Goal: Task Accomplishment & Management: Complete application form

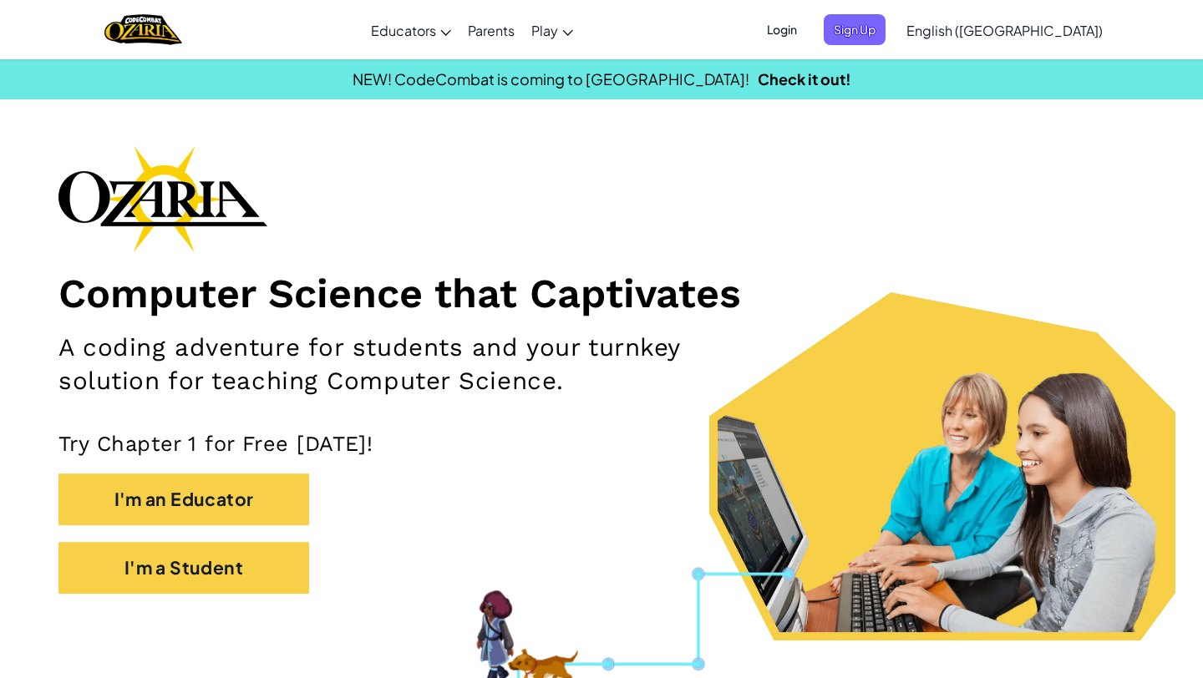
click at [807, 24] on span "Login" at bounding box center [782, 29] width 50 height 31
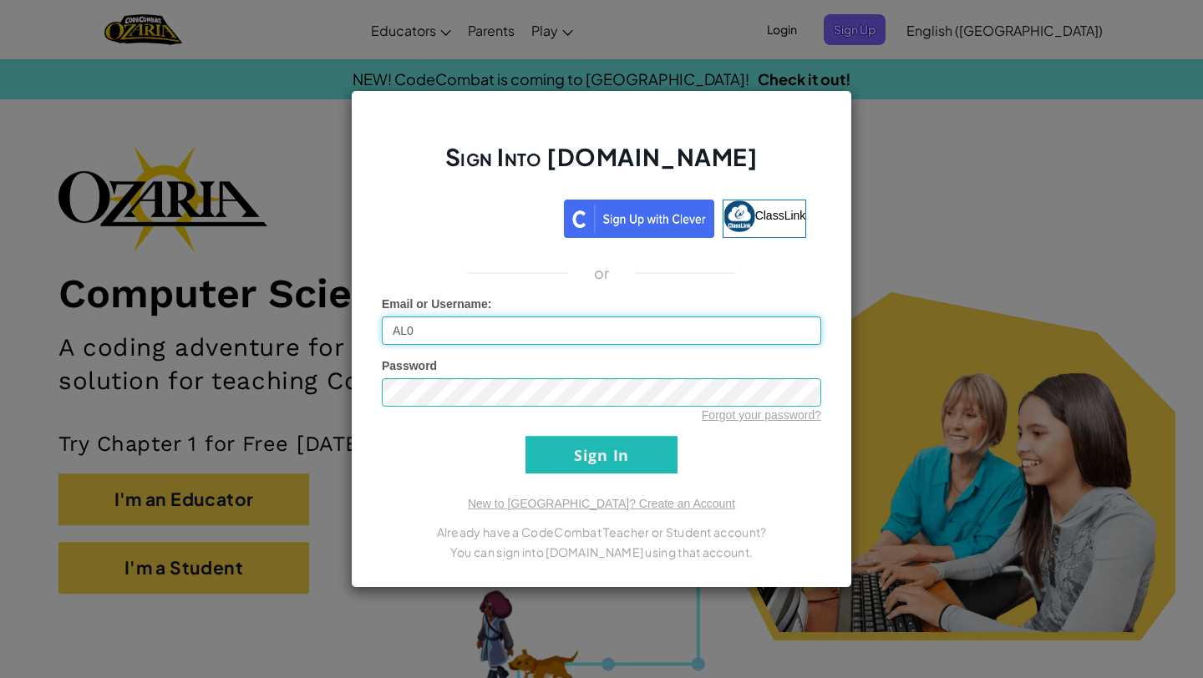
click at [608, 328] on input "AL0" at bounding box center [601, 331] width 439 height 28
type input "AL07196122@tecmilenio.mx"
click at [559, 454] on input "Sign In" at bounding box center [601, 455] width 152 height 38
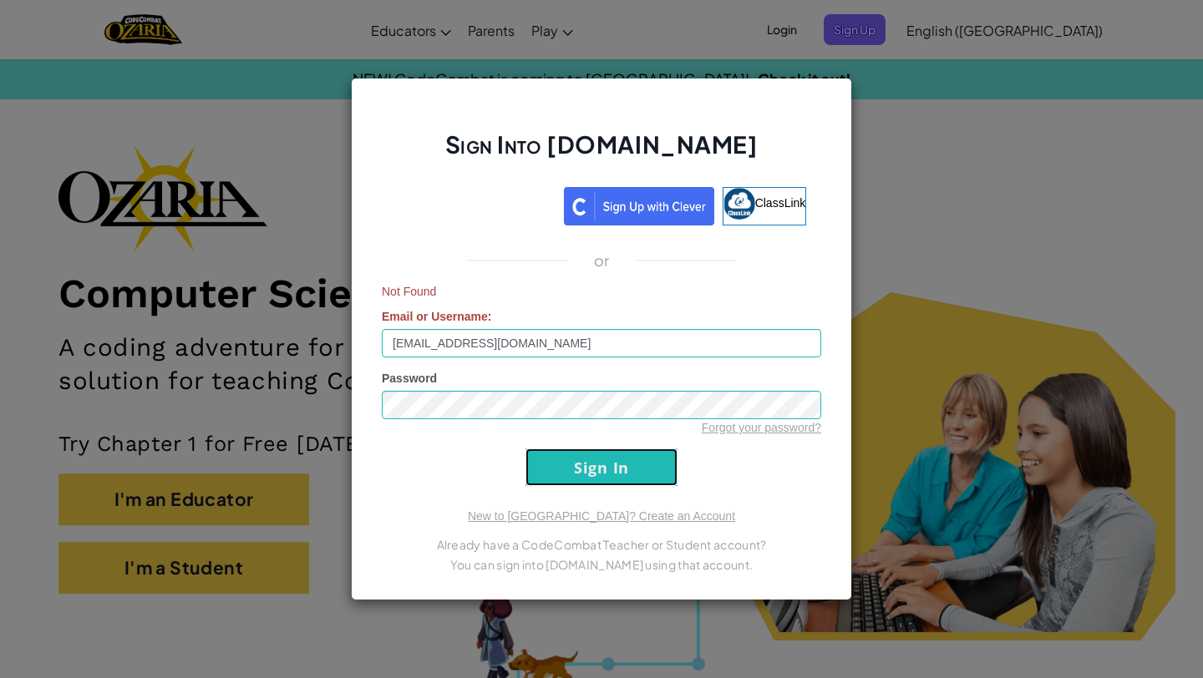
click at [568, 468] on input "Sign In" at bounding box center [601, 467] width 152 height 38
click at [860, 296] on div "Sign Into Ozaria.com ClassLink or Not Found Email or Username : AL07196122@tecm…" at bounding box center [601, 339] width 1203 height 678
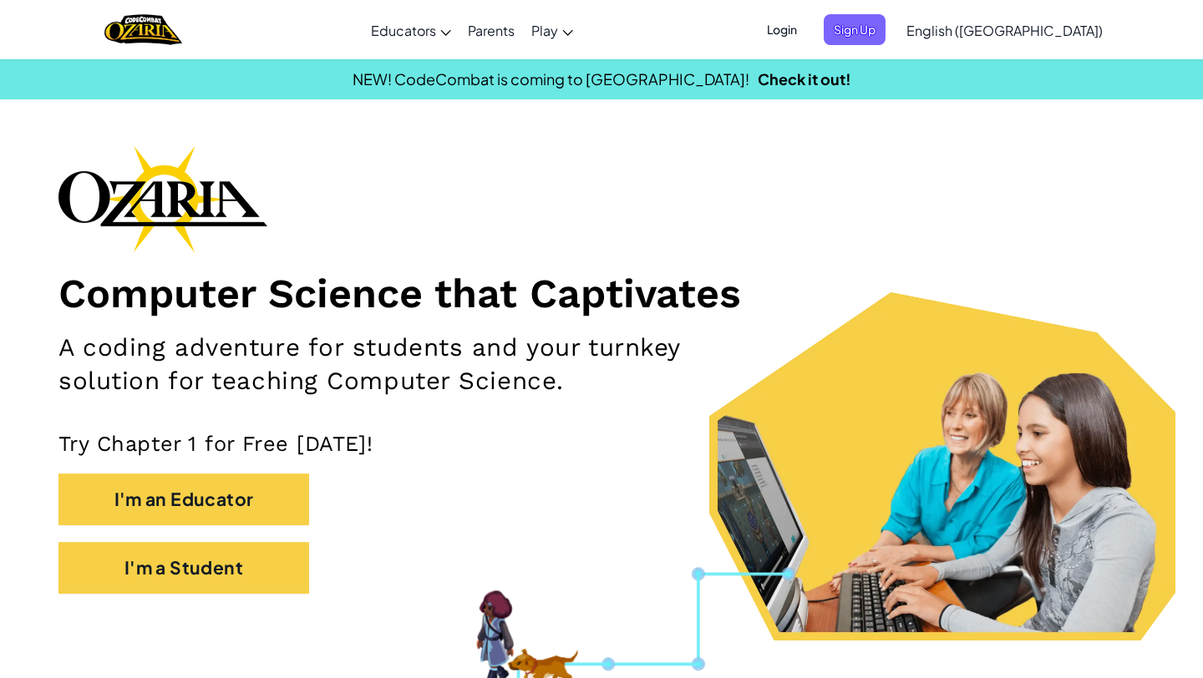
click at [836, 86] on div "NEW! CodeCombat is coming to Roblox! Check it out!" at bounding box center [601, 79] width 1228 height 24
click at [807, 26] on span "Login" at bounding box center [782, 29] width 50 height 31
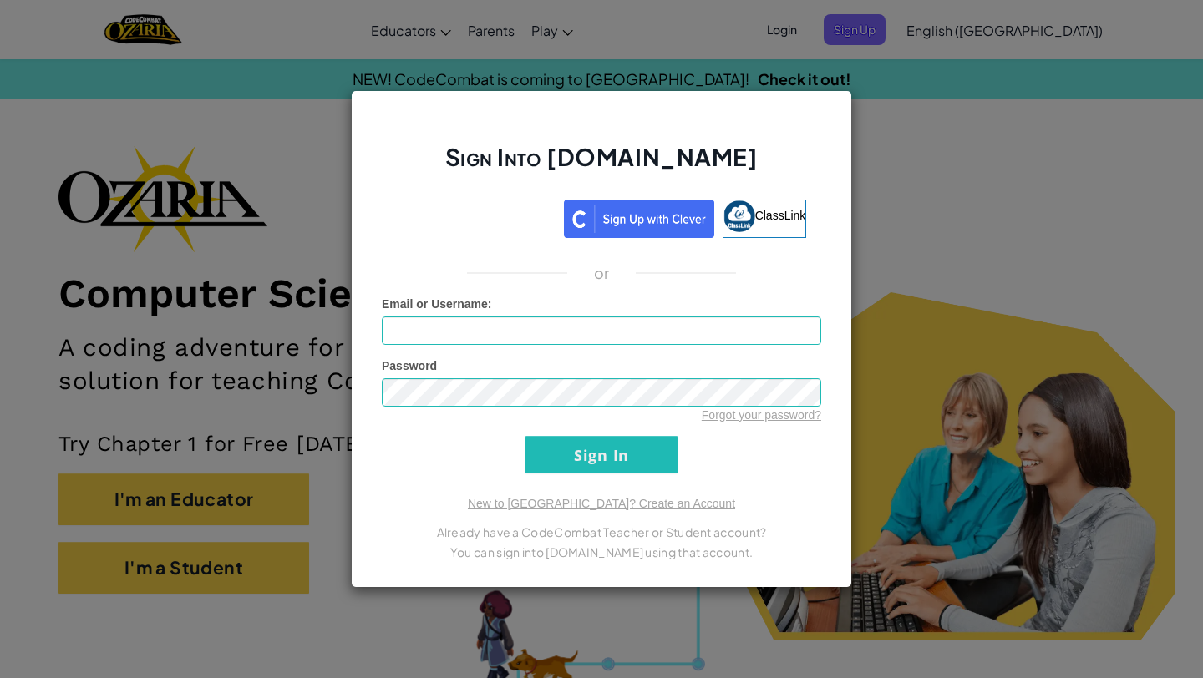
click at [958, 30] on div "Sign Into Ozaria.com ClassLink or Unknown Error Email or Username : Password Fo…" at bounding box center [601, 339] width 1203 height 678
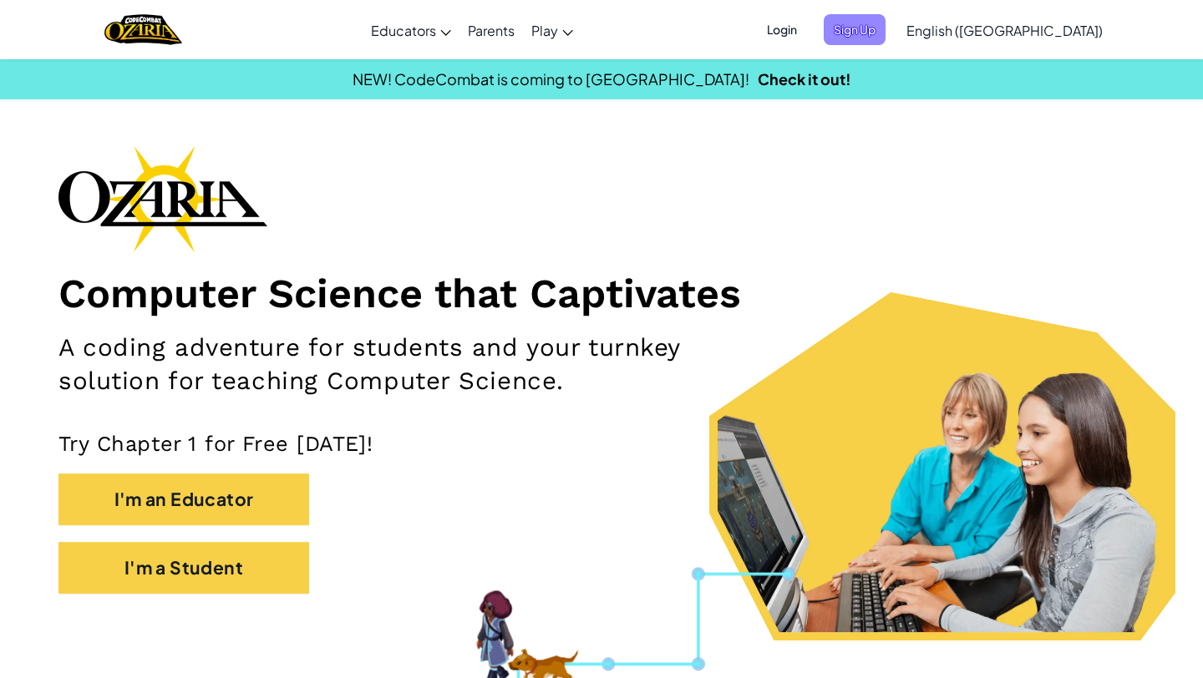
click at [885, 34] on span "Sign Up" at bounding box center [854, 29] width 62 height 31
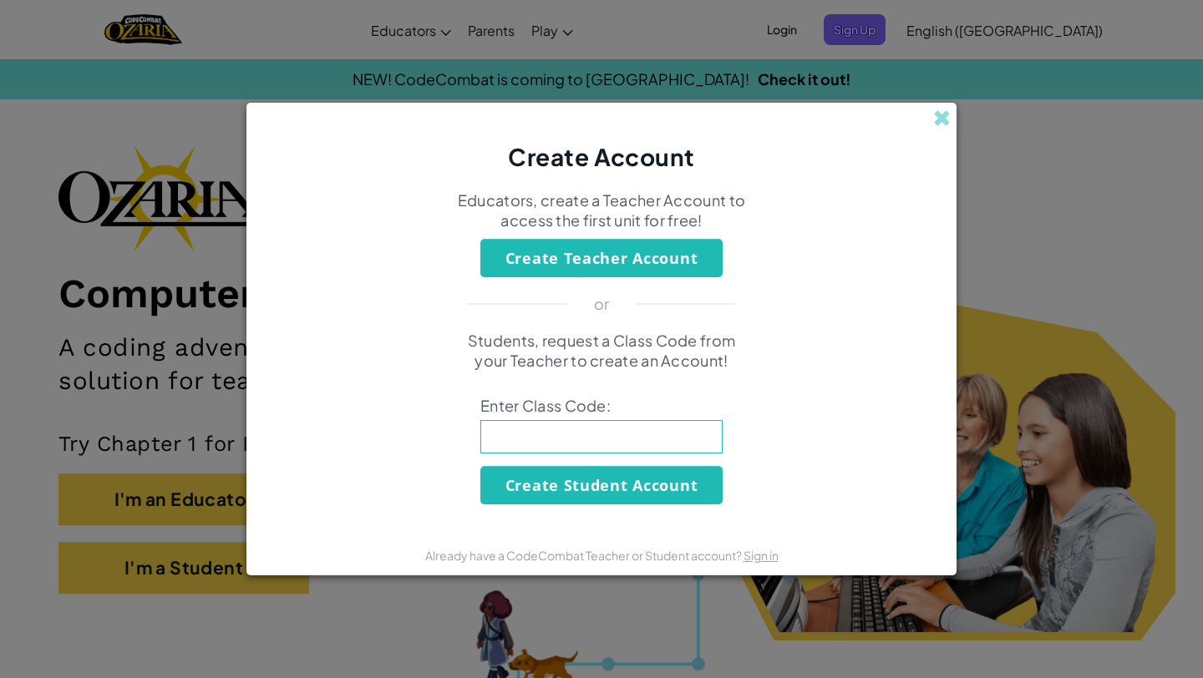
click at [930, 113] on div "Create Account" at bounding box center [601, 138] width 710 height 71
click at [939, 111] on span at bounding box center [942, 118] width 18 height 18
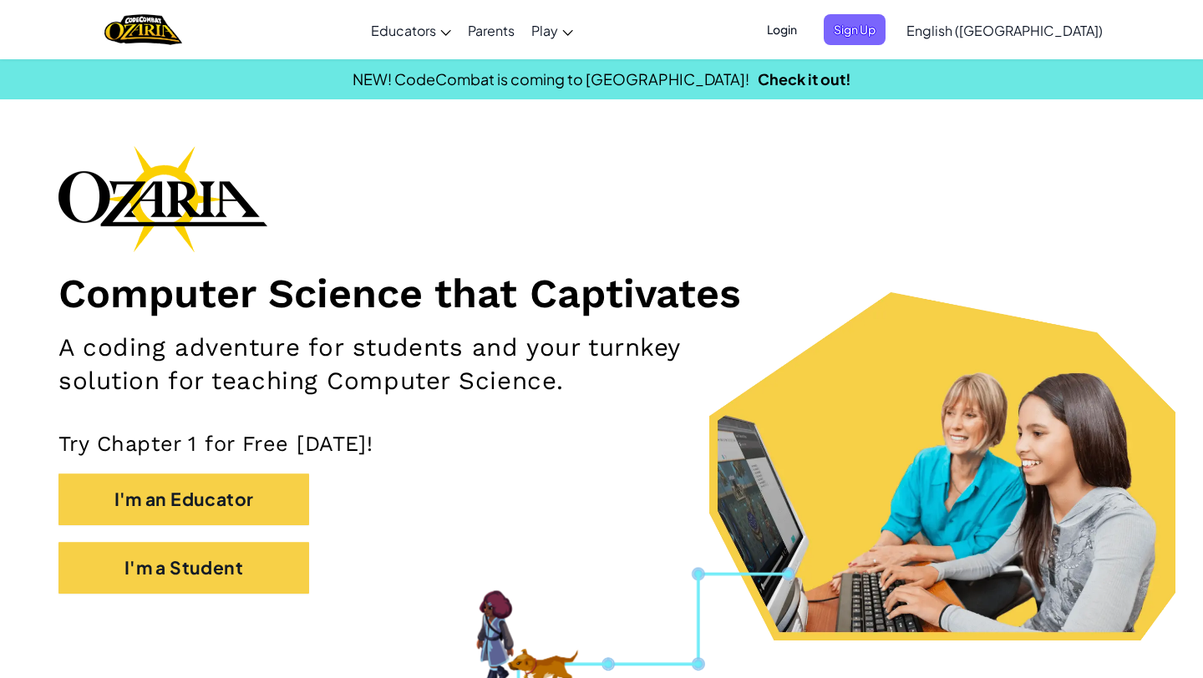
click at [807, 30] on span "Login" at bounding box center [782, 29] width 50 height 31
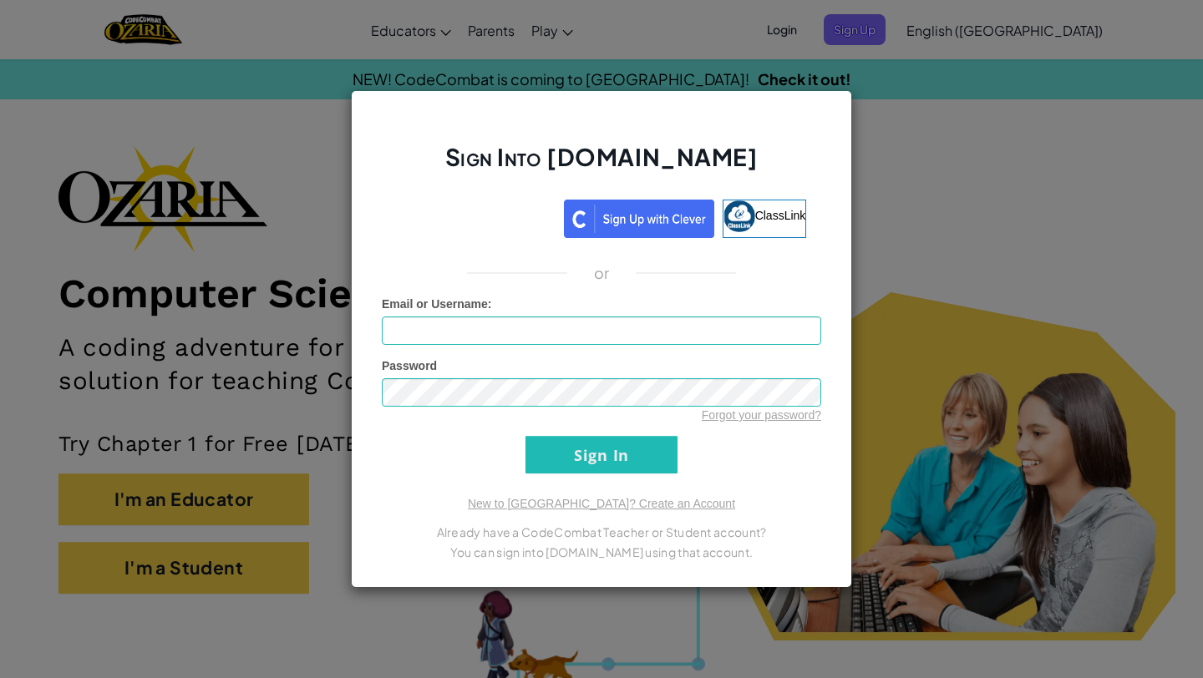
click at [808, 59] on div "Sign Into Ozaria.com ClassLink or Unknown Error Email or Username : Password Fo…" at bounding box center [601, 339] width 1203 height 678
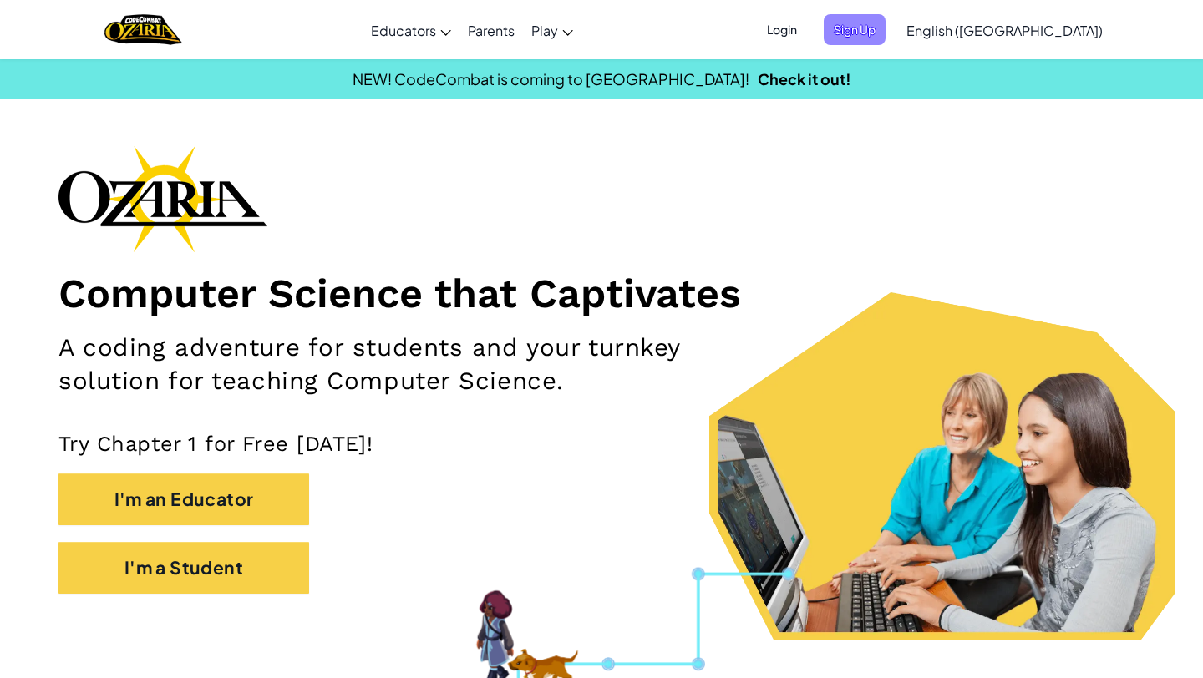
click at [885, 29] on span "Sign Up" at bounding box center [854, 29] width 62 height 31
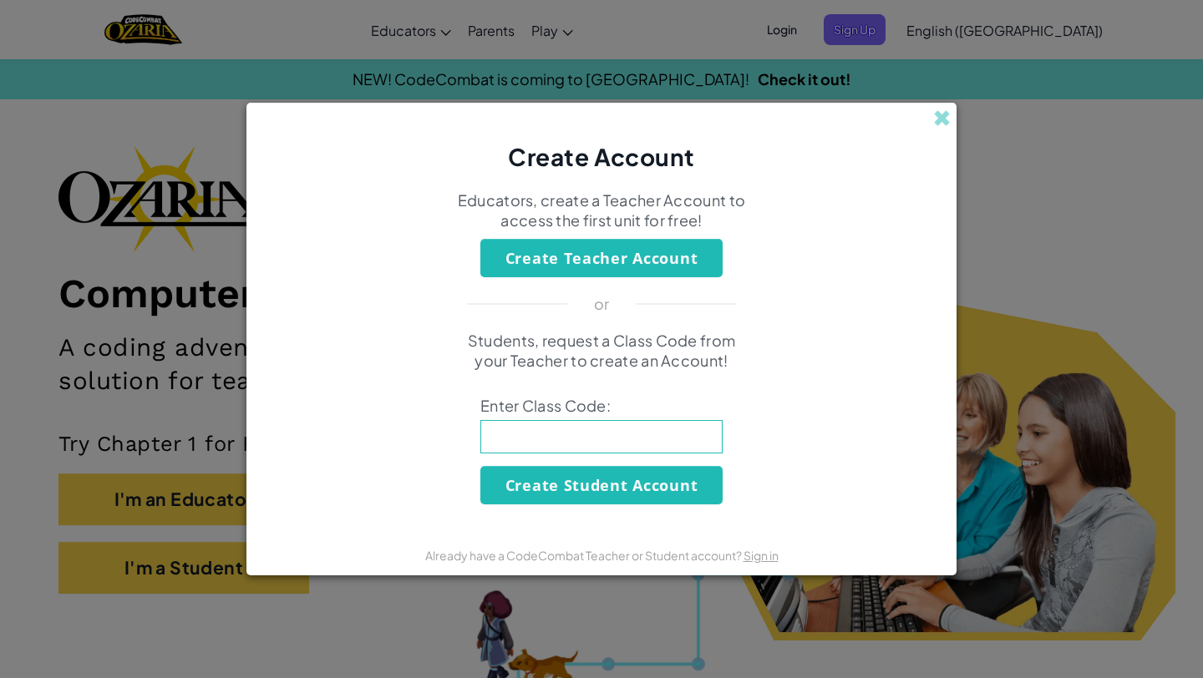
click at [597, 436] on input at bounding box center [601, 436] width 242 height 33
type input "Point Book Shelf"
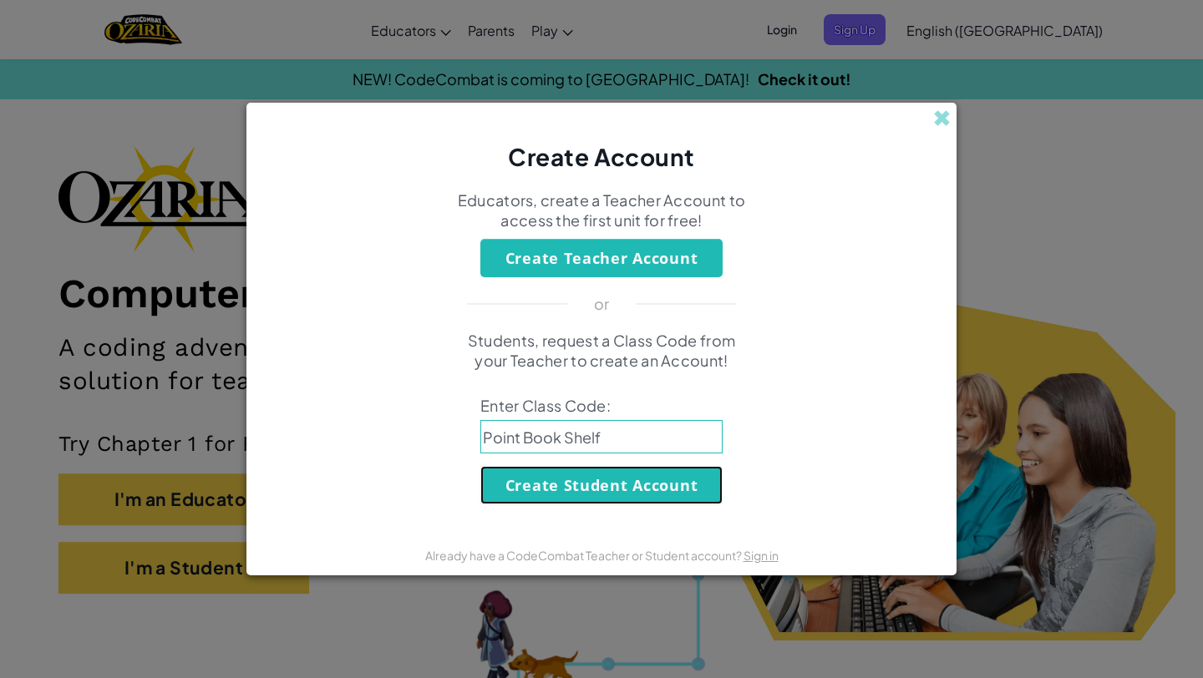
click at [646, 487] on button "Create Student Account" at bounding box center [601, 485] width 242 height 38
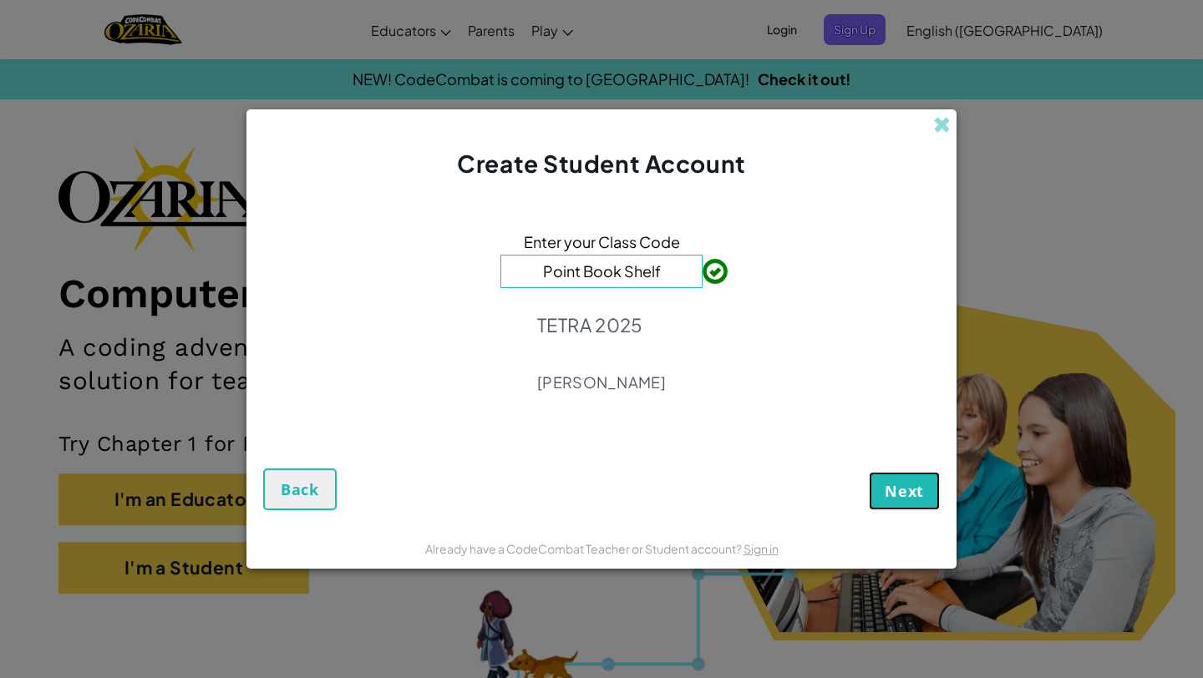
click at [904, 492] on span "Next" at bounding box center [903, 491] width 39 height 20
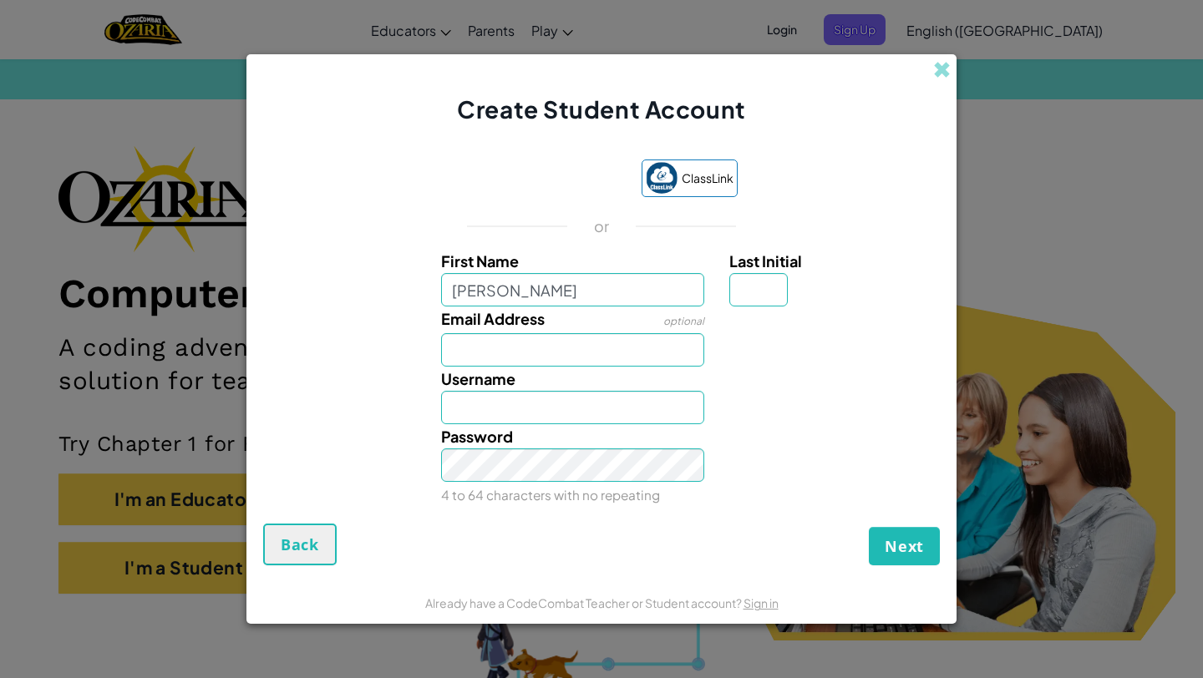
type input "[PERSON_NAME]"
click at [774, 284] on input "Last Initial" at bounding box center [758, 289] width 58 height 33
type input "G"
type input "SaraG"
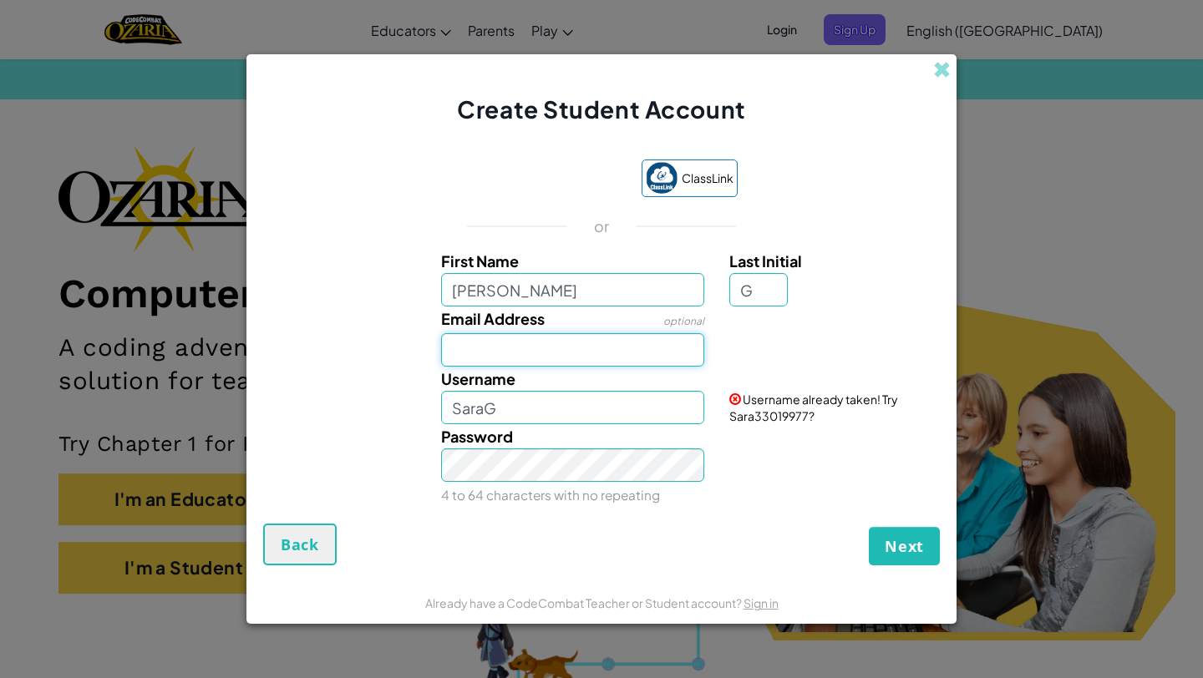
click at [567, 353] on input "Email Address" at bounding box center [573, 349] width 264 height 33
type input "AL07196122@tecmilenio.mx"
click at [530, 405] on input "SaraG" at bounding box center [573, 407] width 264 height 33
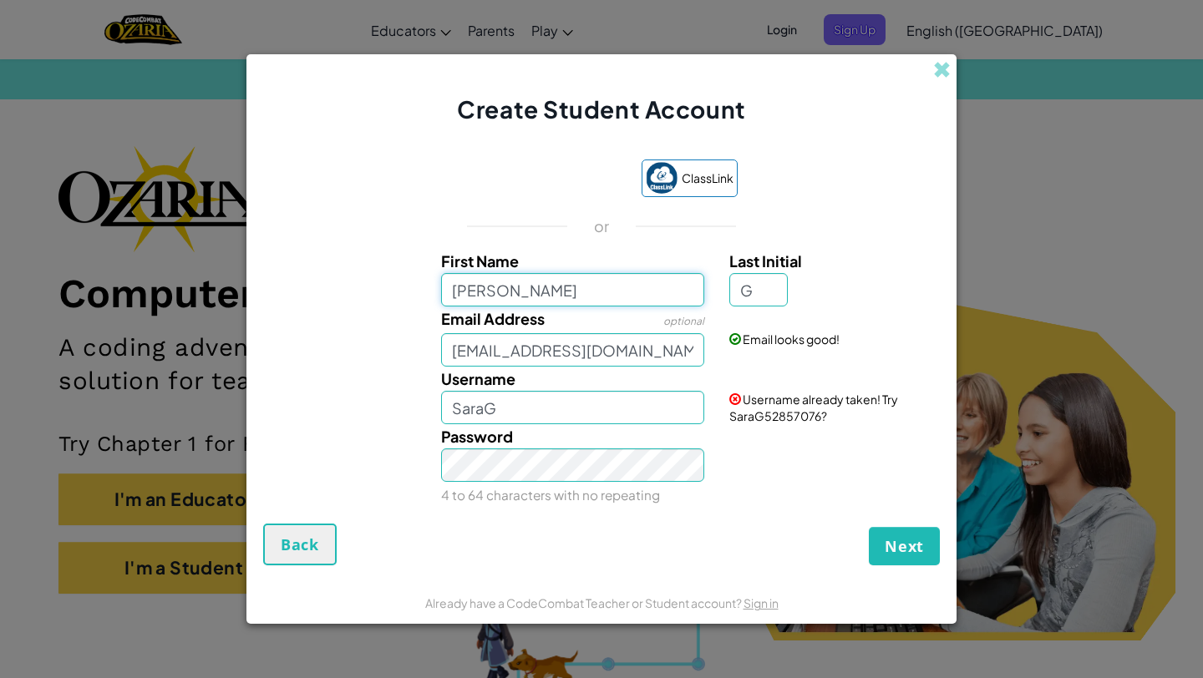
click at [547, 295] on input "[PERSON_NAME]" at bounding box center [573, 289] width 264 height 33
click at [509, 399] on input "SaraG" at bounding box center [573, 407] width 264 height 33
click at [484, 407] on input "SaraG15" at bounding box center [573, 407] width 264 height 33
click at [499, 407] on input "SaraG15" at bounding box center [573, 407] width 264 height 33
click at [594, 413] on input "SaraGamezPeña15" at bounding box center [573, 407] width 264 height 33
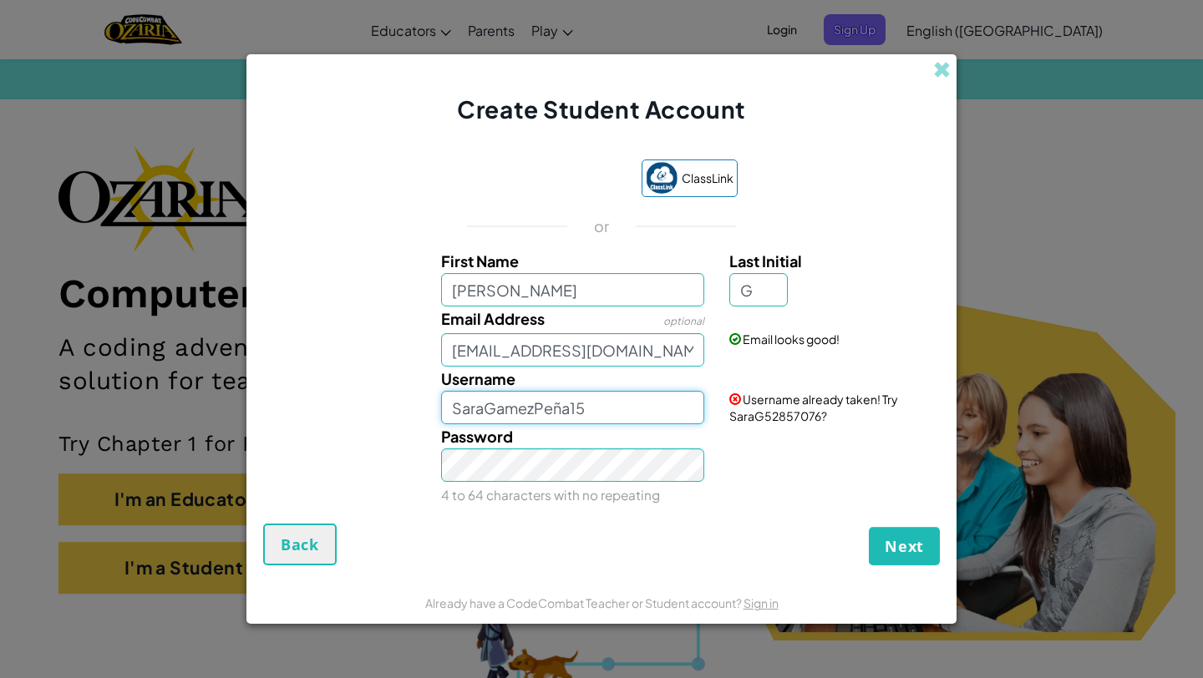
click at [487, 405] on input "SaraGamezPeña15" at bounding box center [573, 407] width 264 height 33
click at [609, 401] on input "SaraRGamezPeña15" at bounding box center [573, 407] width 264 height 33
click at [552, 403] on input "SaraRGamezPeña15$" at bounding box center [573, 407] width 264 height 33
click at [493, 408] on input "SaraRGamezPeña15$" at bounding box center [573, 407] width 264 height 33
click at [593, 413] on input "SaraRGamezPeña15$" at bounding box center [573, 407] width 264 height 33
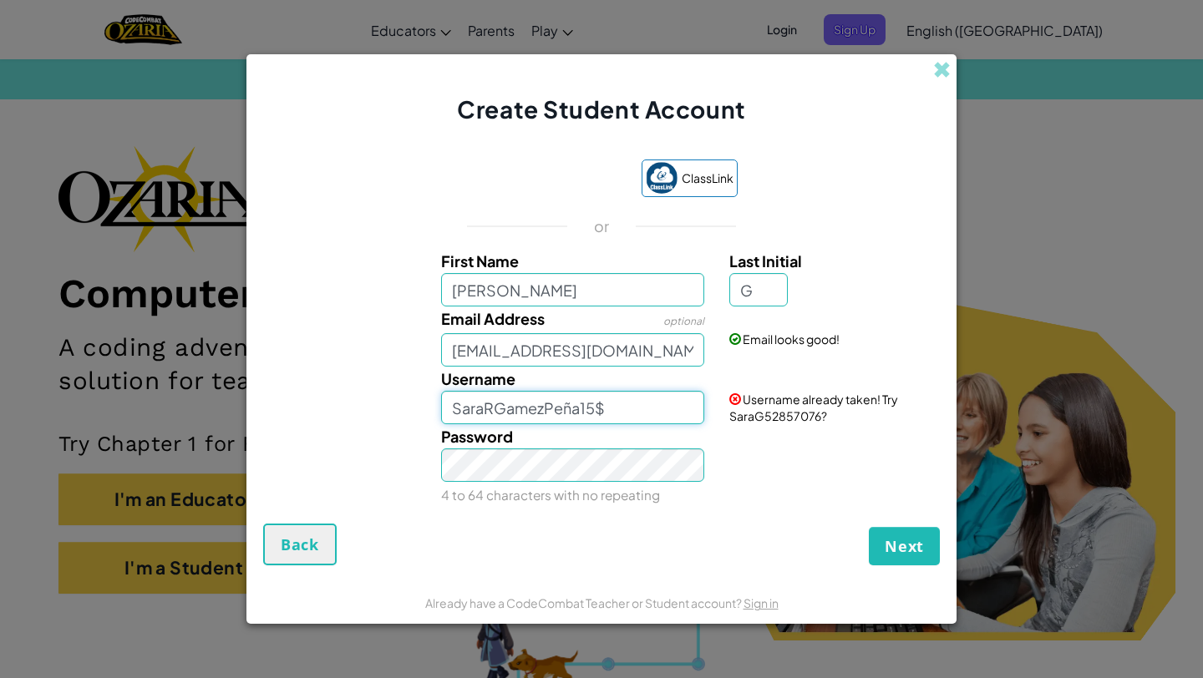
click at [612, 408] on input "SaraRGamezPeña15$" at bounding box center [573, 407] width 264 height 33
type input "SaraRGamezPeña15"
click at [916, 536] on span "Next" at bounding box center [903, 546] width 39 height 20
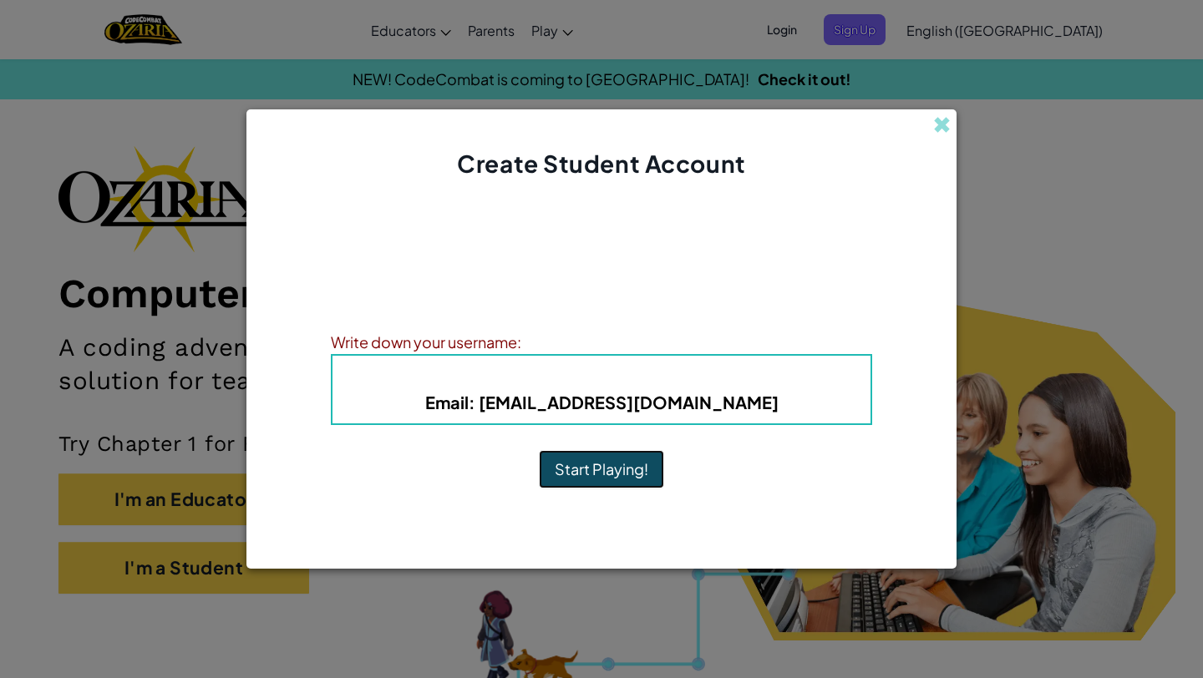
click at [613, 468] on button "Start Playing!" at bounding box center [601, 469] width 125 height 38
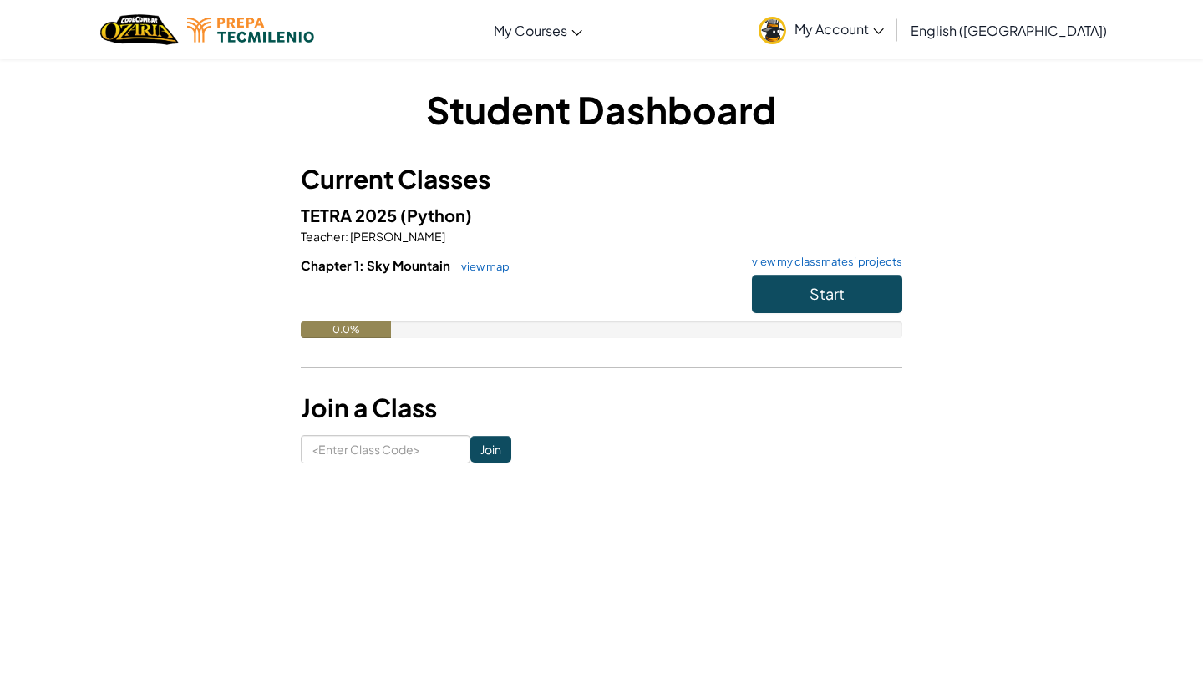
click at [786, 31] on img at bounding box center [772, 31] width 28 height 28
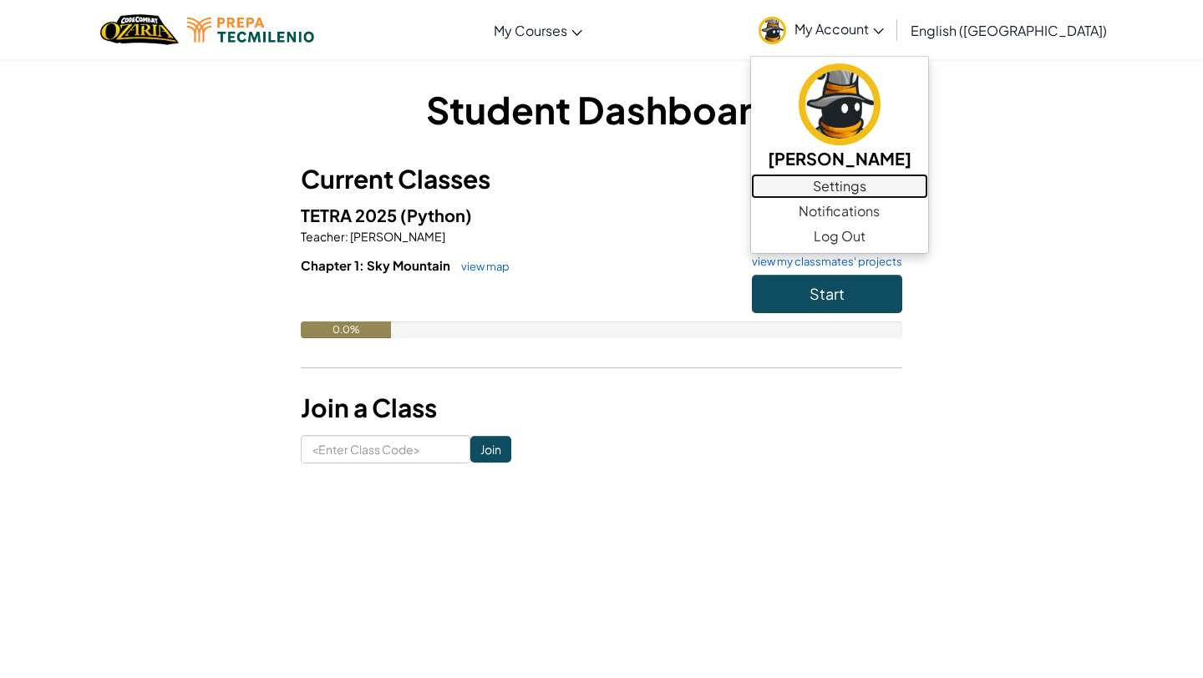
click at [923, 185] on link "Settings" at bounding box center [839, 186] width 177 height 25
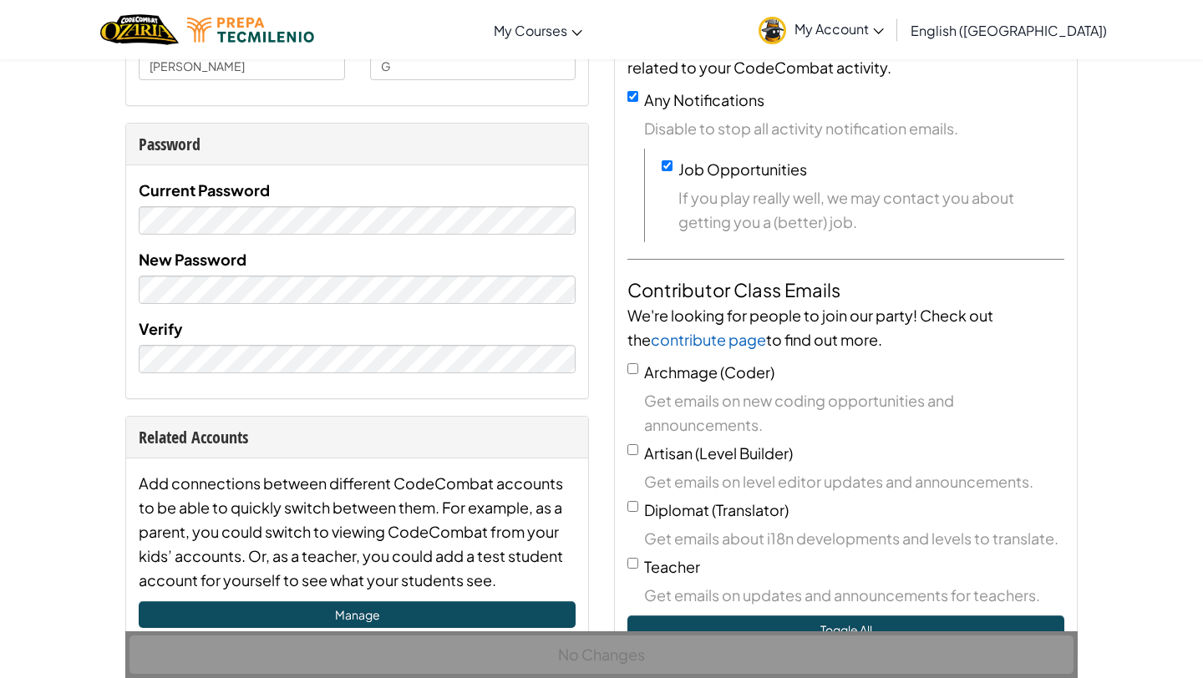
scroll to position [75, 0]
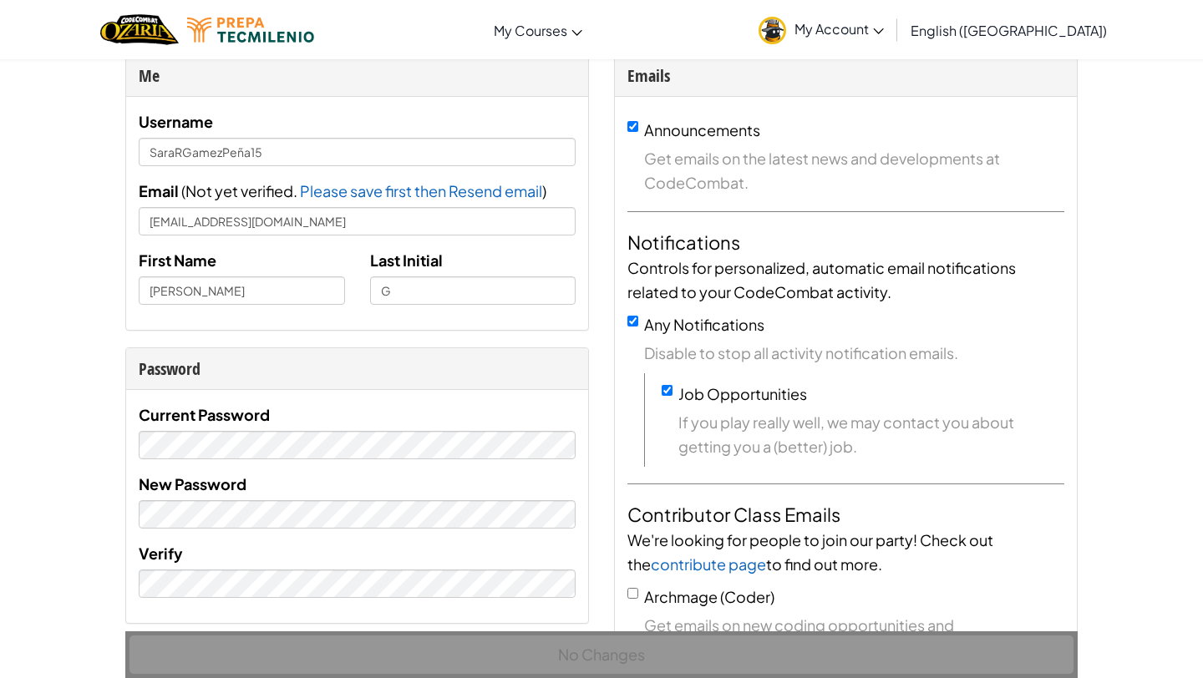
click at [786, 28] on img at bounding box center [772, 31] width 28 height 28
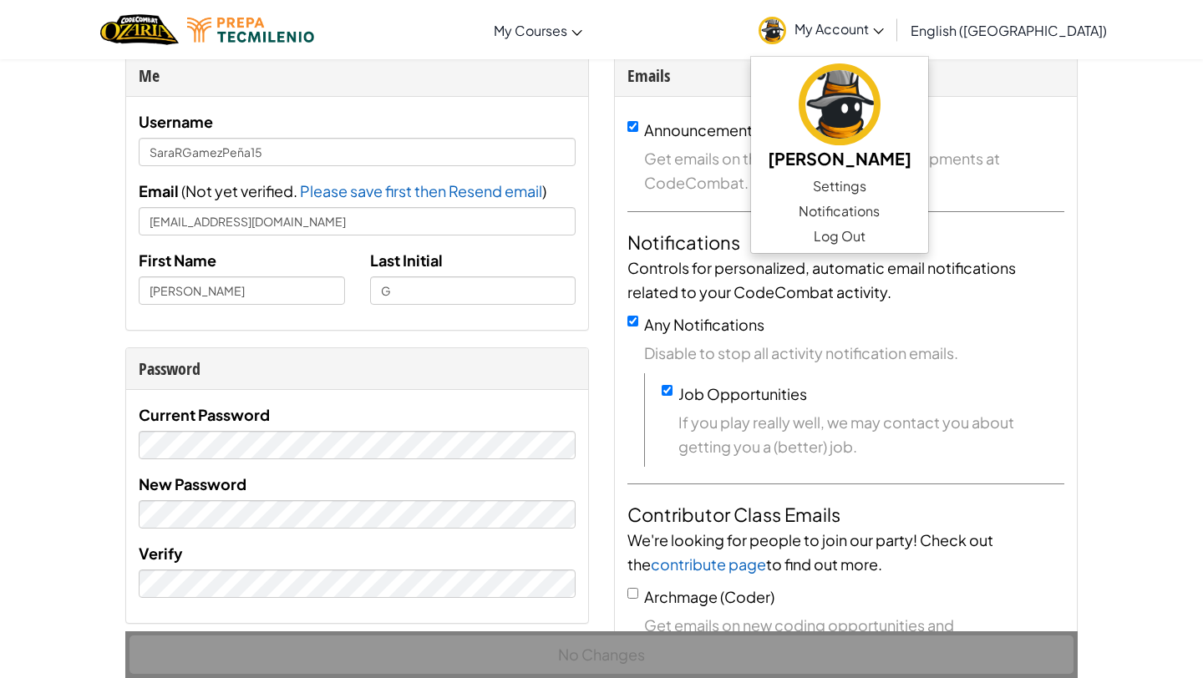
click at [884, 30] on span "My Account" at bounding box center [838, 29] width 89 height 18
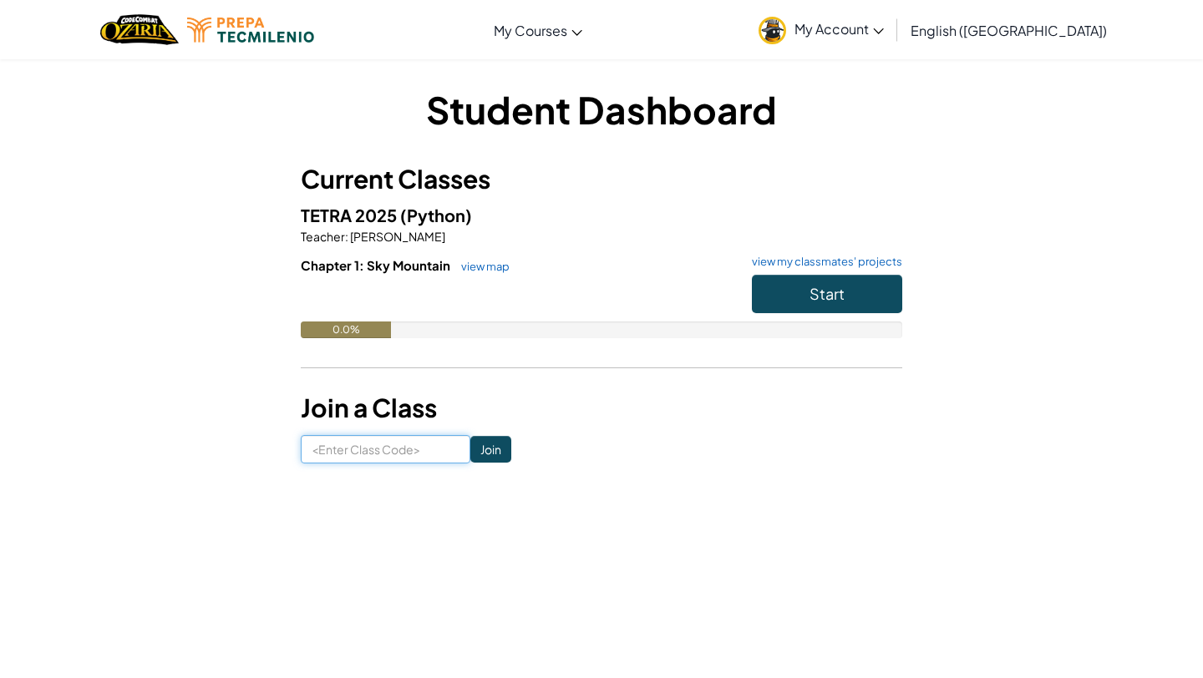
click at [391, 451] on input at bounding box center [386, 449] width 170 height 28
type input "O"
type input "Point Book Shelf"
click at [470, 444] on input "Join" at bounding box center [490, 449] width 41 height 27
click at [837, 293] on span "Start" at bounding box center [826, 293] width 35 height 19
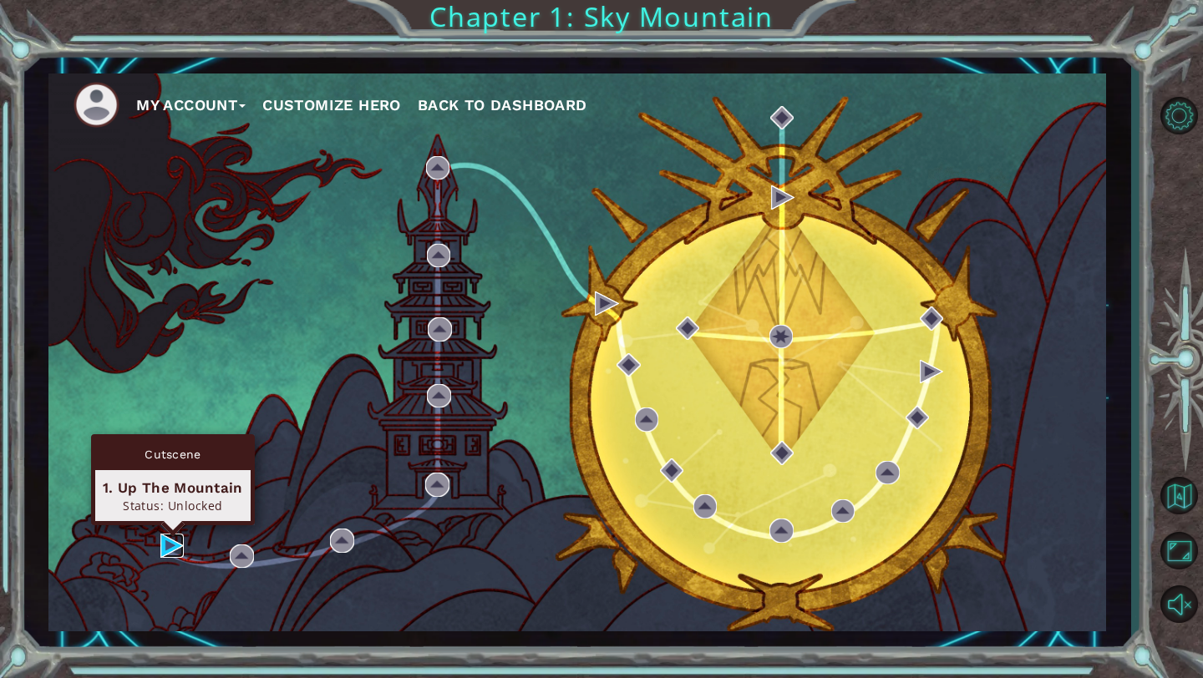
click at [178, 546] on img at bounding box center [171, 545] width 23 height 23
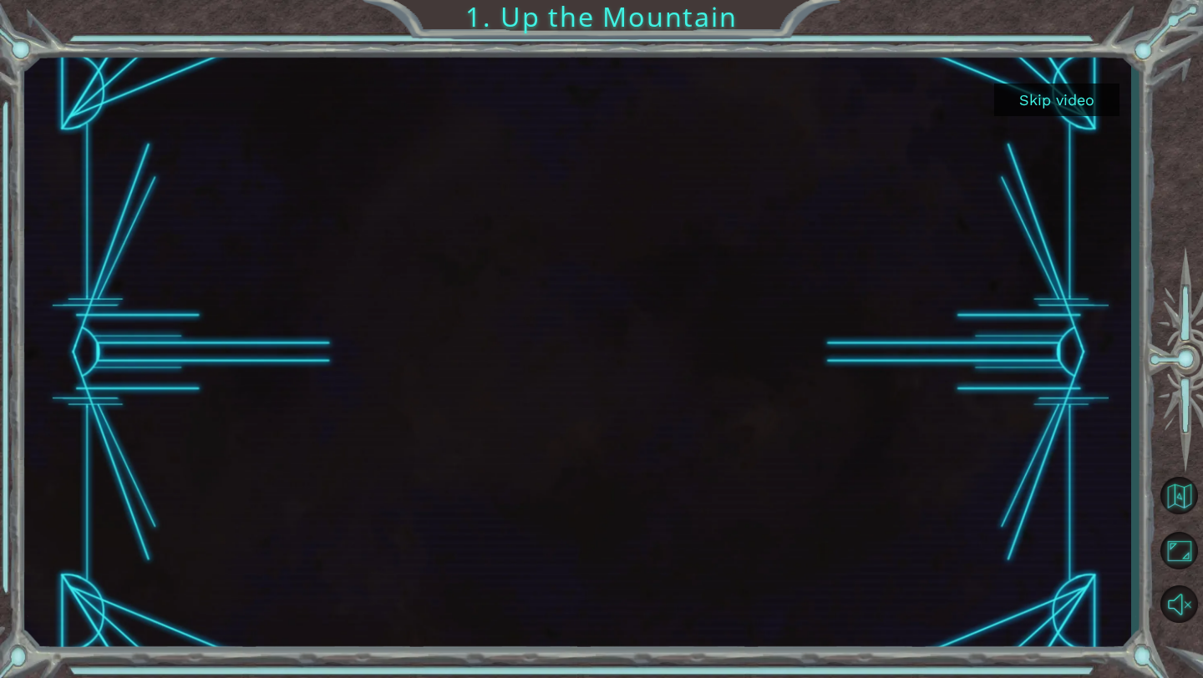
click at [178, 546] on body "Skip video 1. Up the Mountain" at bounding box center [601, 339] width 1203 height 678
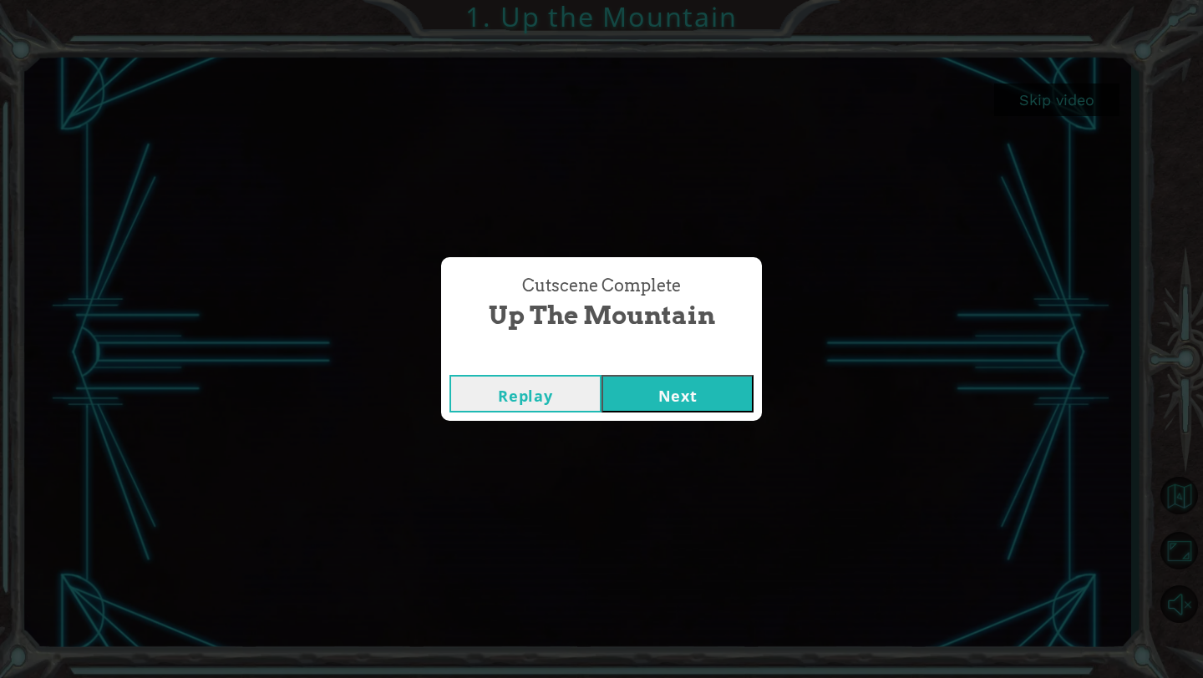
click at [661, 387] on button "Next" at bounding box center [677, 394] width 152 height 38
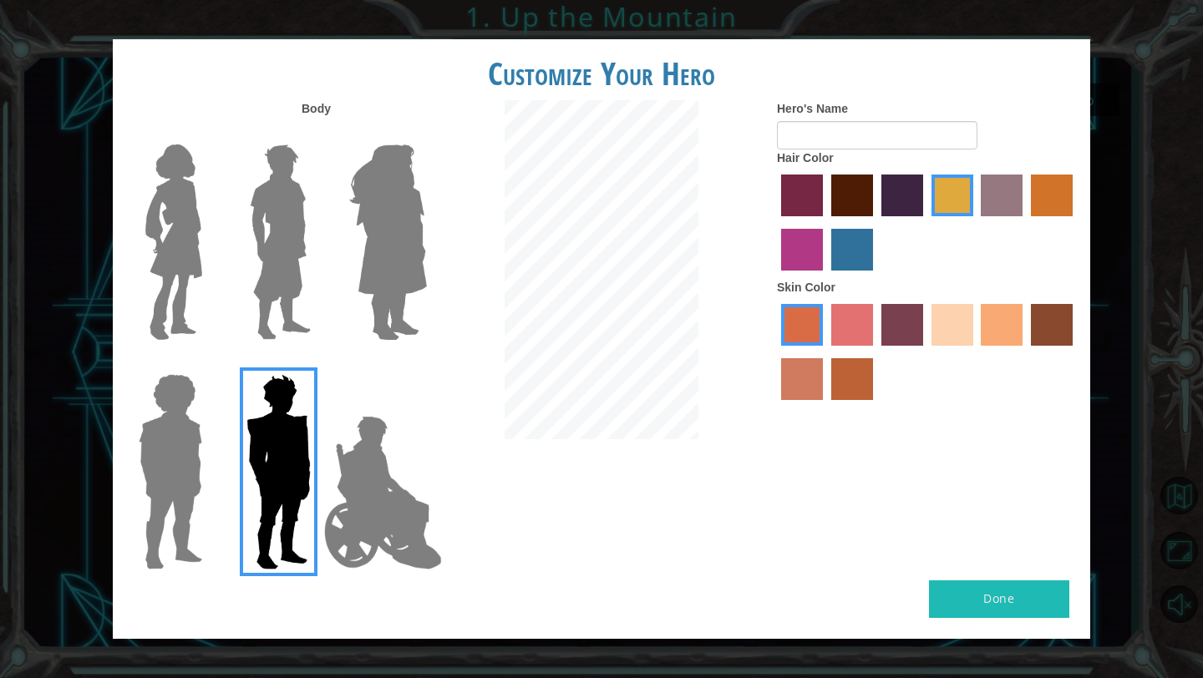
click at [838, 331] on label "froly skin color" at bounding box center [852, 325] width 42 height 42
click at [825, 352] on input "froly skin color" at bounding box center [825, 352] width 0 height 0
click at [907, 325] on label "tosca skin color" at bounding box center [902, 325] width 42 height 42
click at [875, 352] on input "tosca skin color" at bounding box center [875, 352] width 0 height 0
click at [941, 331] on label "sandy beach skin color" at bounding box center [952, 325] width 42 height 42
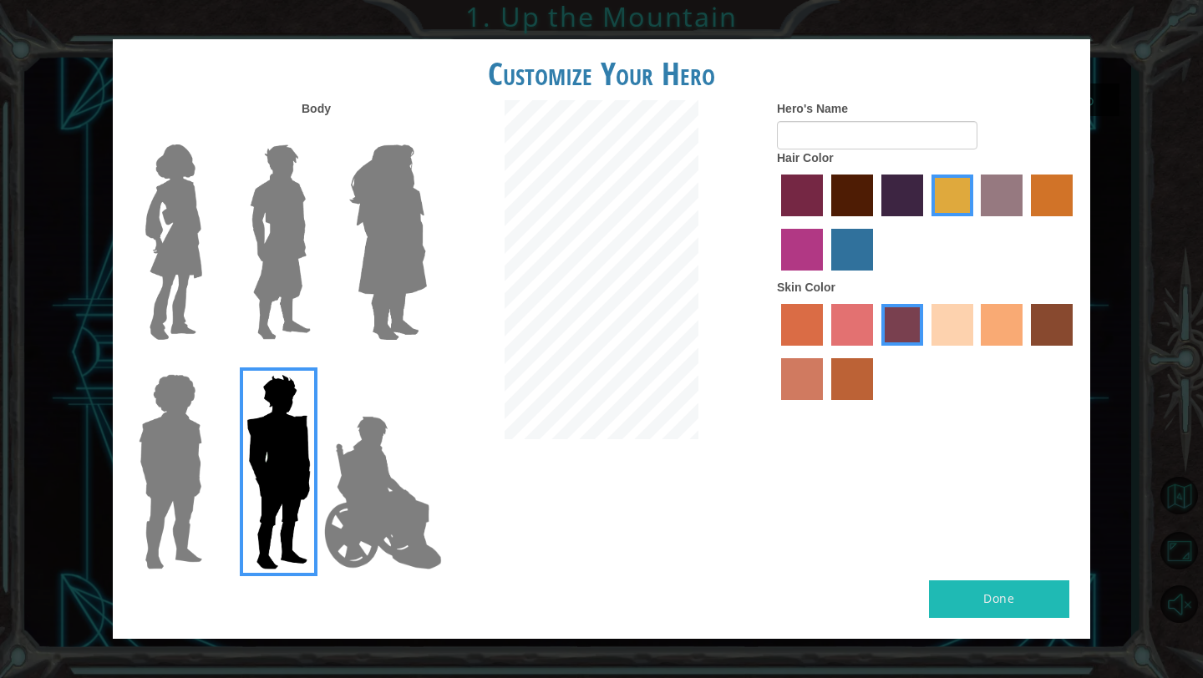
click at [925, 352] on input "sandy beach skin color" at bounding box center [925, 352] width 0 height 0
click at [997, 335] on label "tacao skin color" at bounding box center [1001, 325] width 42 height 42
click at [975, 352] on input "tacao skin color" at bounding box center [975, 352] width 0 height 0
click at [801, 385] on label "burning sand skin color" at bounding box center [802, 379] width 42 height 42
click at [1075, 352] on input "burning sand skin color" at bounding box center [1075, 352] width 0 height 0
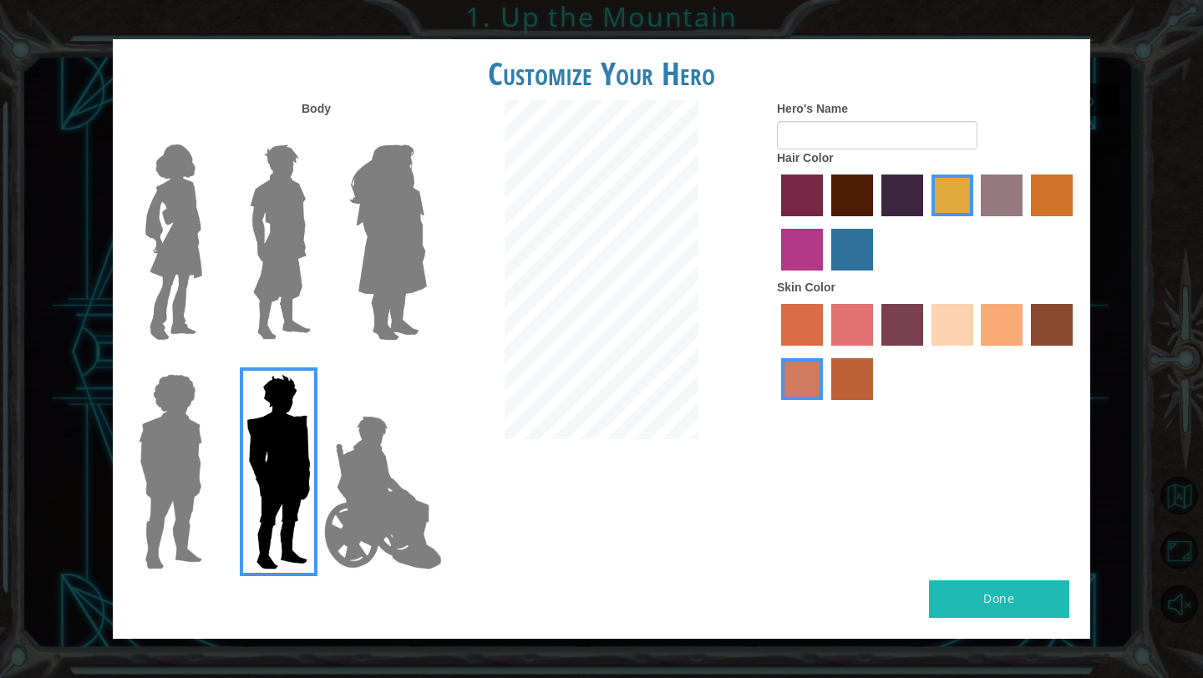
click at [995, 326] on label "tacao skin color" at bounding box center [1001, 325] width 42 height 42
click at [975, 352] on input "tacao skin color" at bounding box center [975, 352] width 0 height 0
click at [803, 239] on label "medium red violet hair color" at bounding box center [802, 250] width 42 height 42
click at [1075, 222] on input "medium red violet hair color" at bounding box center [1075, 222] width 0 height 0
click at [898, 193] on label "hot purple hair color" at bounding box center [902, 196] width 42 height 42
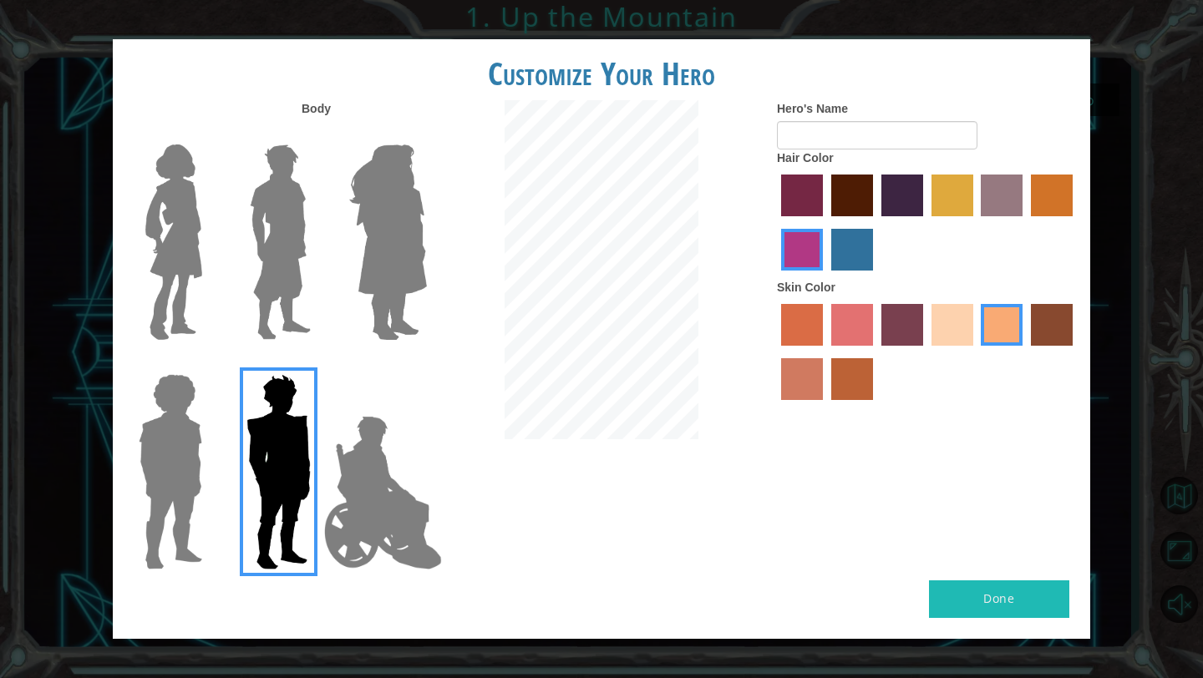
click at [875, 222] on input "hot purple hair color" at bounding box center [875, 222] width 0 height 0
click at [866, 187] on label "maroon hair color" at bounding box center [852, 196] width 42 height 42
click at [825, 222] on input "maroon hair color" at bounding box center [825, 222] width 0 height 0
click at [809, 242] on label "medium red violet hair color" at bounding box center [802, 250] width 42 height 42
click at [1075, 222] on input "medium red violet hair color" at bounding box center [1075, 222] width 0 height 0
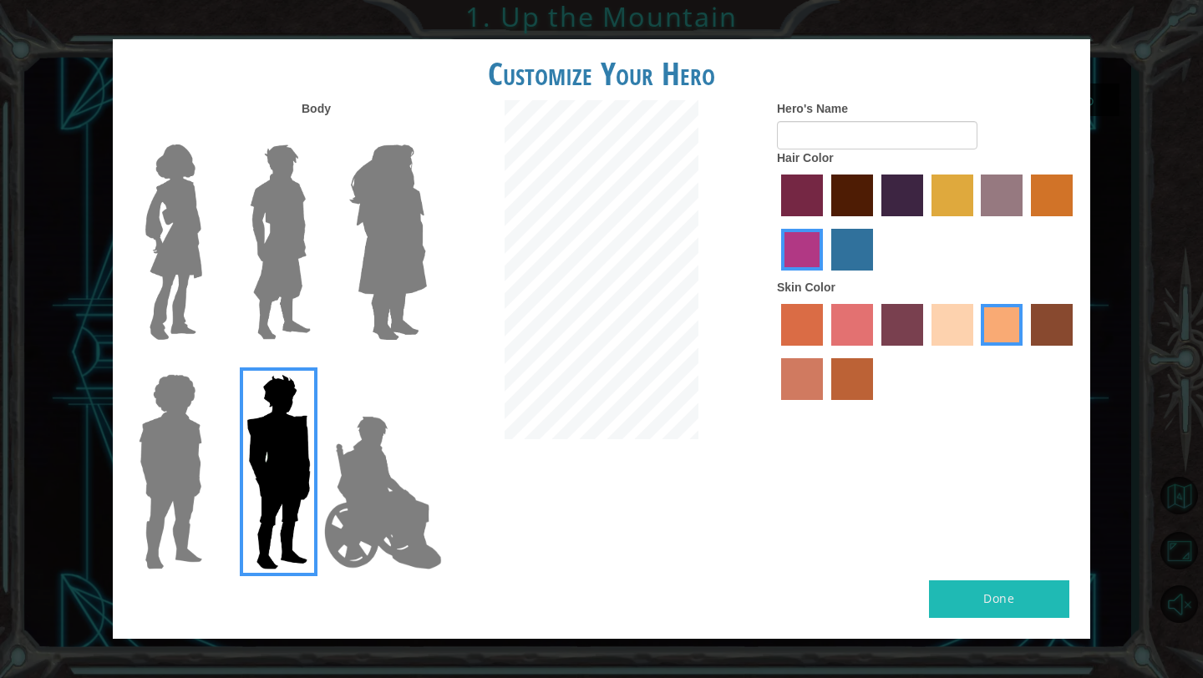
click at [808, 187] on label "paprika hair color" at bounding box center [802, 196] width 42 height 42
click at [775, 222] on input "paprika hair color" at bounding box center [775, 222] width 0 height 0
click at [182, 218] on img at bounding box center [174, 242] width 70 height 209
click at [209, 134] on input "Hero Connie" at bounding box center [209, 134] width 0 height 0
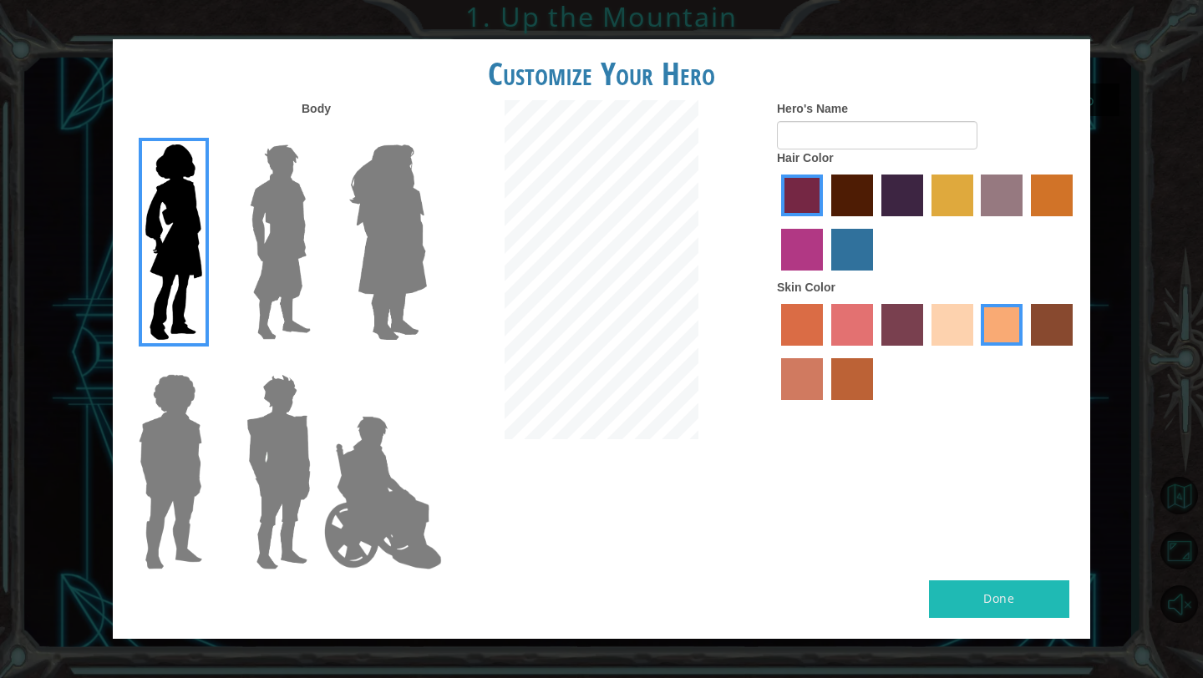
click at [803, 246] on label "medium red violet hair color" at bounding box center [802, 250] width 42 height 42
click at [1075, 222] on input "medium red violet hair color" at bounding box center [1075, 222] width 0 height 0
click at [807, 189] on label "paprika hair color" at bounding box center [802, 196] width 42 height 42
click at [775, 222] on input "paprika hair color" at bounding box center [775, 222] width 0 height 0
click at [841, 130] on input "Hero's Name" at bounding box center [877, 135] width 200 height 28
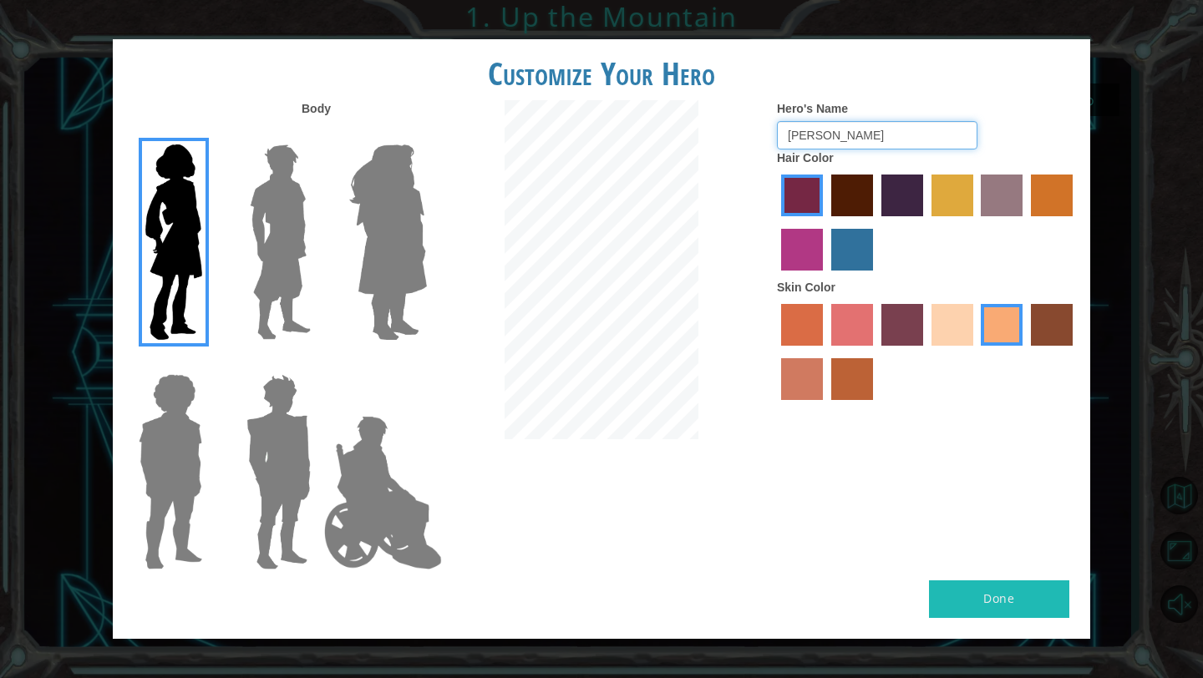
type input "[PERSON_NAME]"
click at [977, 598] on button "Done" at bounding box center [999, 599] width 140 height 38
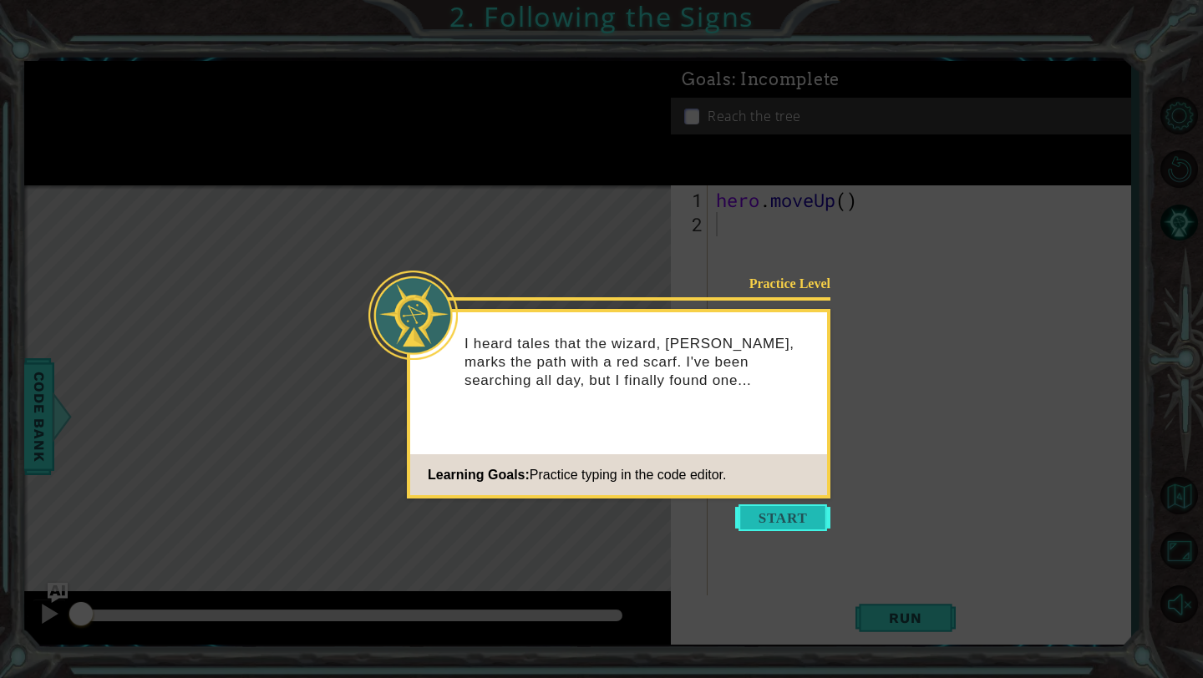
click at [783, 521] on button "Start" at bounding box center [782, 517] width 95 height 27
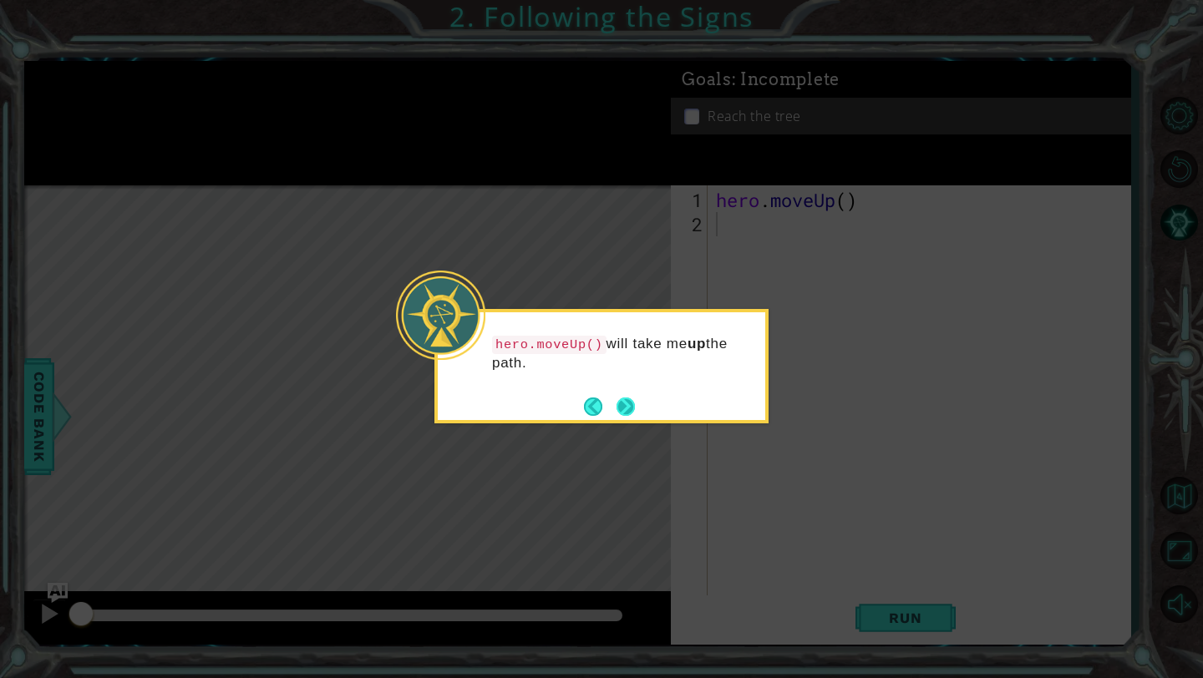
click at [625, 409] on button "Next" at bounding box center [625, 407] width 18 height 18
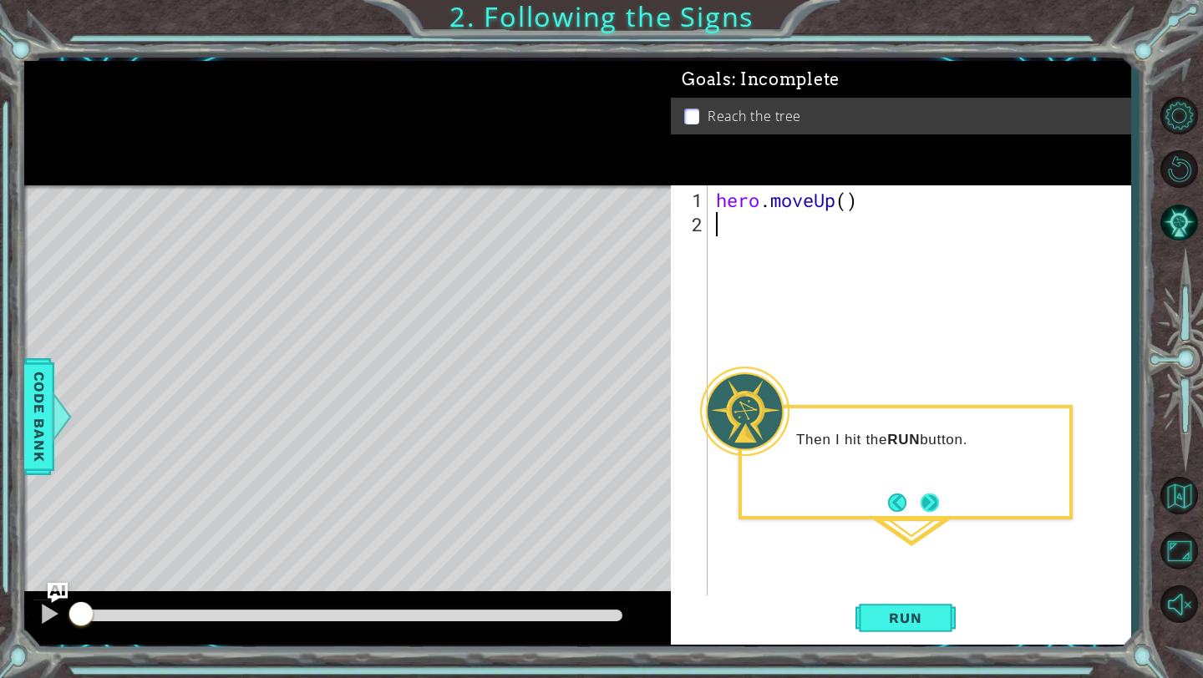
click at [929, 504] on button "Next" at bounding box center [929, 502] width 26 height 26
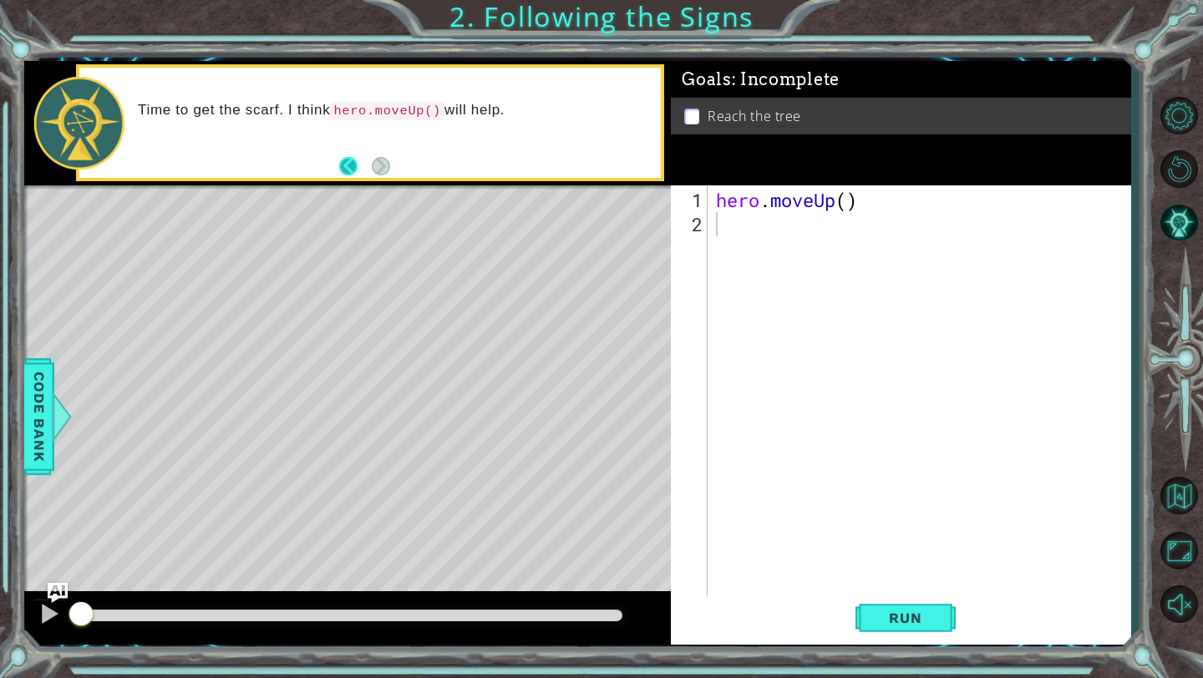
click at [347, 161] on button "Back" at bounding box center [355, 166] width 33 height 18
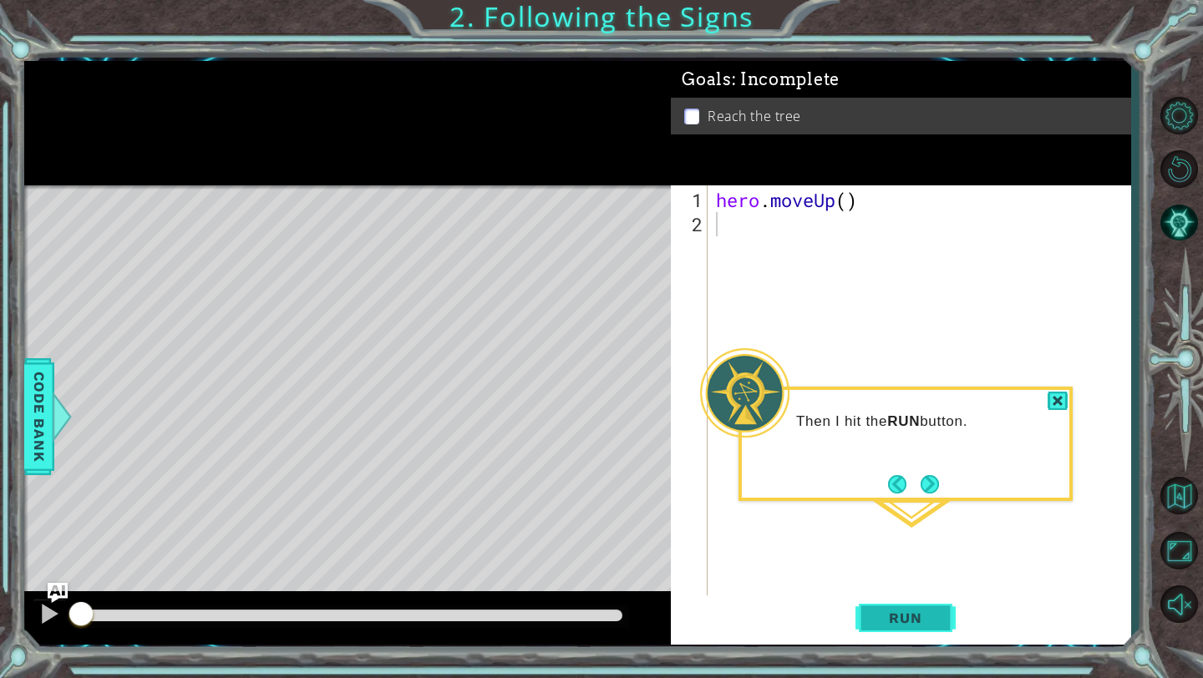
click at [906, 608] on button "Run" at bounding box center [905, 618] width 100 height 46
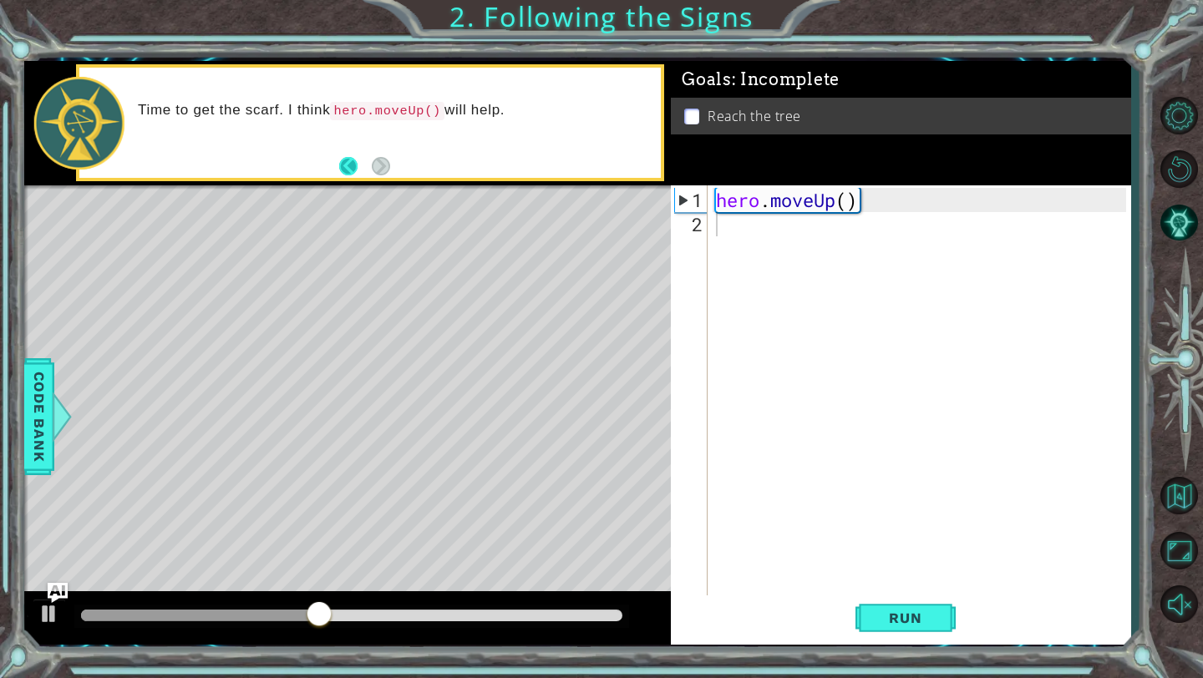
click at [346, 165] on button "Back" at bounding box center [355, 166] width 33 height 18
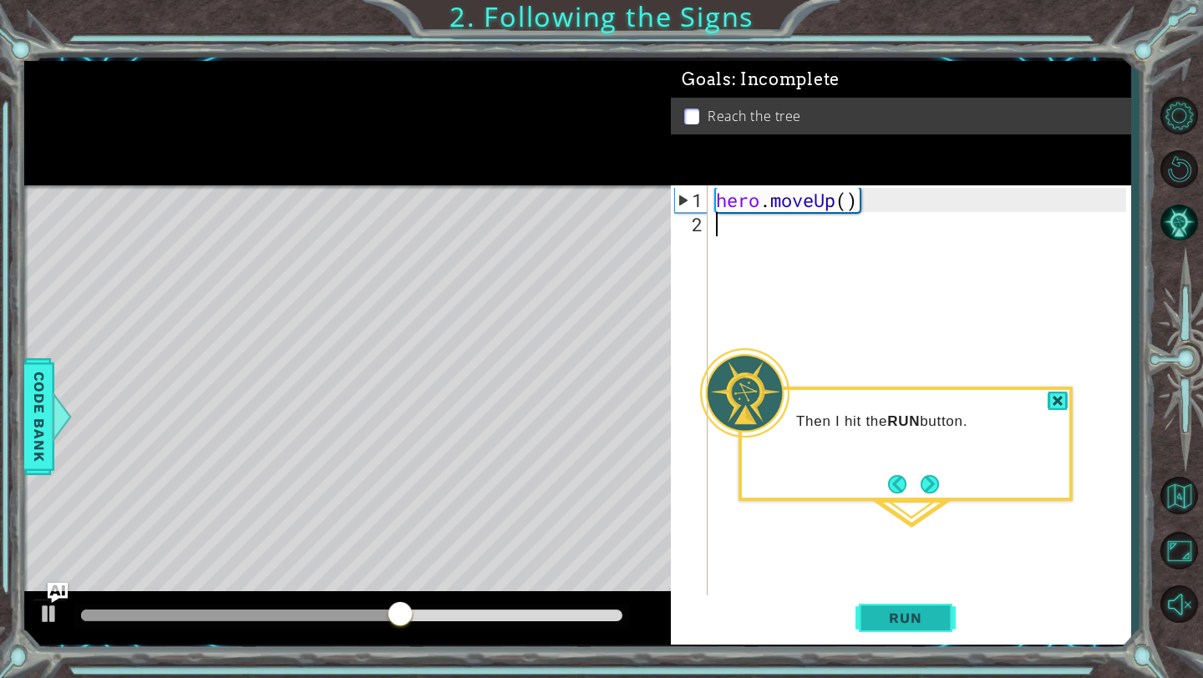
click at [894, 627] on button "Run" at bounding box center [905, 618] width 100 height 46
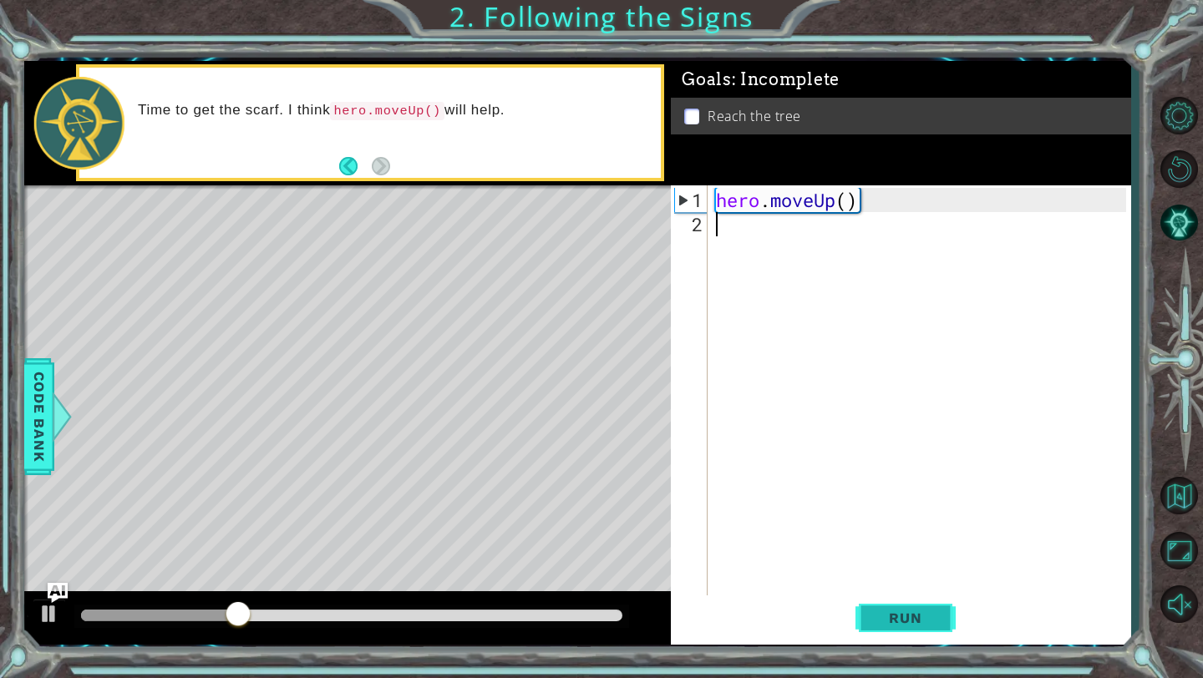
click at [899, 619] on span "Run" at bounding box center [905, 618] width 66 height 17
click at [349, 164] on button "Back" at bounding box center [355, 166] width 33 height 18
click at [914, 618] on span "Run" at bounding box center [905, 618] width 66 height 17
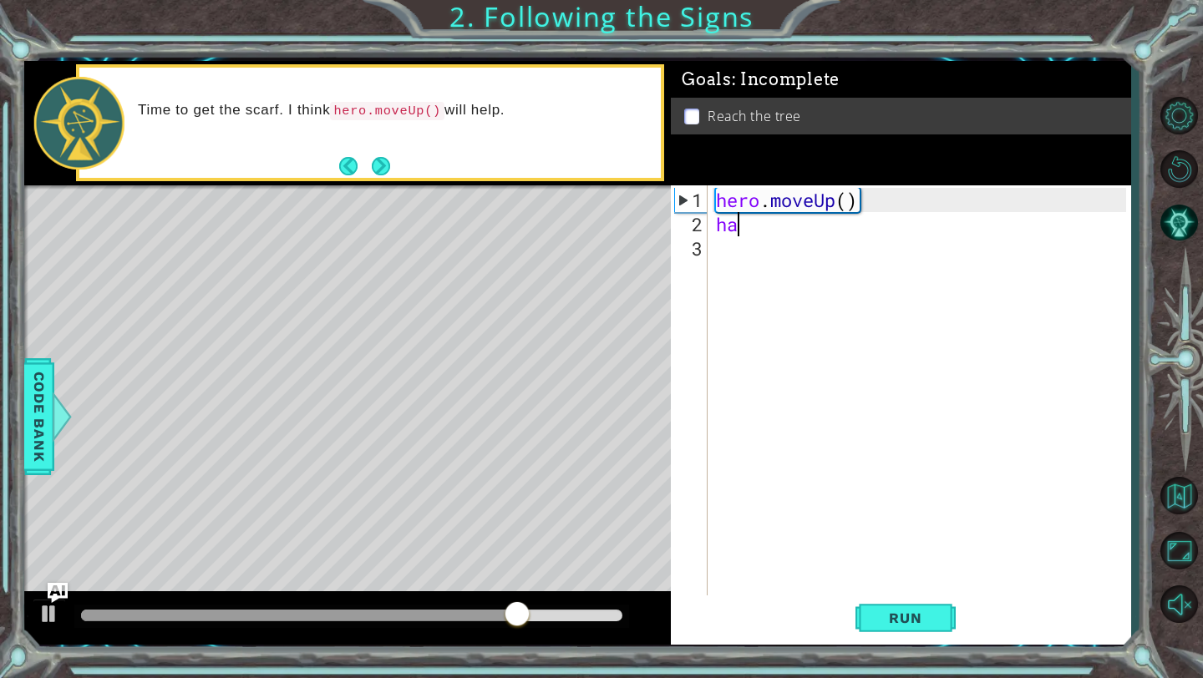
type textarea "h"
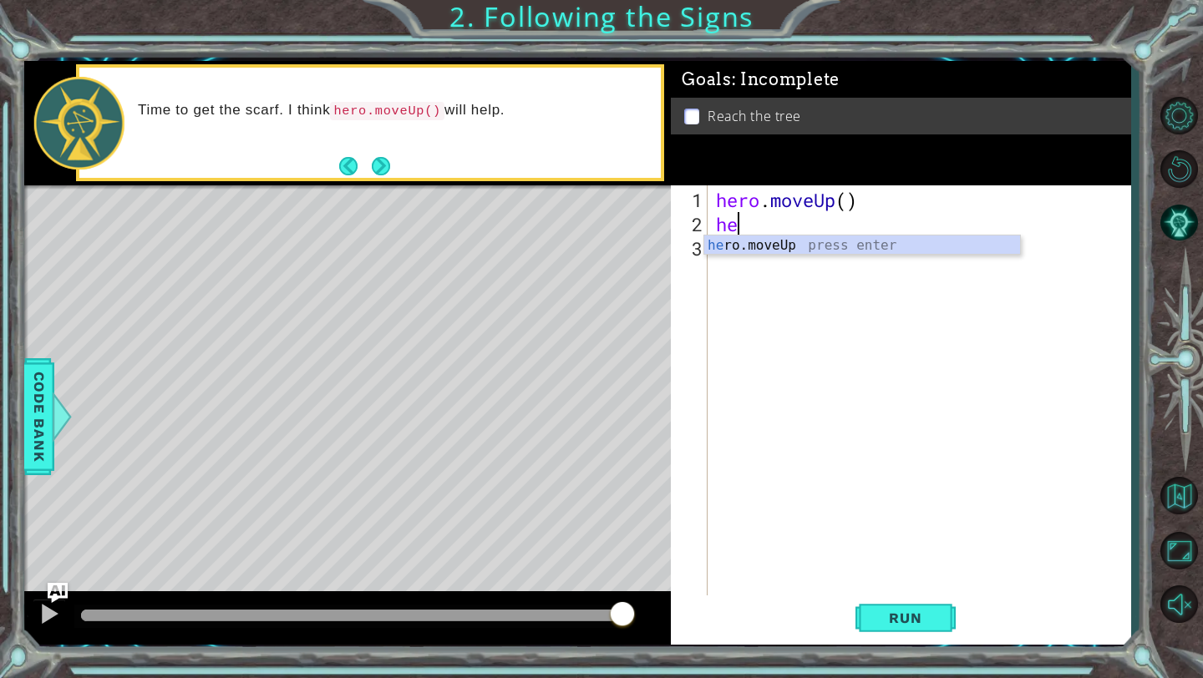
type textarea "her"
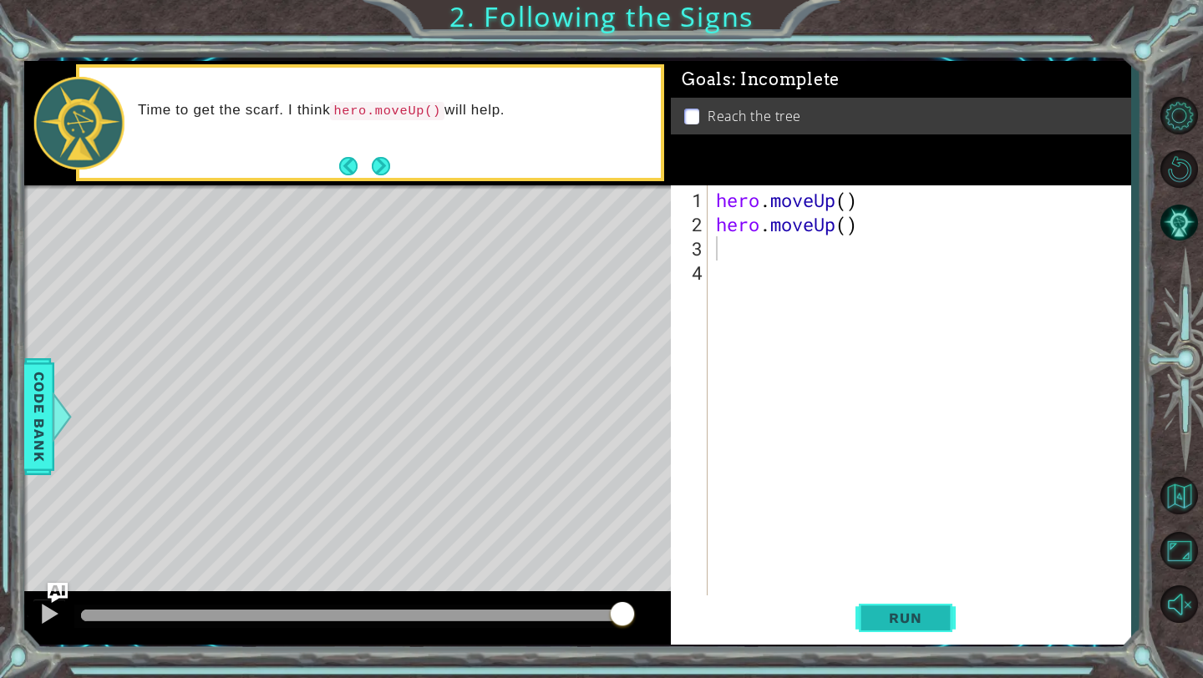
click at [886, 614] on span "Run" at bounding box center [905, 618] width 66 height 17
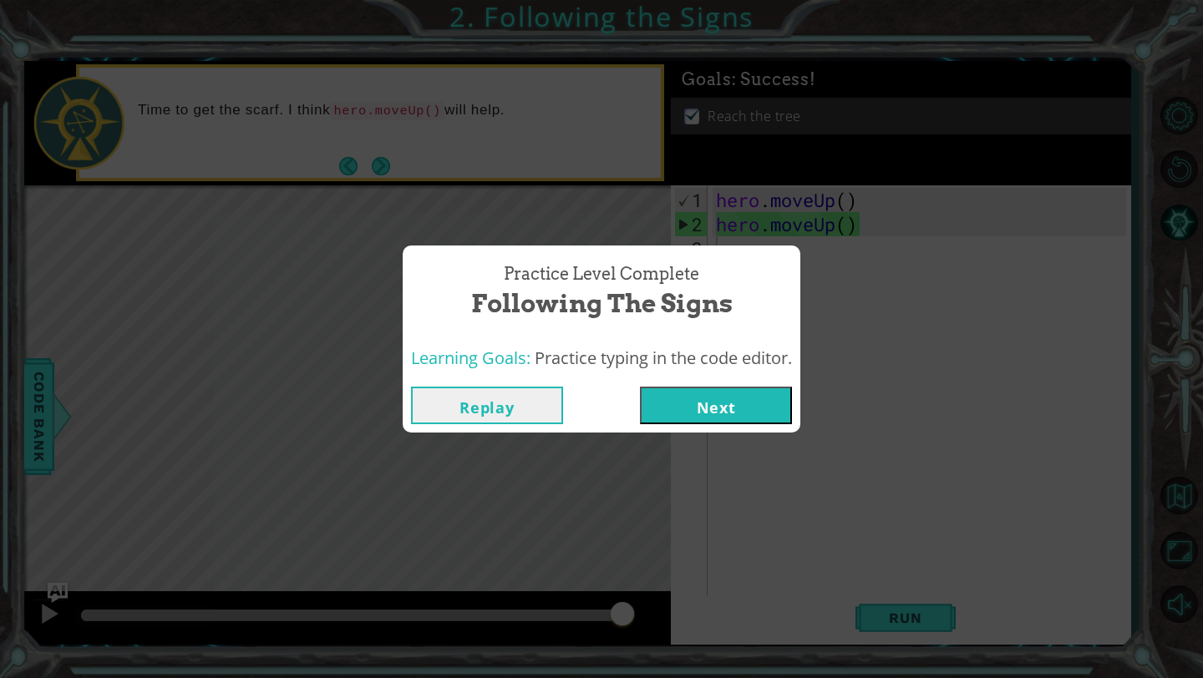
click at [708, 404] on button "Next" at bounding box center [716, 406] width 152 height 38
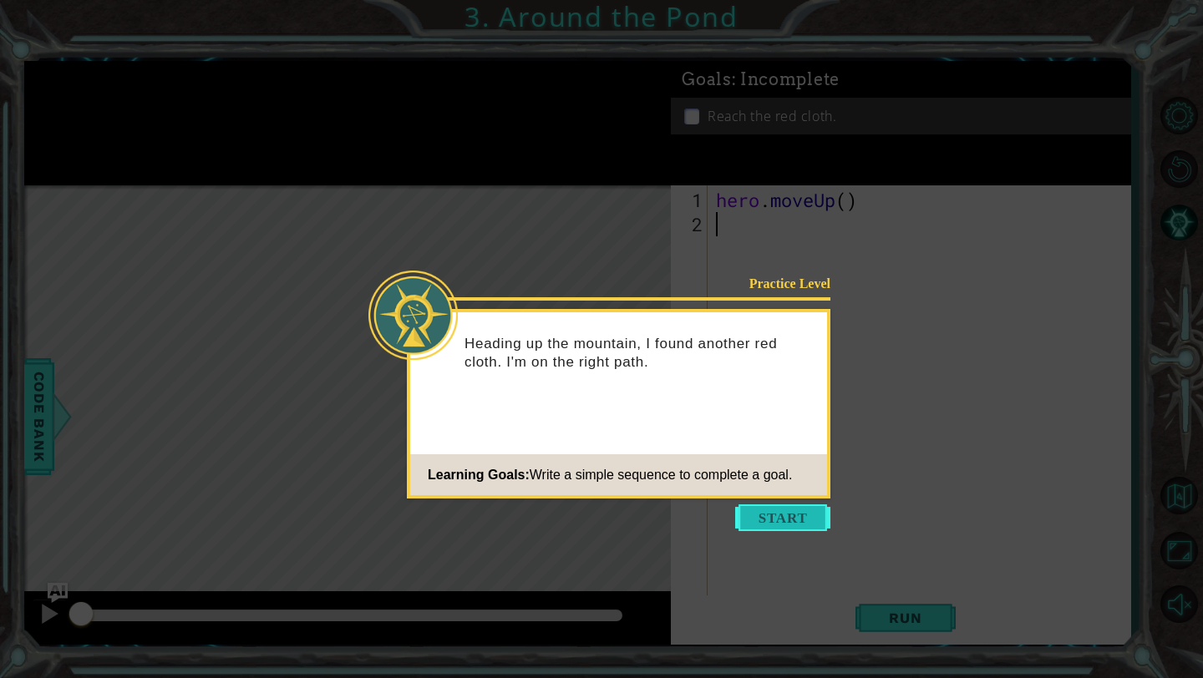
click at [800, 510] on button "Start" at bounding box center [782, 517] width 95 height 27
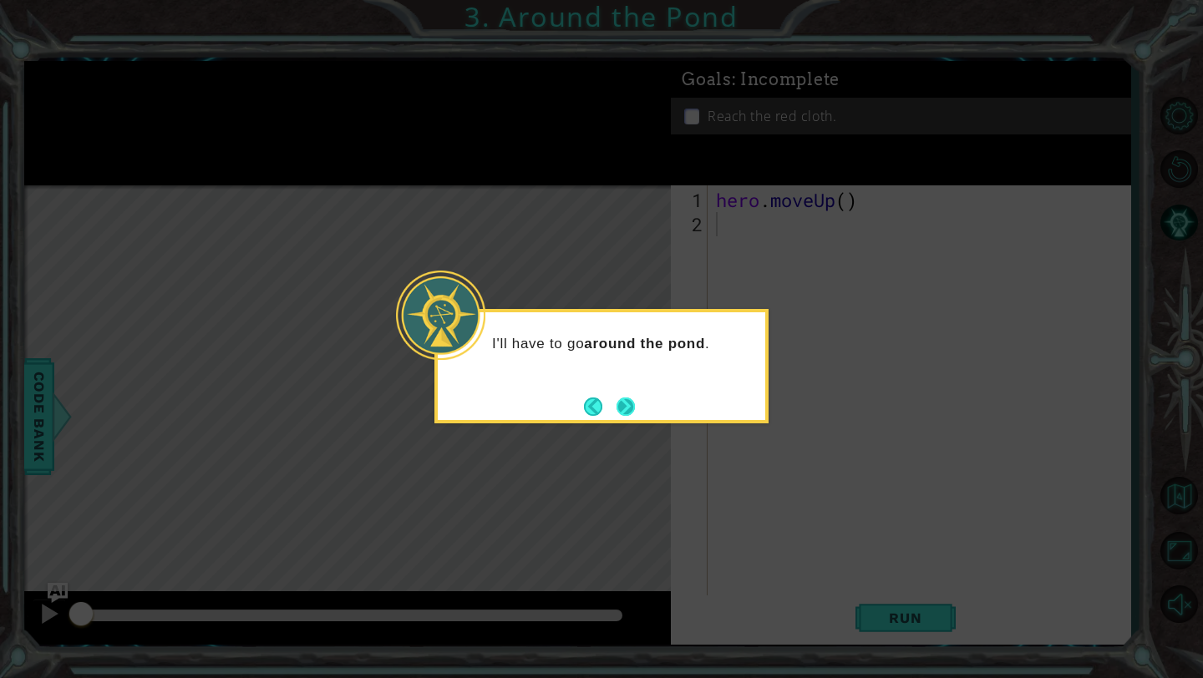
click at [626, 400] on button "Next" at bounding box center [625, 407] width 18 height 18
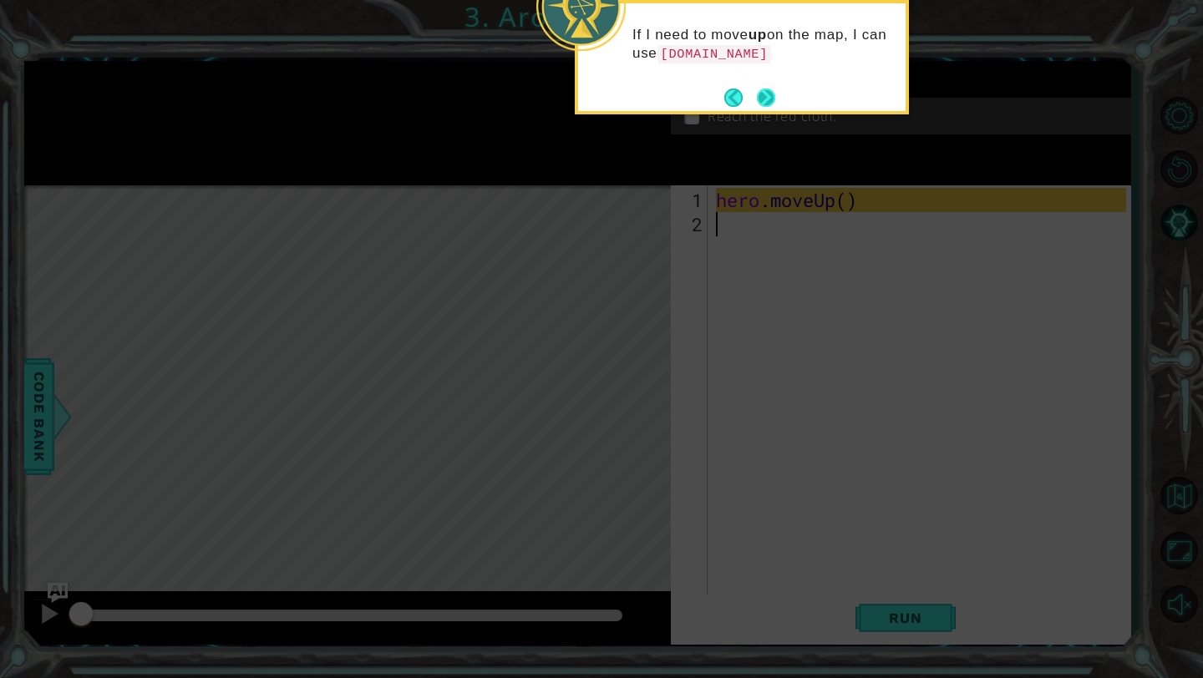
click at [767, 89] on button "Next" at bounding box center [766, 98] width 18 height 18
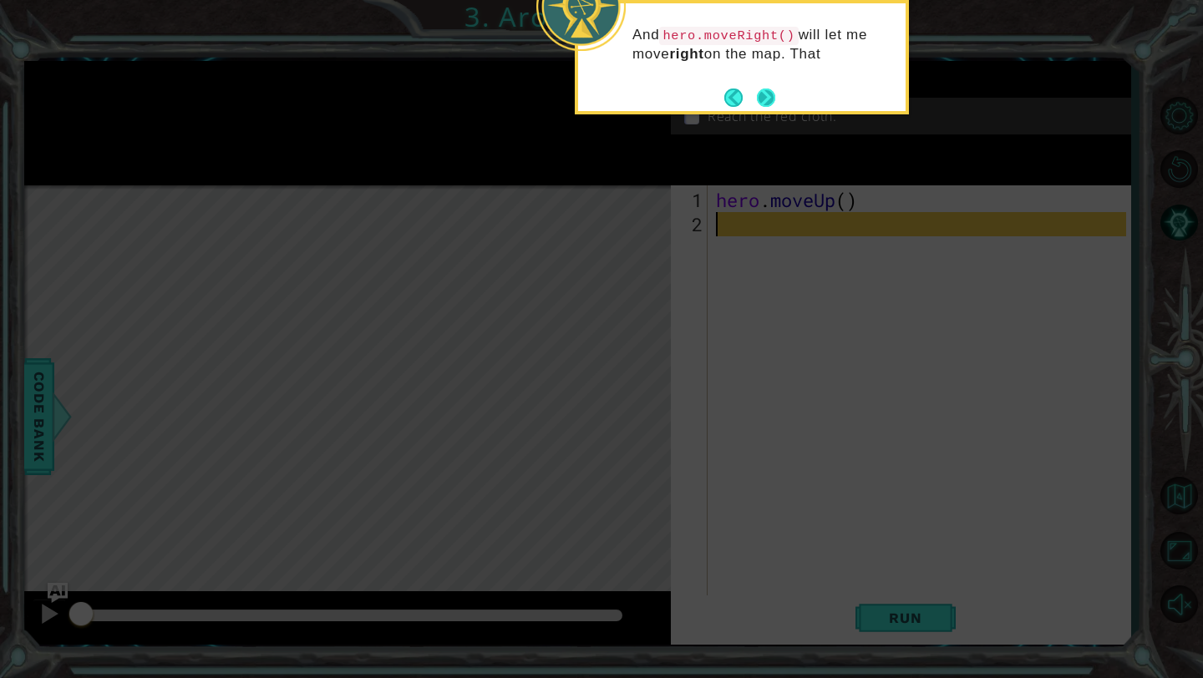
click at [767, 89] on button "Next" at bounding box center [766, 98] width 18 height 18
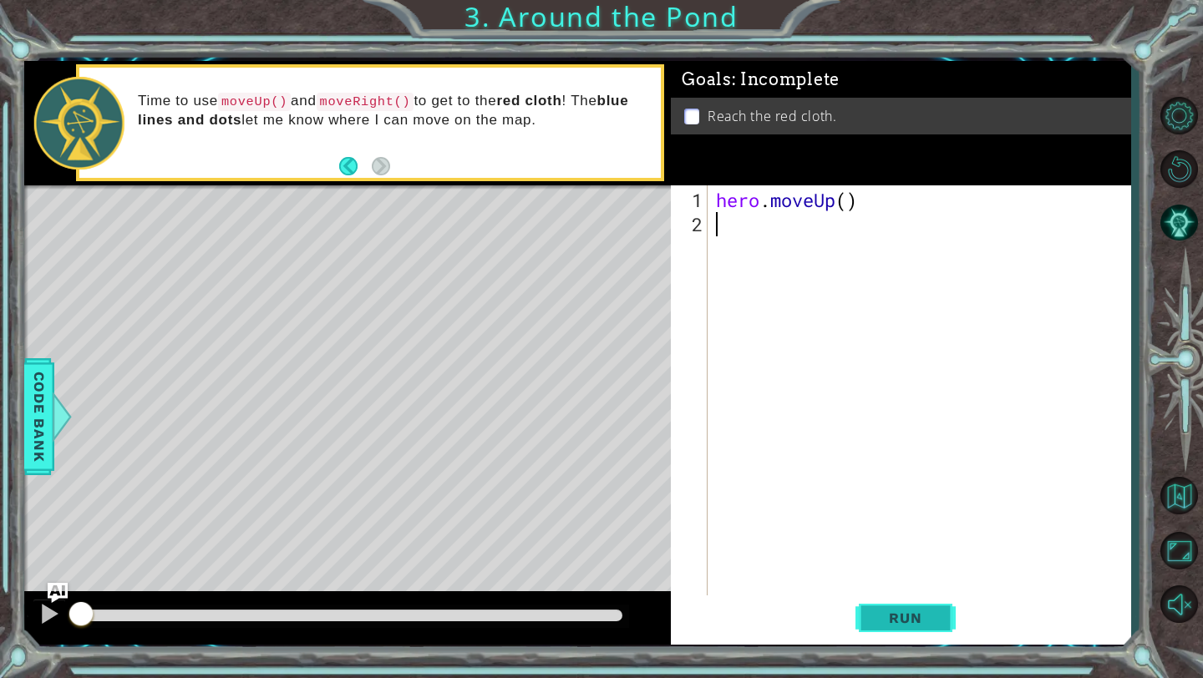
click at [901, 610] on span "Run" at bounding box center [905, 618] width 66 height 17
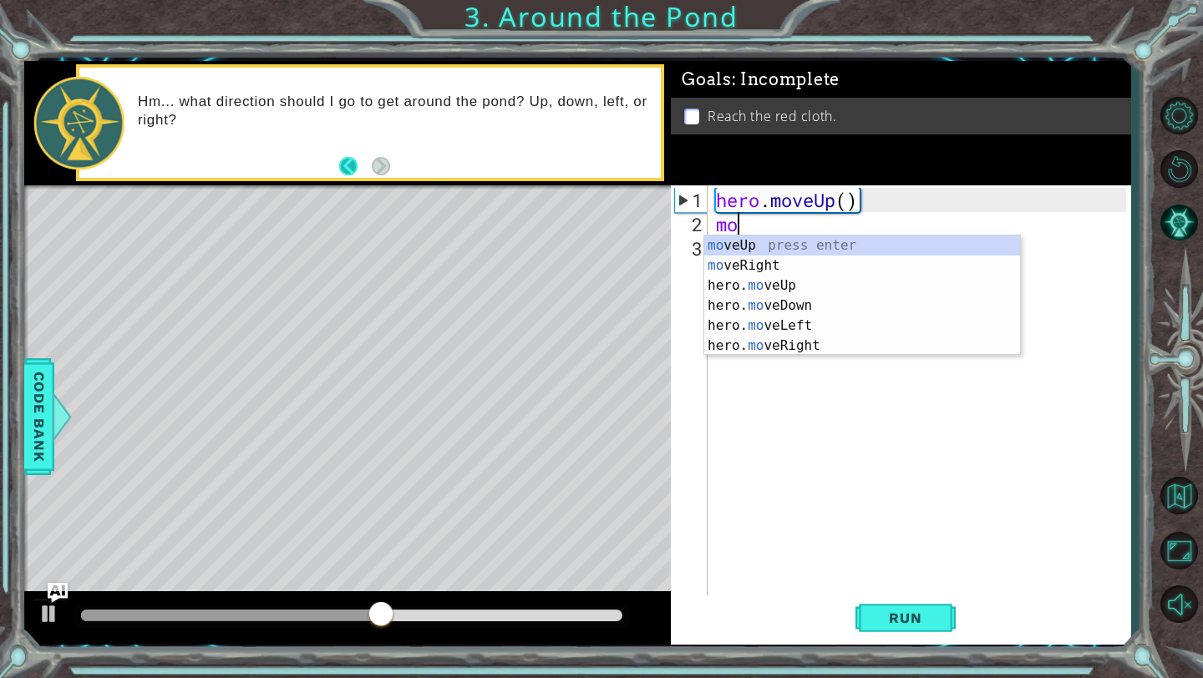
click at [354, 163] on button "Back" at bounding box center [355, 166] width 33 height 18
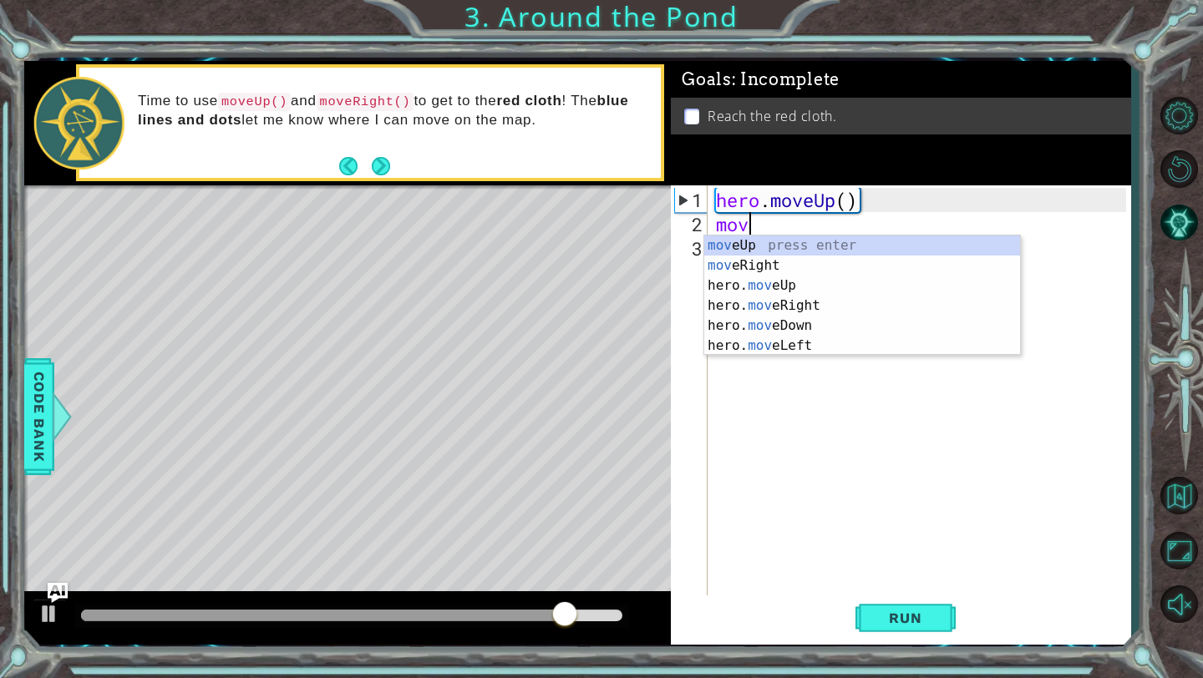
scroll to position [0, 1]
type textarea "move"
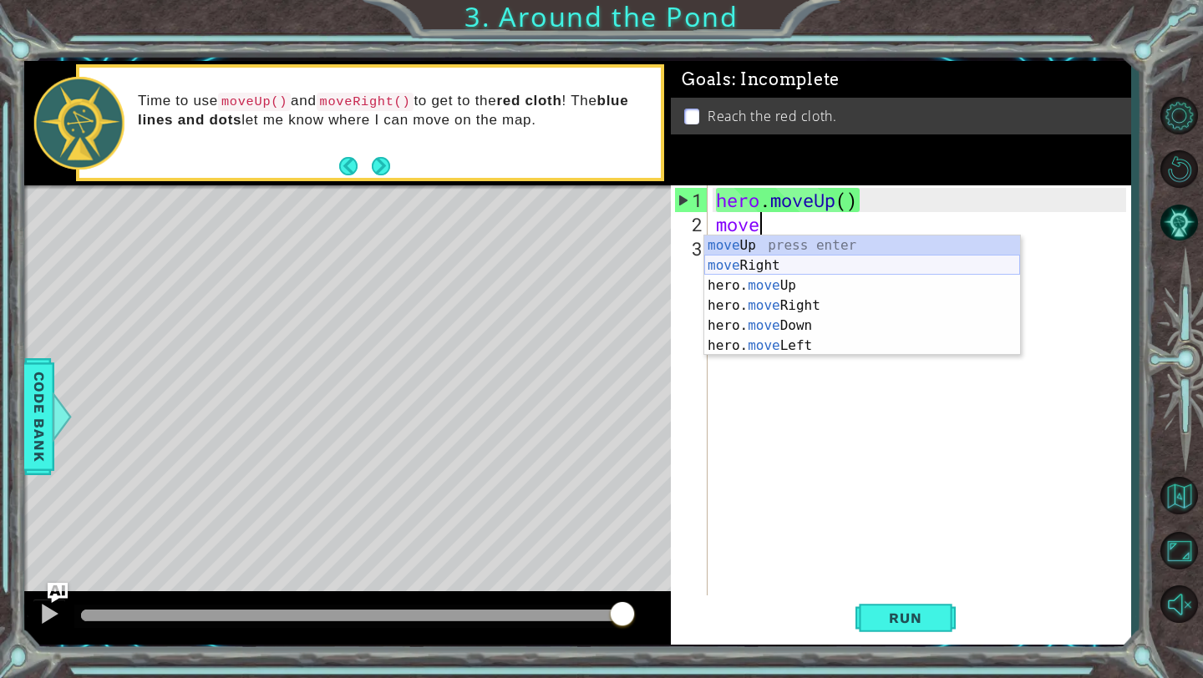
click at [794, 265] on div "move Up press enter move Right press enter hero. move Up press enter hero. move…" at bounding box center [862, 315] width 316 height 160
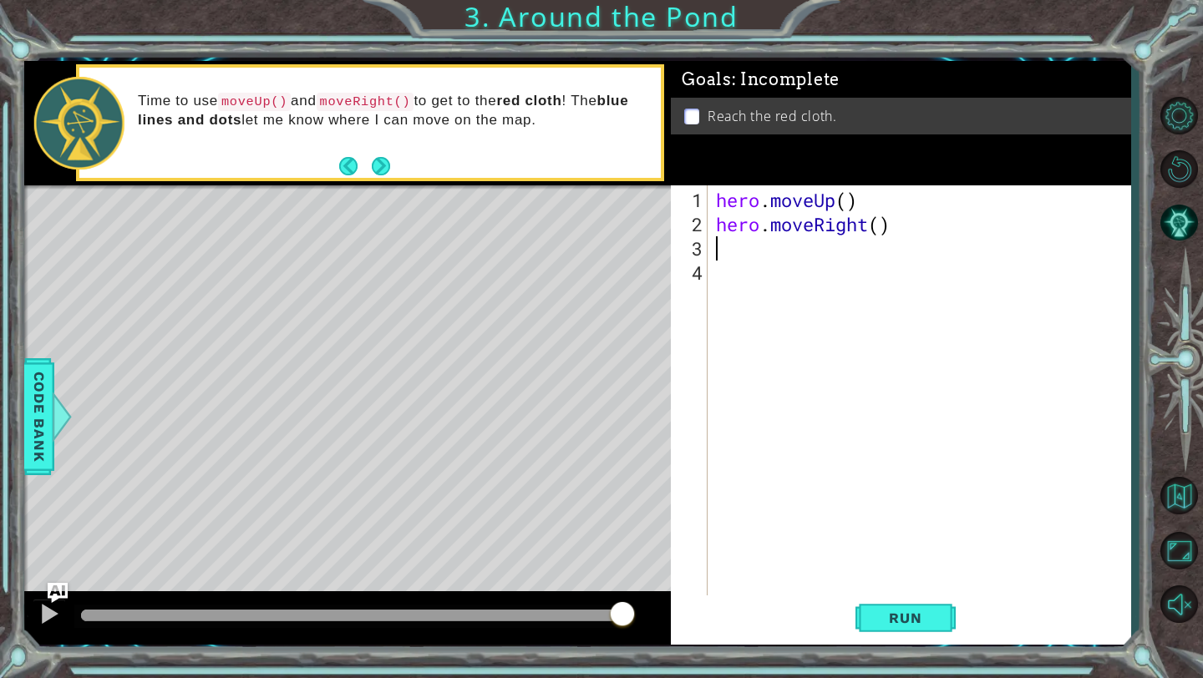
scroll to position [0, 0]
click at [921, 620] on span "Run" at bounding box center [905, 618] width 66 height 17
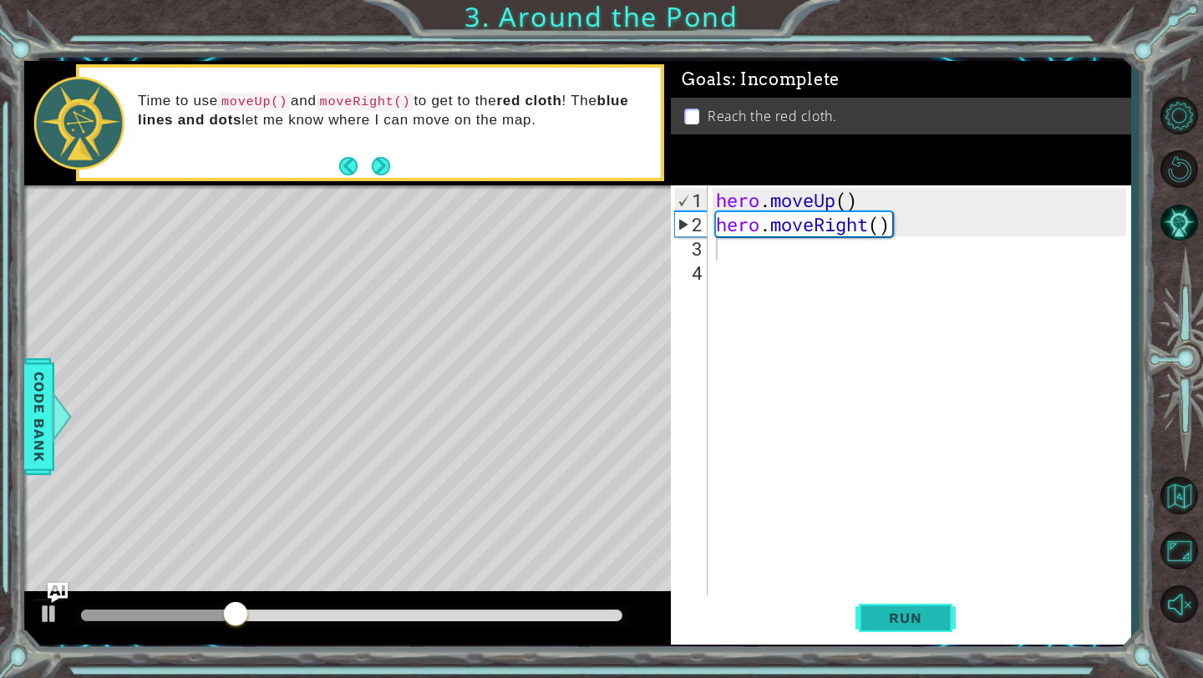
click at [909, 606] on button "Run" at bounding box center [905, 618] width 100 height 46
click at [381, 159] on button "Next" at bounding box center [381, 166] width 18 height 18
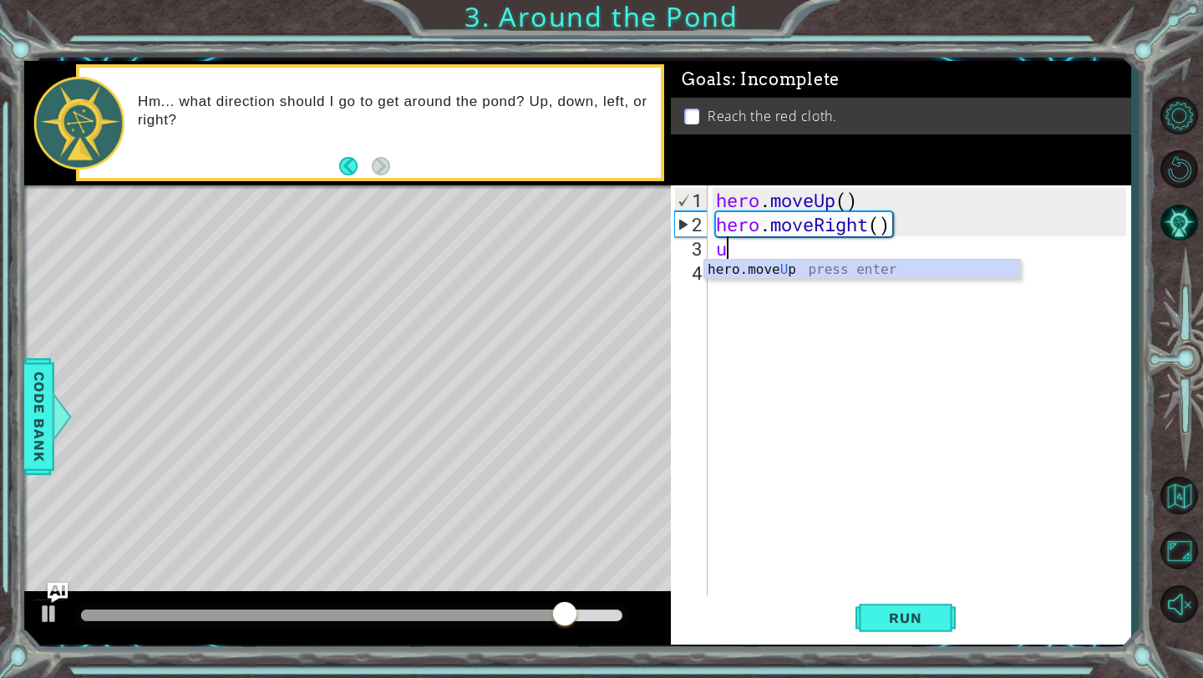
type textarea "up"
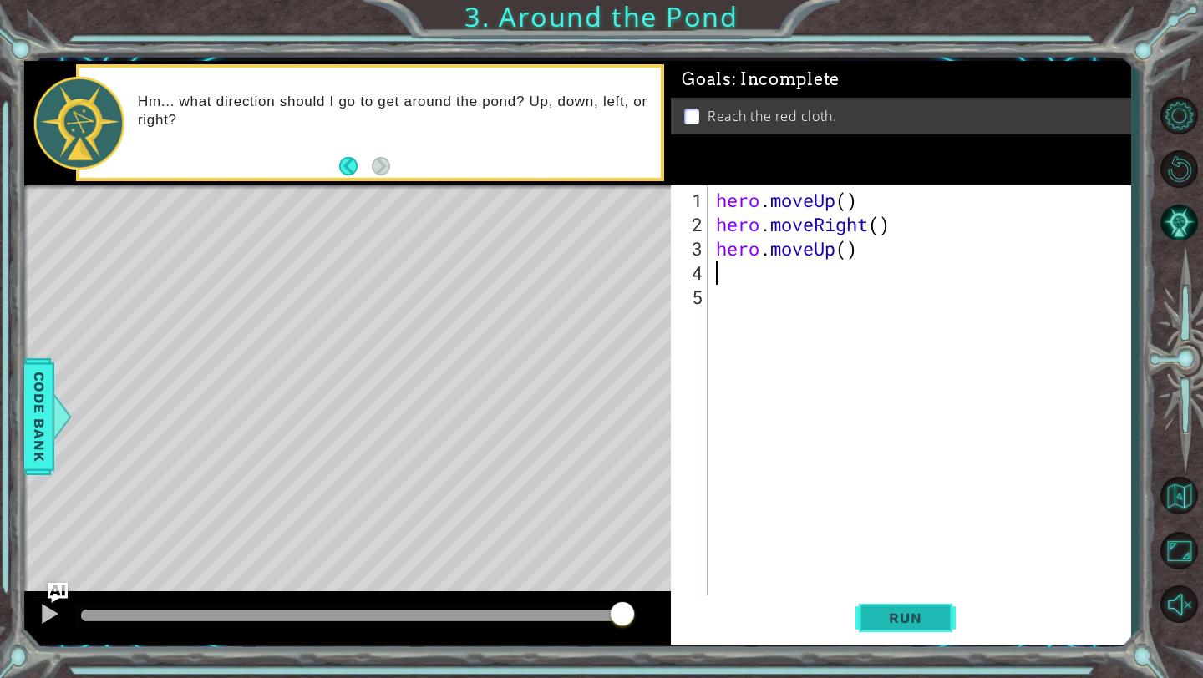
click at [902, 619] on span "Run" at bounding box center [905, 618] width 66 height 17
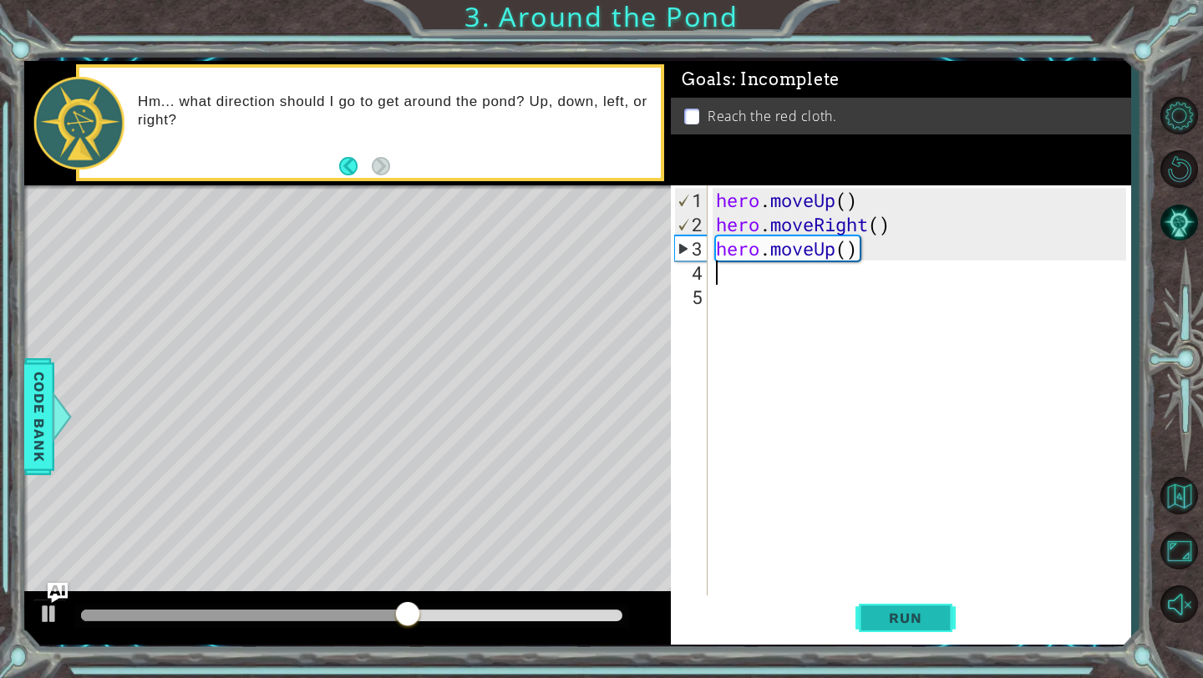
type textarea "u"
click at [905, 611] on span "Run" at bounding box center [905, 618] width 66 height 17
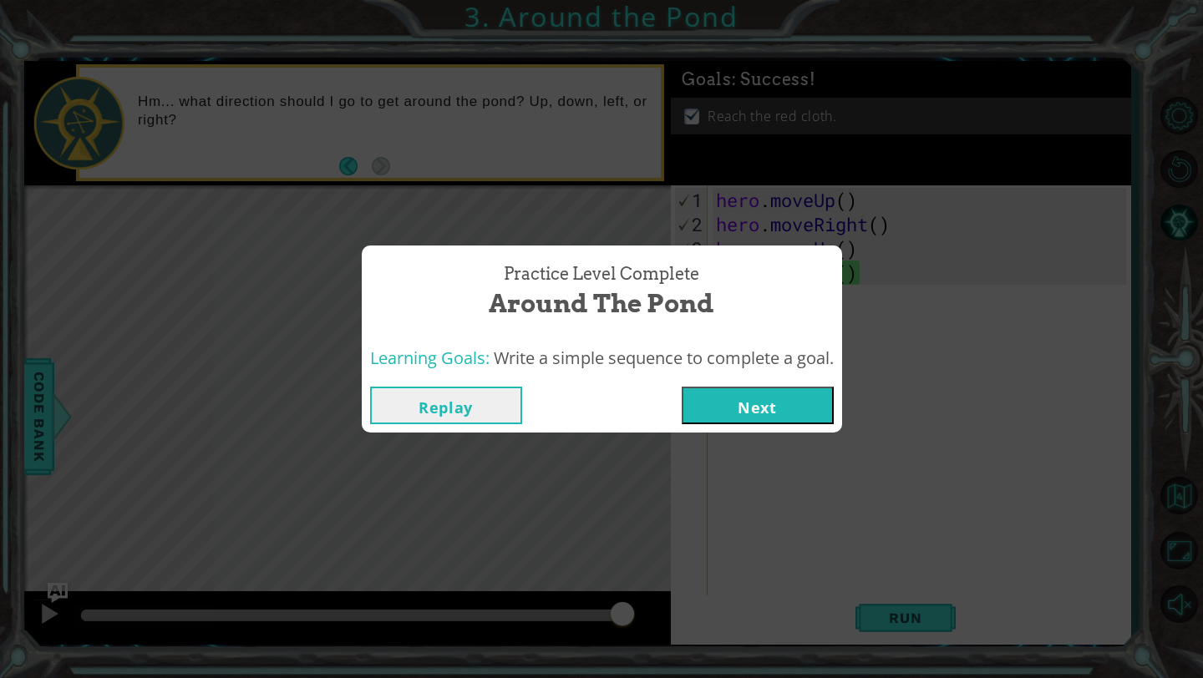
click at [737, 408] on button "Next" at bounding box center [757, 406] width 152 height 38
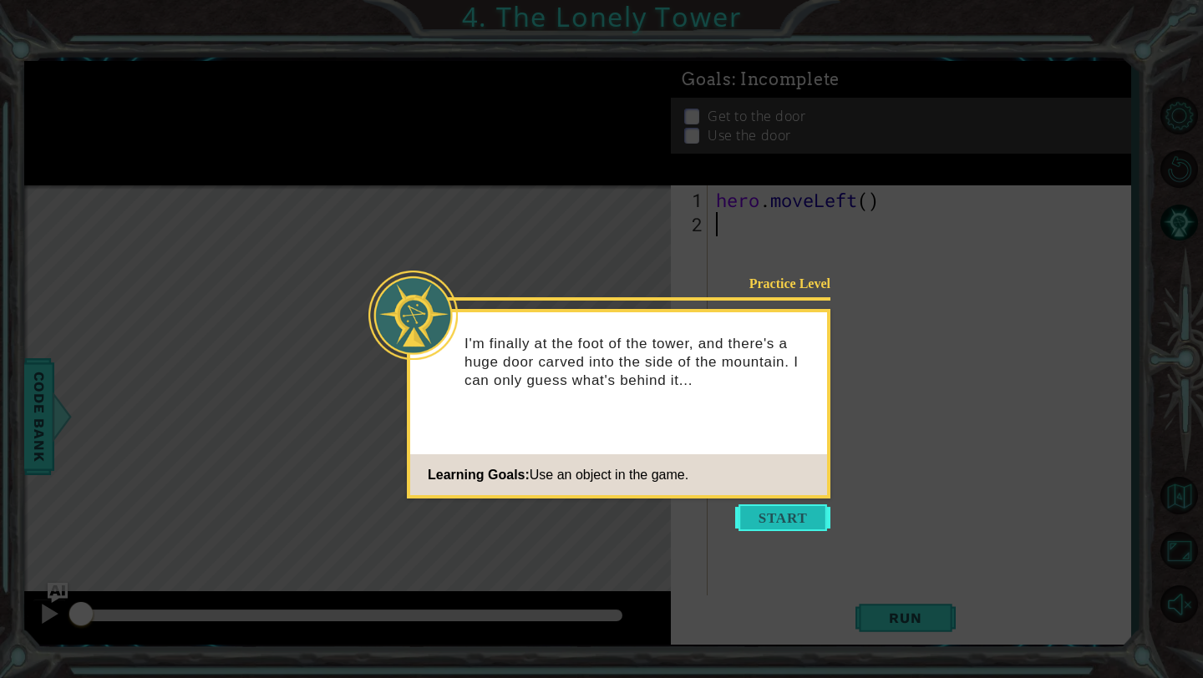
click at [817, 514] on button "Start" at bounding box center [782, 517] width 95 height 27
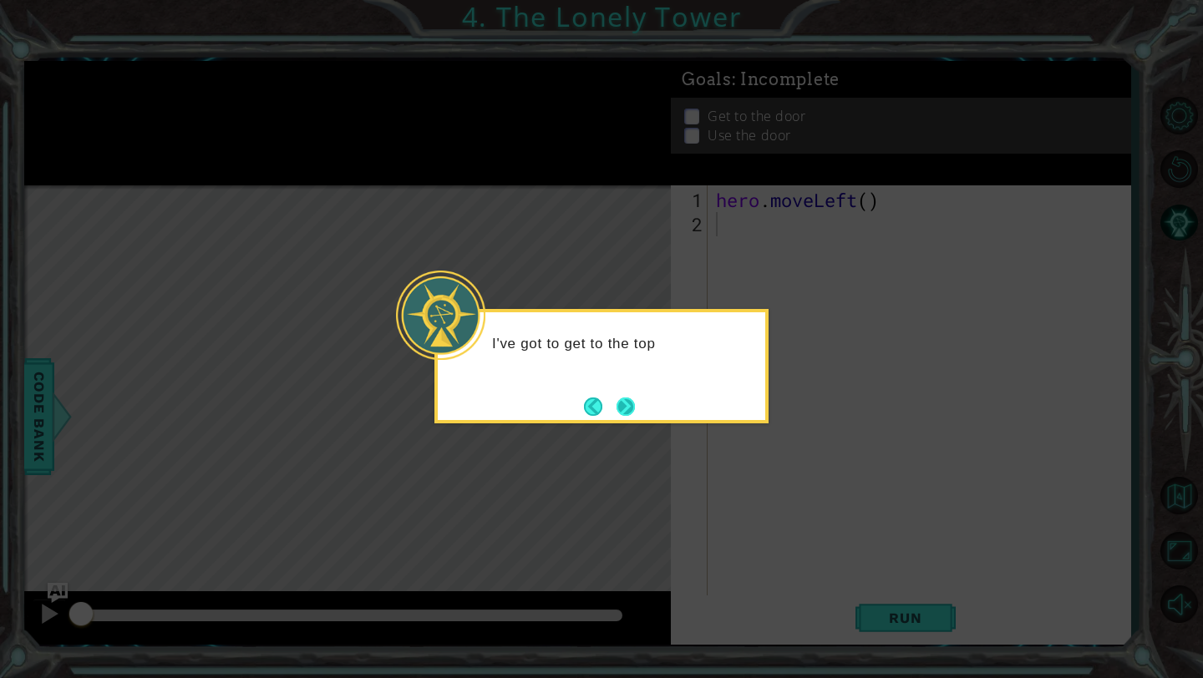
click at [630, 403] on button "Next" at bounding box center [625, 407] width 18 height 18
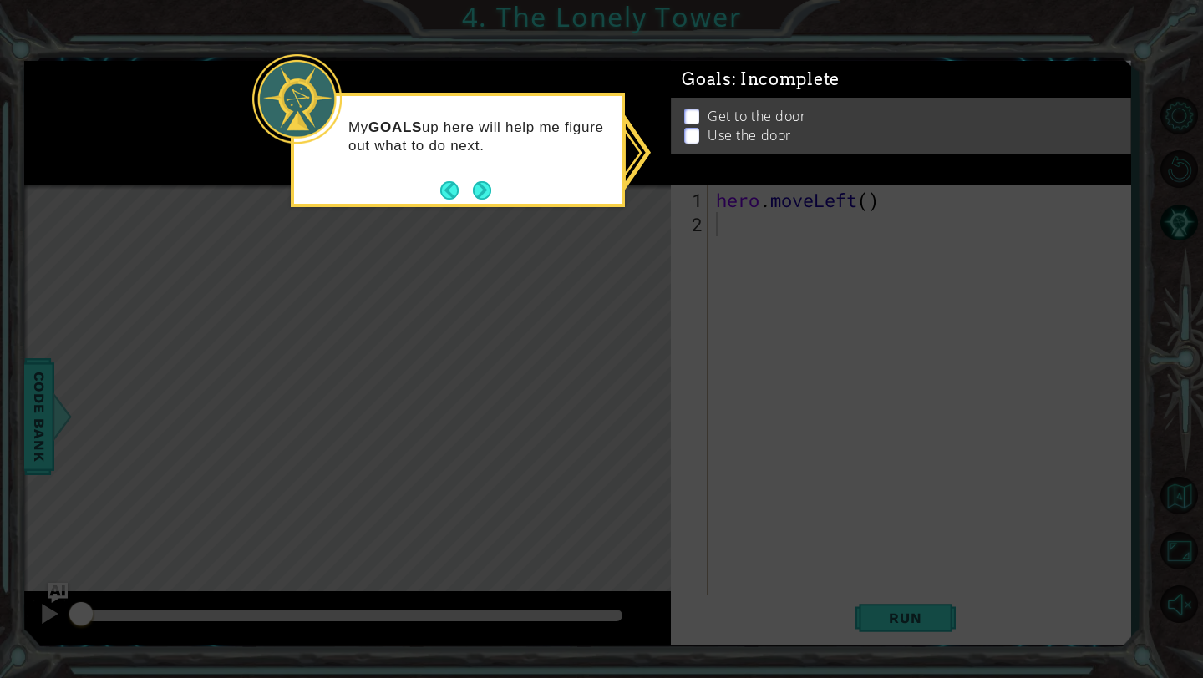
click at [694, 118] on div "Get to the door Use the door" at bounding box center [900, 126] width 459 height 56
click at [691, 113] on p at bounding box center [691, 117] width 15 height 16
click at [691, 115] on div "Get to the door Use the door" at bounding box center [900, 126] width 459 height 56
click at [473, 193] on button "Next" at bounding box center [482, 190] width 18 height 18
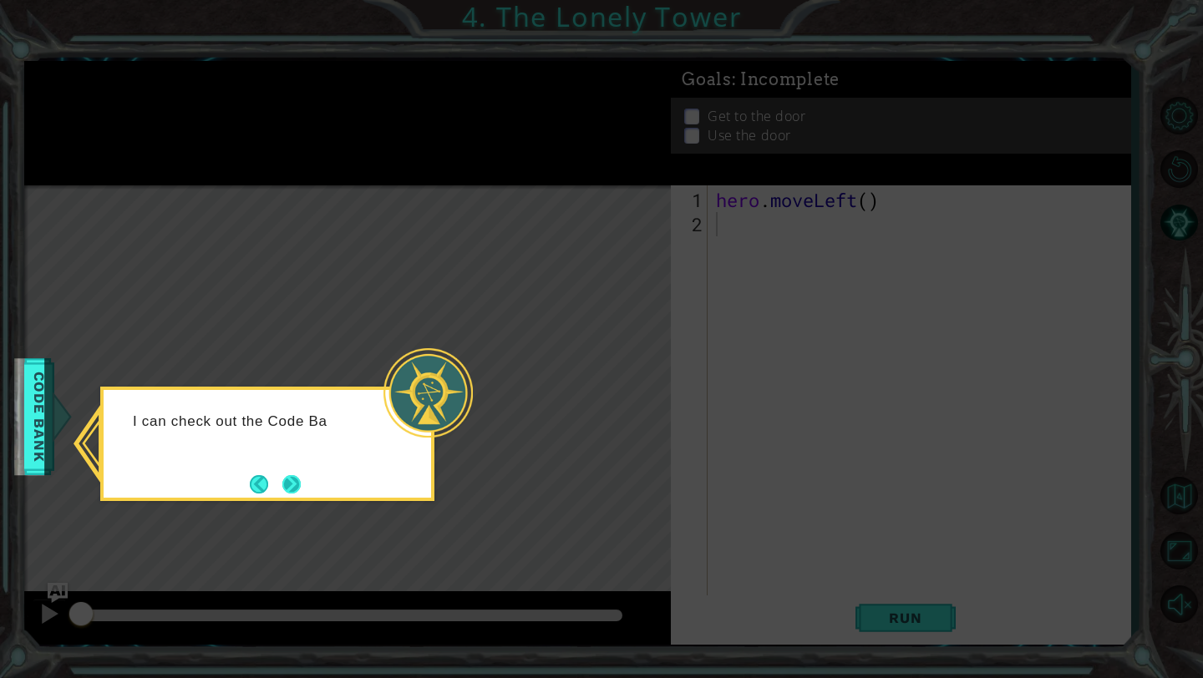
click at [292, 475] on button "Next" at bounding box center [291, 484] width 18 height 18
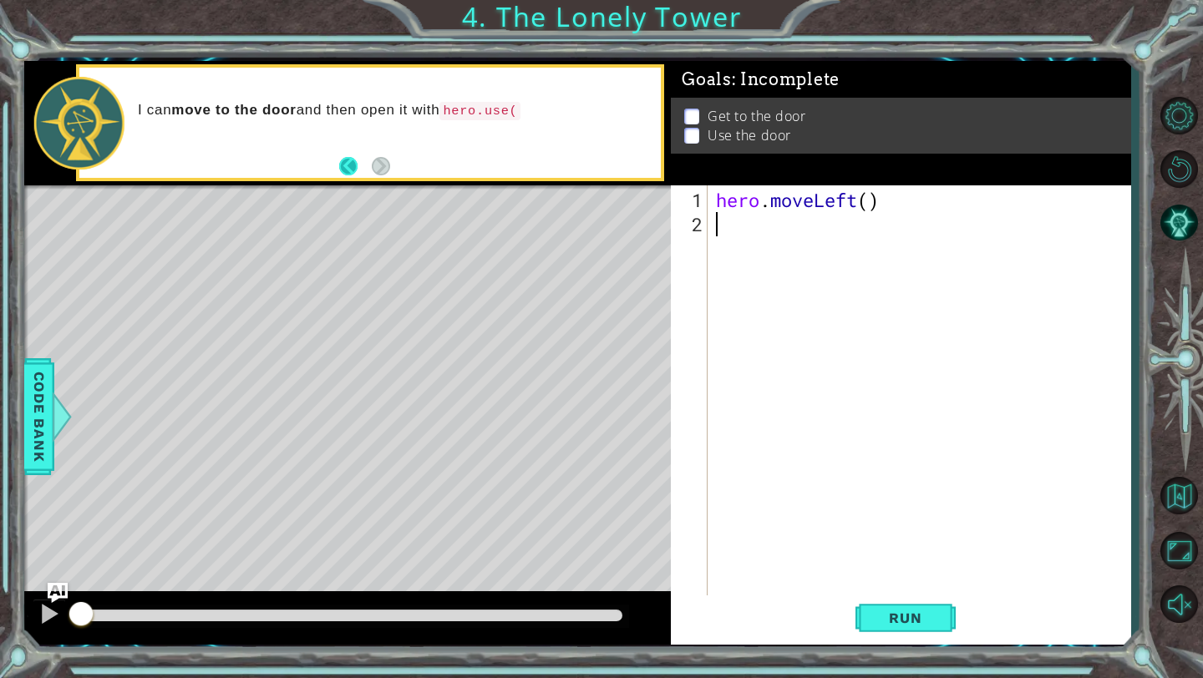
click at [347, 159] on button "Back" at bounding box center [355, 166] width 33 height 18
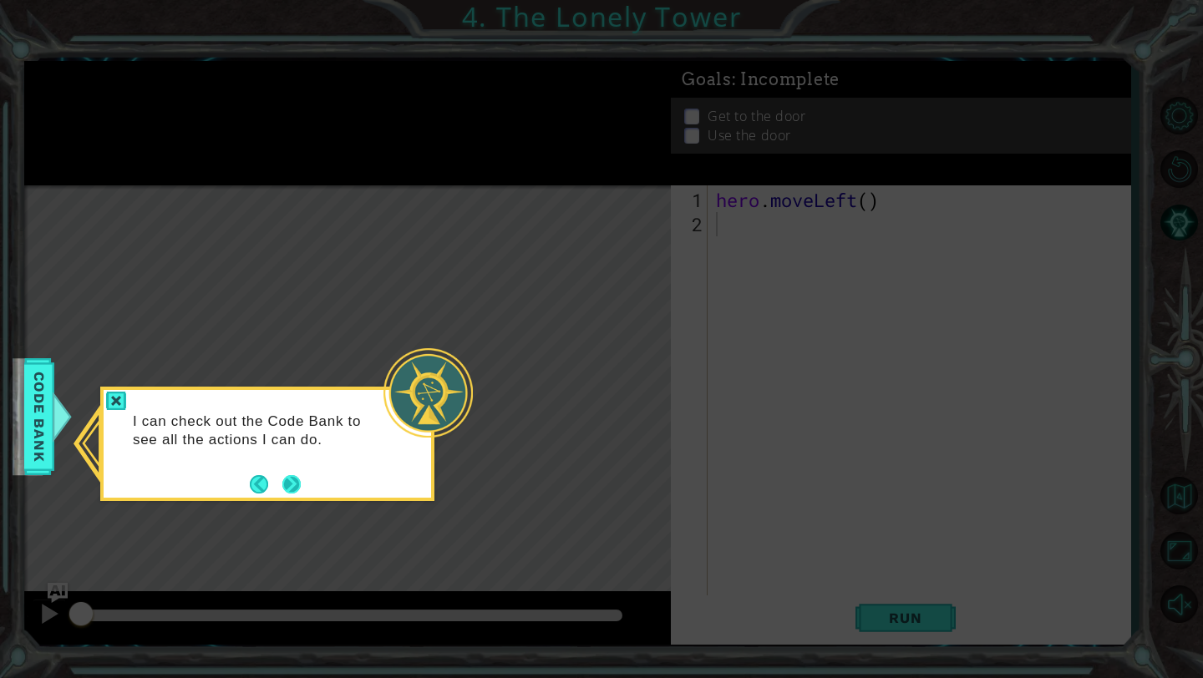
click at [284, 476] on button "Next" at bounding box center [291, 484] width 18 height 18
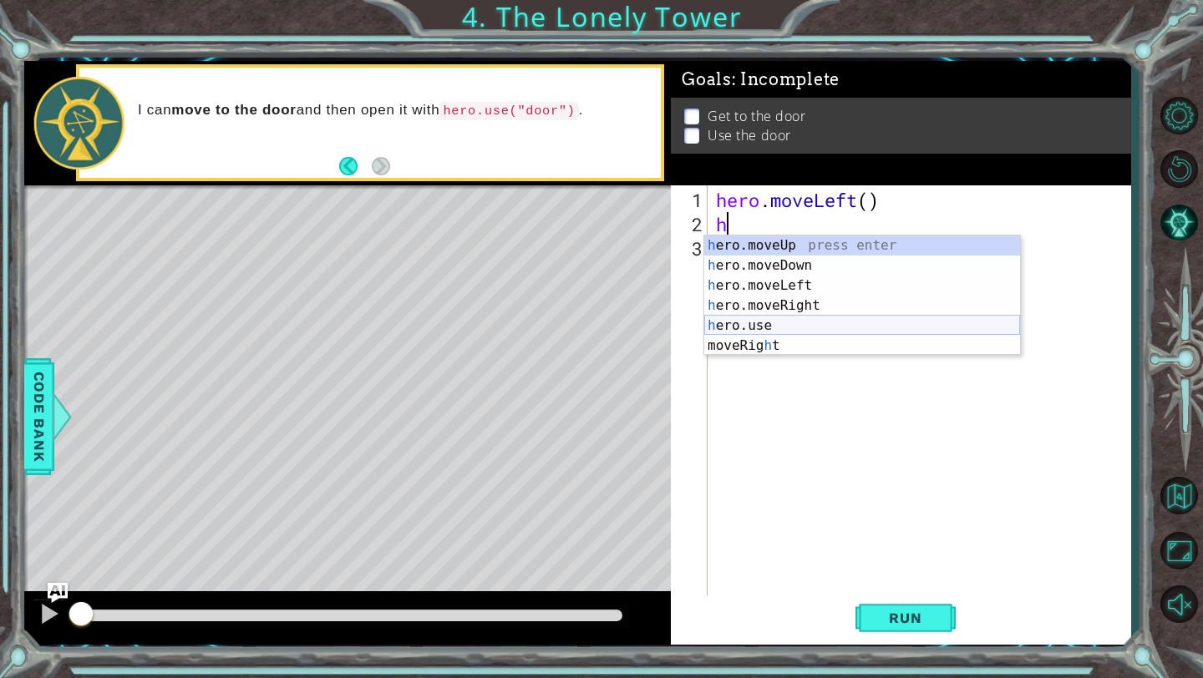
click at [777, 327] on div "h ero.moveUp press enter h ero.moveDown press enter h ero.moveLeft press enter …" at bounding box center [862, 315] width 316 height 160
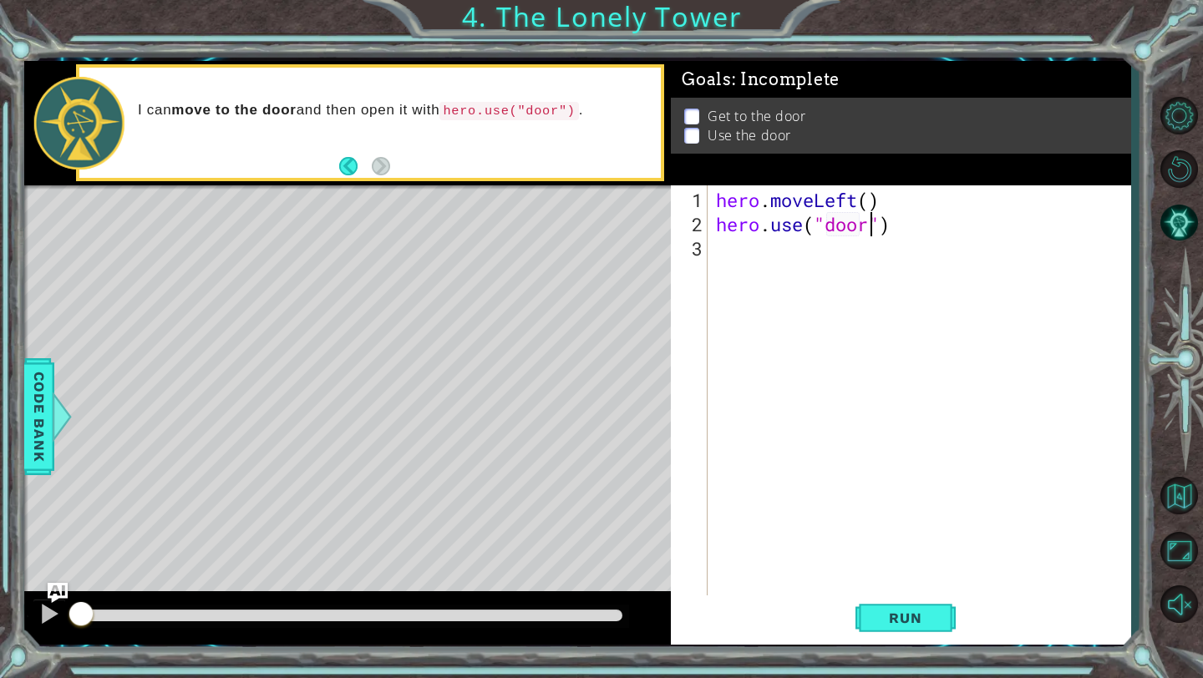
scroll to position [0, 7]
type textarea "hero.use("door")"
click at [894, 623] on span "Run" at bounding box center [905, 618] width 66 height 17
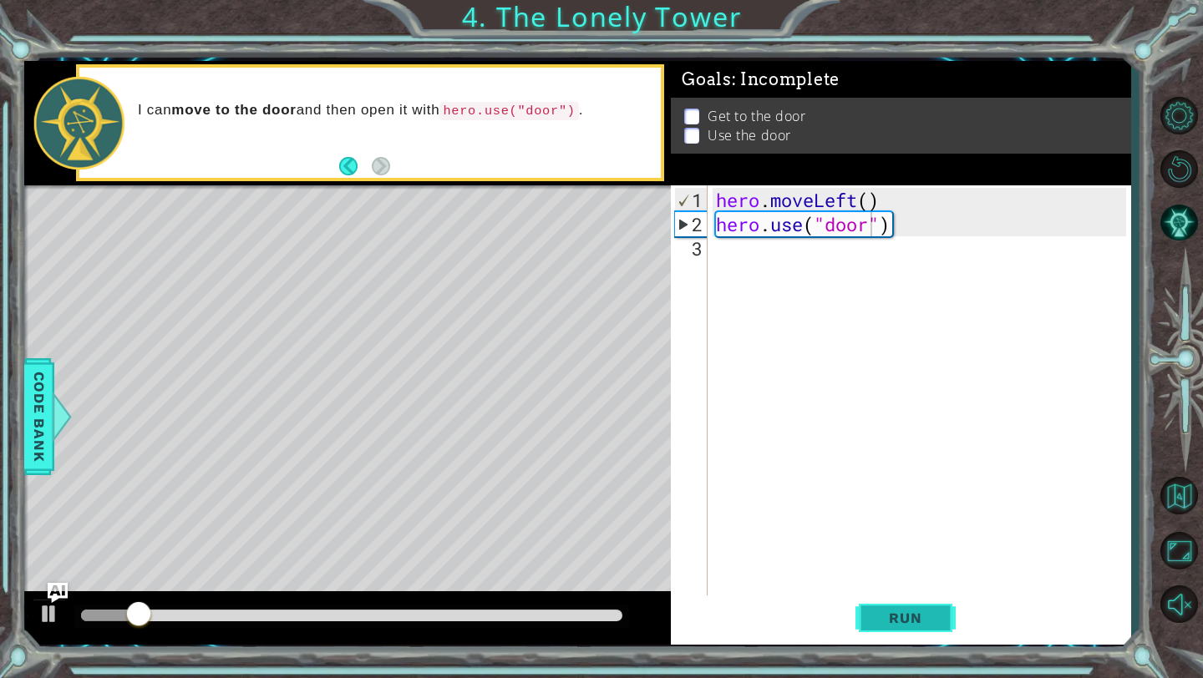
click at [894, 623] on span "Run" at bounding box center [905, 618] width 66 height 17
click at [894, 621] on span "Run" at bounding box center [905, 618] width 66 height 17
click at [767, 231] on div "hero . moveLeft ( ) hero . use ( "door" )" at bounding box center [923, 418] width 422 height 460
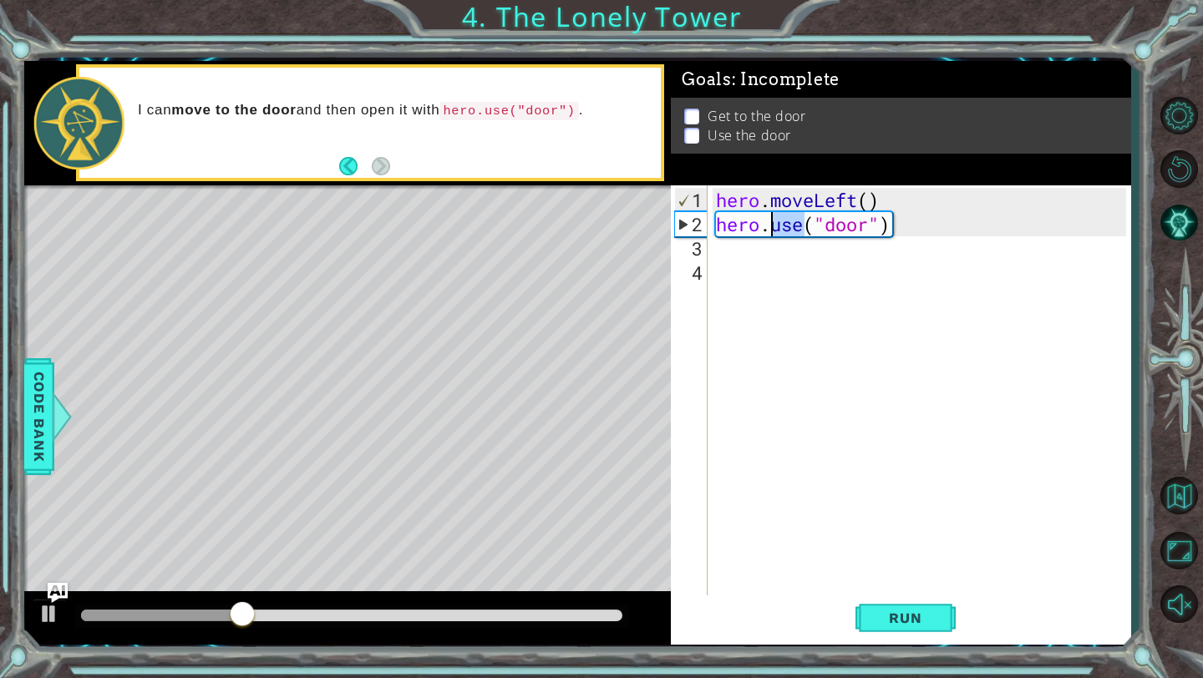
click at [767, 231] on div "hero . moveLeft ( ) hero . use ( "door" )" at bounding box center [923, 418] width 422 height 460
type textarea "hero.use("door")"
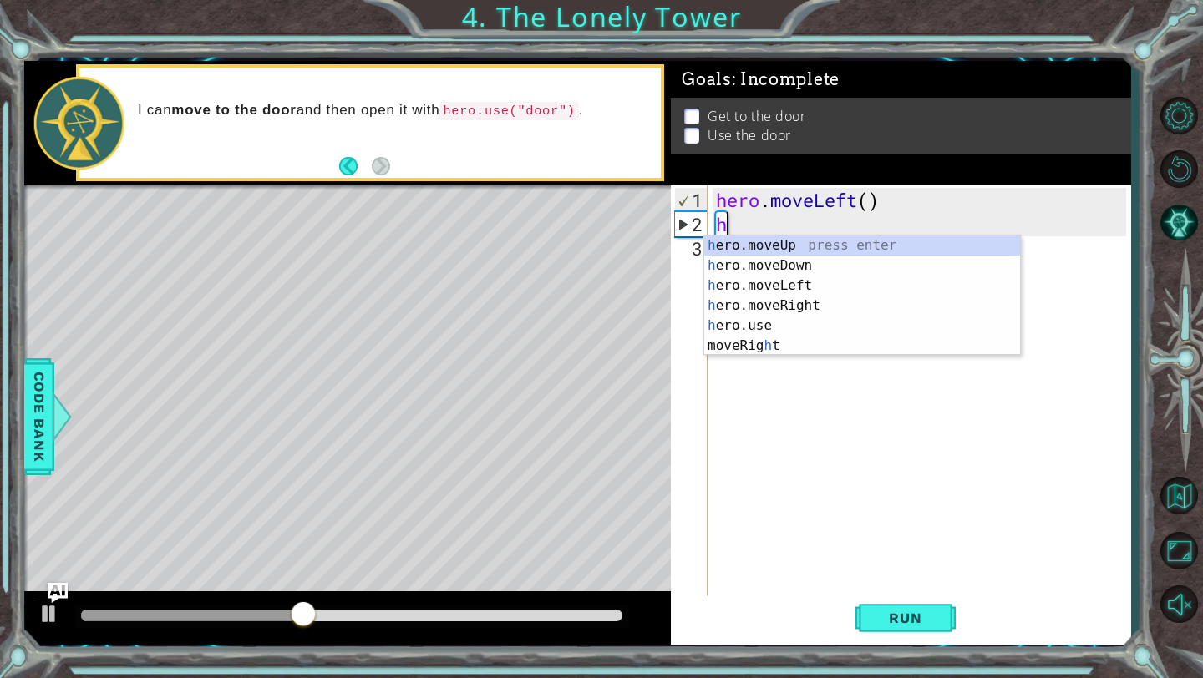
type textarea "he"
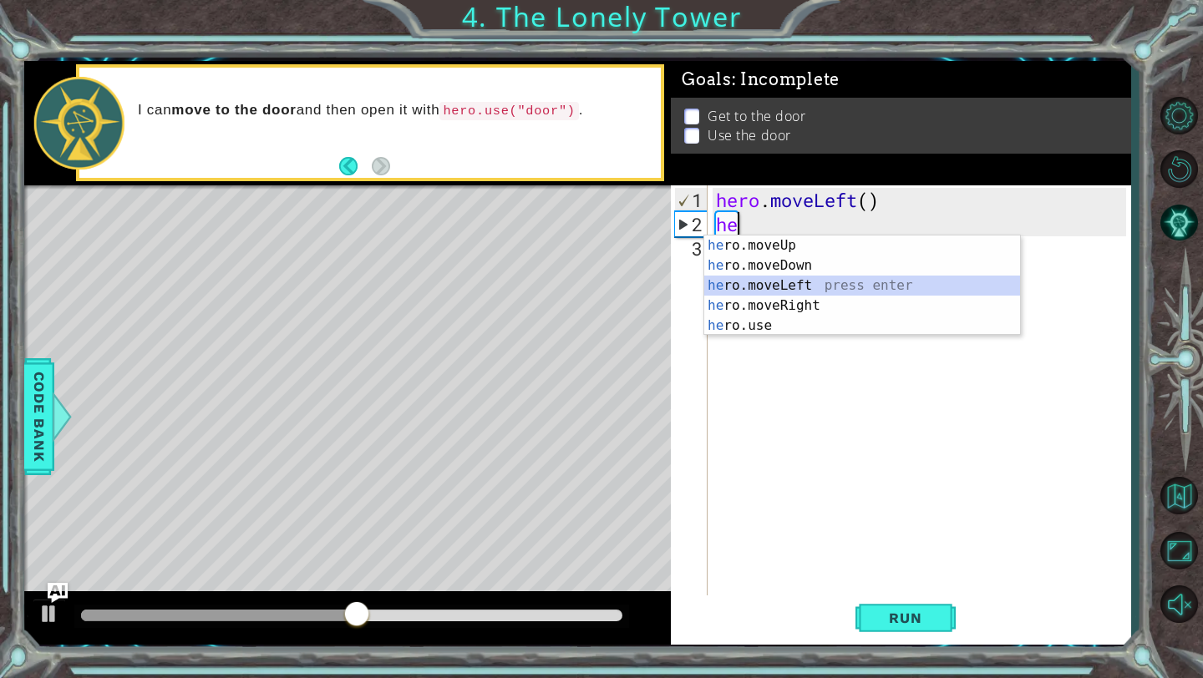
click at [807, 290] on div "he ro.moveUp press enter he ro.moveDown press enter he ro.moveLeft press enter …" at bounding box center [862, 305] width 316 height 140
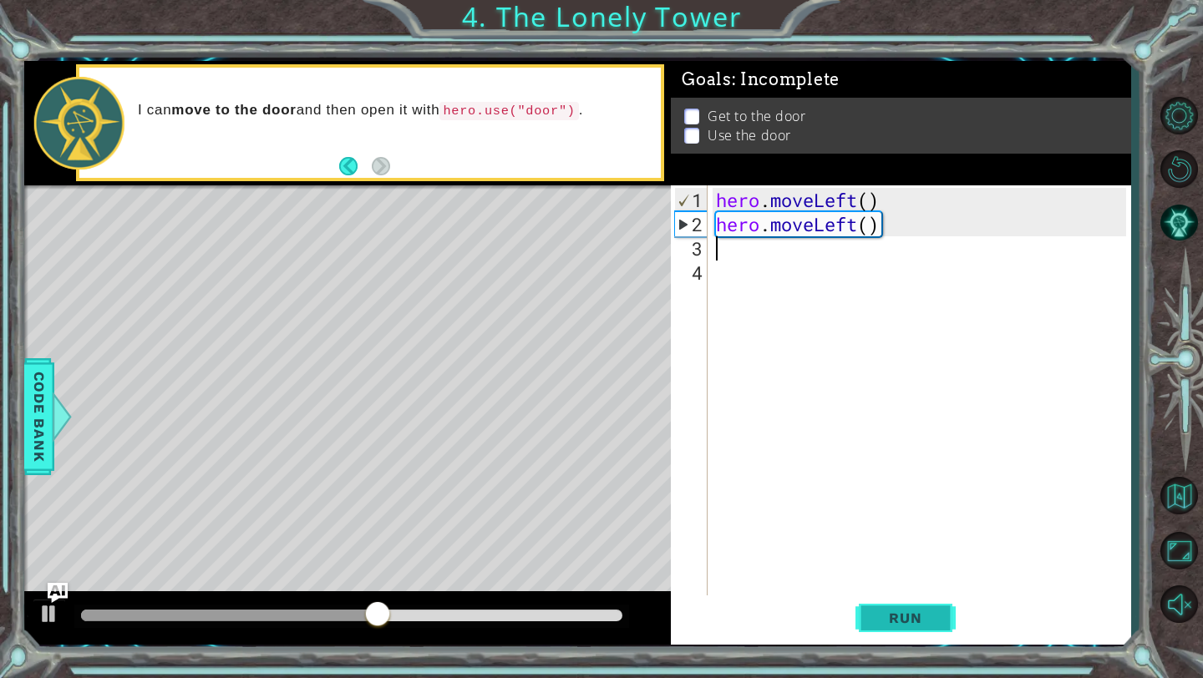
click at [886, 610] on span "Run" at bounding box center [905, 618] width 66 height 17
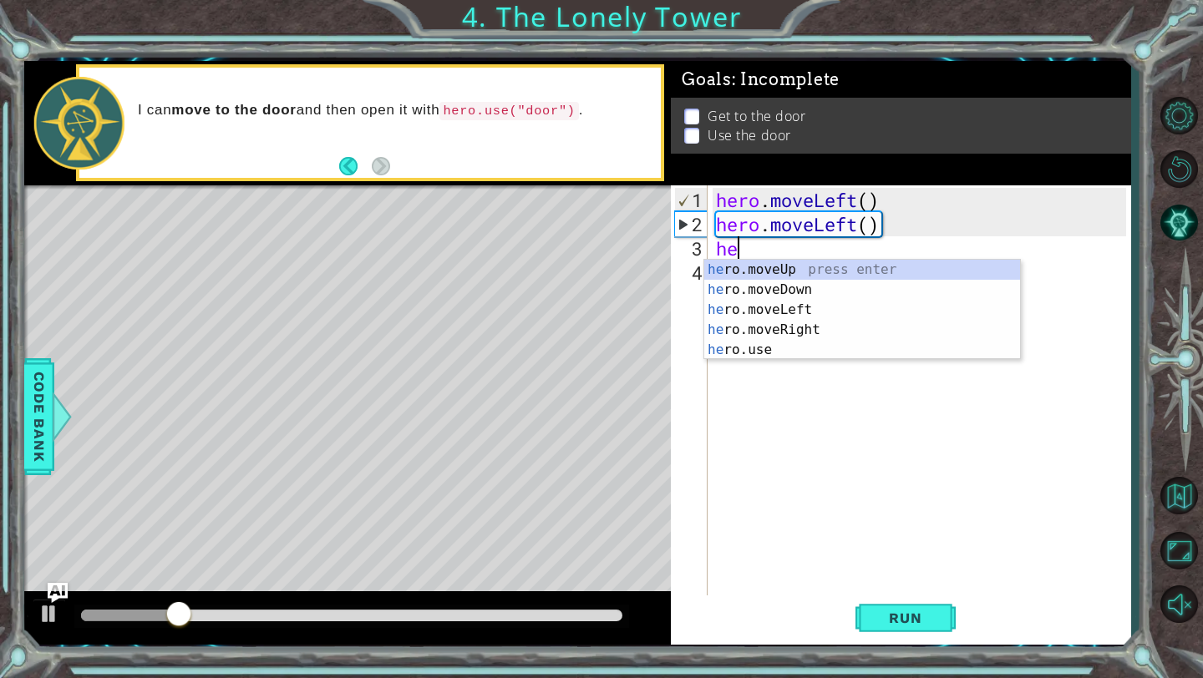
type textarea "hero"
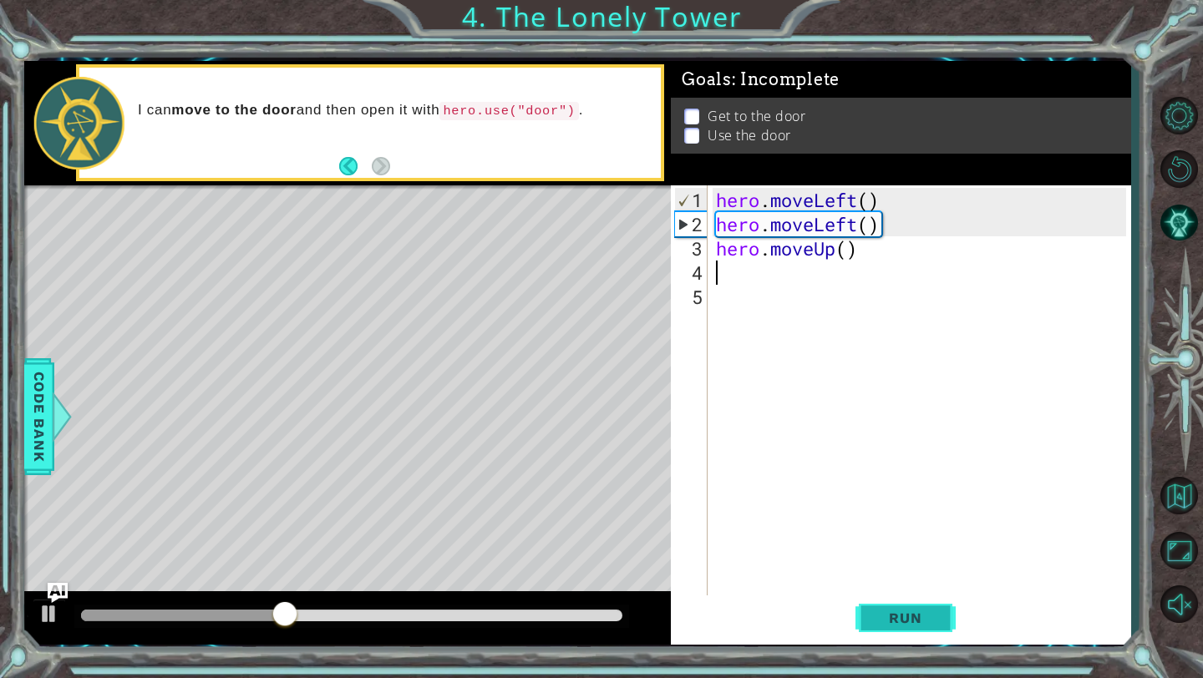
click at [902, 614] on span "Run" at bounding box center [905, 618] width 66 height 17
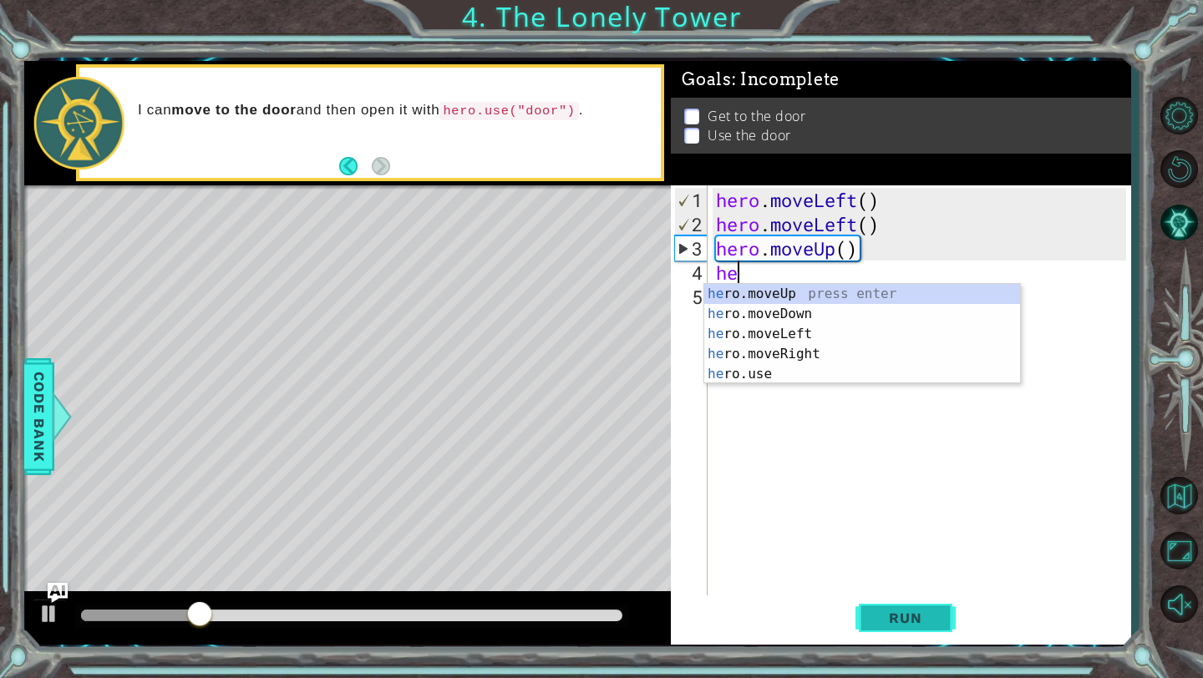
type textarea "her"
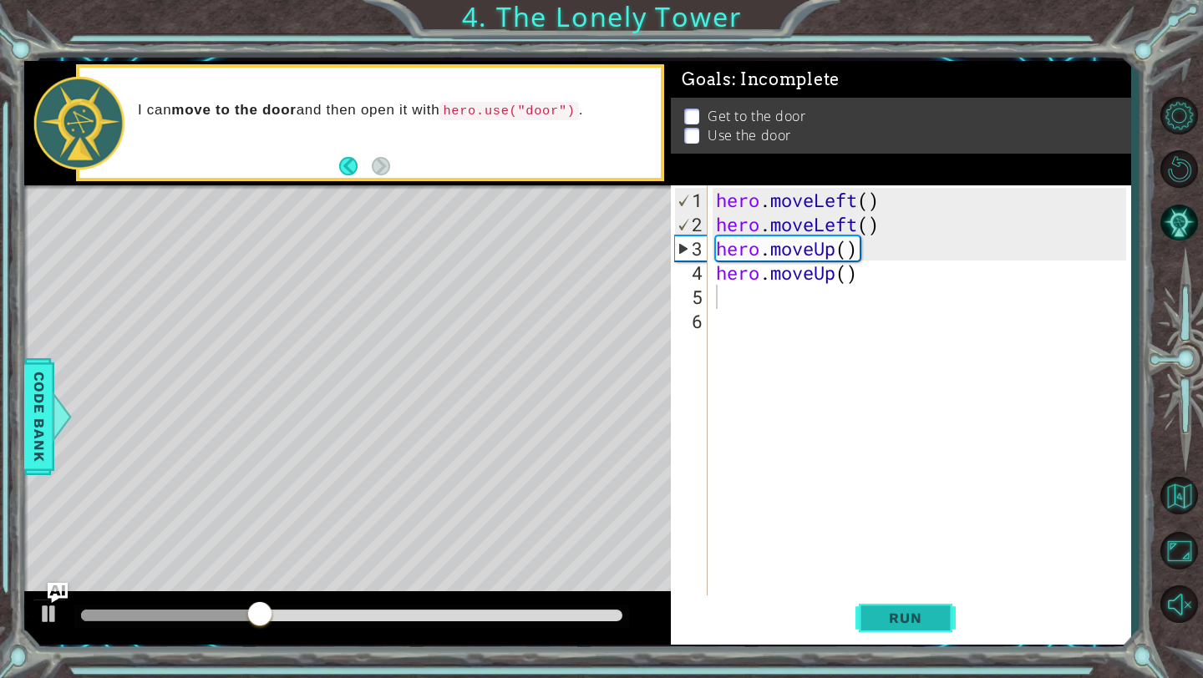
click at [925, 614] on span "Run" at bounding box center [905, 618] width 66 height 17
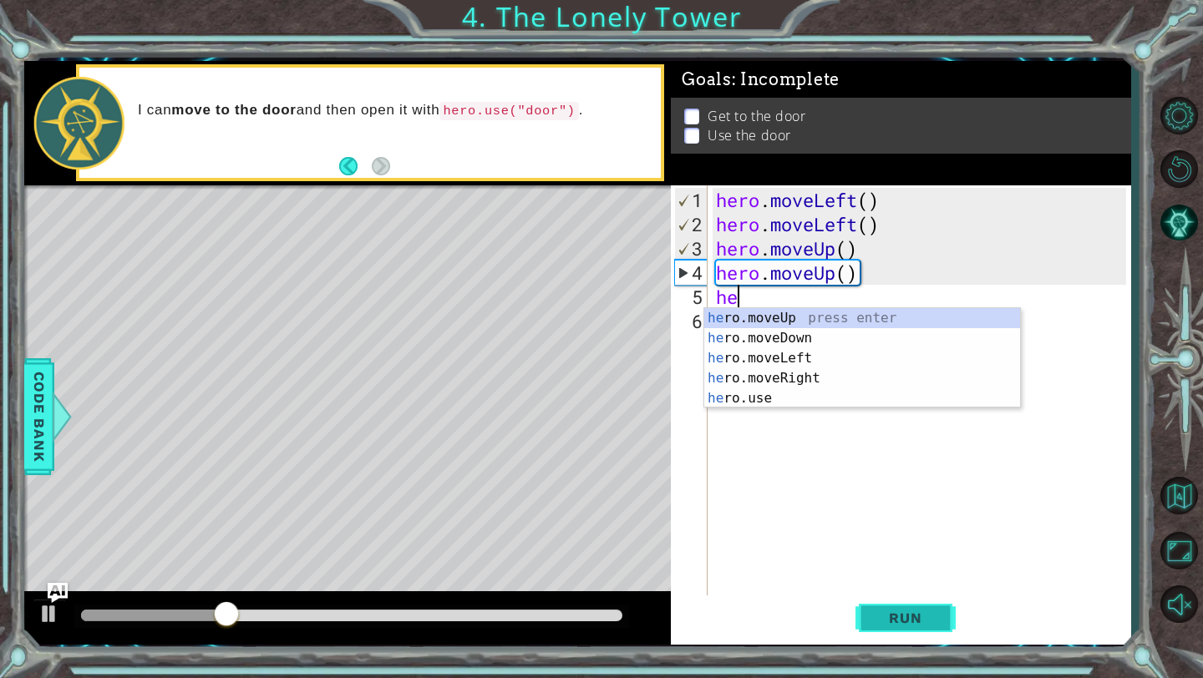
type textarea "her"
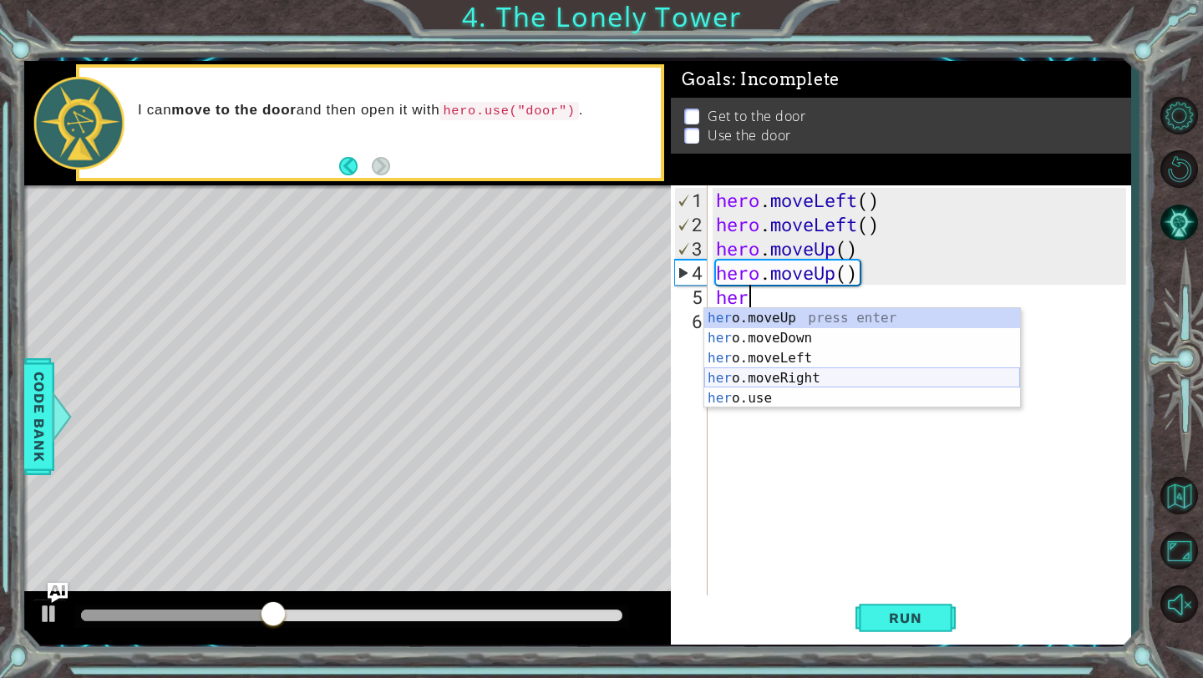
click at [886, 375] on div "her o.moveUp press enter her o.moveDown press enter her o.moveLeft press enter …" at bounding box center [862, 378] width 316 height 140
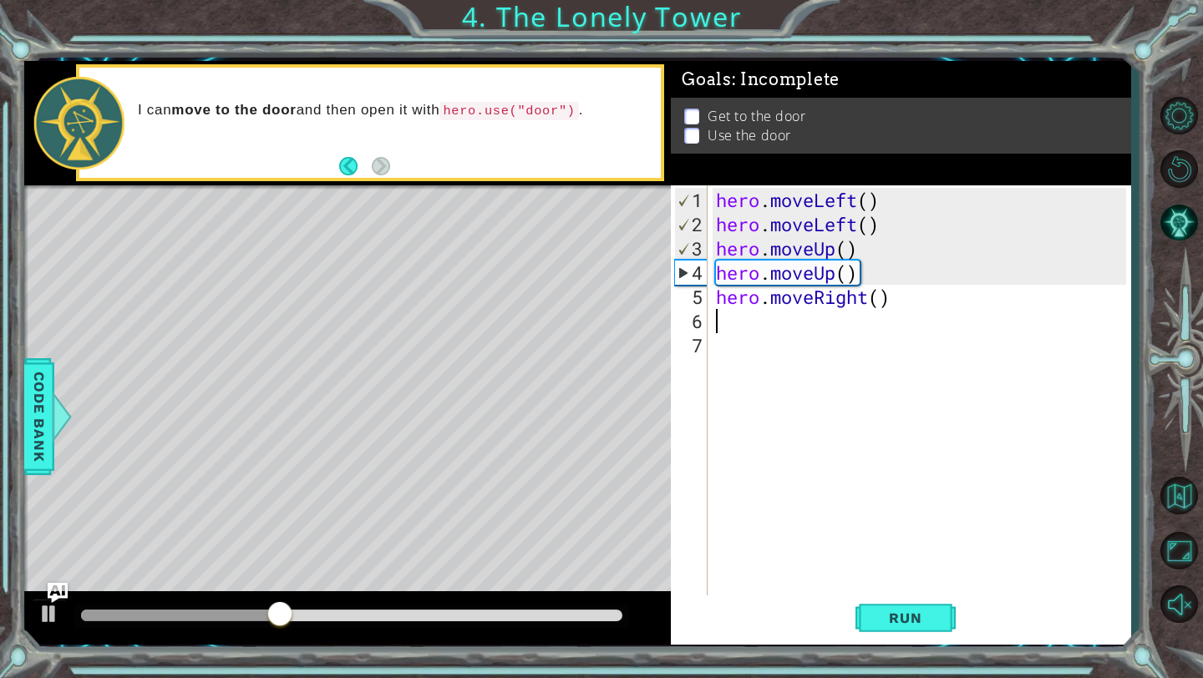
scroll to position [0, 0]
click at [884, 613] on span "Run" at bounding box center [905, 618] width 66 height 17
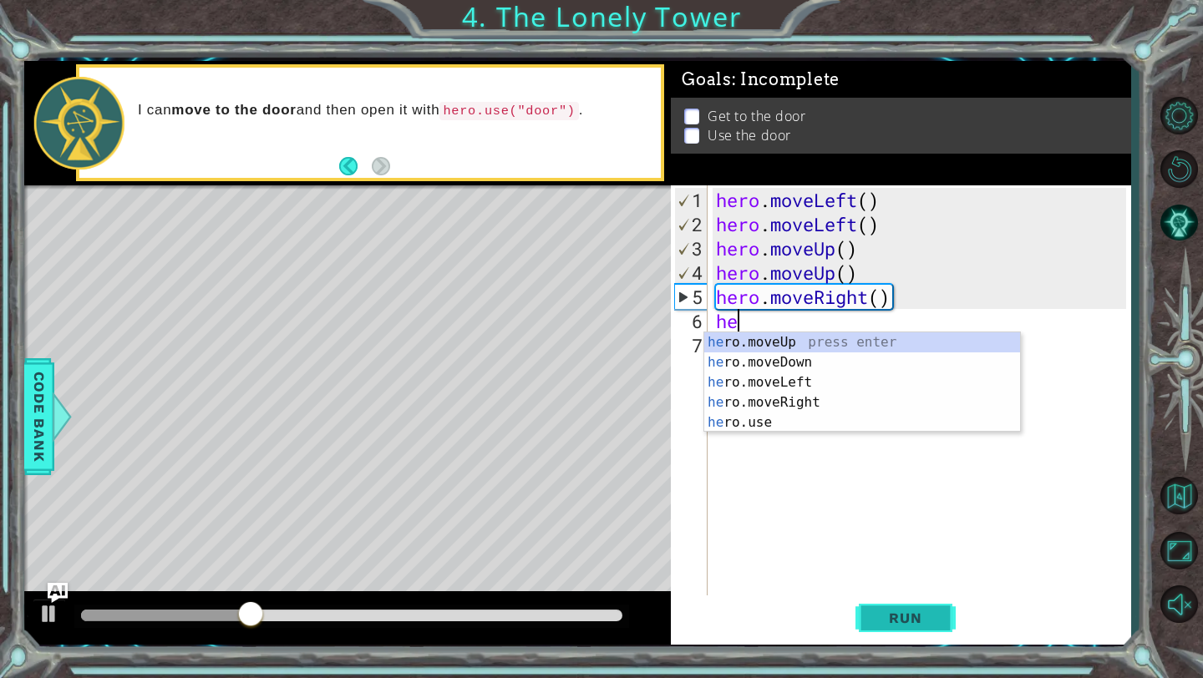
type textarea "her"
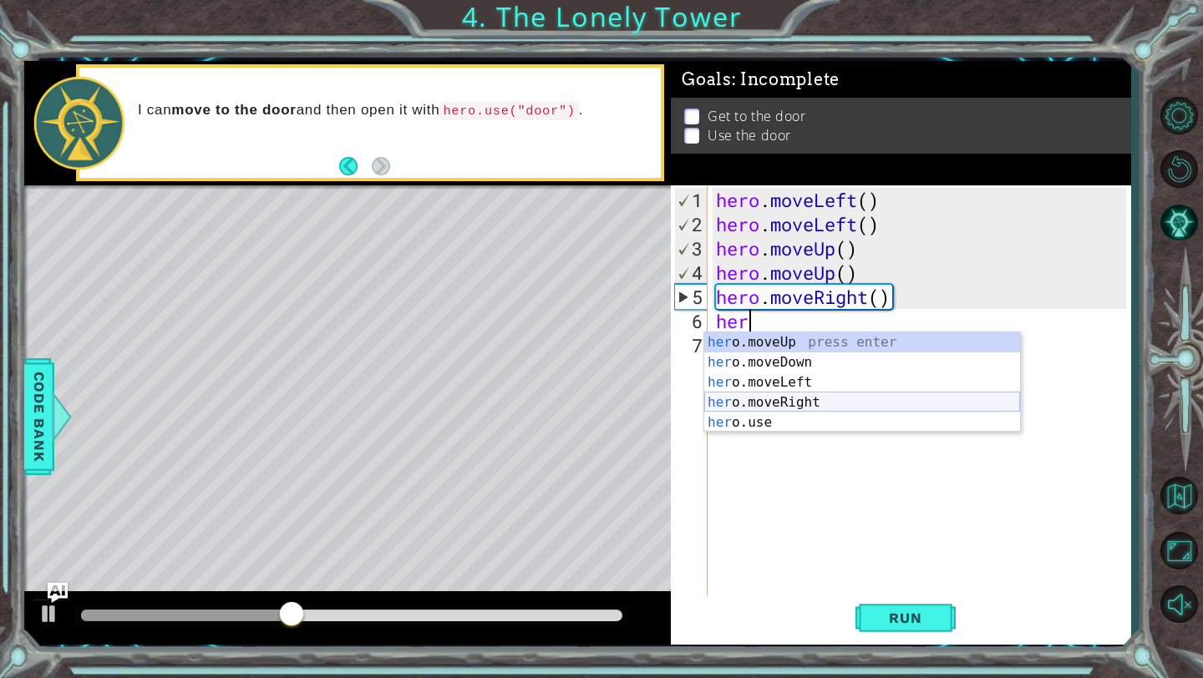
click at [816, 397] on div "her o.moveUp press enter her o.moveDown press enter her o.moveLeft press enter …" at bounding box center [862, 402] width 316 height 140
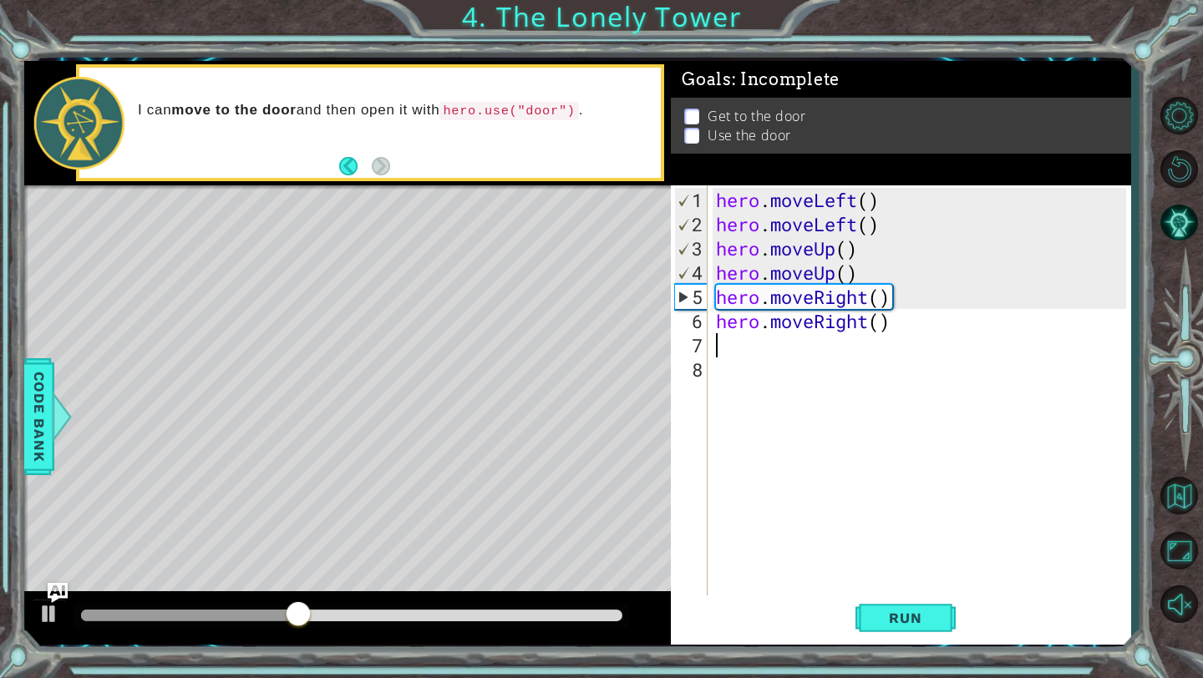
scroll to position [0, 0]
click at [889, 618] on span "Run" at bounding box center [905, 618] width 66 height 17
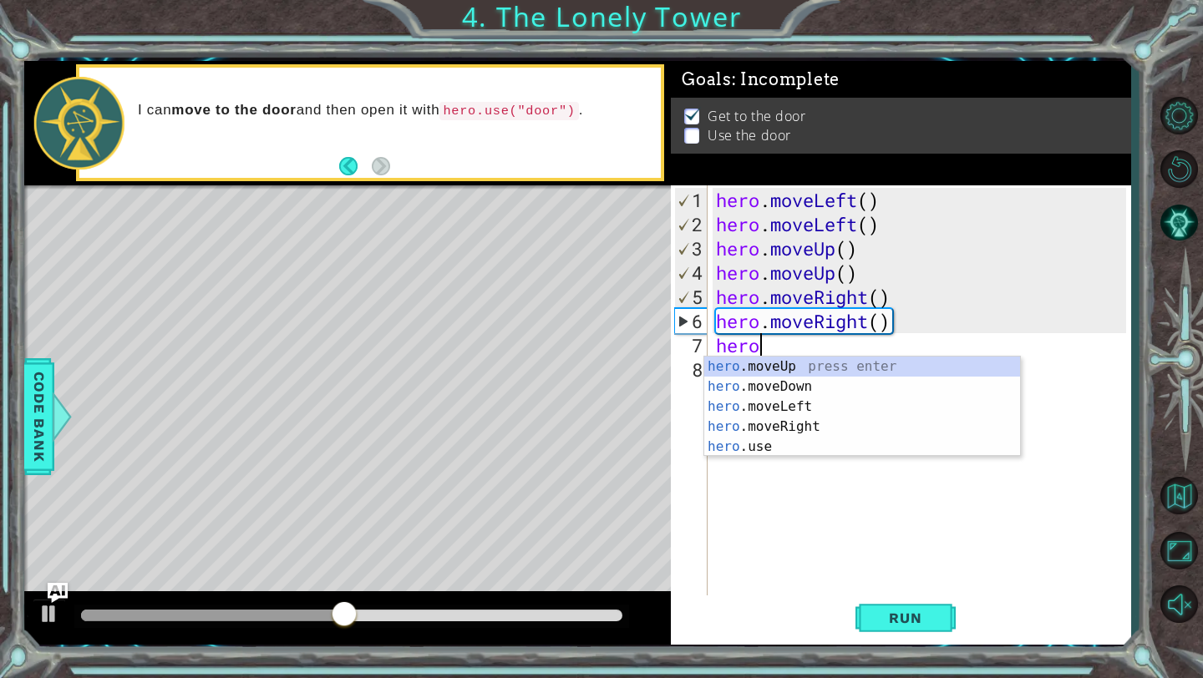
scroll to position [0, 1]
click at [804, 445] on div "hero .moveUp press enter hero .moveDown press enter hero .moveLeft press enter …" at bounding box center [862, 427] width 316 height 140
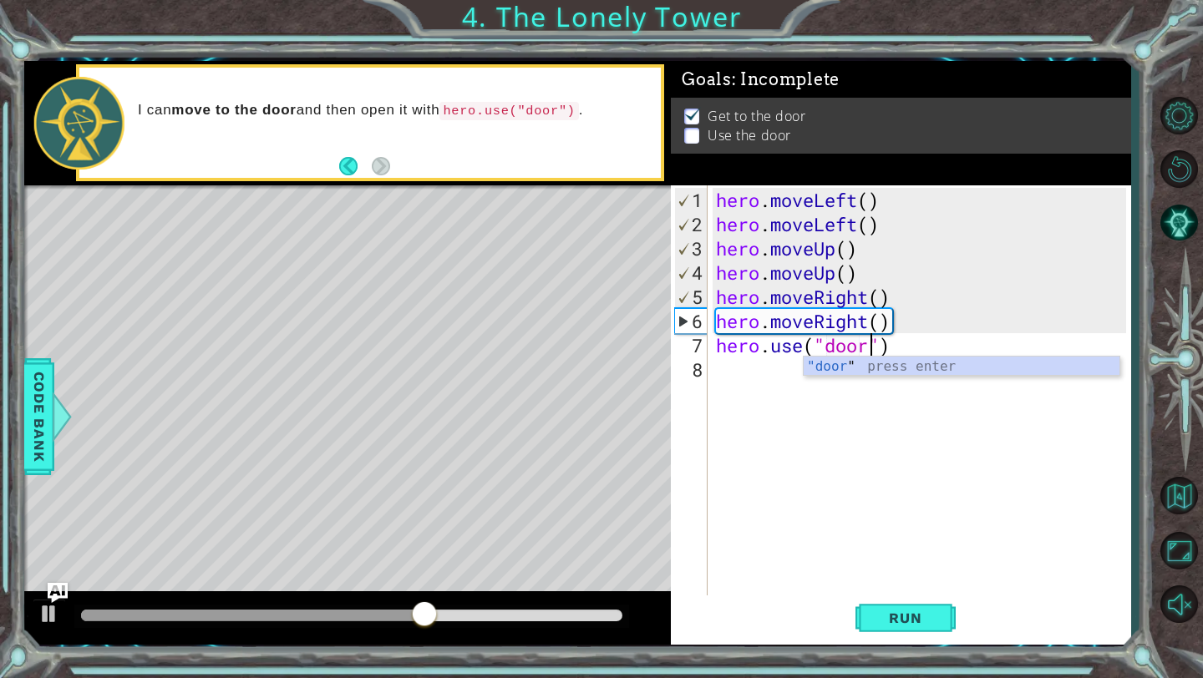
scroll to position [0, 7]
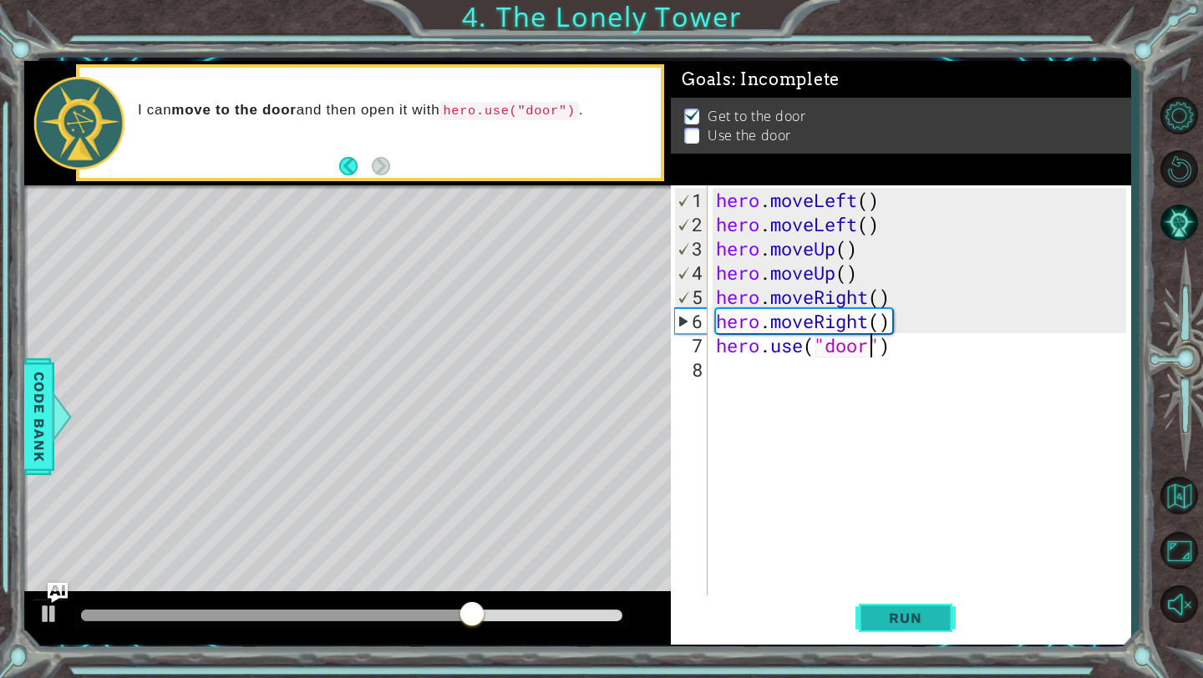
type textarea "hero.use("door")"
click at [931, 622] on span "Run" at bounding box center [905, 618] width 66 height 17
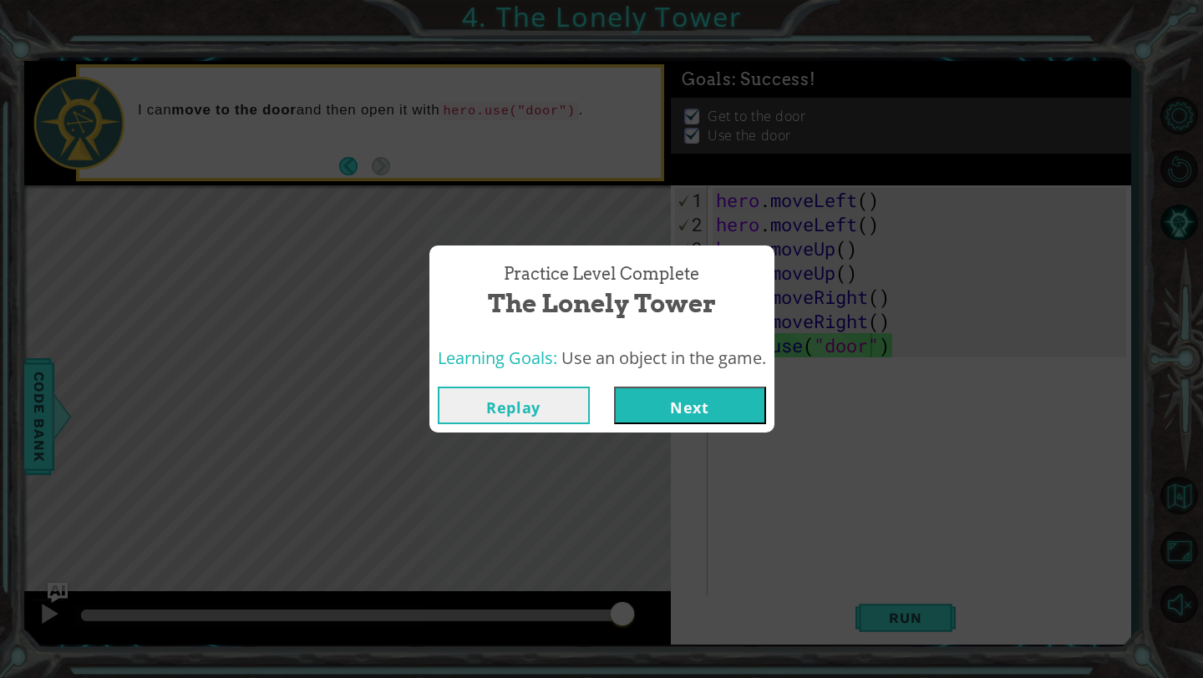
click at [741, 410] on button "Next" at bounding box center [690, 406] width 152 height 38
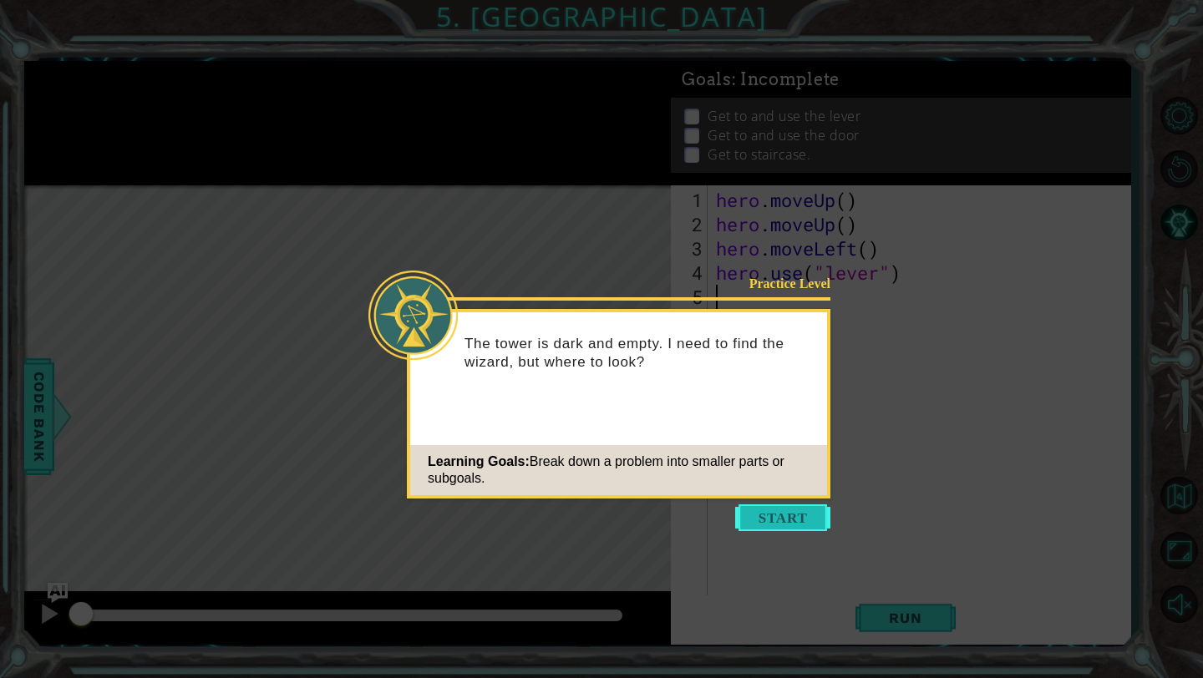
click at [797, 514] on button "Start" at bounding box center [782, 517] width 95 height 27
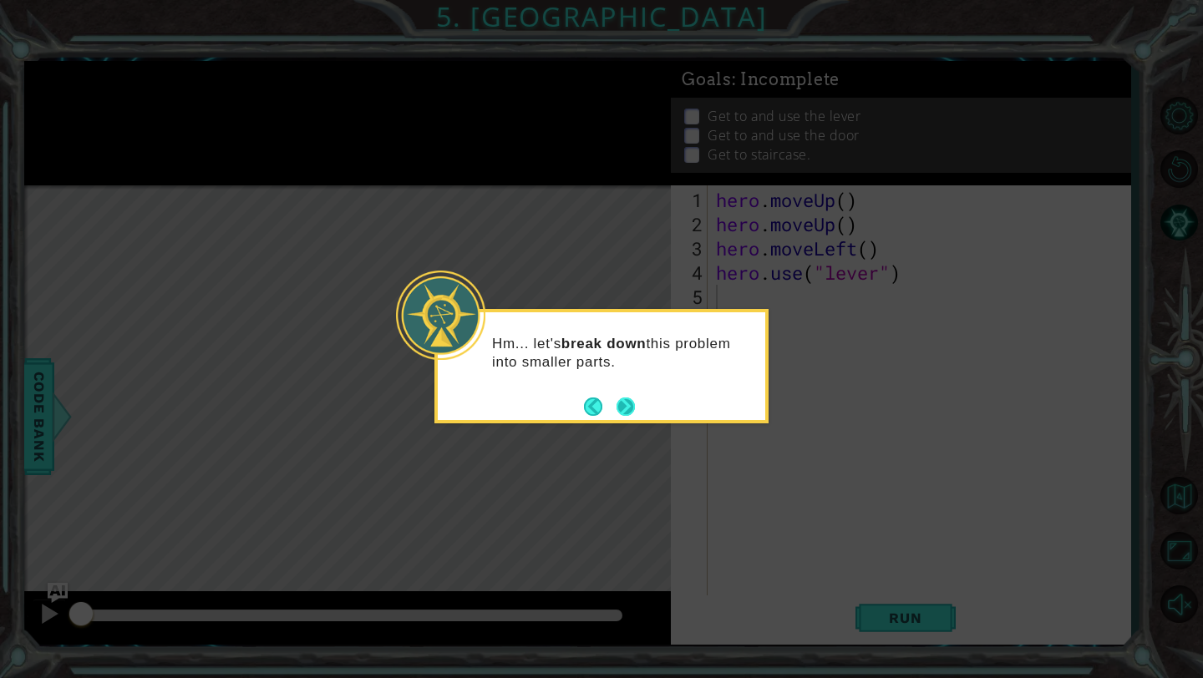
click at [626, 399] on button "Next" at bounding box center [626, 406] width 26 height 26
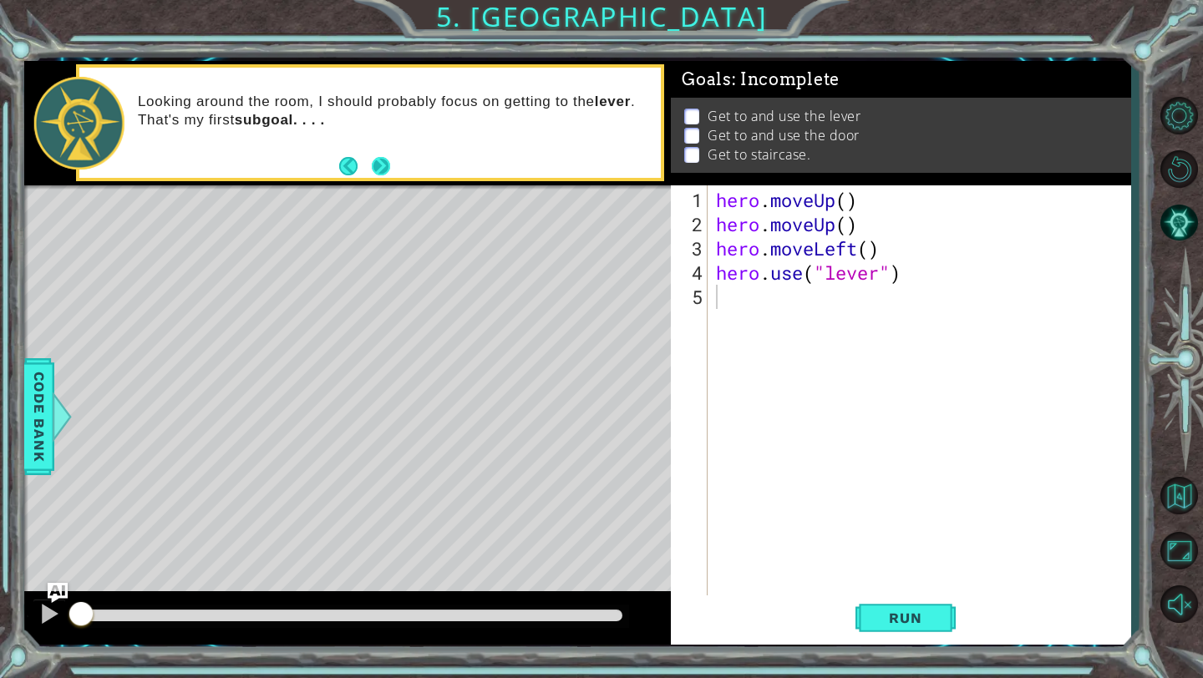
click at [383, 157] on button "Next" at bounding box center [381, 166] width 18 height 18
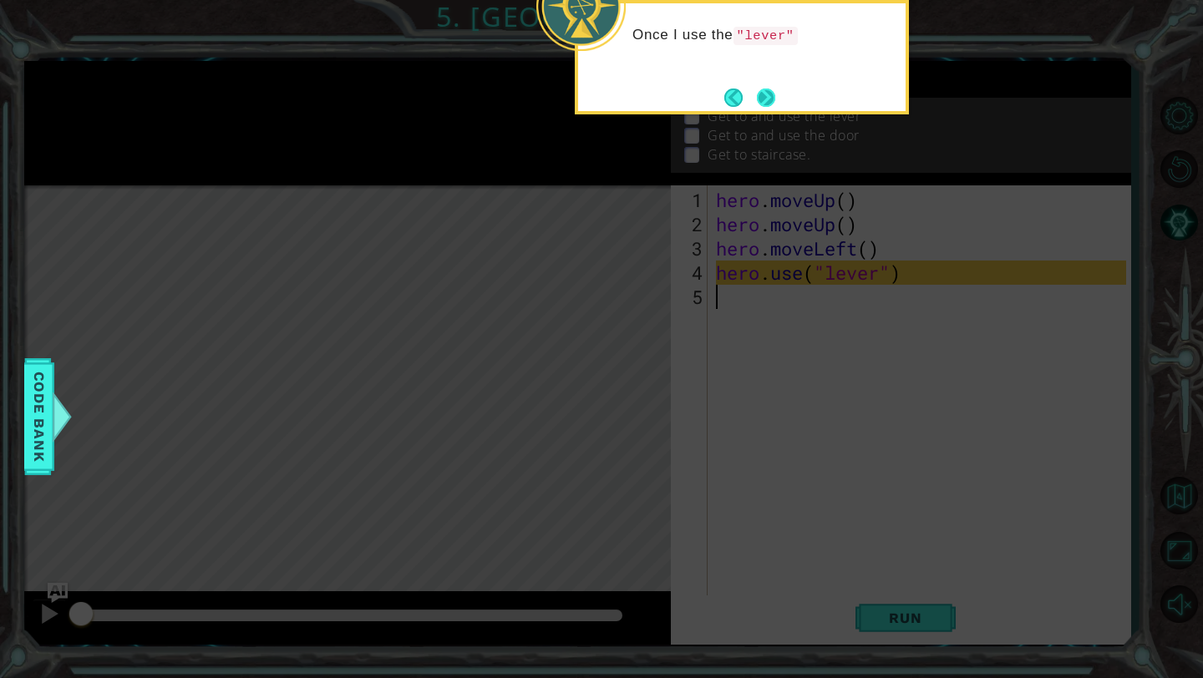
click at [768, 89] on button "Next" at bounding box center [766, 98] width 18 height 18
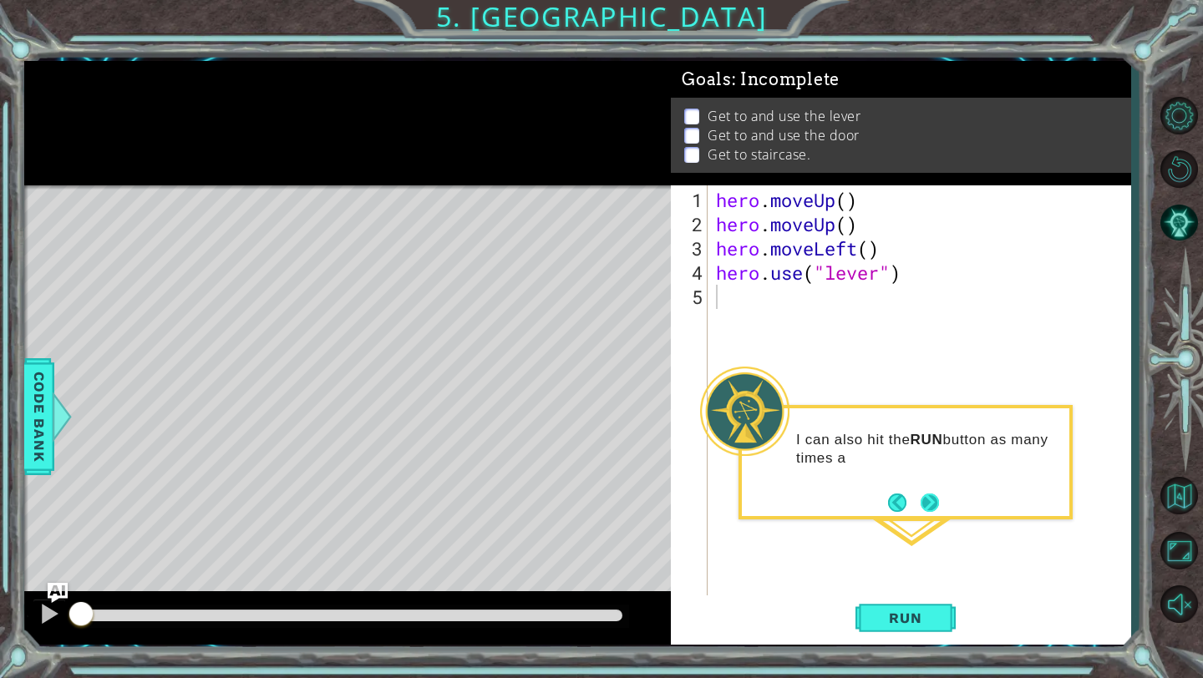
click at [934, 499] on button "Next" at bounding box center [929, 503] width 18 height 18
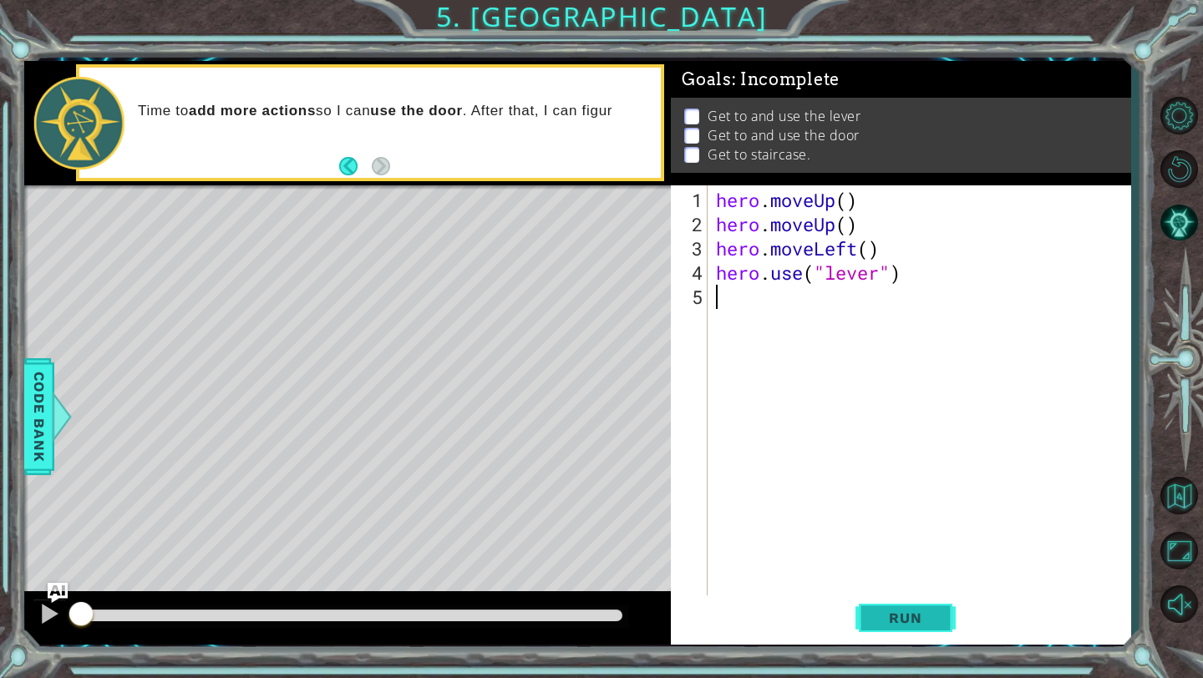
click at [894, 617] on span "Run" at bounding box center [905, 618] width 66 height 17
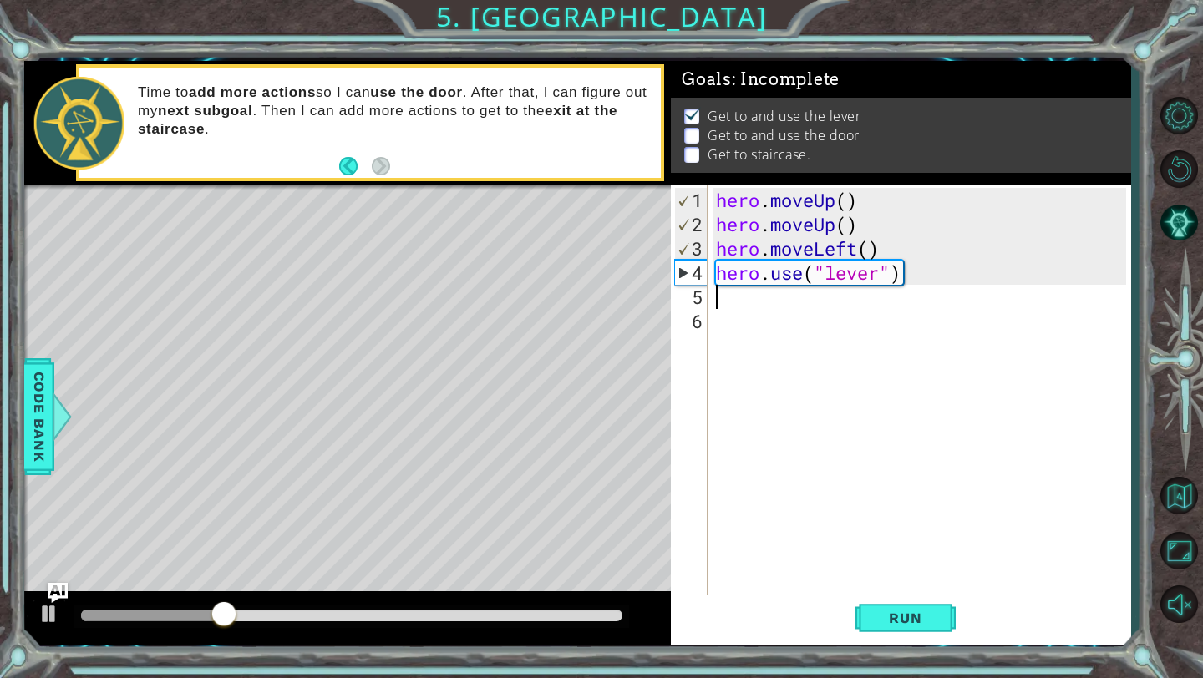
click at [743, 288] on div "hero . moveUp ( ) hero . moveUp ( ) hero . moveLeft ( ) hero . use ( "lever" )" at bounding box center [923, 418] width 422 height 460
click at [683, 276] on div "4" at bounding box center [691, 273] width 33 height 24
type textarea "hero.use("lever")"
click at [905, 625] on span "Run" at bounding box center [905, 618] width 66 height 17
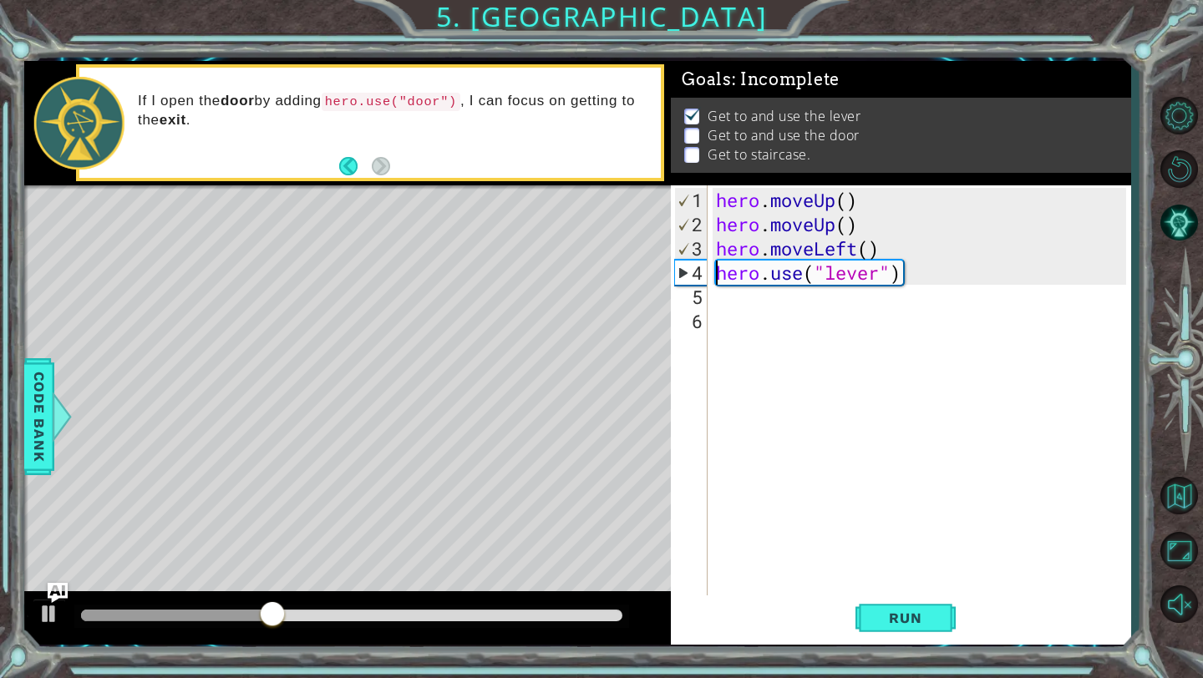
click at [760, 291] on div "hero . moveUp ( ) hero . moveUp ( ) hero . moveLeft ( ) hero . use ( "lever" )" at bounding box center [923, 418] width 422 height 460
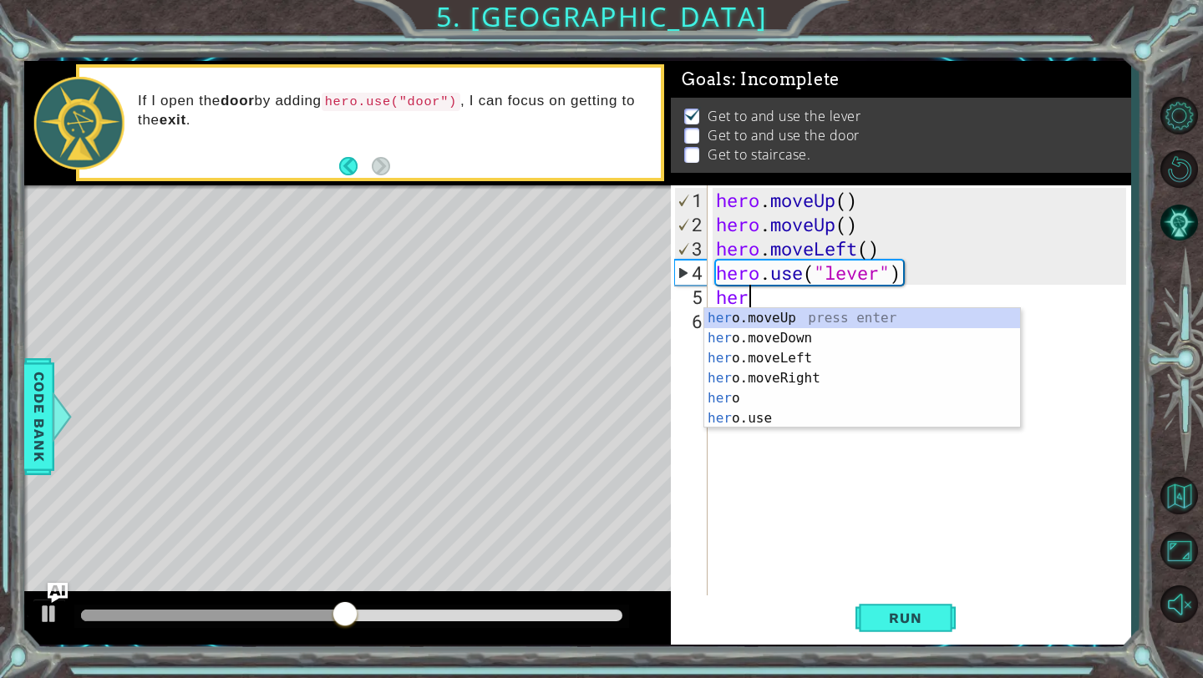
type textarea "hero"
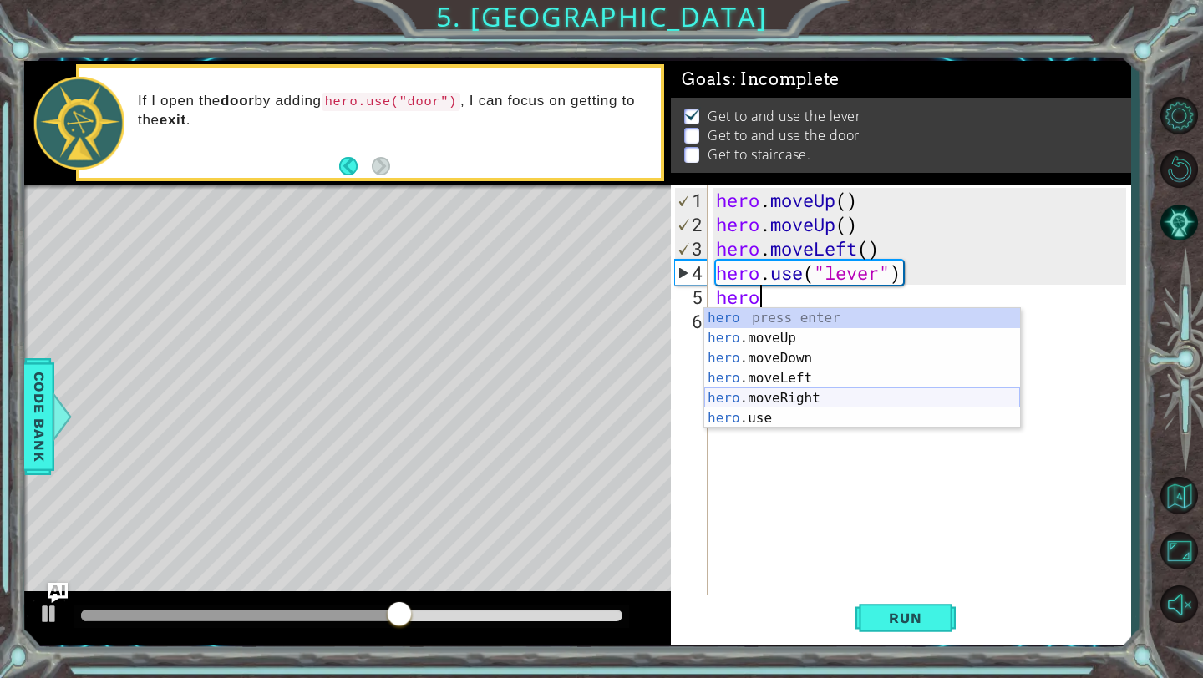
click at [812, 394] on div "hero press enter hero .moveUp press enter hero .moveDown press enter hero .move…" at bounding box center [862, 388] width 316 height 160
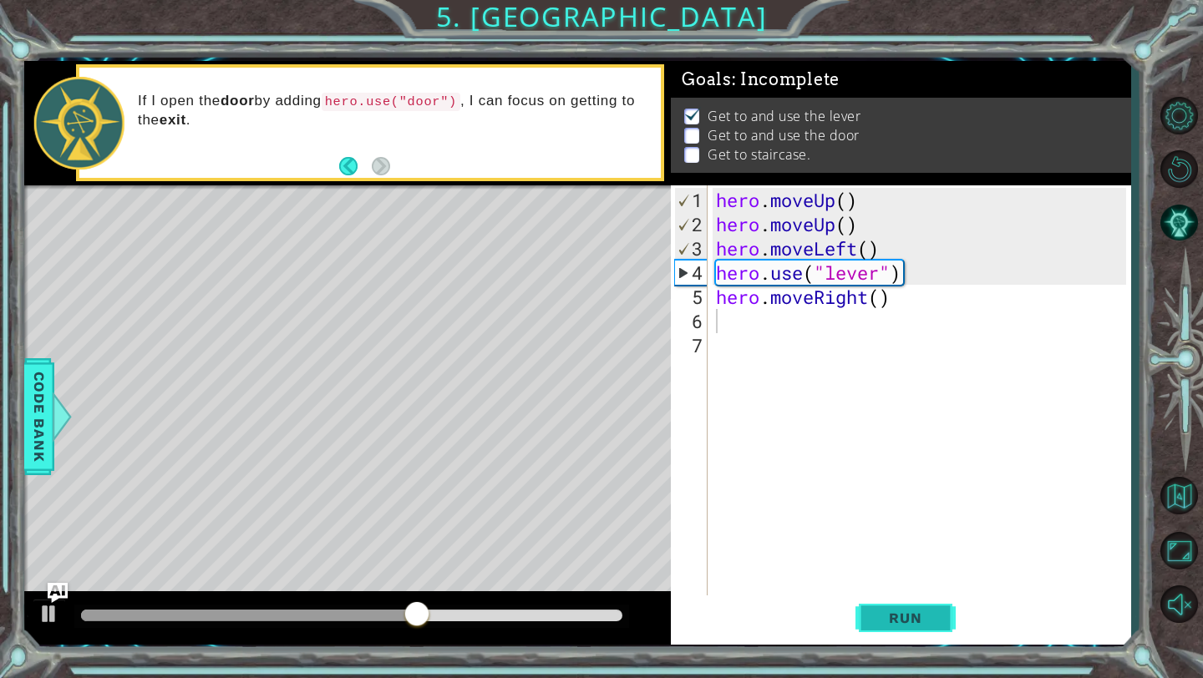
click at [892, 610] on span "Run" at bounding box center [905, 618] width 66 height 17
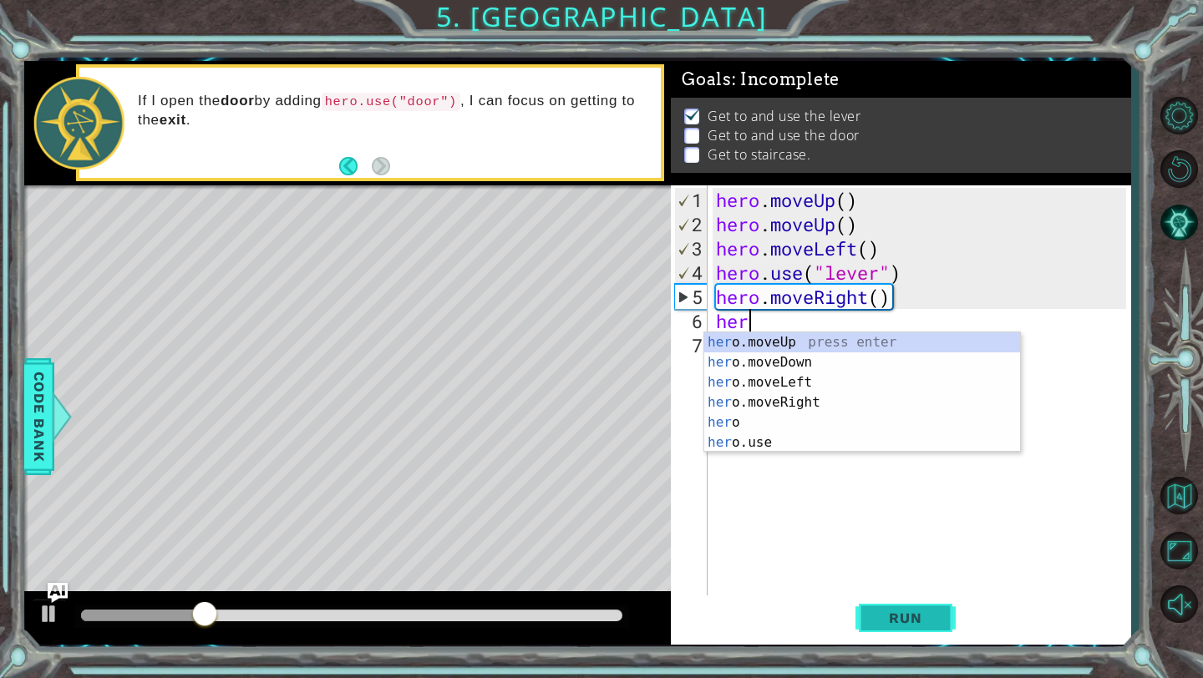
type textarea "hero"
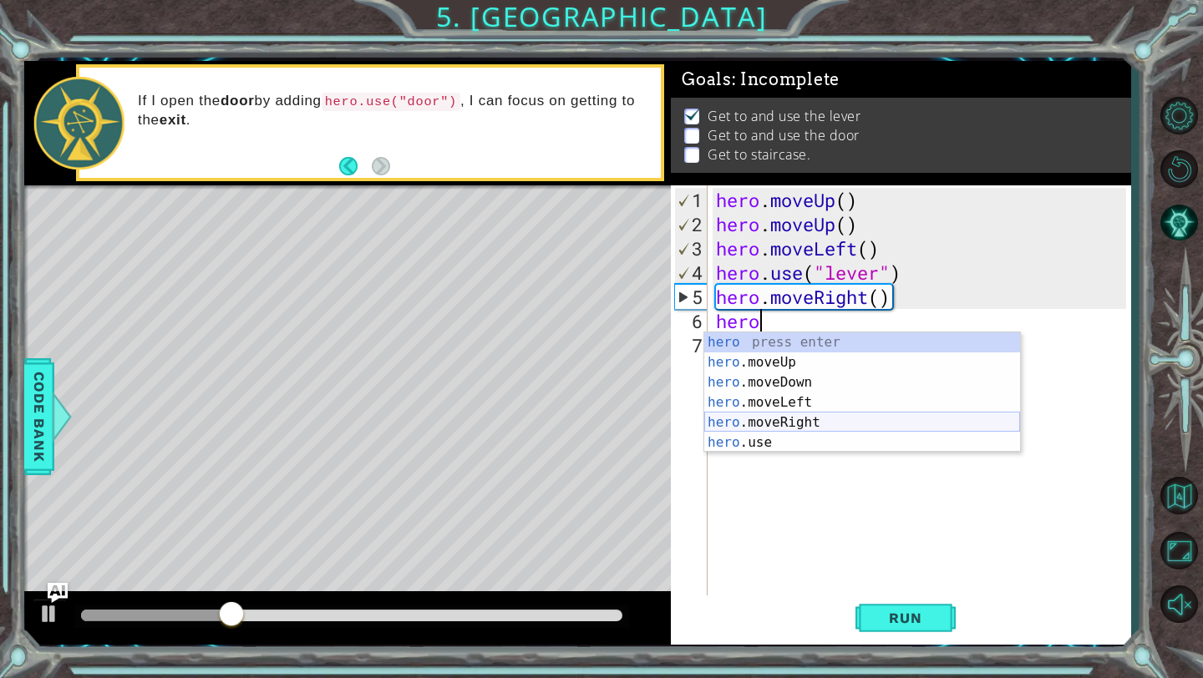
click at [833, 422] on div "hero press enter hero .moveUp press enter hero .moveDown press enter hero .move…" at bounding box center [862, 412] width 316 height 160
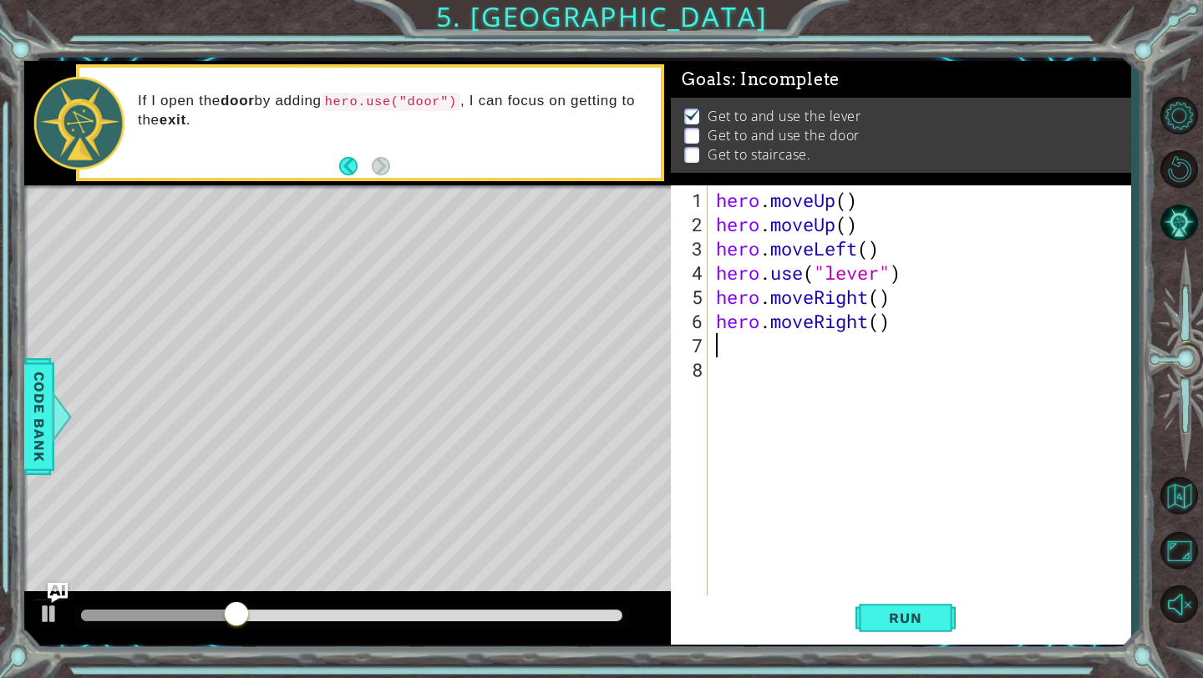
scroll to position [0, 0]
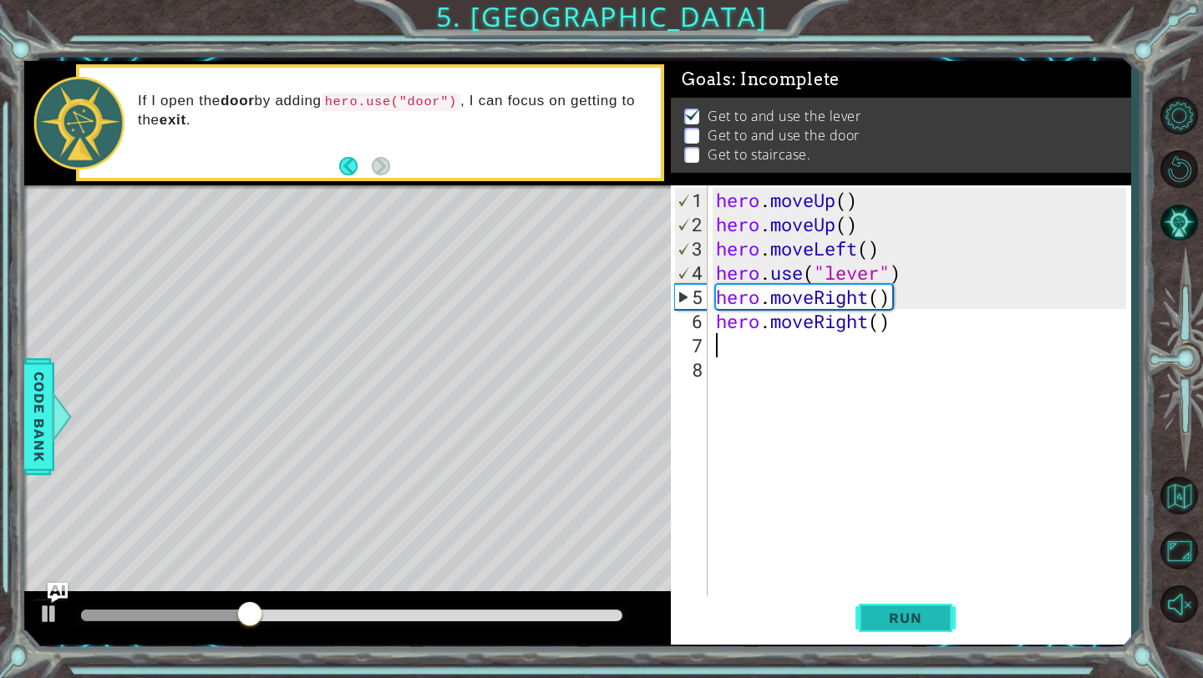
click at [891, 617] on span "Run" at bounding box center [905, 618] width 66 height 17
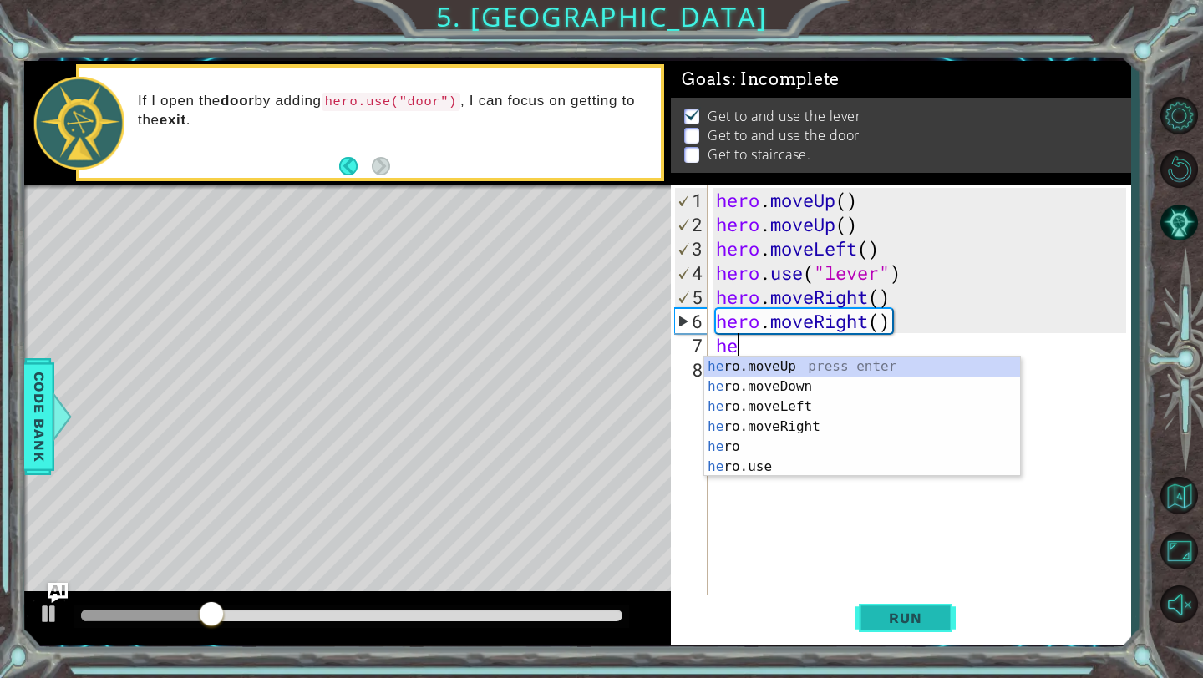
type textarea "hero"
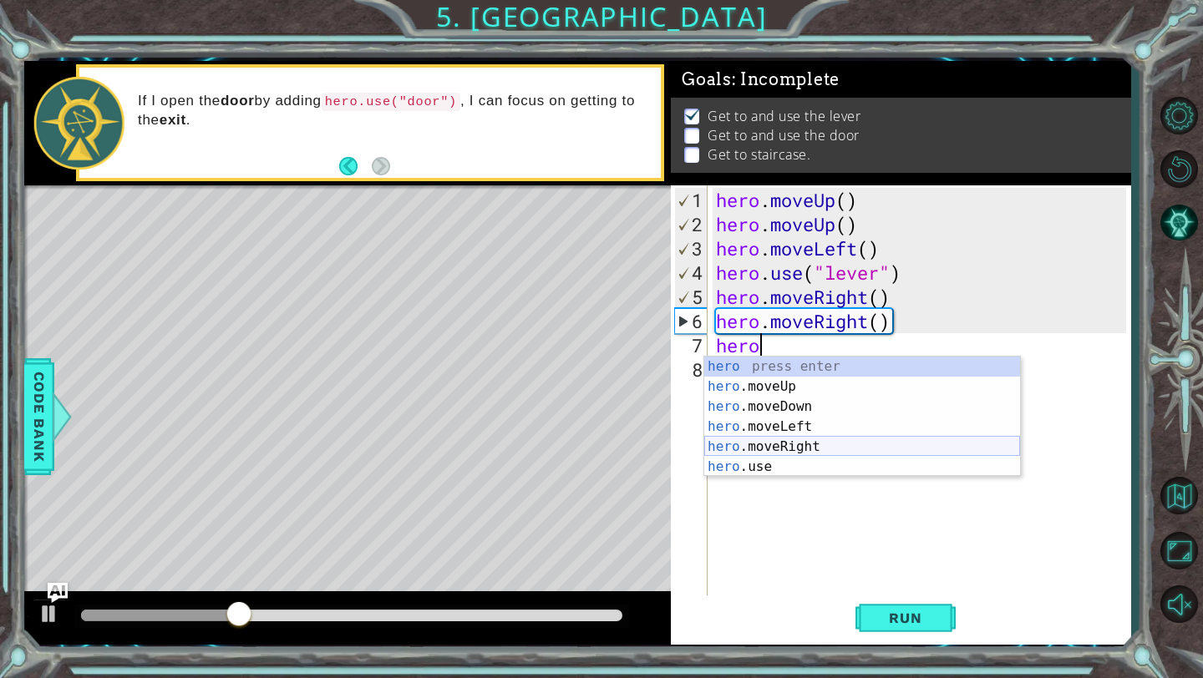
click at [840, 452] on div "hero press enter hero .moveUp press enter hero .moveDown press enter hero .move…" at bounding box center [862, 437] width 316 height 160
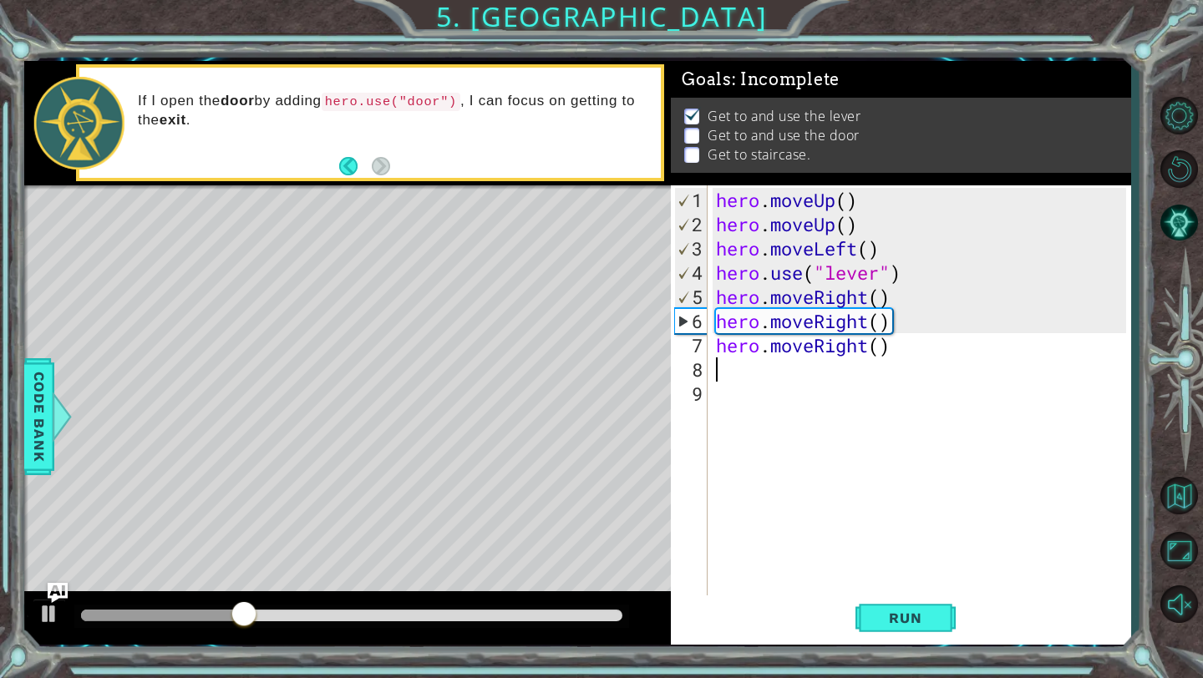
scroll to position [0, 0]
click at [875, 615] on span "Run" at bounding box center [905, 618] width 66 height 17
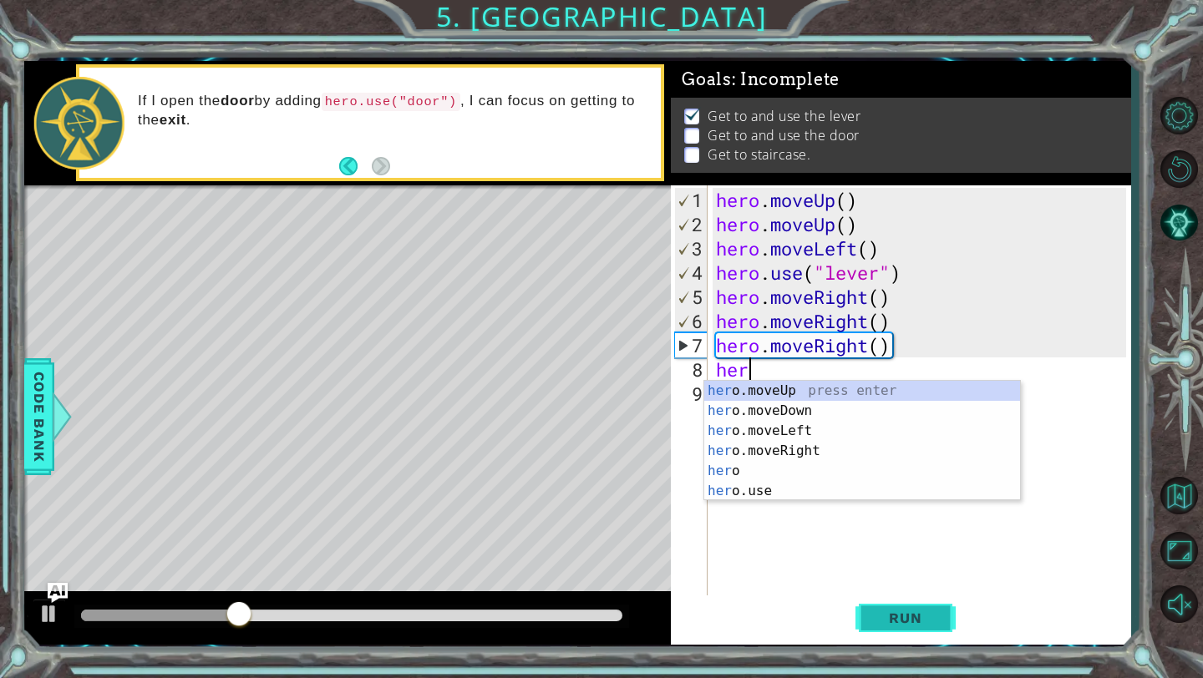
scroll to position [0, 1]
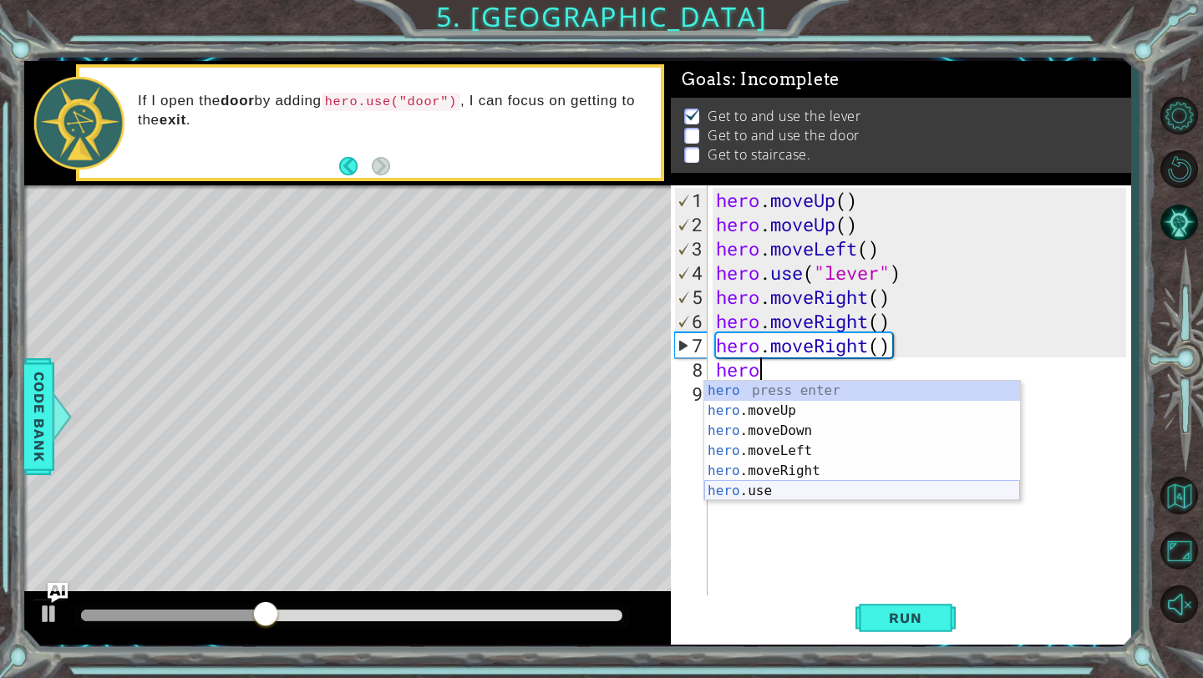
click at [803, 492] on div "hero press enter hero .moveUp press enter hero .moveDown press enter hero .move…" at bounding box center [862, 461] width 316 height 160
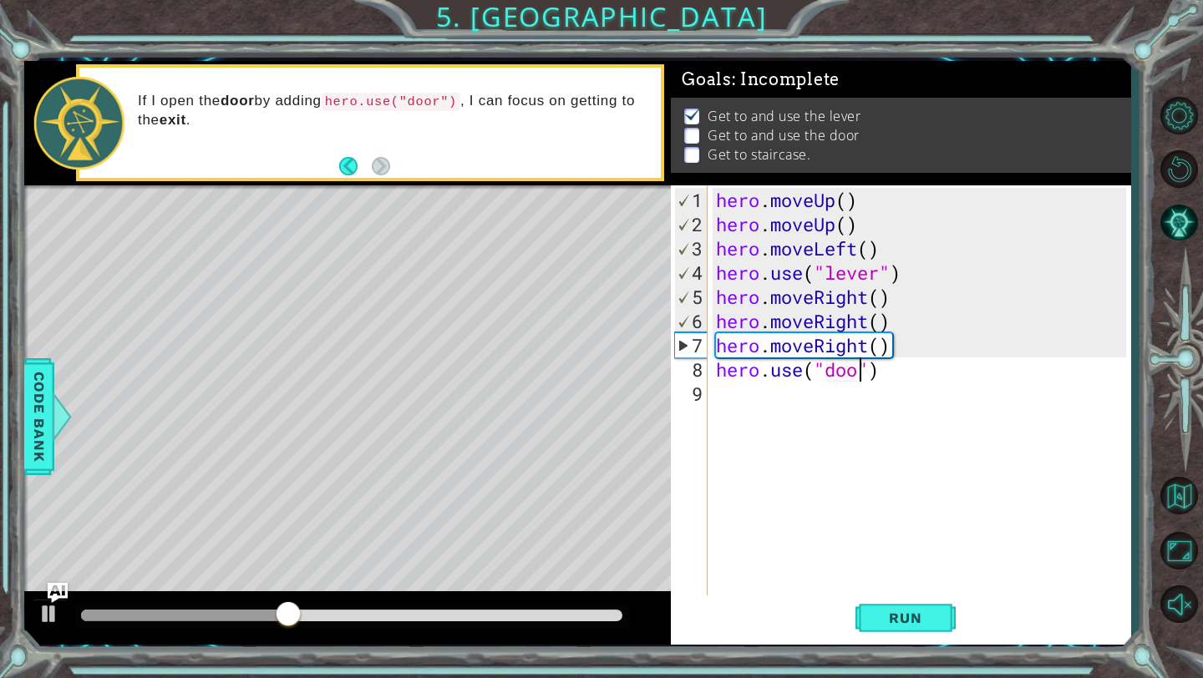
type textarea "hero.use("door")"
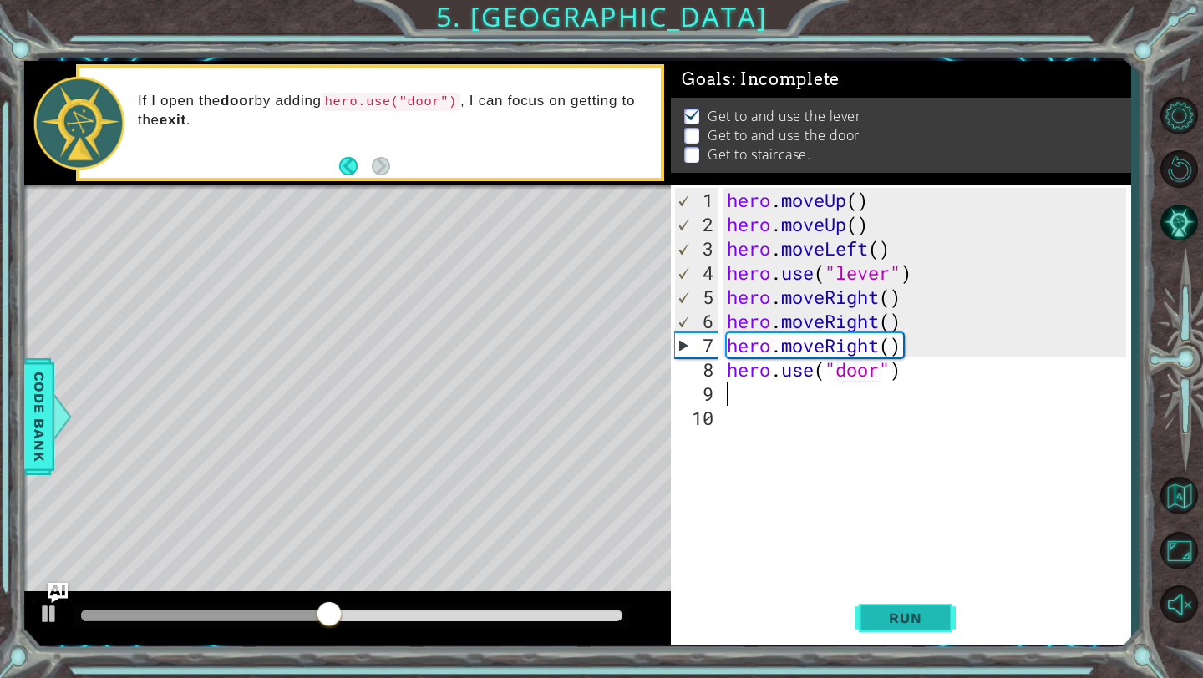
click at [893, 616] on span "Run" at bounding box center [905, 618] width 66 height 17
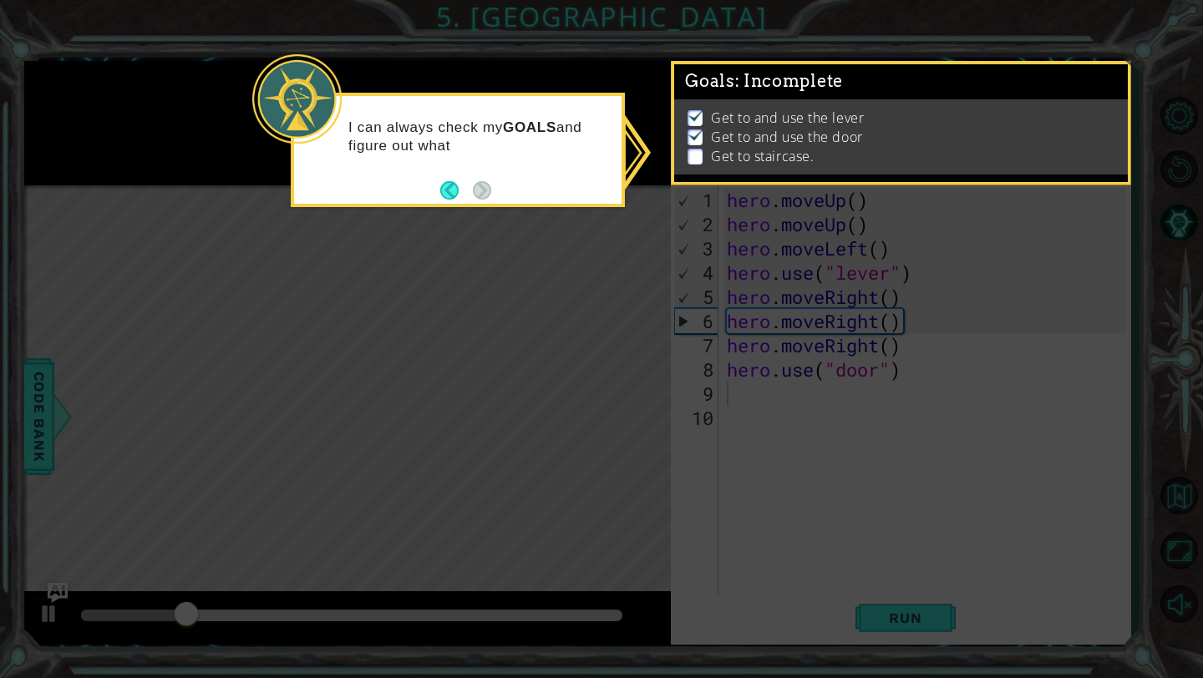
click at [704, 154] on li "Get to staircase." at bounding box center [902, 156] width 431 height 19
click at [693, 154] on p at bounding box center [694, 157] width 15 height 16
click at [448, 183] on button "Back" at bounding box center [456, 190] width 33 height 18
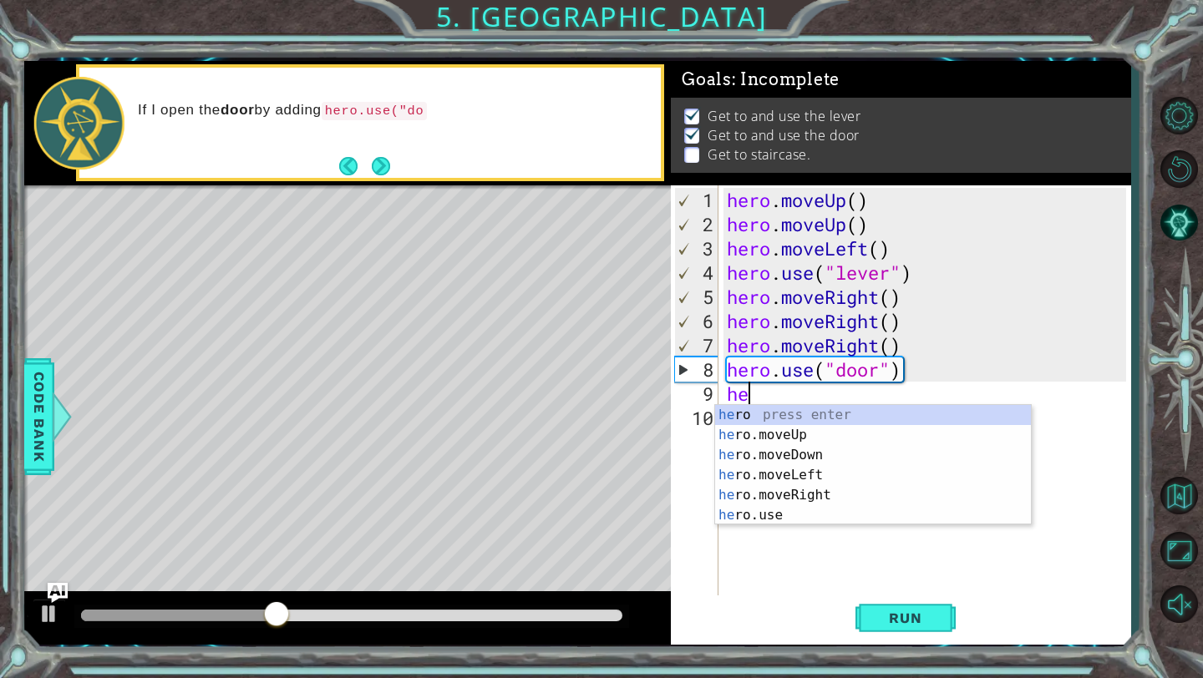
type textarea "hero"
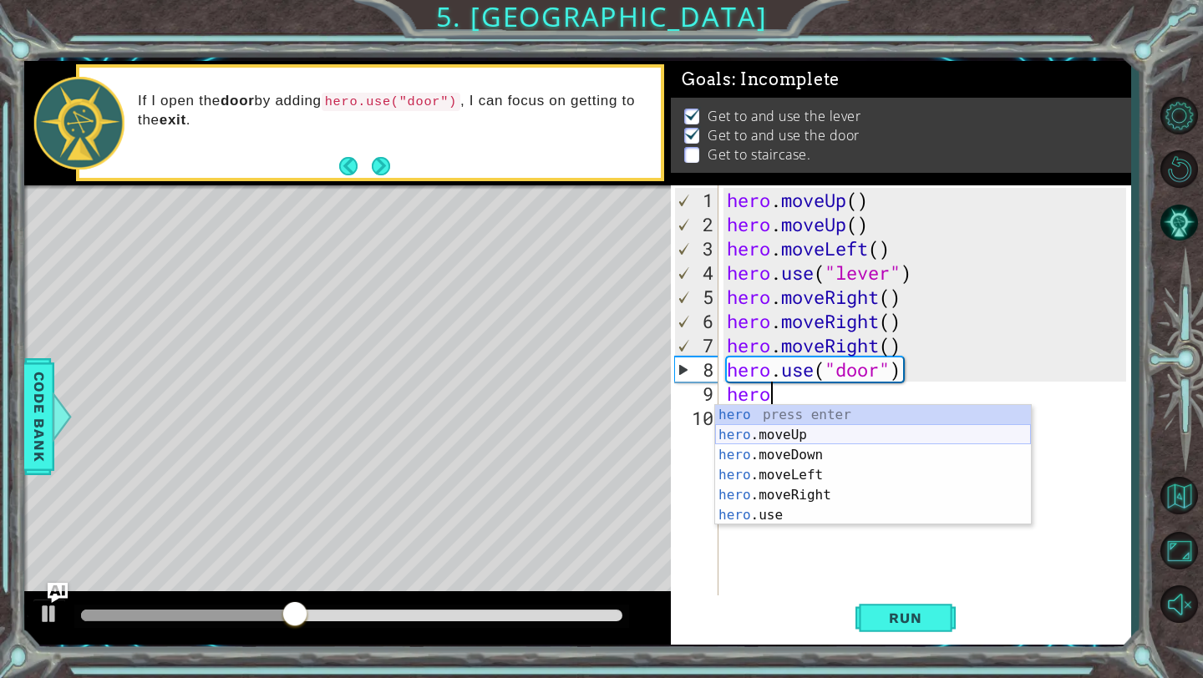
click at [834, 438] on div "hero press enter hero .moveUp press enter hero .moveDown press enter hero .move…" at bounding box center [873, 485] width 316 height 160
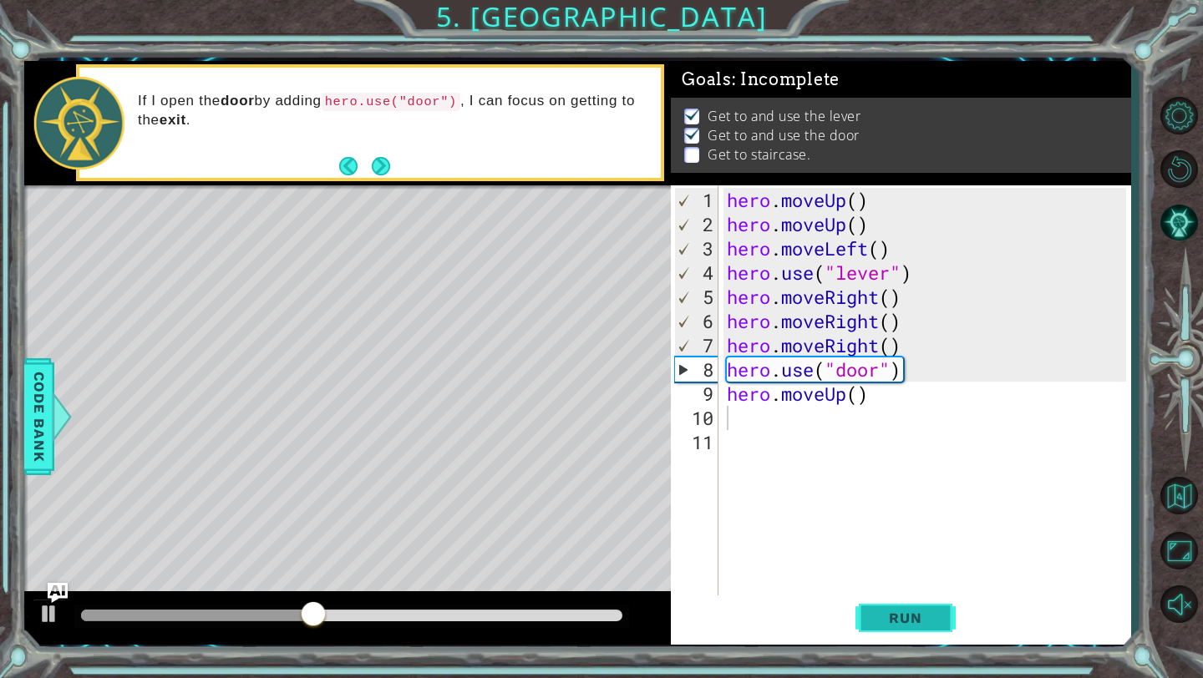
click at [889, 619] on span "Run" at bounding box center [905, 618] width 66 height 17
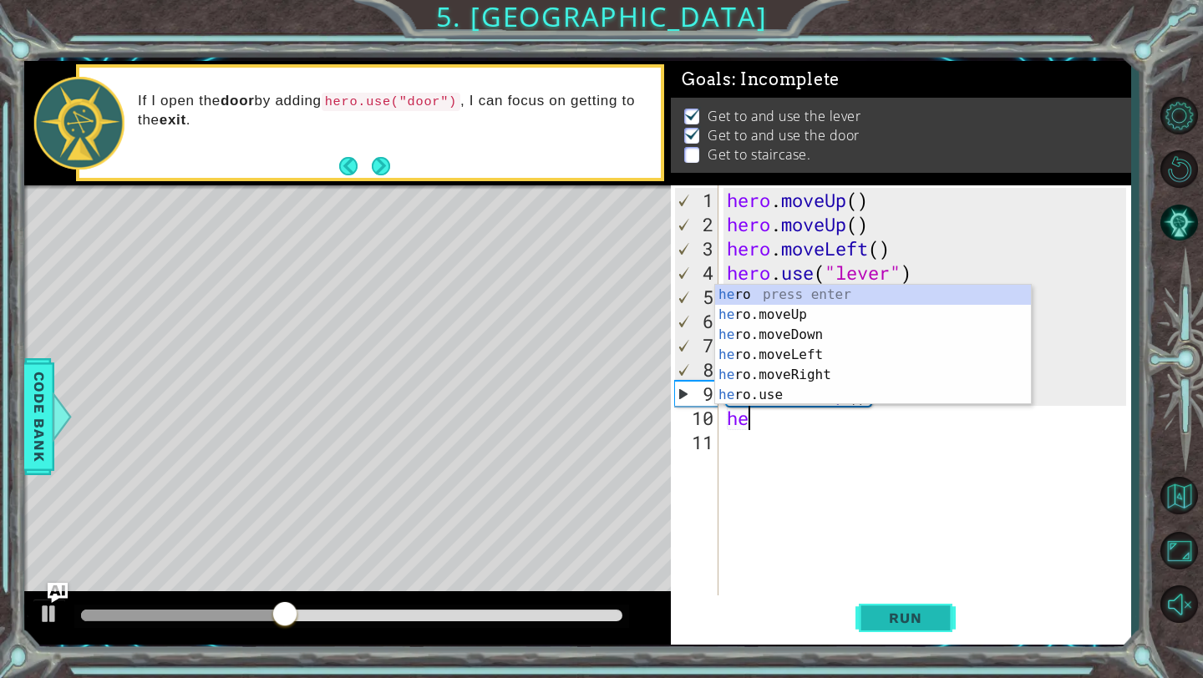
type textarea "hero"
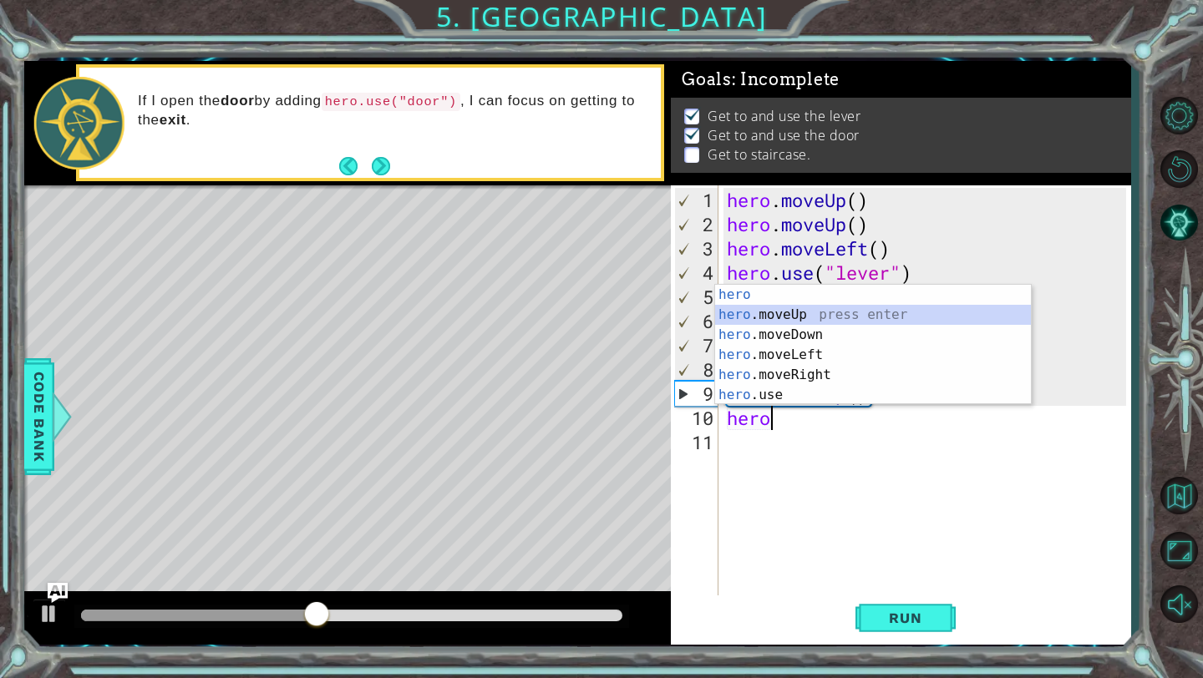
click at [831, 315] on div "hero press enter hero .moveUp press enter hero .moveDown press enter hero .move…" at bounding box center [873, 365] width 316 height 160
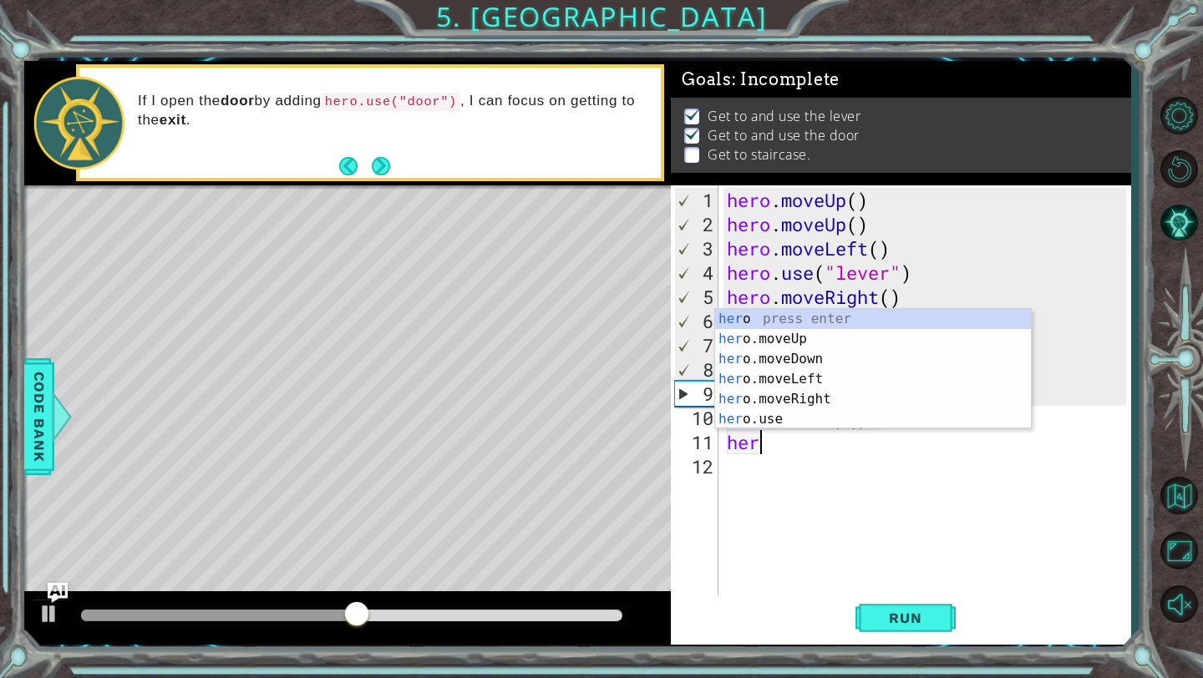
type textarea "hero"
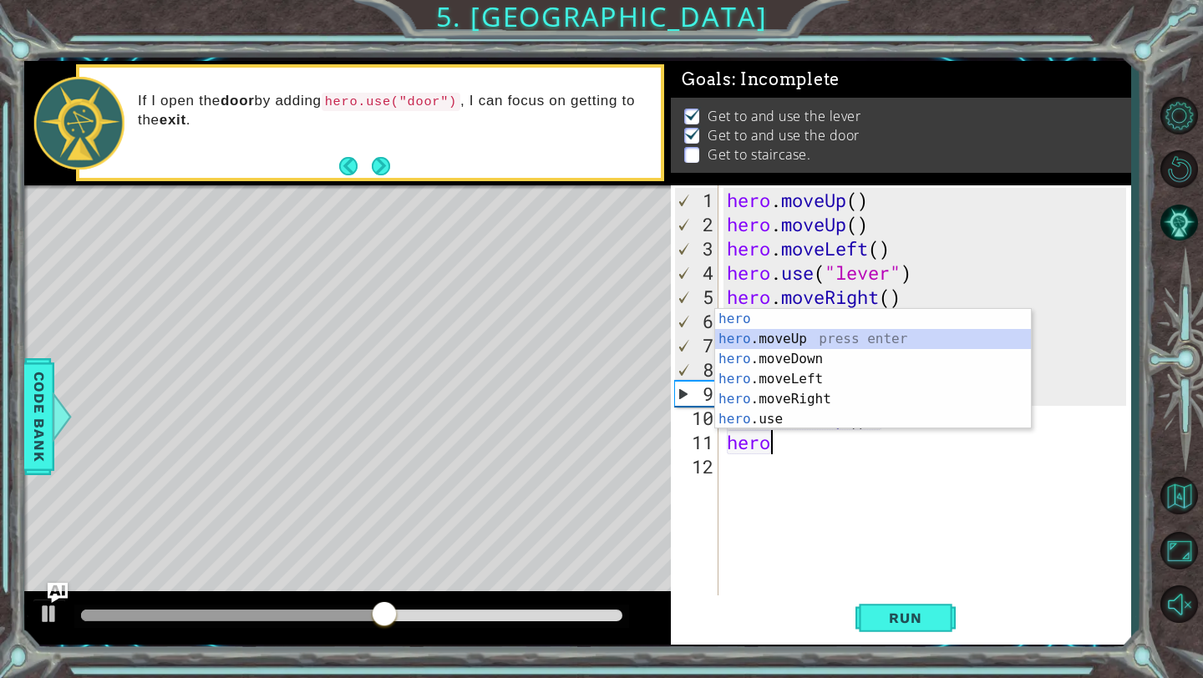
click at [813, 332] on div "hero press enter hero .moveUp press enter hero .moveDown press enter hero .move…" at bounding box center [873, 389] width 316 height 160
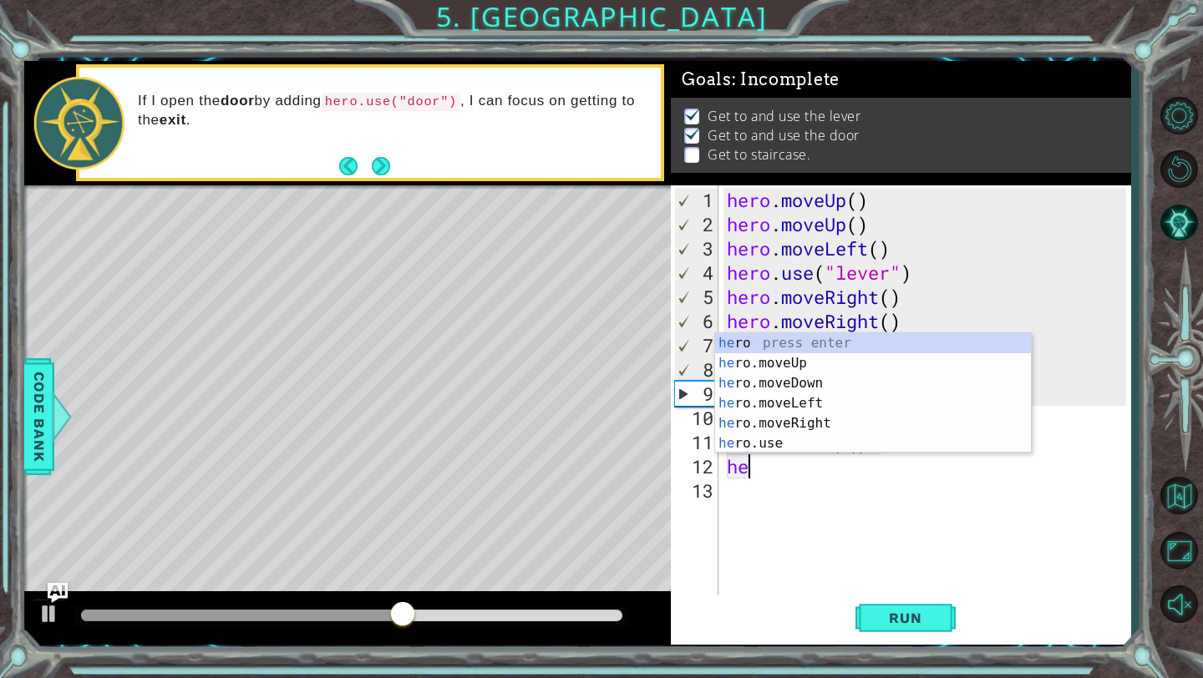
type textarea "hero"
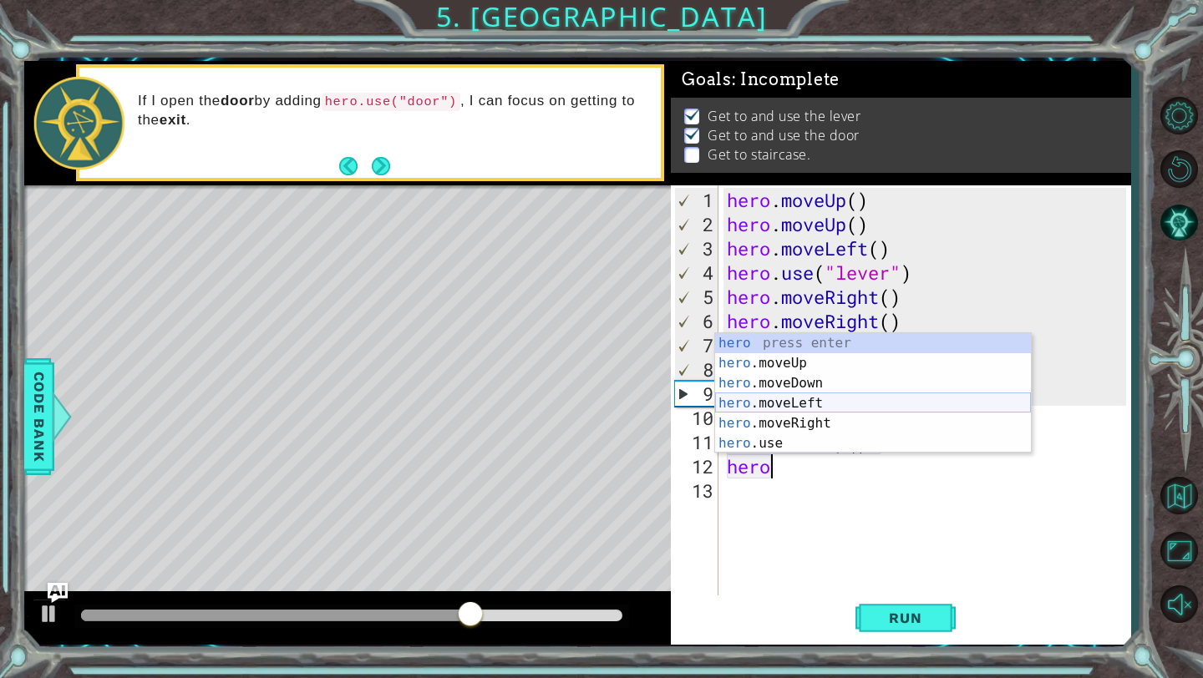
click at [808, 408] on div "hero press enter hero .moveUp press enter hero .moveDown press enter hero .move…" at bounding box center [873, 413] width 316 height 160
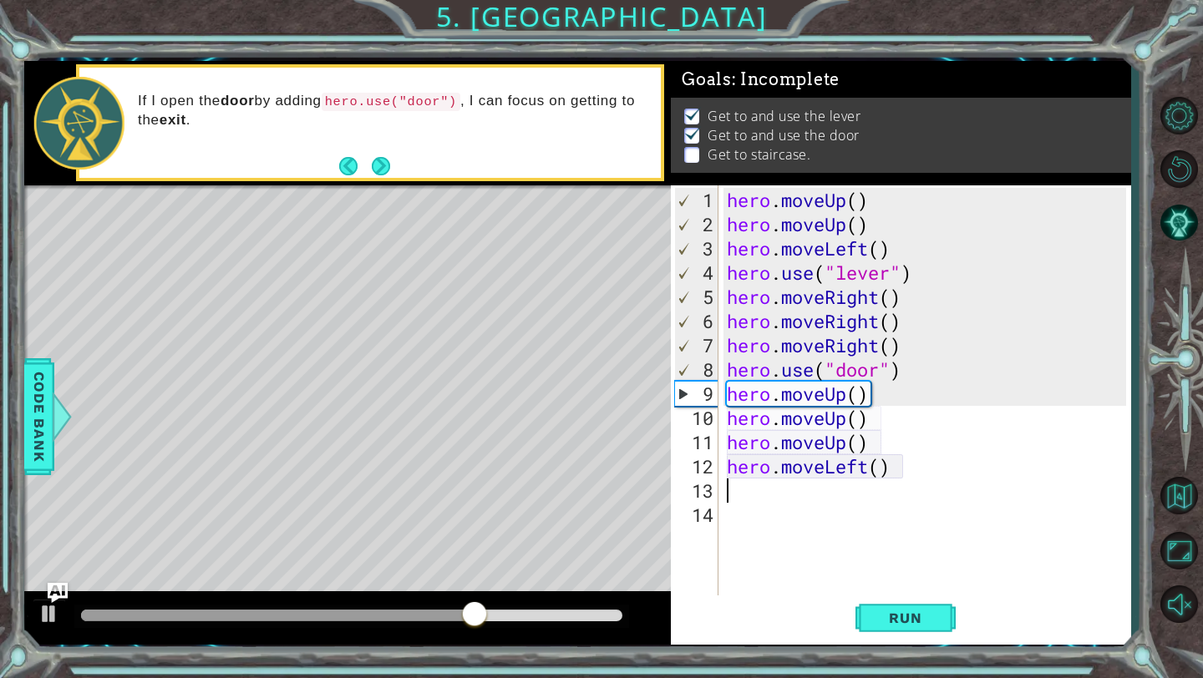
scroll to position [0, 0]
click at [899, 624] on span "Run" at bounding box center [905, 618] width 66 height 17
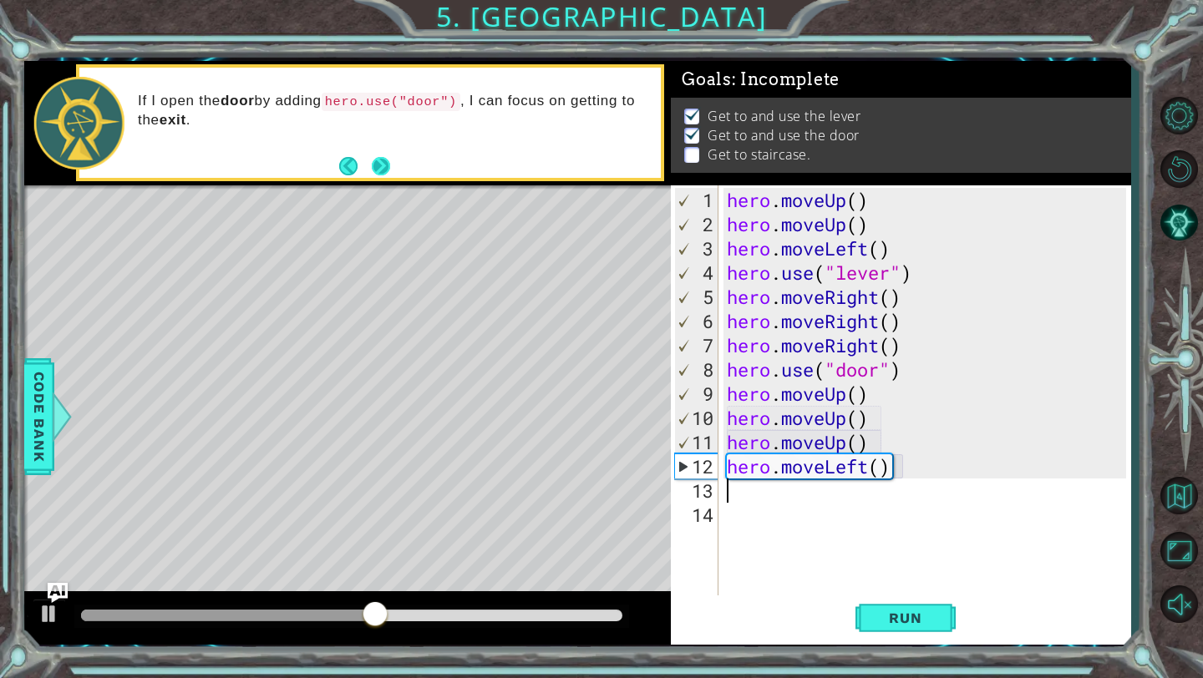
click at [381, 165] on button "Next" at bounding box center [381, 166] width 18 height 18
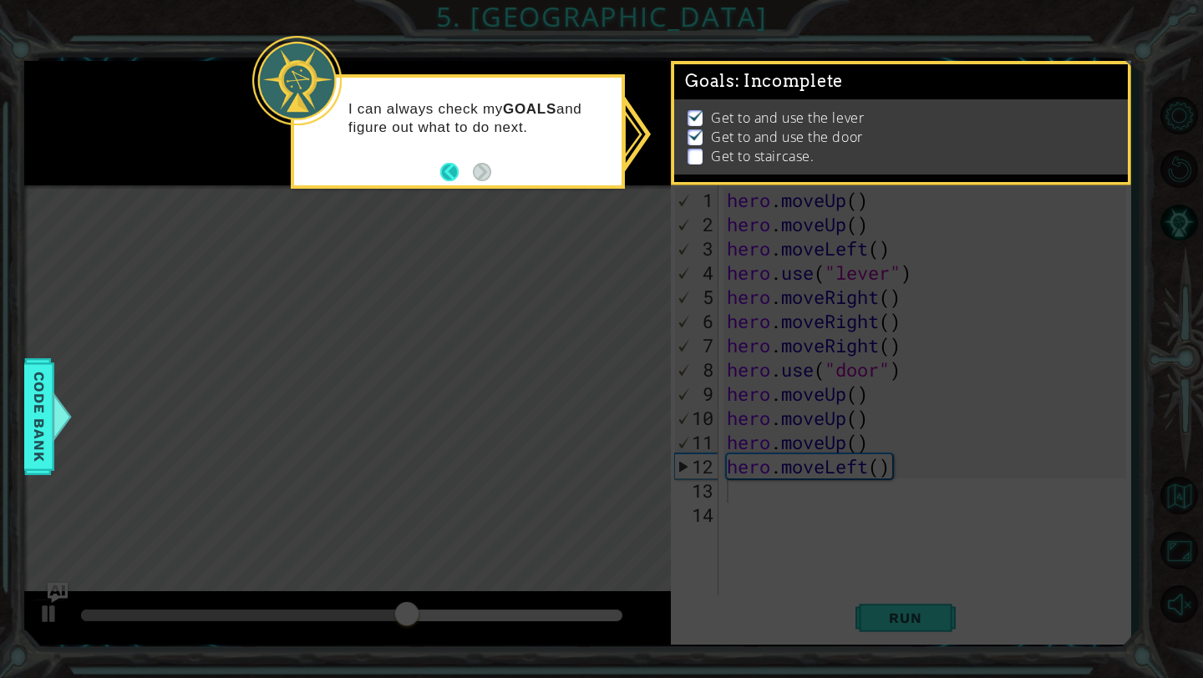
click at [464, 170] on button "Back" at bounding box center [456, 172] width 33 height 18
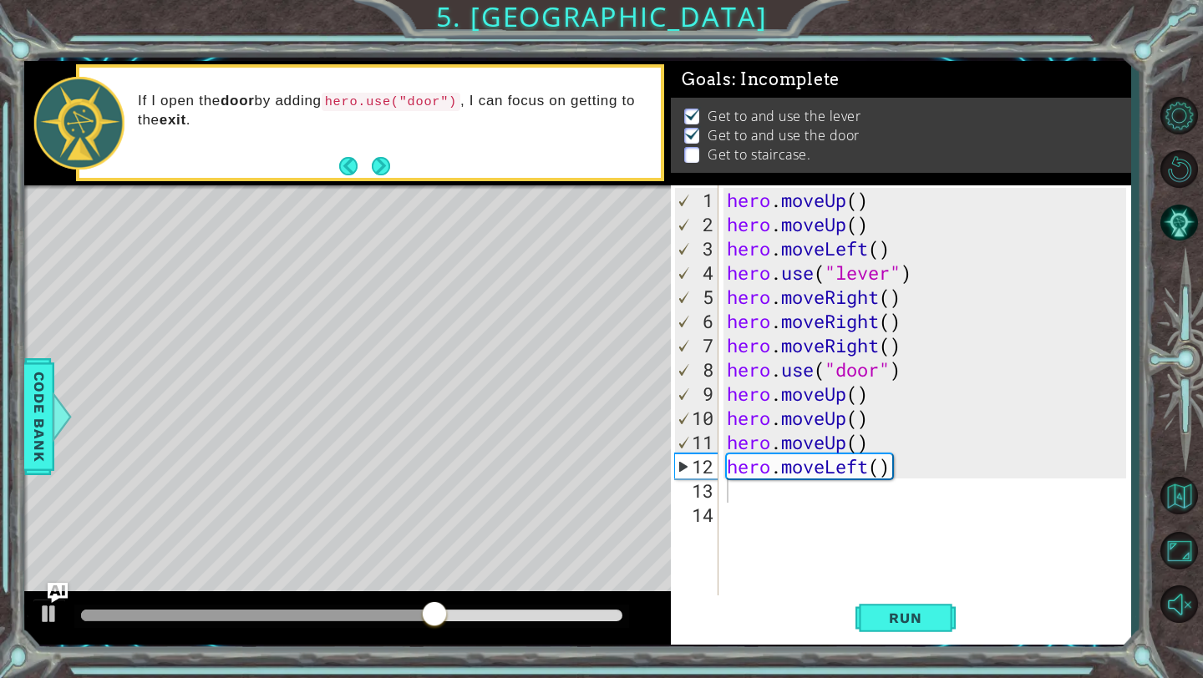
click at [684, 155] on ul "Get to and use the lever Get to and use the door Get to staircase." at bounding box center [900, 136] width 441 height 58
click at [691, 155] on p at bounding box center [691, 155] width 15 height 16
click at [752, 494] on div "hero . moveUp ( ) hero . moveUp ( ) hero . moveLeft ( ) hero . use ( "lever" ) …" at bounding box center [929, 418] width 412 height 460
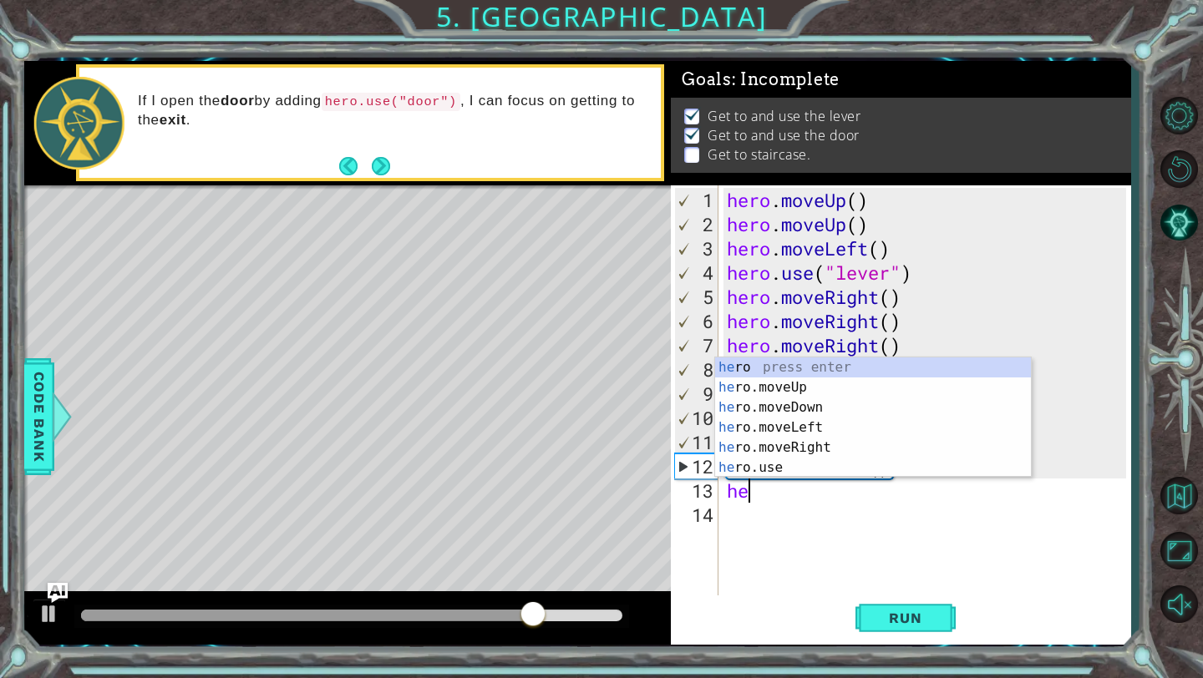
type textarea "hero"
click at [805, 424] on div "hero press enter hero .moveUp press enter hero .moveDown press enter hero .move…" at bounding box center [873, 437] width 316 height 160
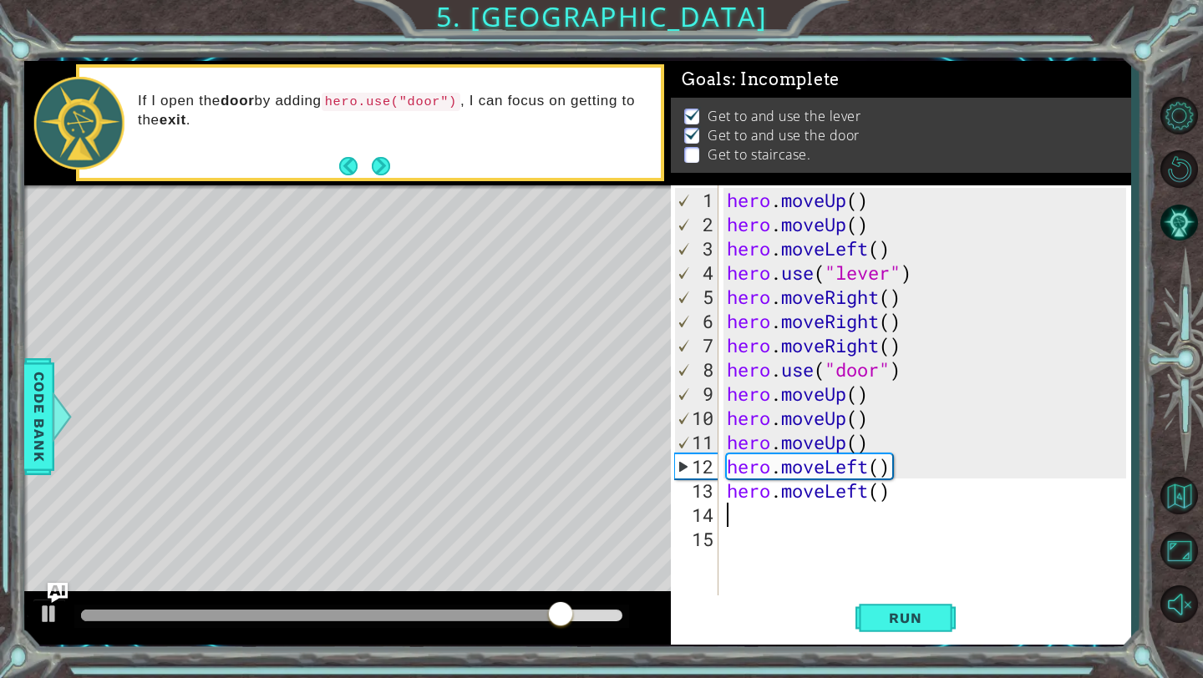
scroll to position [0, 0]
click at [899, 615] on span "Run" at bounding box center [905, 618] width 66 height 17
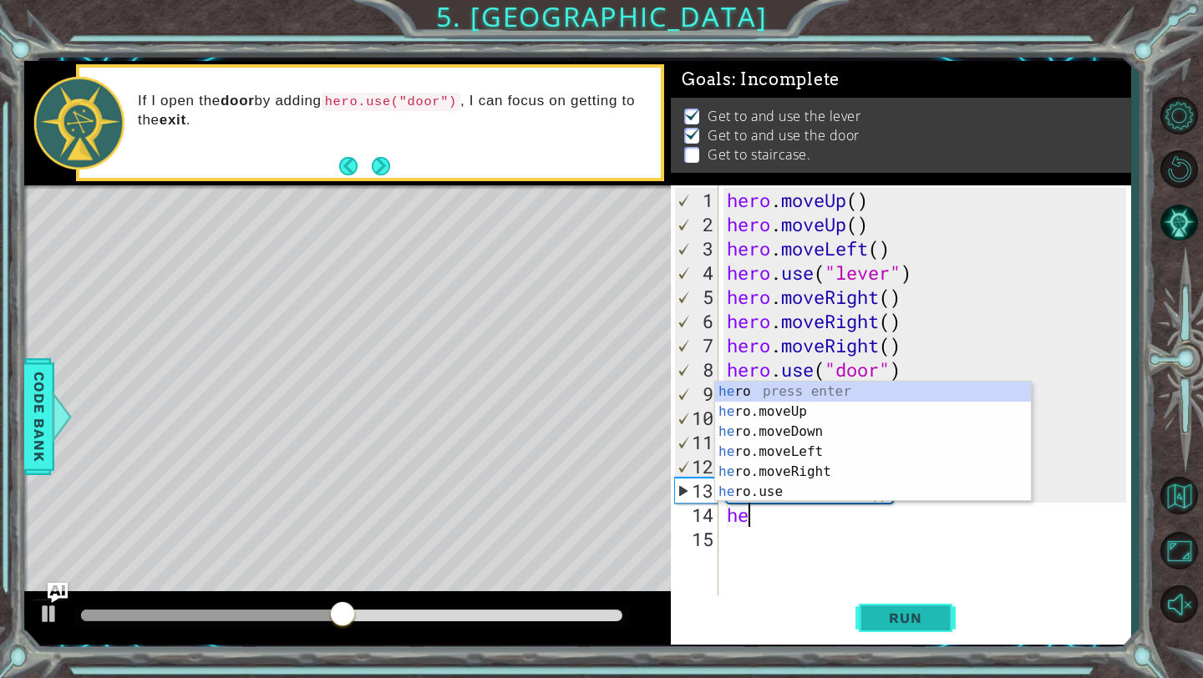
type textarea "hero"
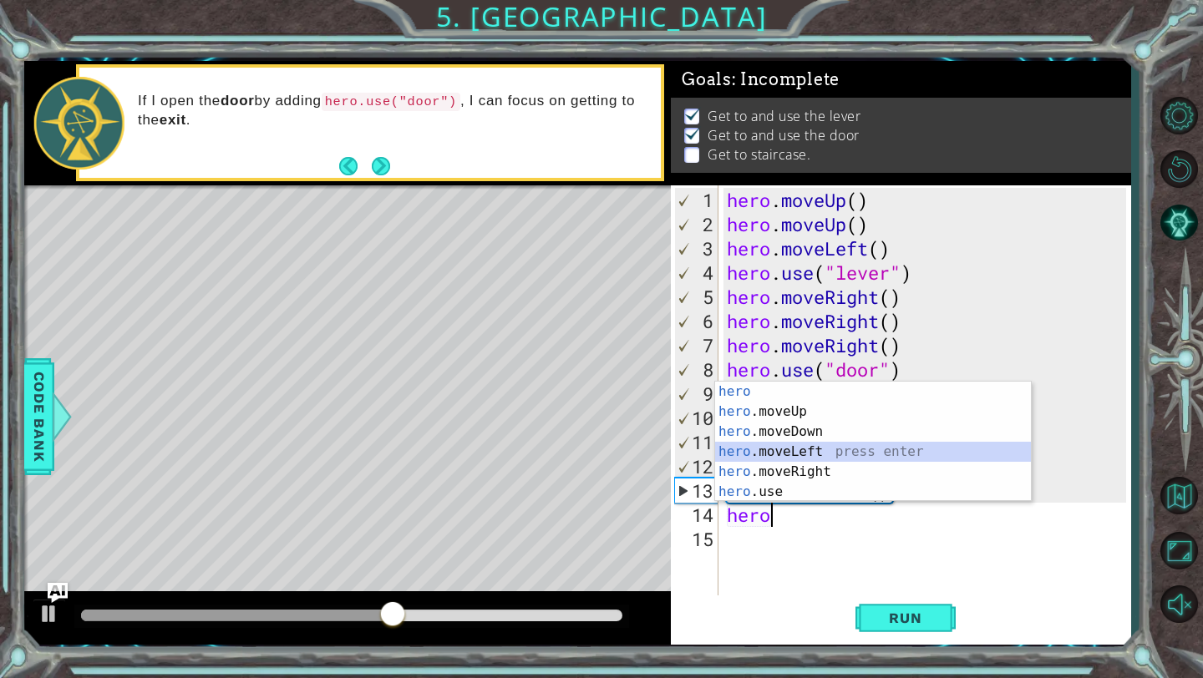
click at [822, 453] on div "hero press enter hero .moveUp press enter hero .moveDown press enter hero .move…" at bounding box center [873, 462] width 316 height 160
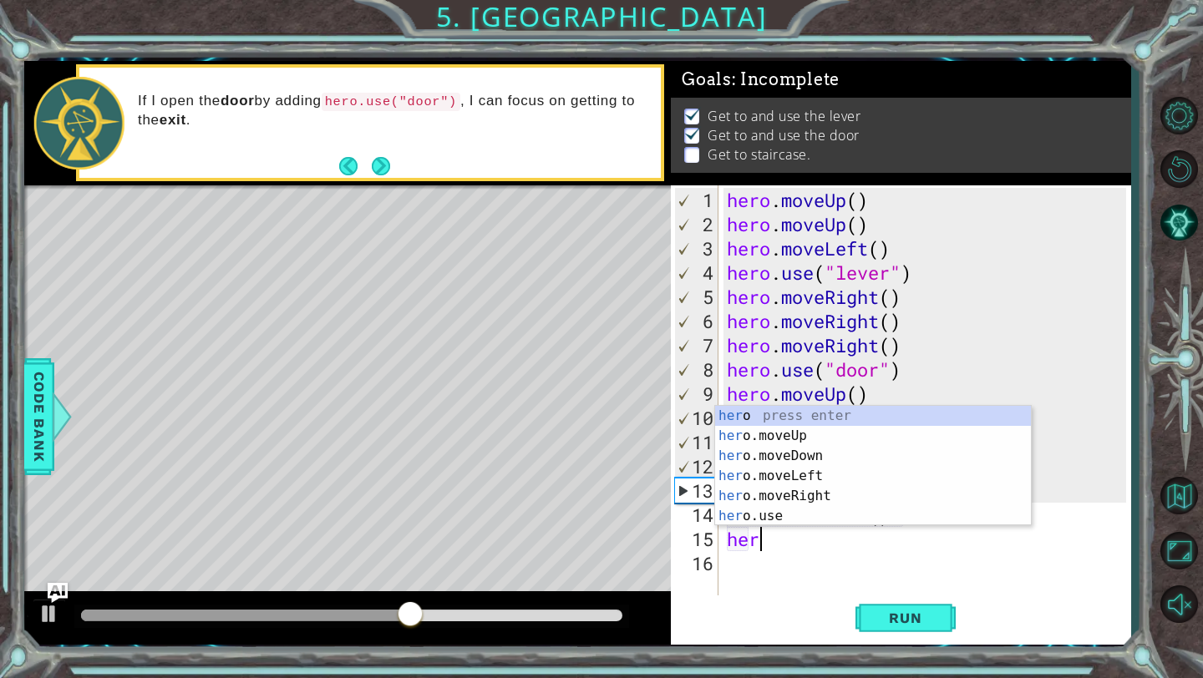
type textarea "hero"
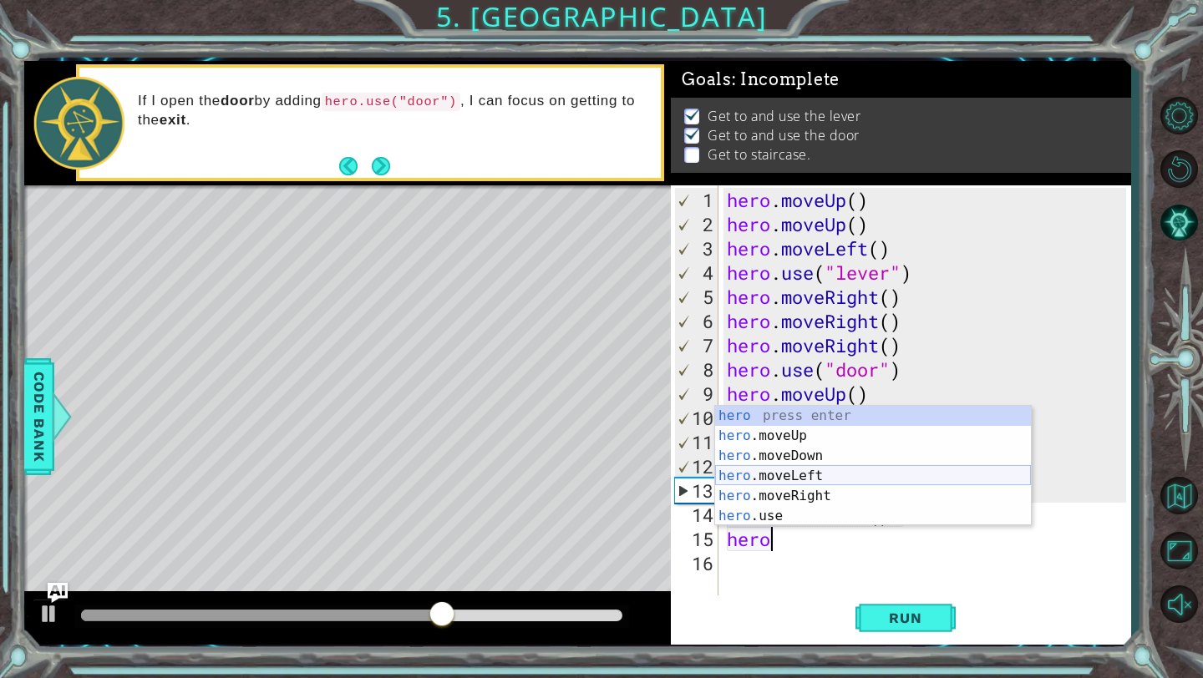
click at [812, 474] on div "hero press enter hero .moveUp press enter hero .moveDown press enter hero .move…" at bounding box center [873, 486] width 316 height 160
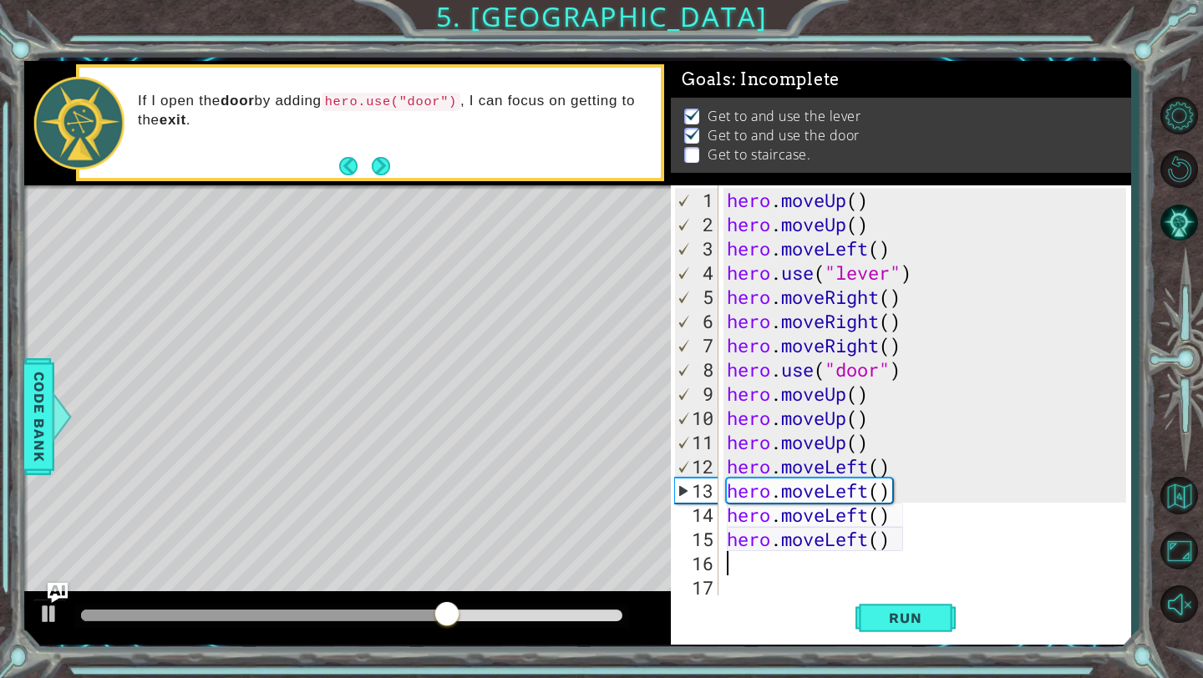
scroll to position [0, 0]
click at [886, 611] on span "Run" at bounding box center [905, 618] width 66 height 17
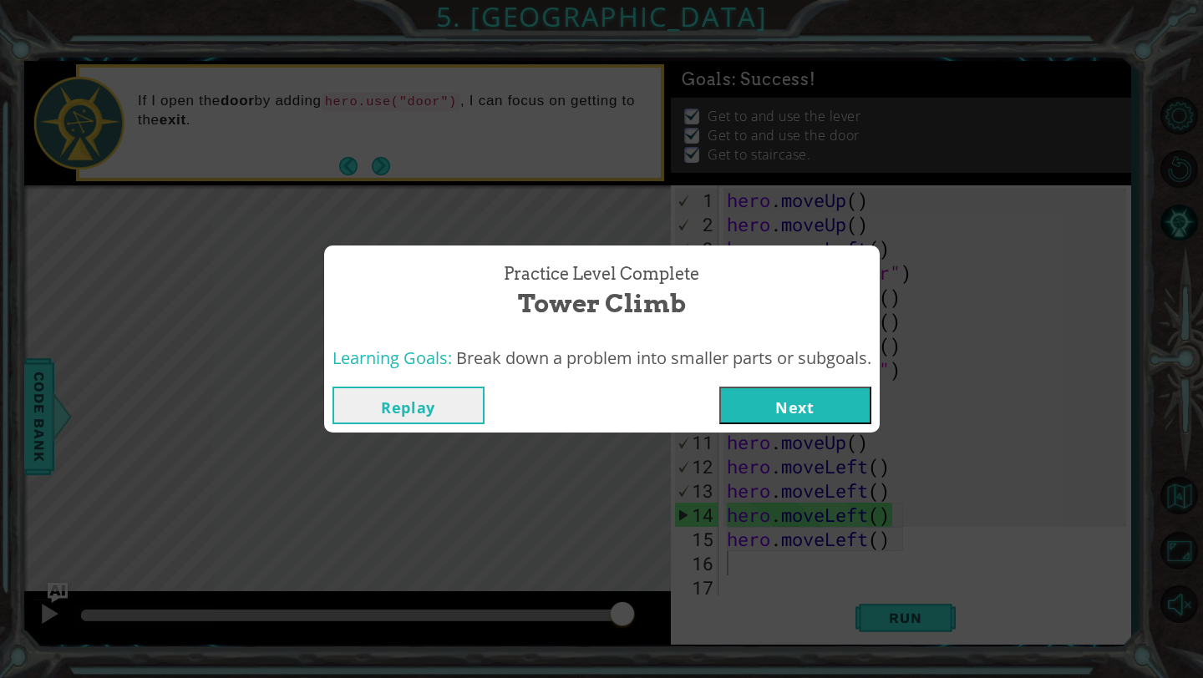
click at [818, 410] on button "Next" at bounding box center [795, 406] width 152 height 38
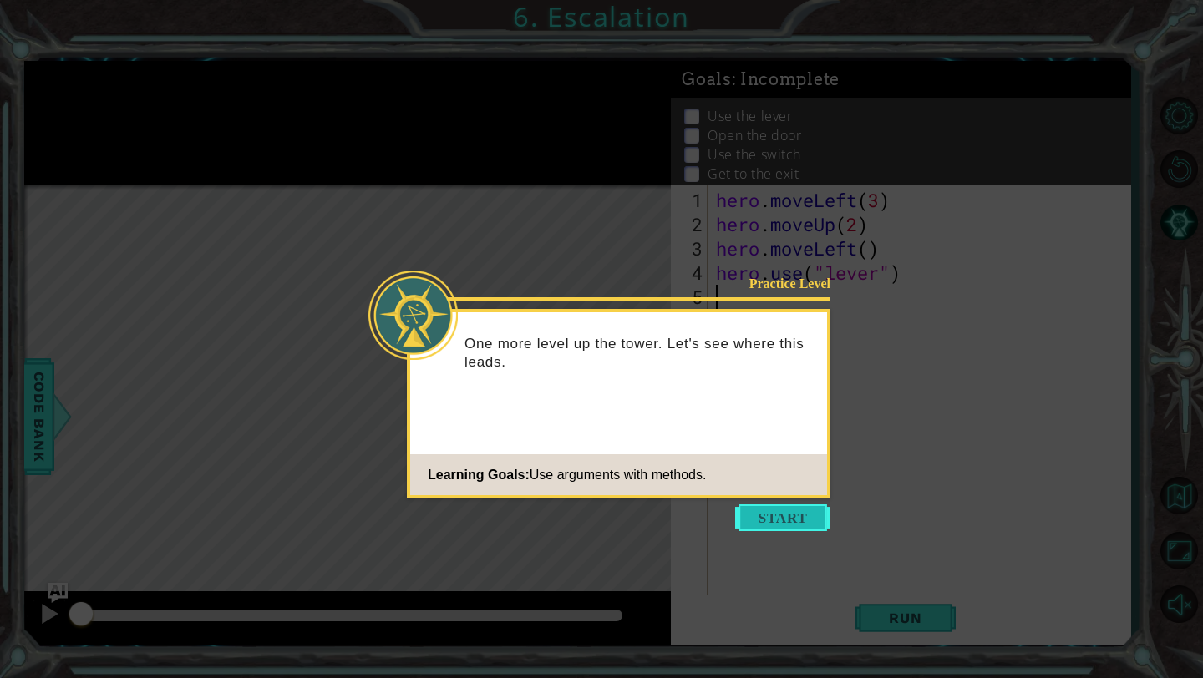
click at [784, 526] on button "Start" at bounding box center [782, 517] width 95 height 27
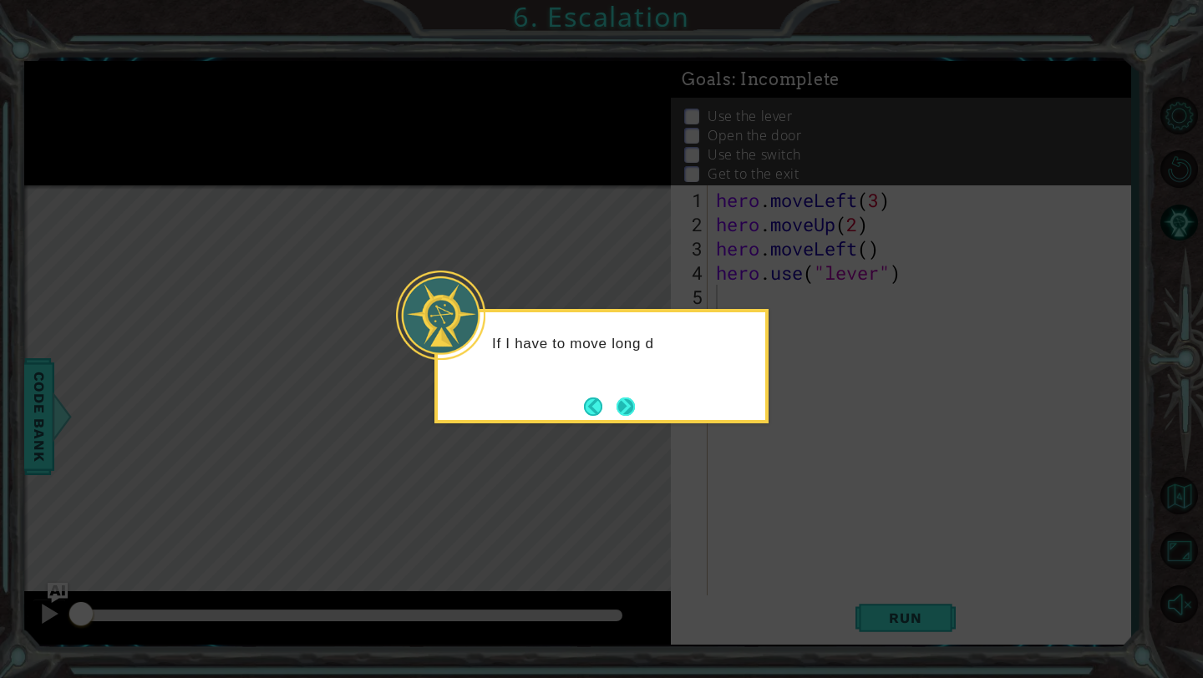
click at [626, 405] on button "Next" at bounding box center [625, 407] width 18 height 18
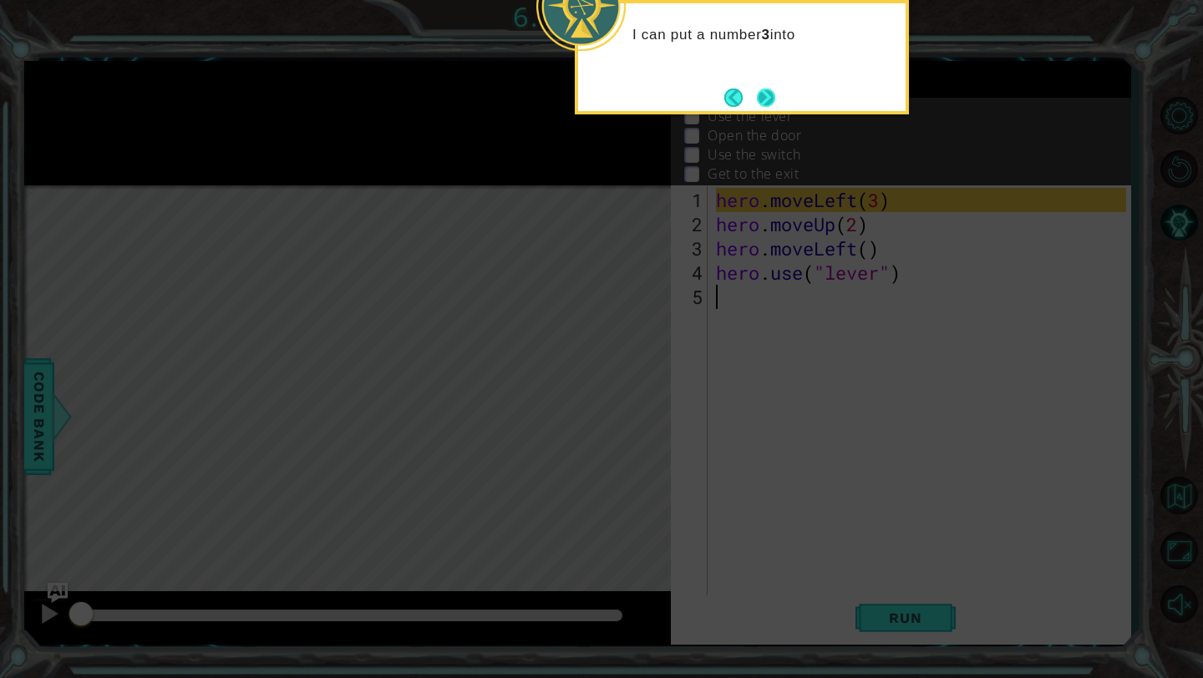
click at [767, 99] on button "Next" at bounding box center [766, 98] width 18 height 18
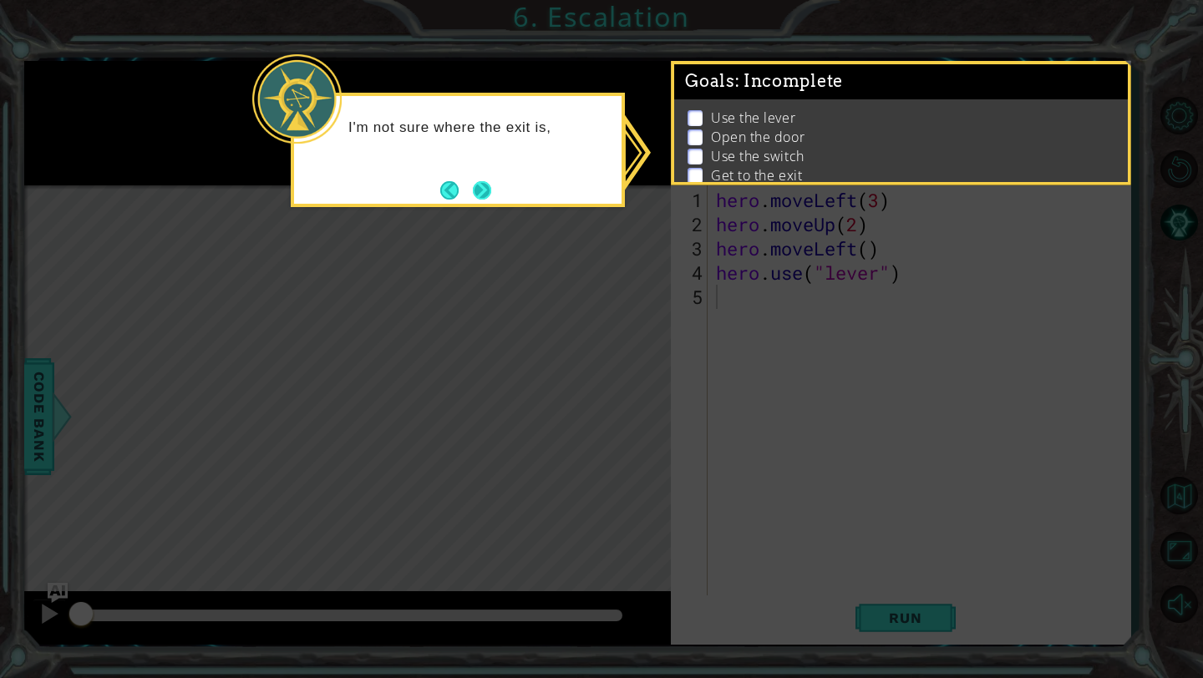
click at [489, 182] on button "Next" at bounding box center [482, 190] width 18 height 18
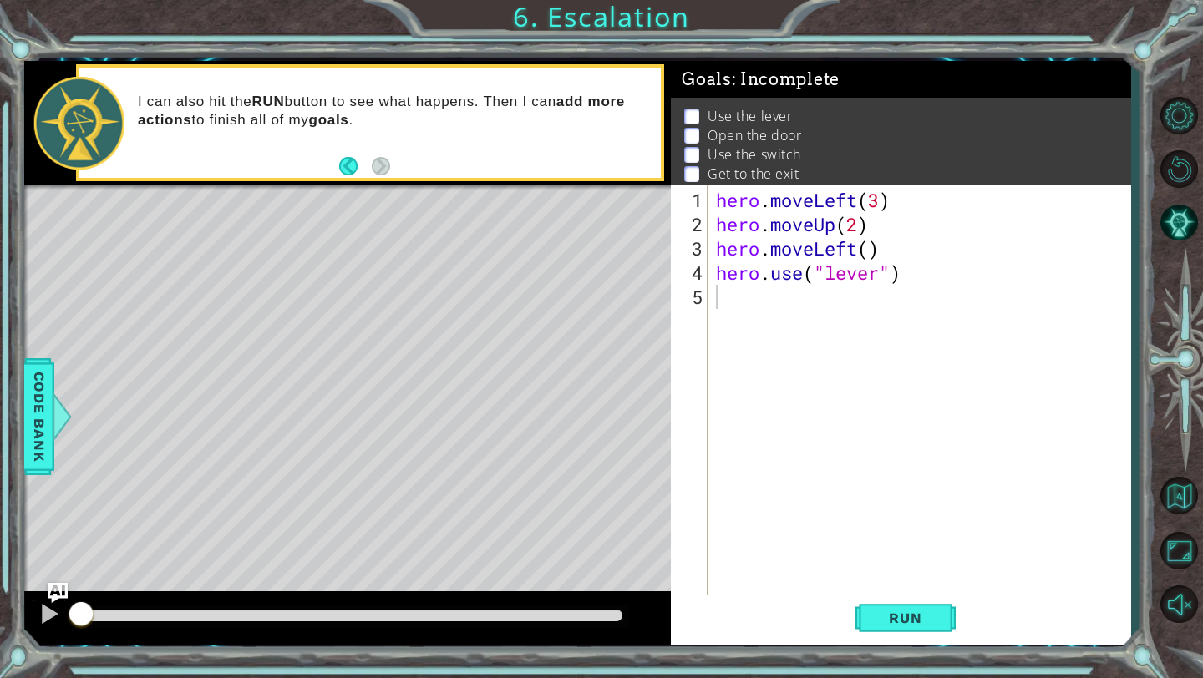
click at [690, 116] on p at bounding box center [691, 117] width 15 height 16
click at [691, 129] on p at bounding box center [691, 136] width 15 height 16
click at [691, 114] on p at bounding box center [691, 117] width 15 height 16
click at [744, 296] on div "hero . moveLeft ( 3 ) hero . moveUp ( 2 ) hero . moveLeft ( ) hero . use ( "lev…" at bounding box center [923, 418] width 422 height 460
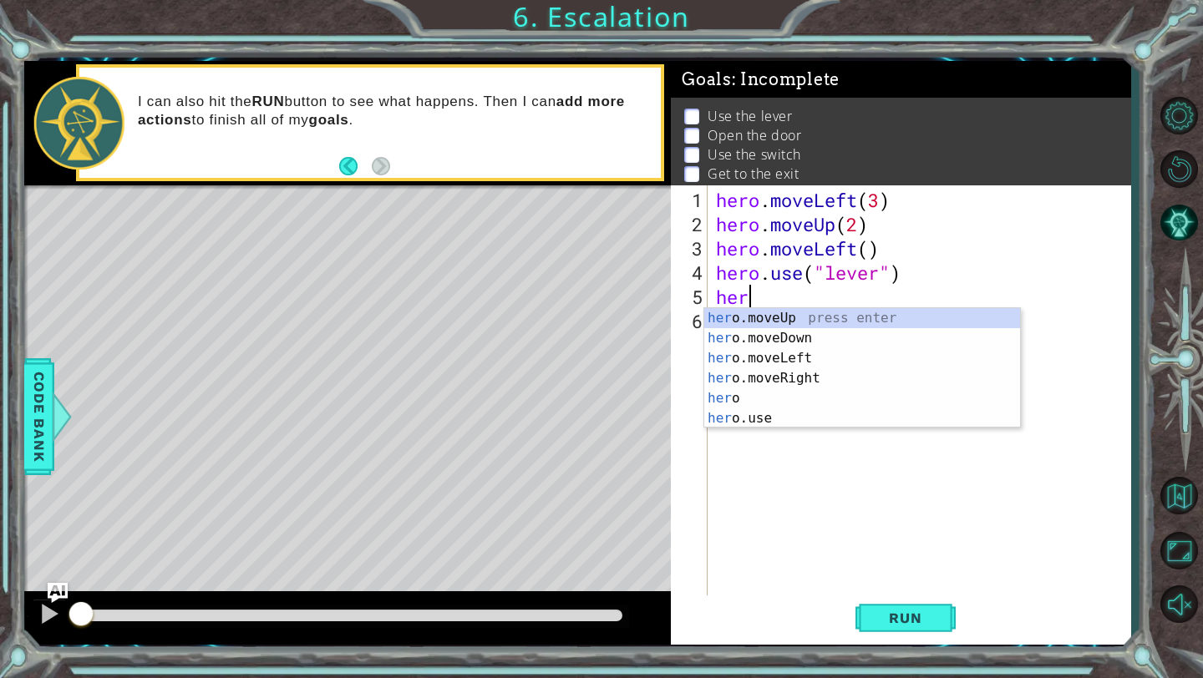
scroll to position [0, 1]
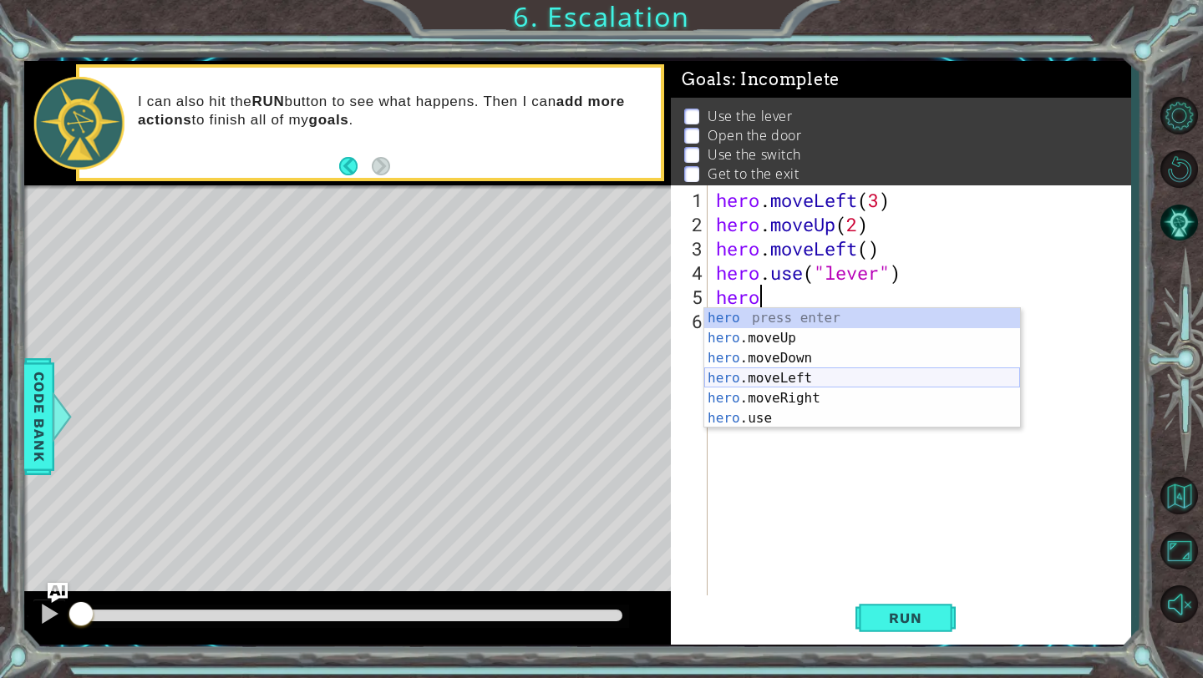
click at [812, 372] on div "hero press enter hero .moveUp press enter hero .moveDown press enter hero .move…" at bounding box center [862, 388] width 316 height 160
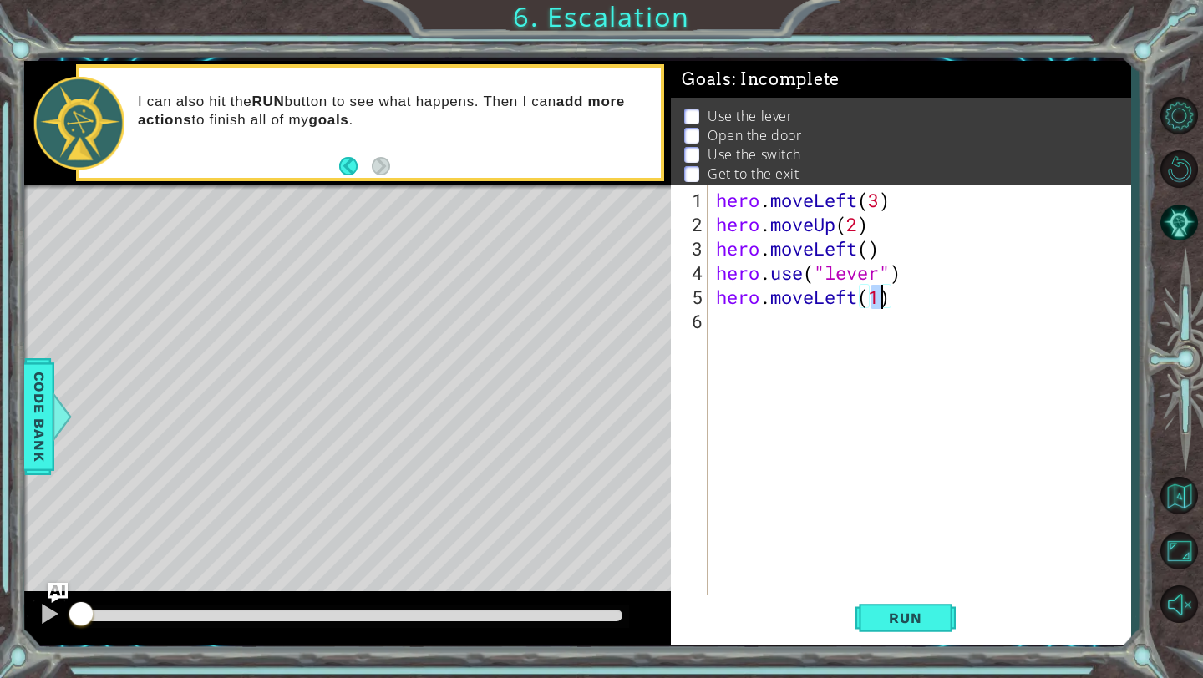
click at [884, 291] on div "hero . moveLeft ( 3 ) hero . moveUp ( 2 ) hero . moveLeft ( ) hero . use ( "lev…" at bounding box center [923, 418] width 422 height 460
type textarea "hero.moveLeft(3)"
click at [913, 619] on span "Run" at bounding box center [905, 618] width 66 height 17
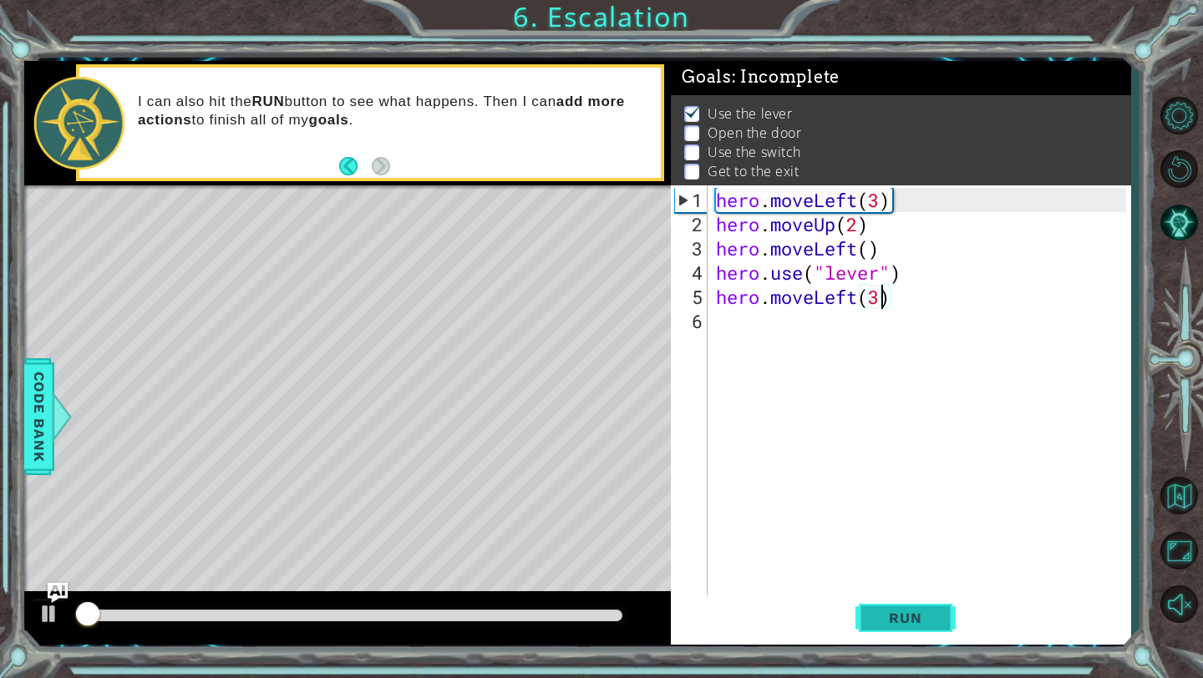
scroll to position [3, 0]
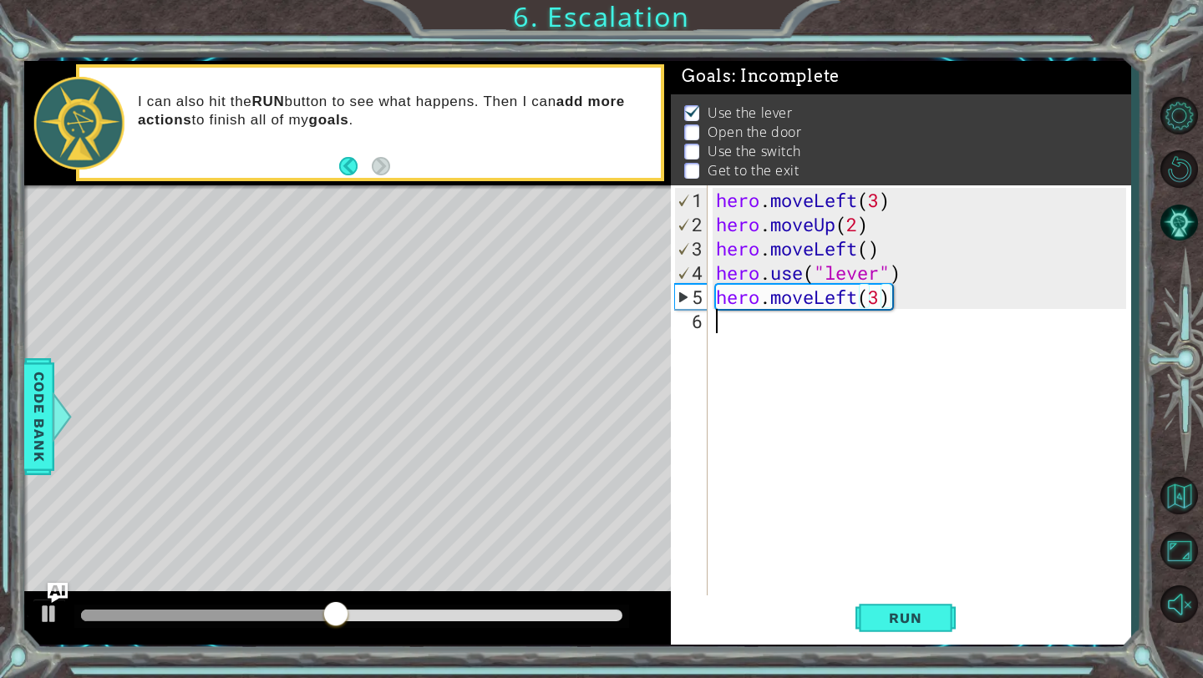
click at [761, 340] on div "hero . moveLeft ( 3 ) hero . moveUp ( 2 ) hero . moveLeft ( ) hero . use ( "lev…" at bounding box center [923, 418] width 422 height 460
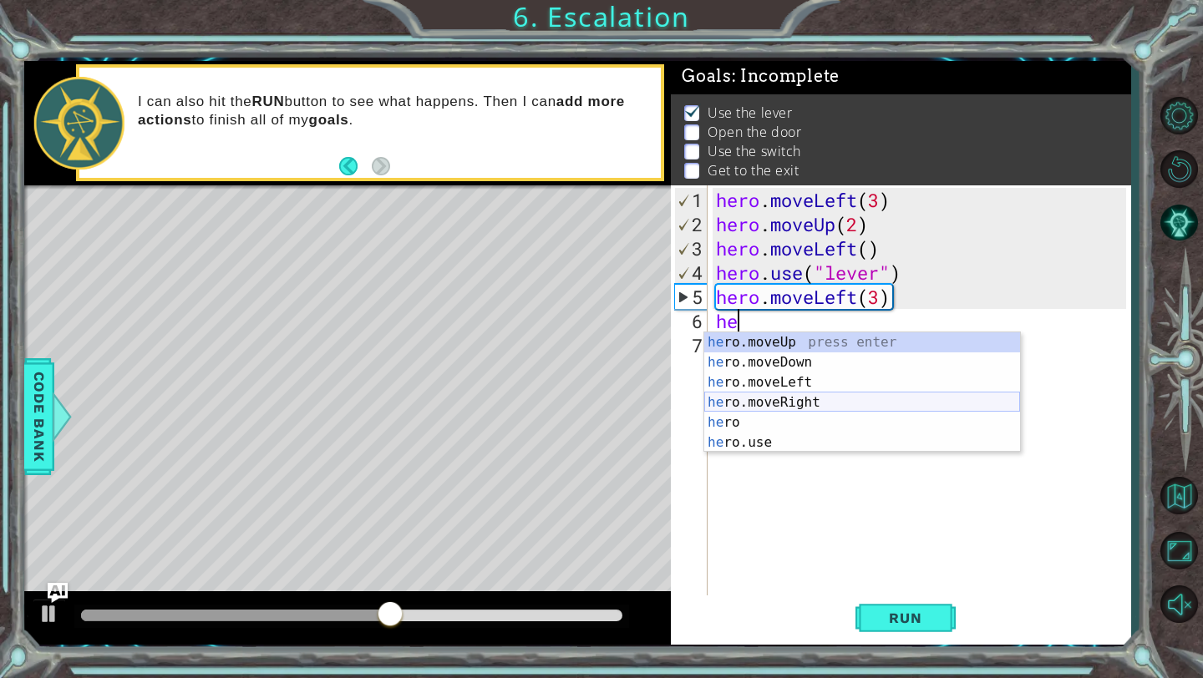
click at [771, 398] on div "he ro.moveUp press enter he ro.moveDown press enter he ro.moveLeft press enter …" at bounding box center [862, 412] width 316 height 160
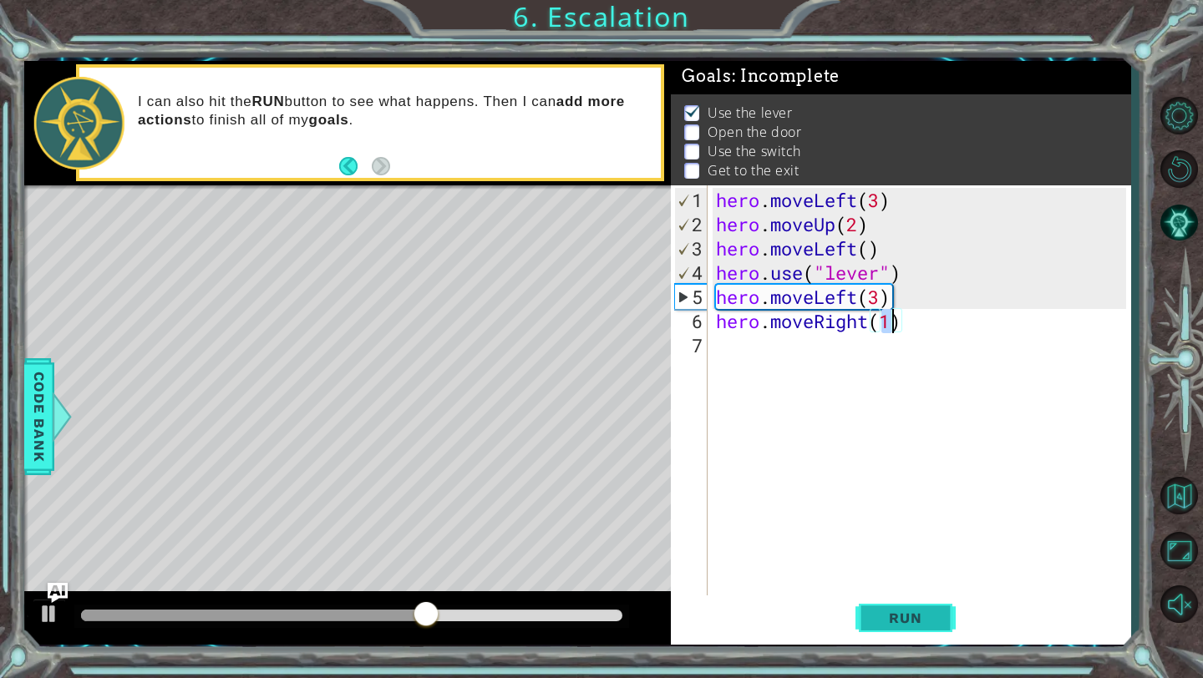
type textarea "hero.moveRight(1)"
click at [911, 612] on span "Run" at bounding box center [905, 618] width 66 height 17
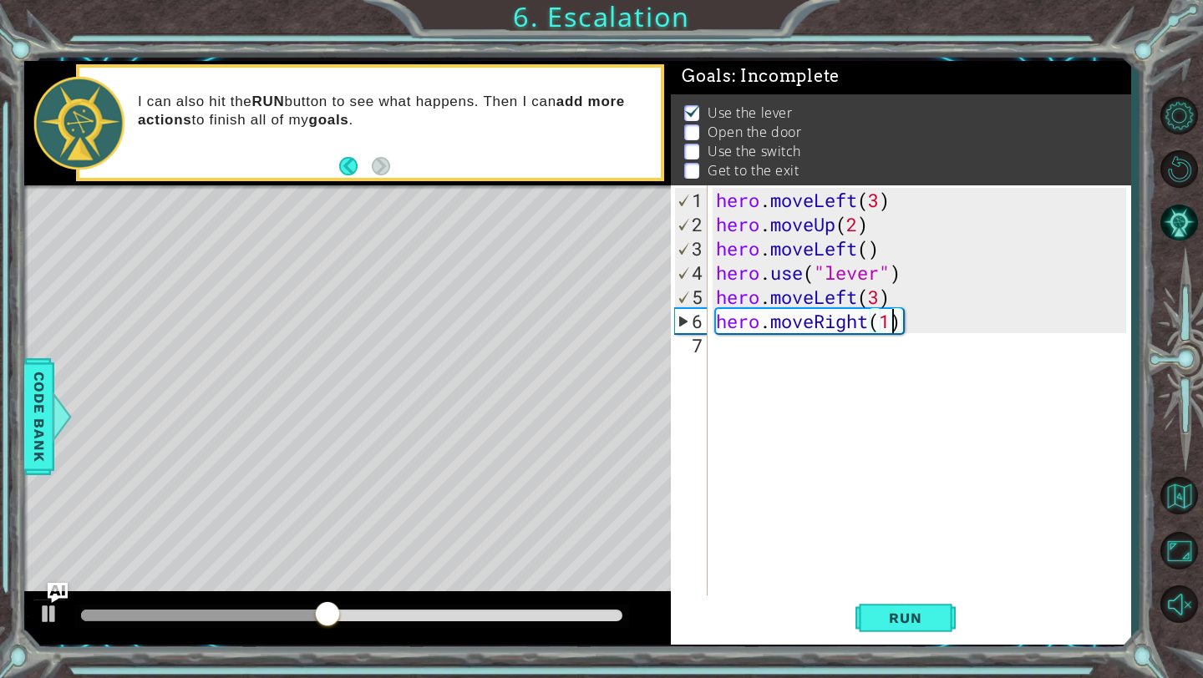
click at [852, 365] on div "hero . moveLeft ( 3 ) hero . moveUp ( 2 ) hero . moveLeft ( ) hero . use ( "lev…" at bounding box center [923, 418] width 422 height 460
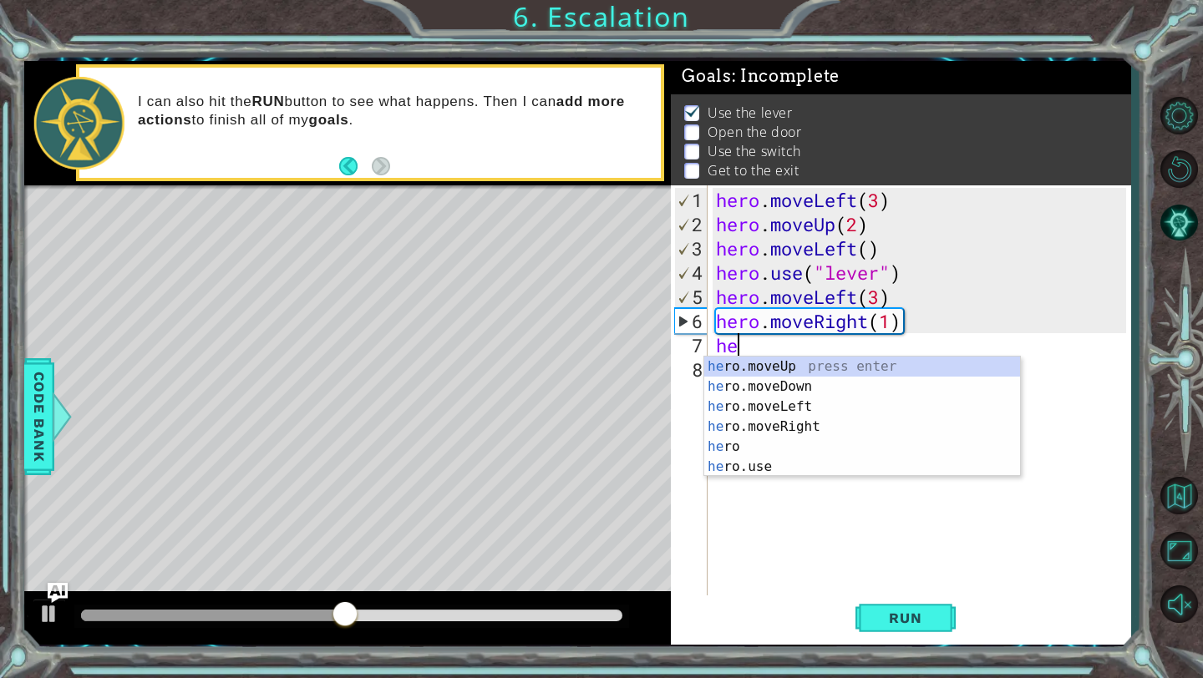
scroll to position [0, 1]
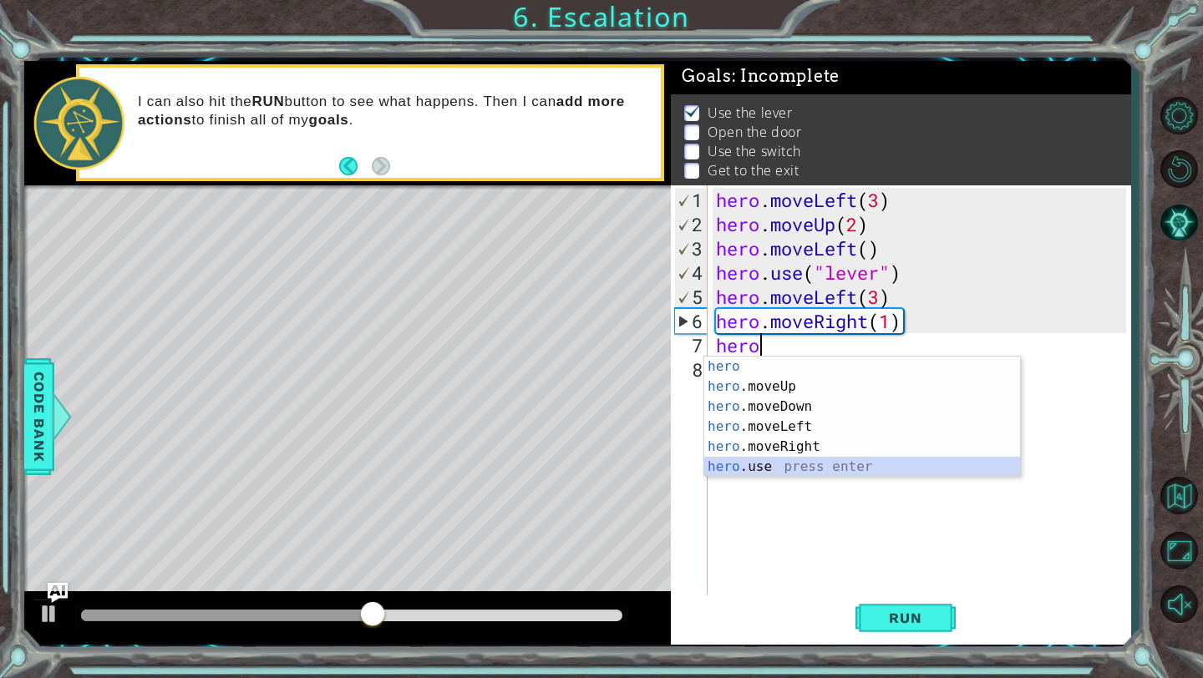
click at [865, 469] on div "hero press enter hero .moveUp press enter hero .moveDown press enter hero .move…" at bounding box center [862, 437] width 316 height 160
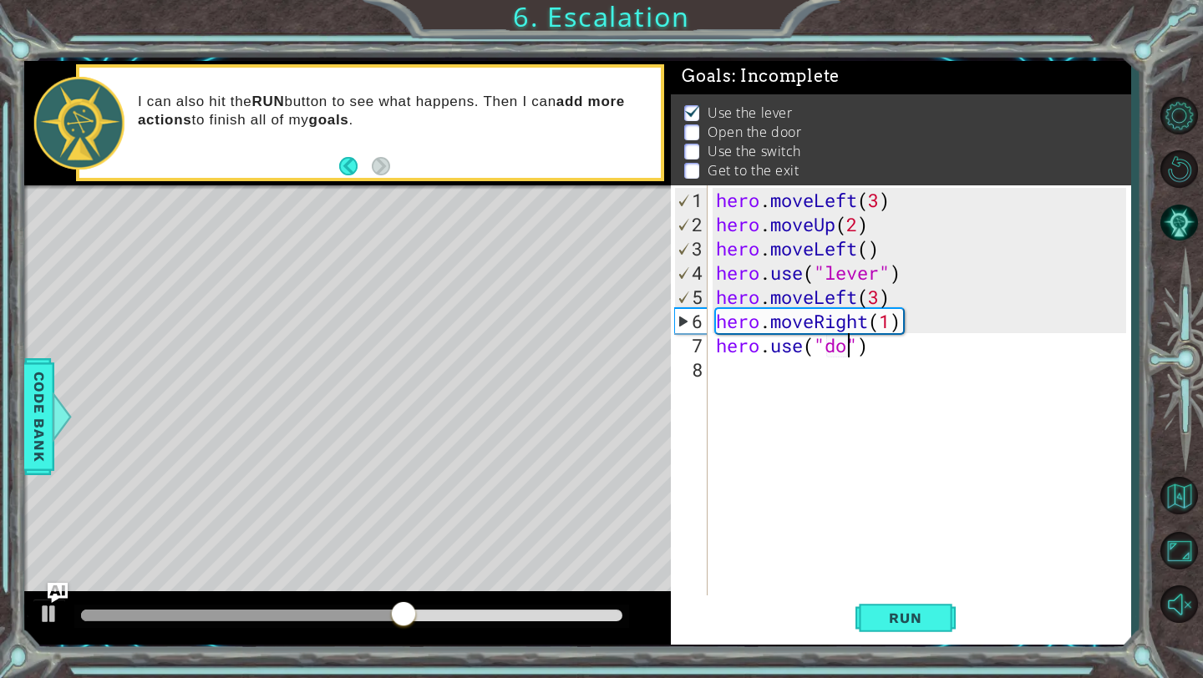
type textarea "hero.use("door")"
click at [930, 615] on span "Run" at bounding box center [905, 618] width 66 height 17
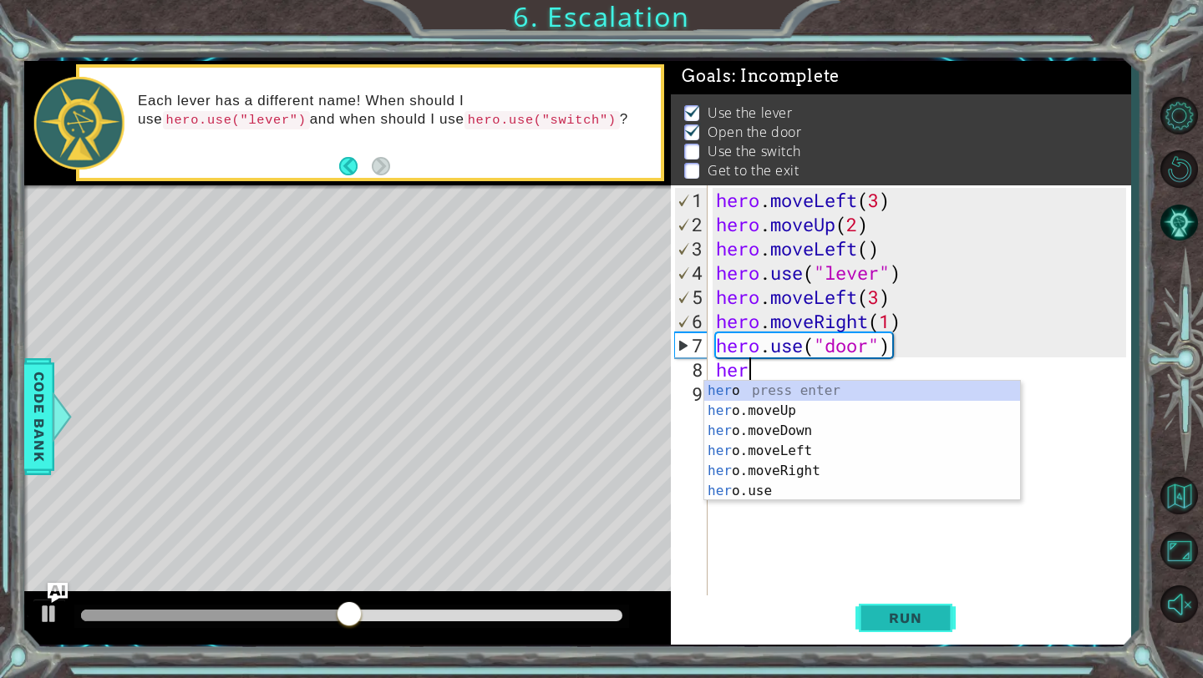
scroll to position [0, 1]
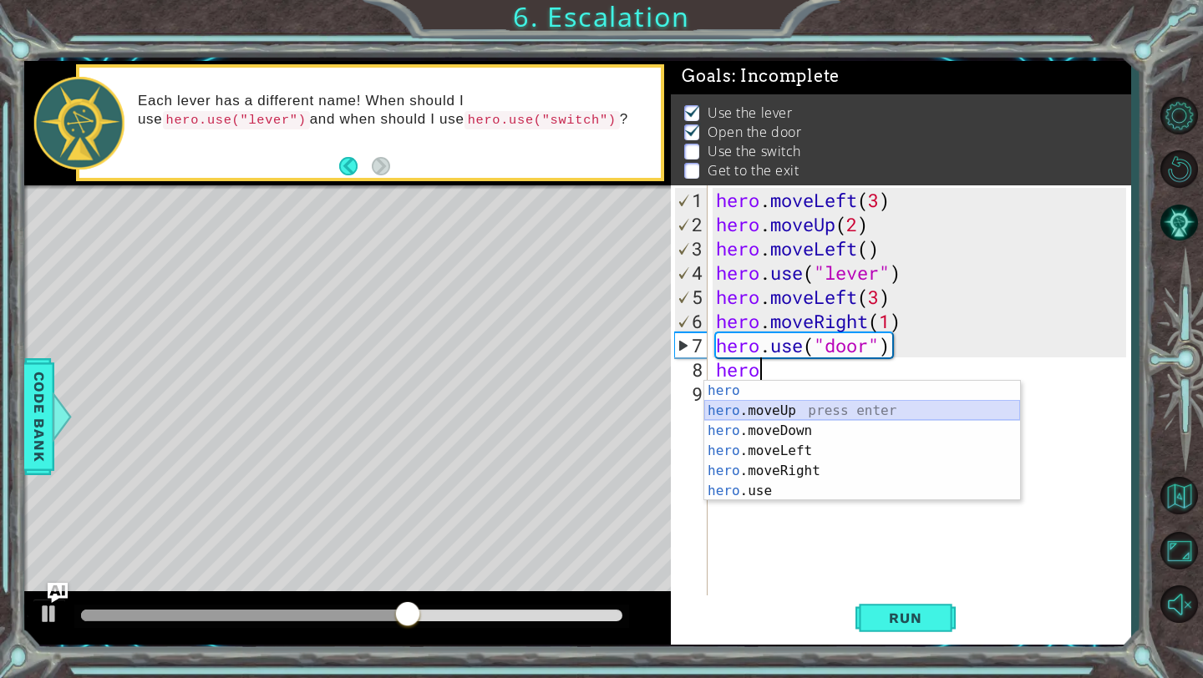
click at [862, 413] on div "hero press enter hero .moveUp press enter hero .moveDown press enter hero .move…" at bounding box center [862, 461] width 316 height 160
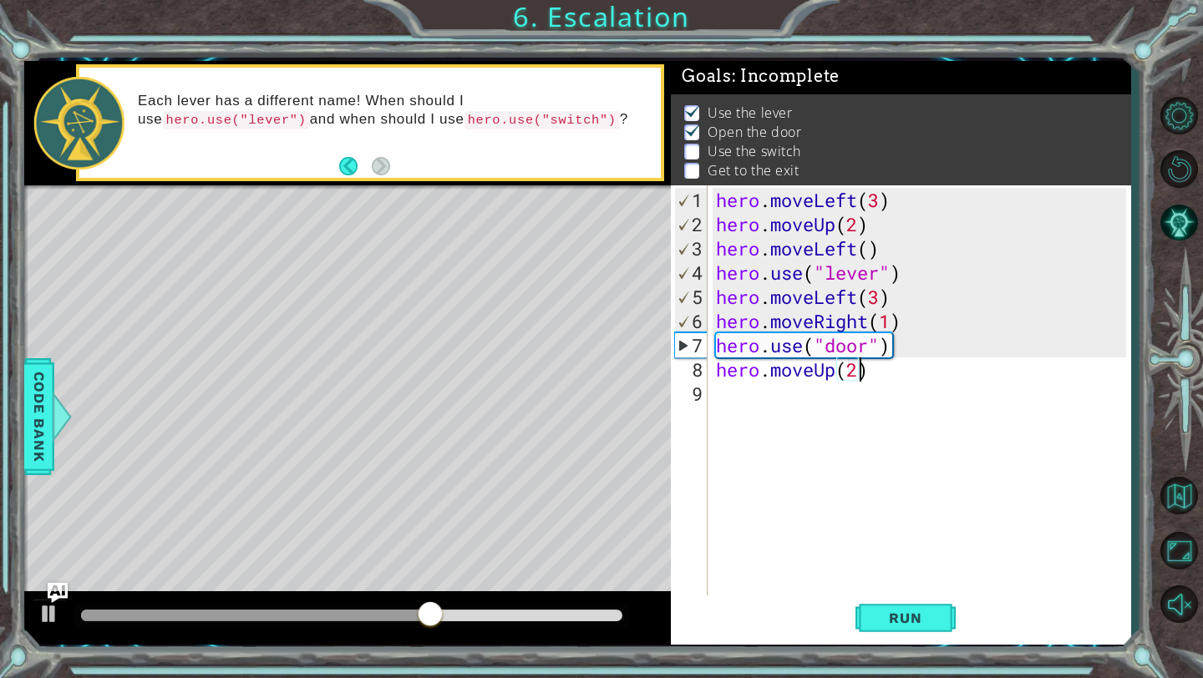
scroll to position [0, 6]
type textarea "hero.moveUp(2)"
click at [903, 614] on span "Run" at bounding box center [905, 618] width 66 height 17
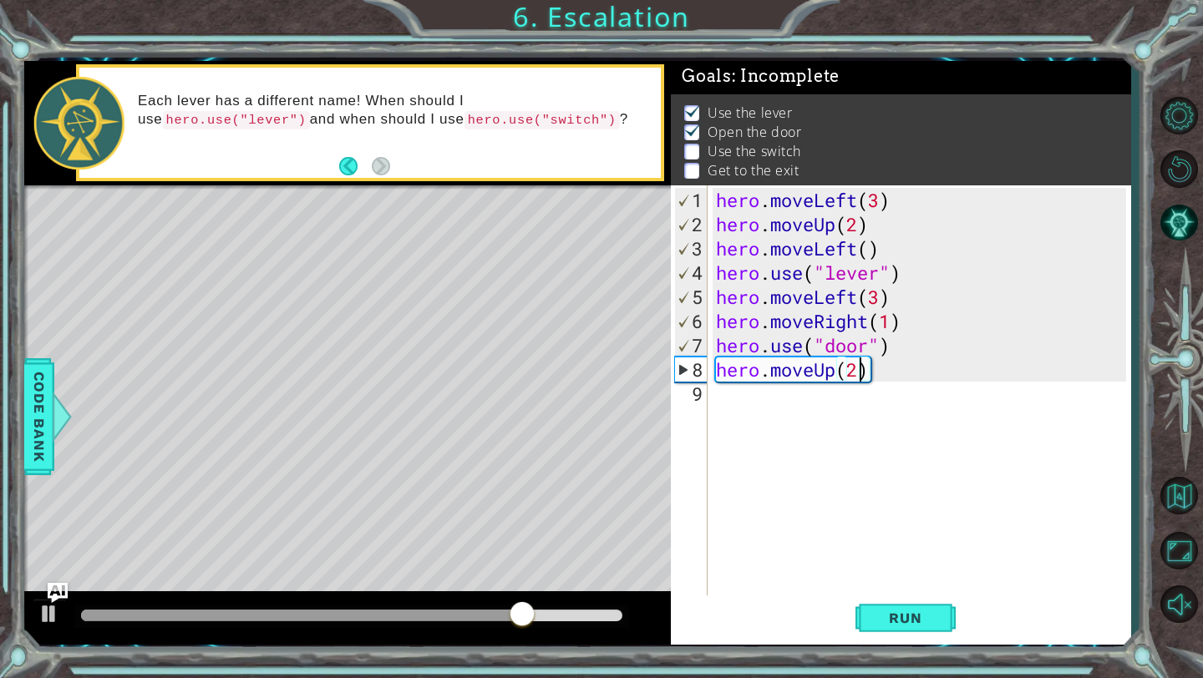
click at [846, 411] on div "hero . moveLeft ( 3 ) hero . moveUp ( 2 ) hero . moveLeft ( ) hero . use ( "lev…" at bounding box center [923, 418] width 422 height 460
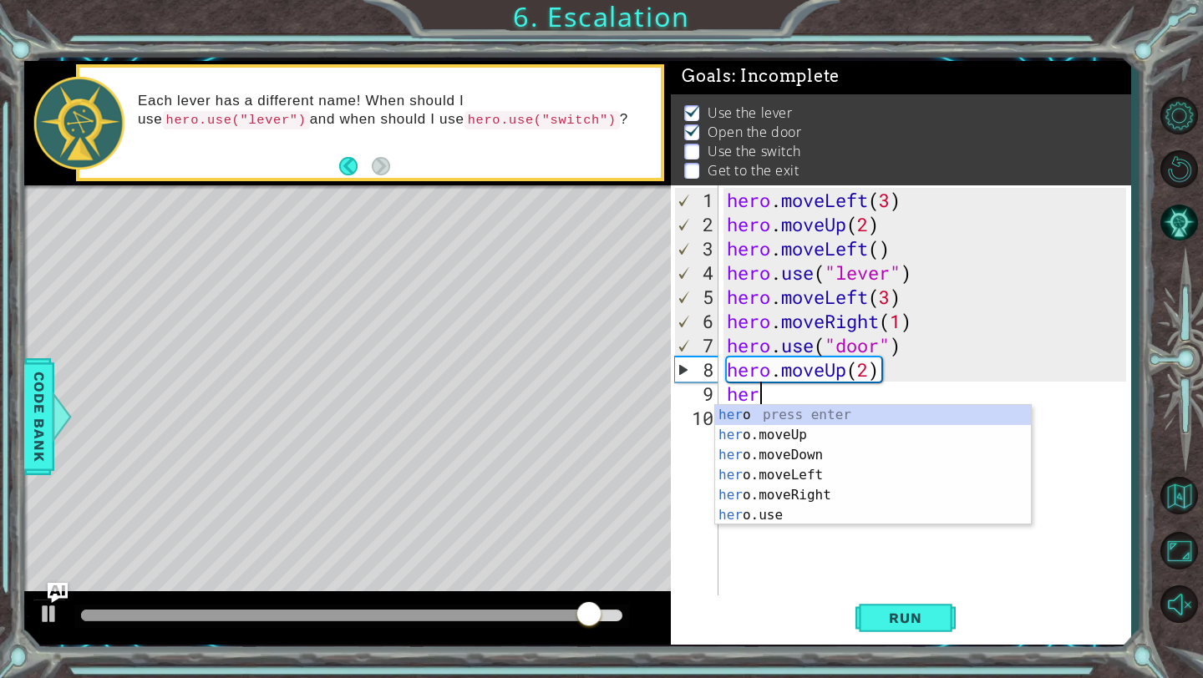
scroll to position [0, 1]
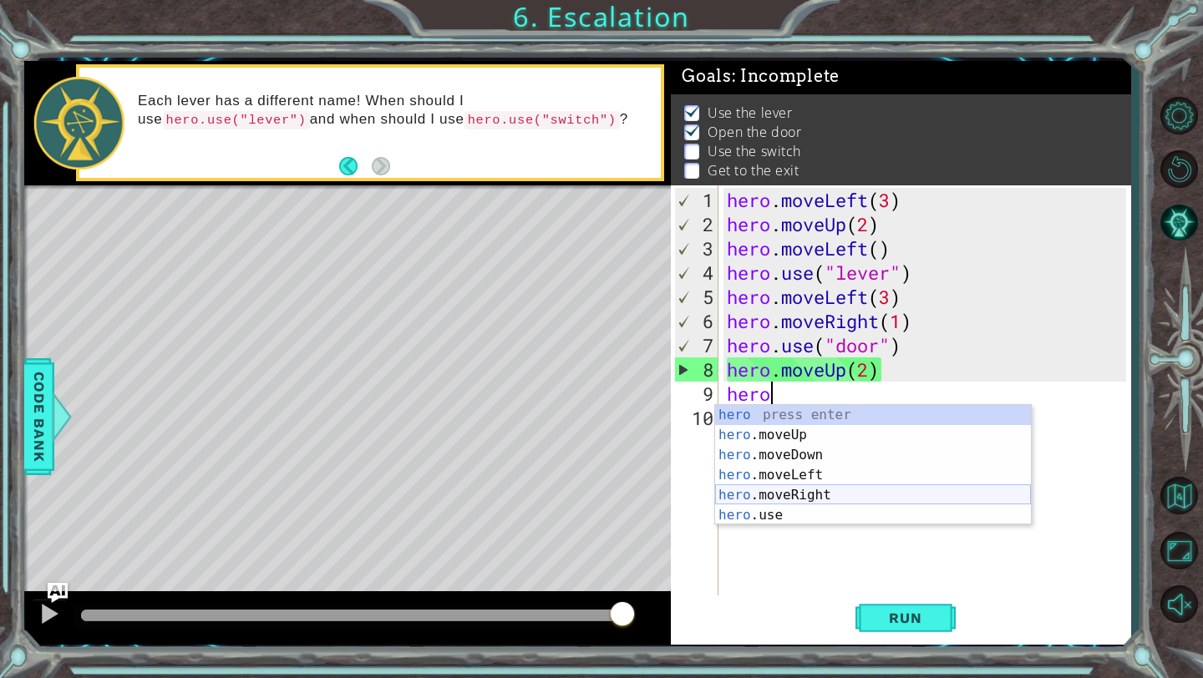
click at [826, 493] on div "hero press enter hero .moveUp press enter hero .moveDown press enter hero .move…" at bounding box center [873, 485] width 316 height 160
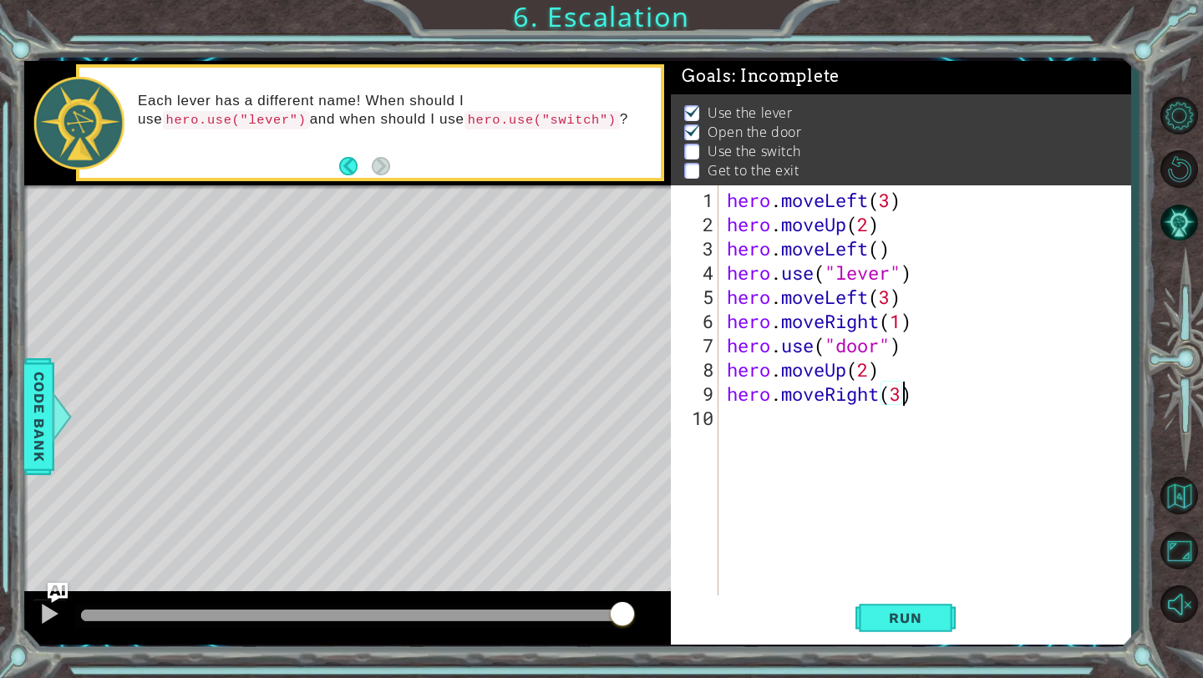
scroll to position [0, 8]
type textarea "hero.moveRight(3)"
click at [918, 625] on span "Run" at bounding box center [905, 618] width 66 height 17
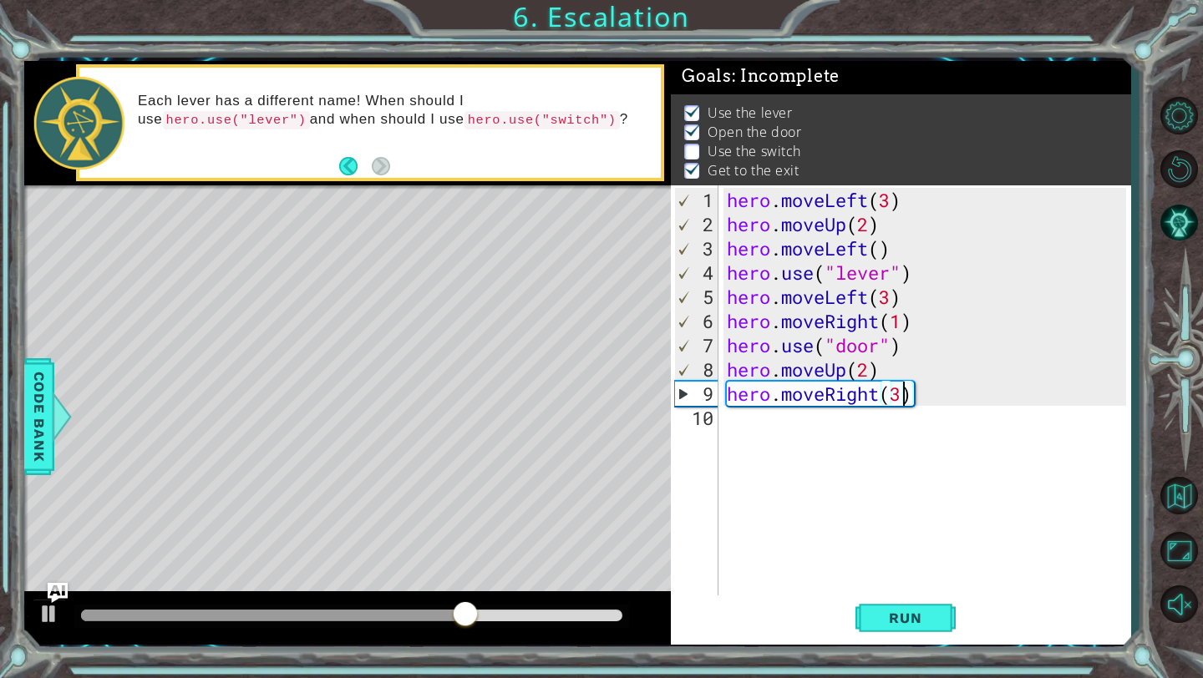
click at [819, 413] on div "hero . moveLeft ( 3 ) hero . moveUp ( 2 ) hero . moveLeft ( ) hero . use ( "lev…" at bounding box center [929, 418] width 412 height 460
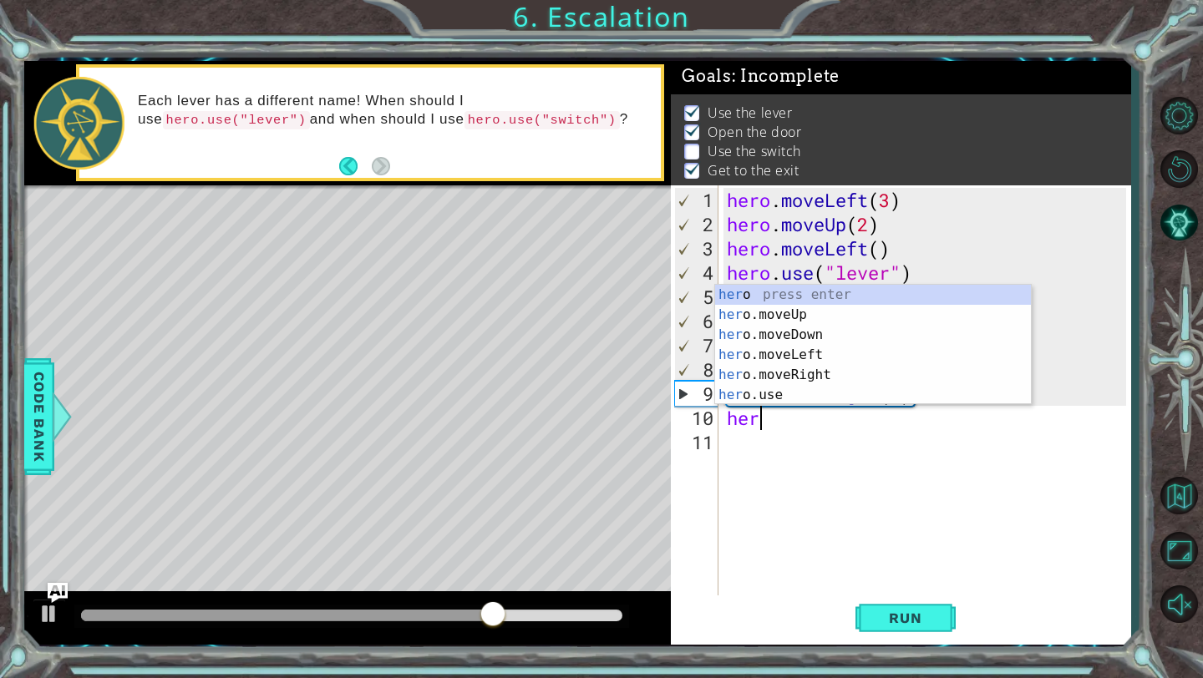
scroll to position [0, 1]
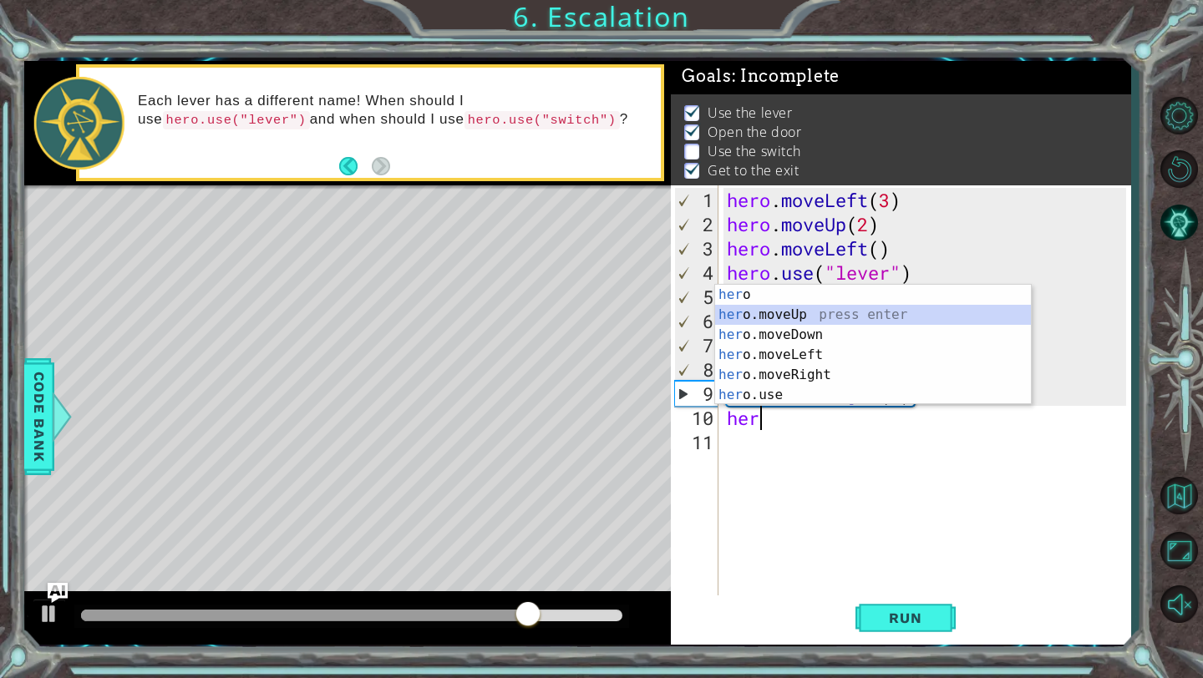
click at [795, 317] on div "her o press enter her o.moveUp press enter her o.moveDown press enter her o.mov…" at bounding box center [873, 365] width 316 height 160
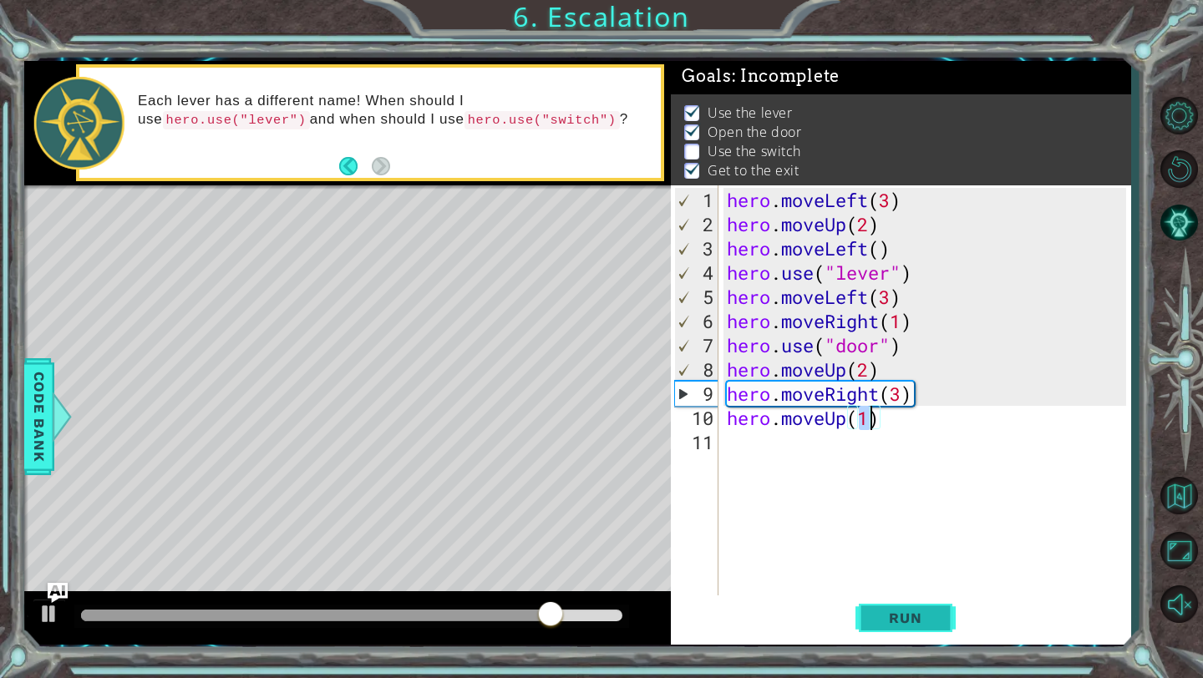
click at [905, 619] on span "Run" at bounding box center [905, 618] width 66 height 17
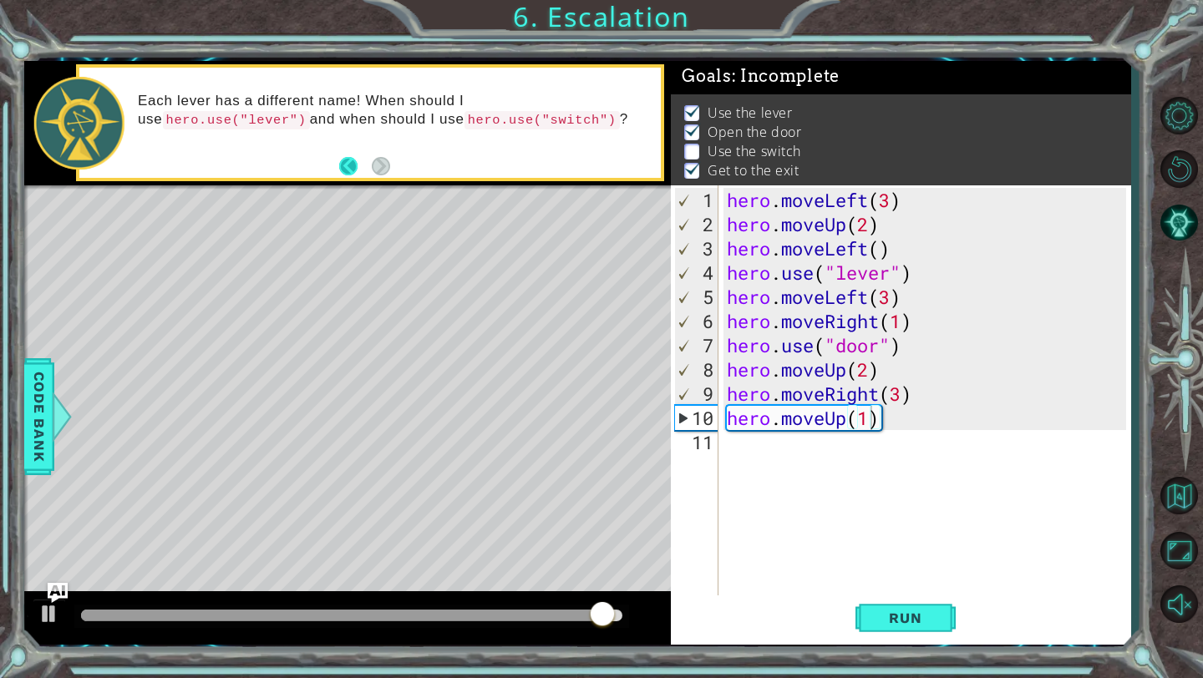
click at [350, 165] on button "Back" at bounding box center [355, 166] width 33 height 18
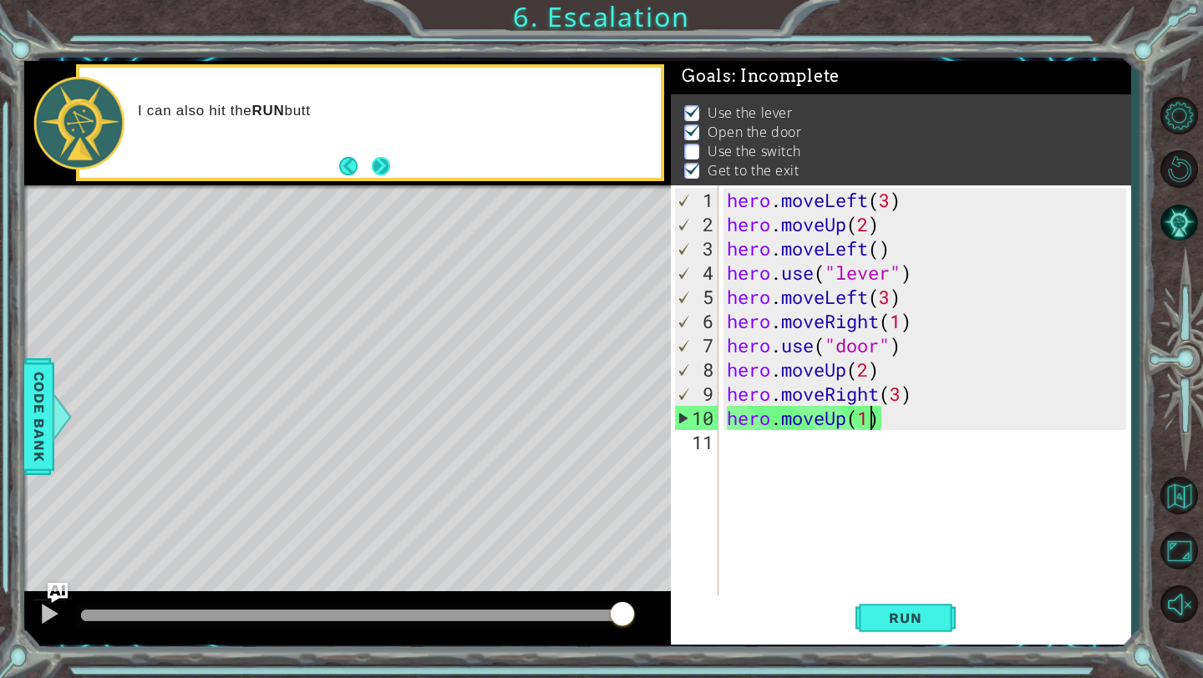
click at [382, 162] on button "Next" at bounding box center [381, 166] width 18 height 18
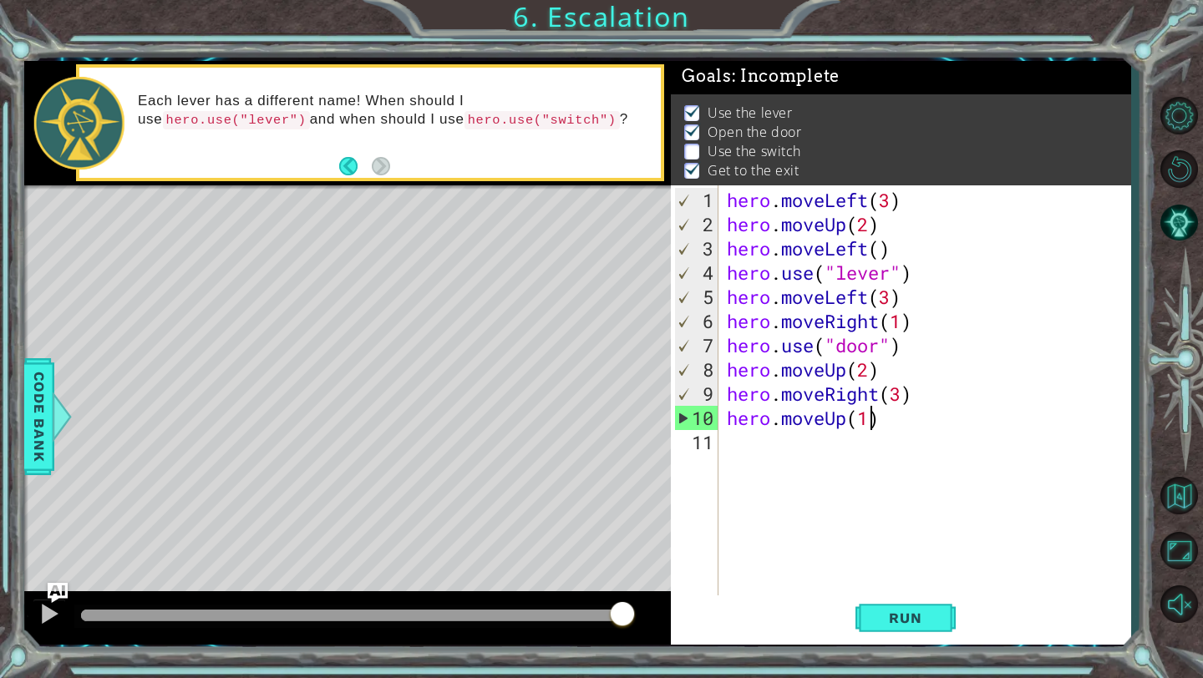
click at [904, 423] on div "hero . moveLeft ( 3 ) hero . moveUp ( 2 ) hero . moveLeft ( ) hero . use ( "lev…" at bounding box center [929, 418] width 412 height 460
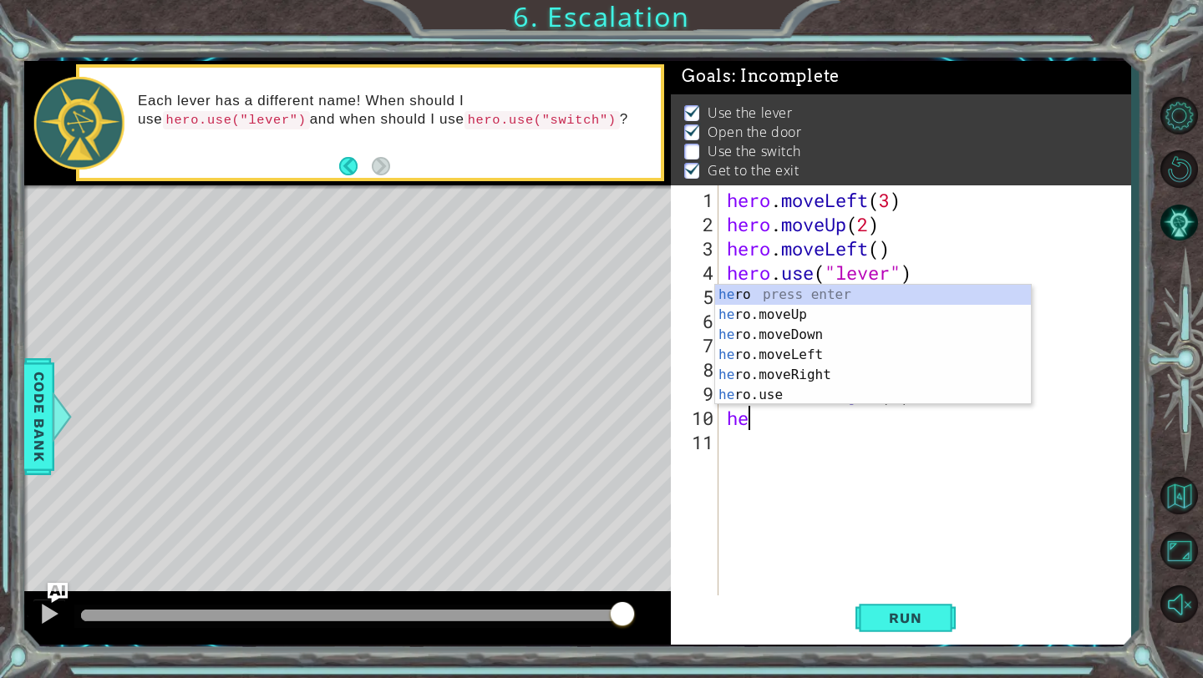
scroll to position [0, 0]
type textarea "h"
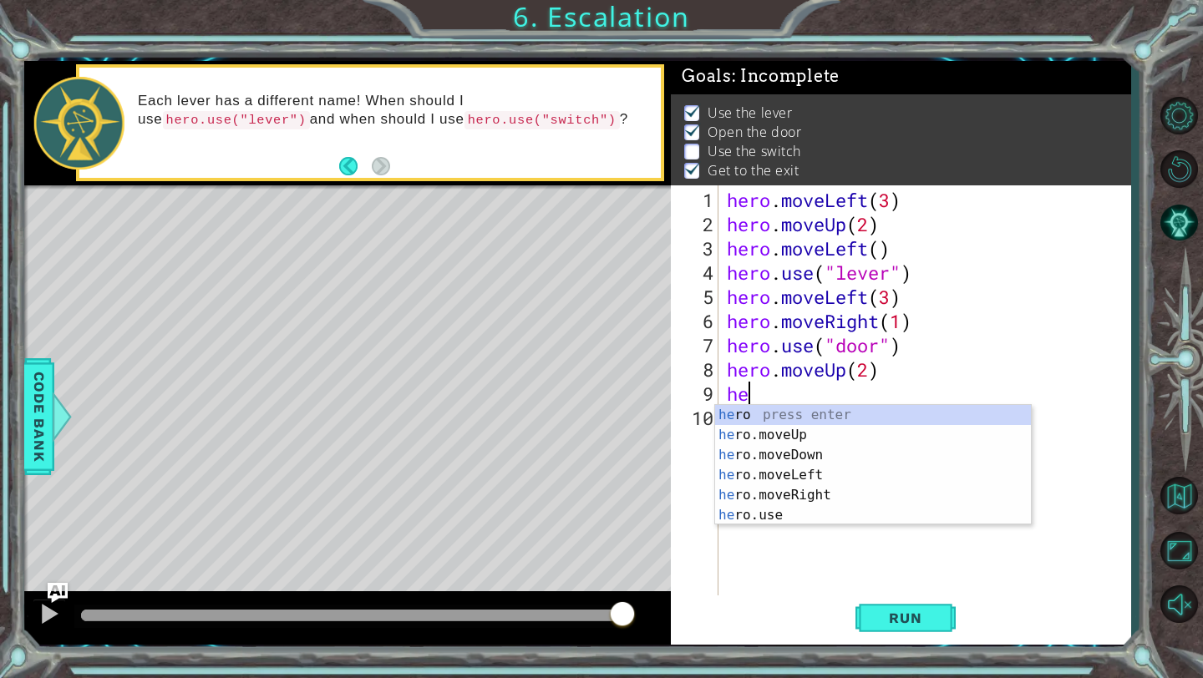
type textarea "h"
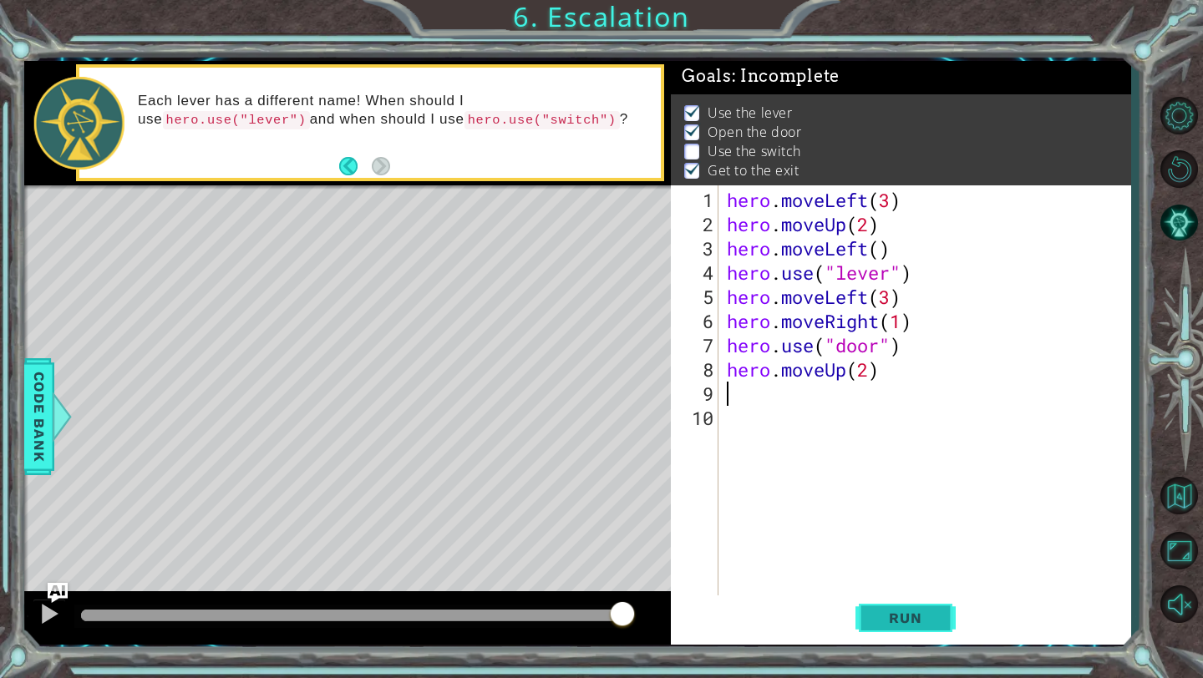
click at [927, 615] on span "Run" at bounding box center [905, 618] width 66 height 17
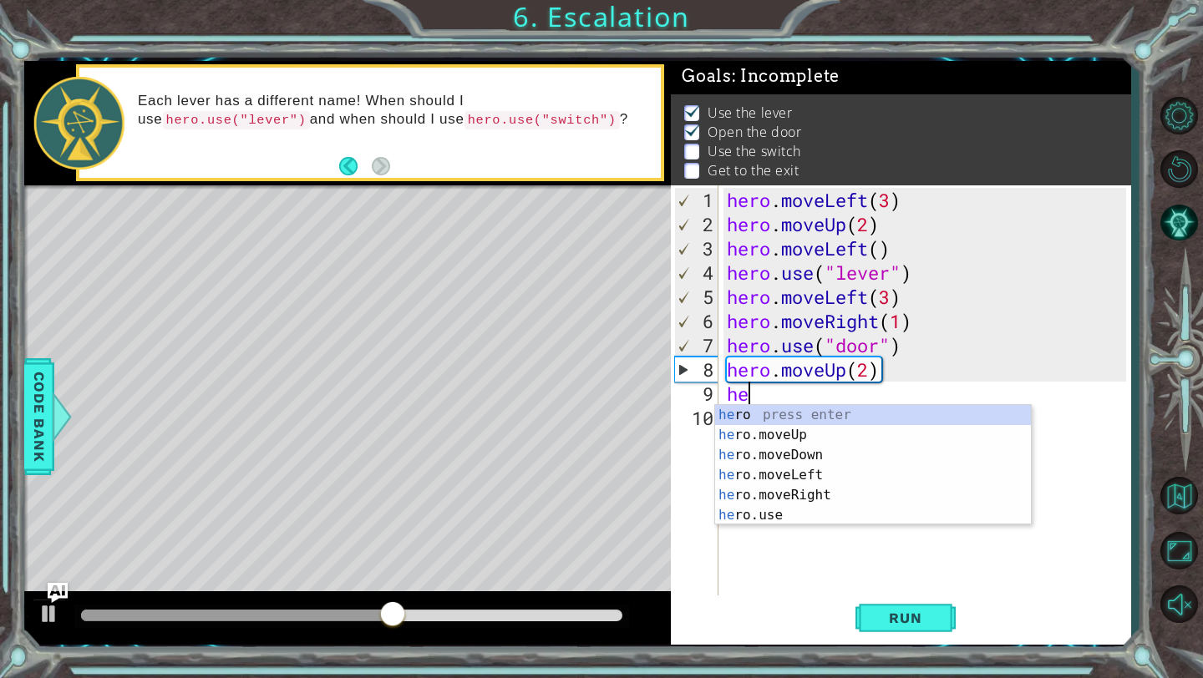
scroll to position [0, 1]
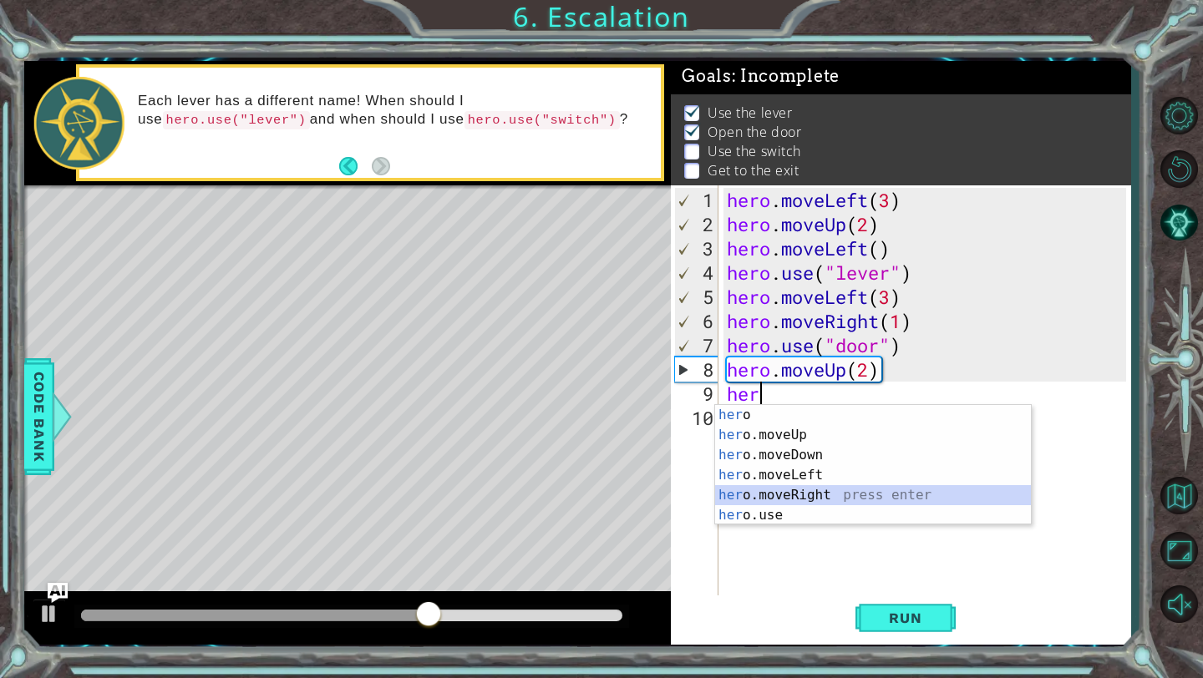
click at [889, 499] on div "her o press enter her o.moveUp press enter her o.moveDown press enter her o.mov…" at bounding box center [873, 485] width 316 height 160
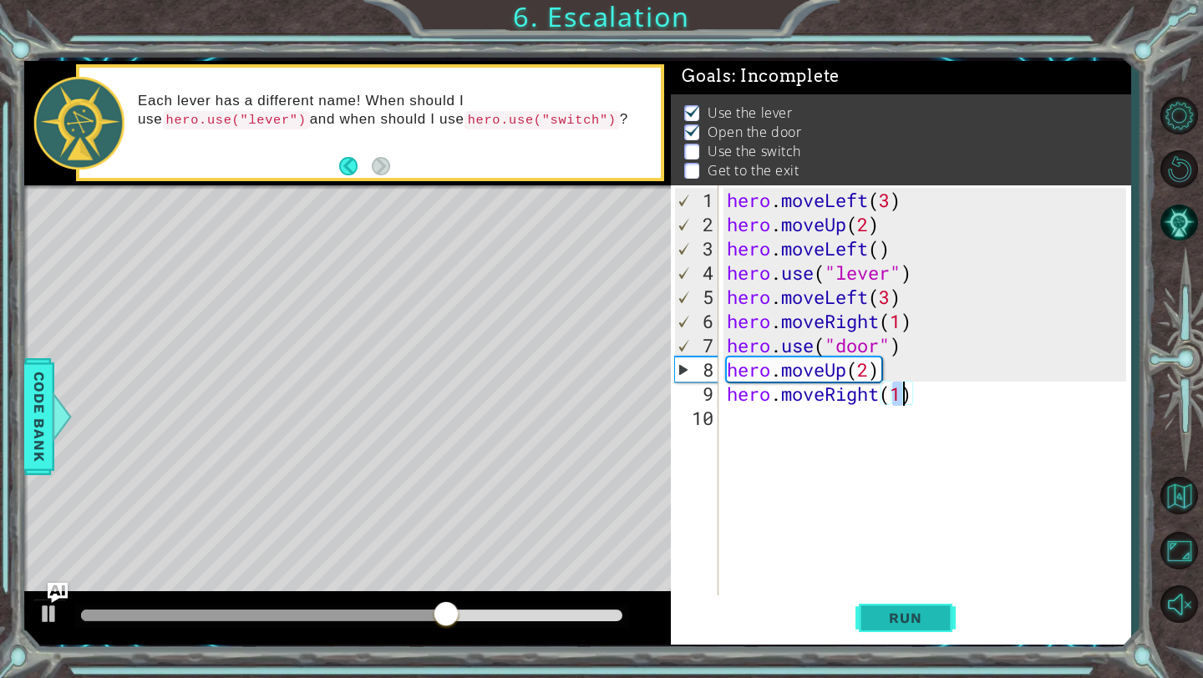
type textarea "hero.moveRight(1)"
click at [902, 609] on button "Run" at bounding box center [905, 618] width 100 height 46
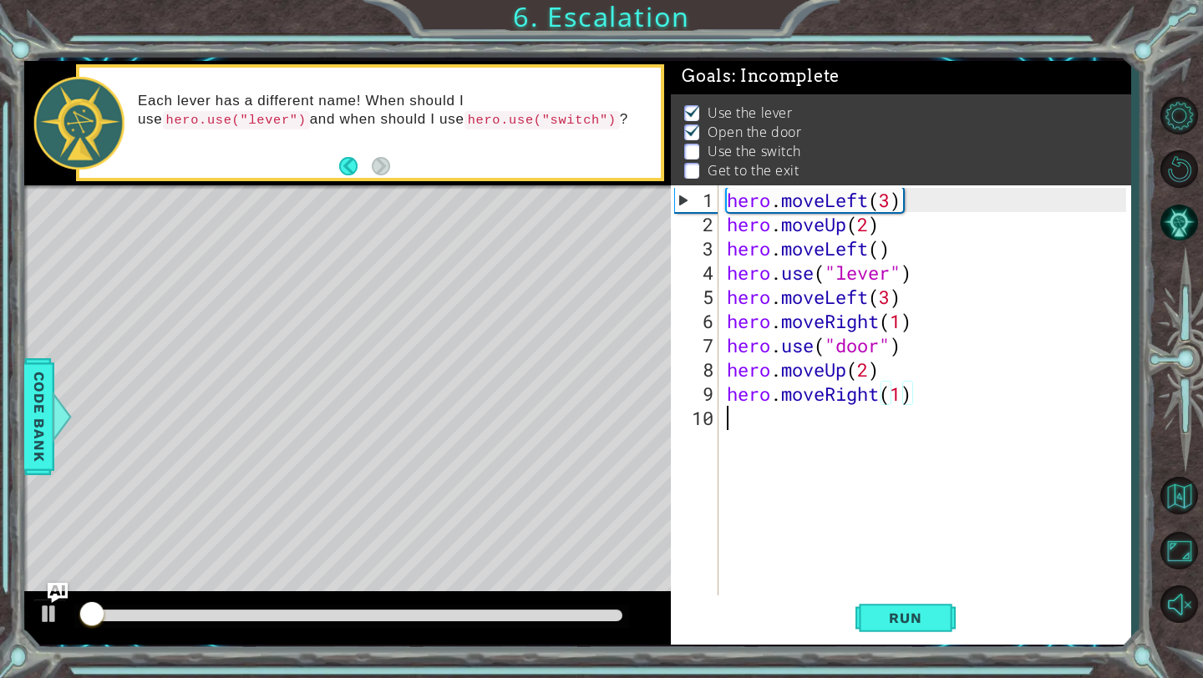
click at [818, 418] on div "hero . moveLeft ( 3 ) hero . moveUp ( 2 ) hero . moveLeft ( ) hero . use ( "lev…" at bounding box center [929, 418] width 412 height 460
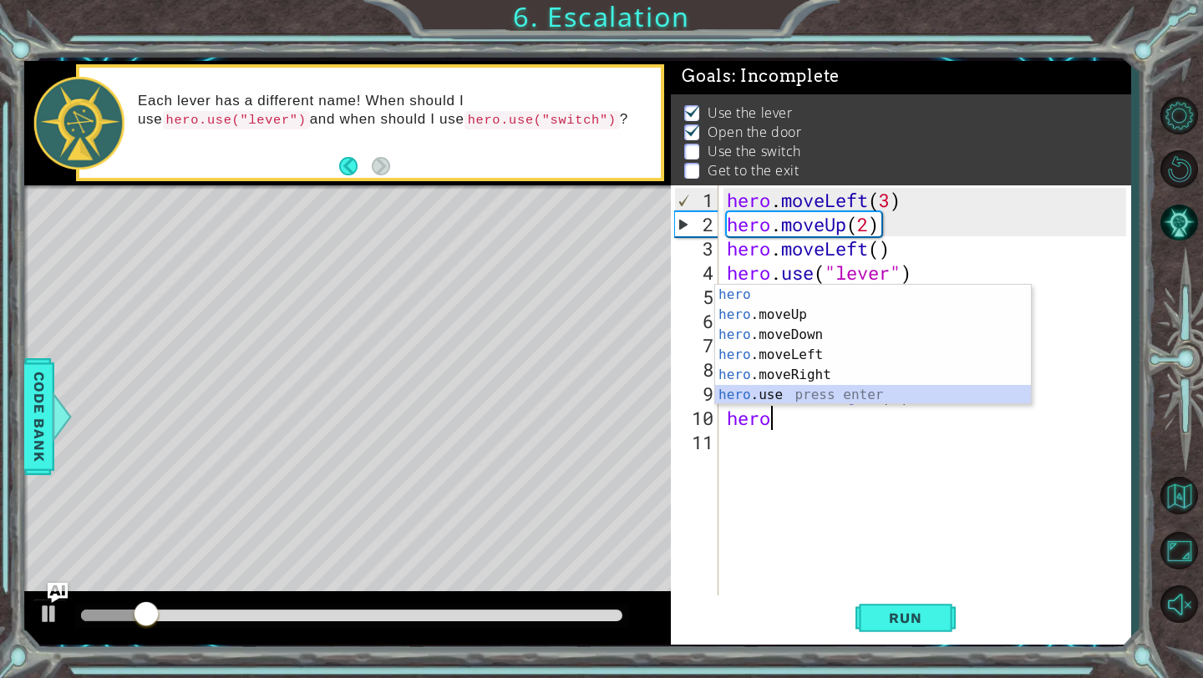
click at [796, 388] on div "hero press enter hero .moveUp press enter hero .moveDown press enter hero .move…" at bounding box center [873, 365] width 316 height 160
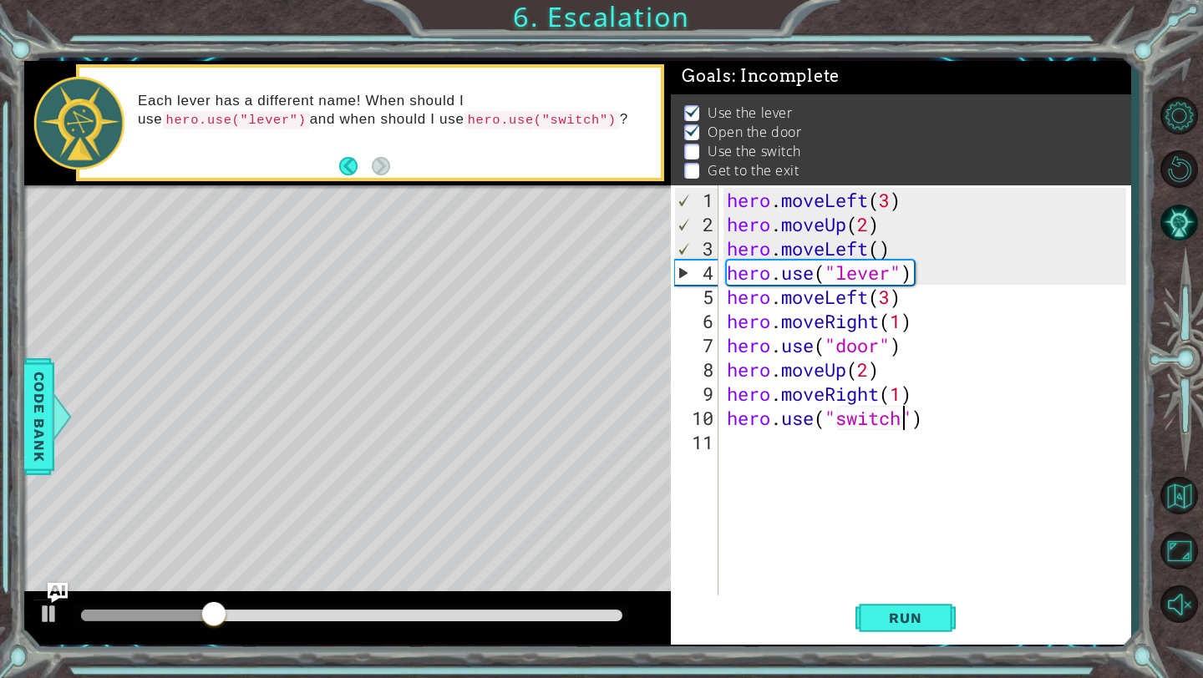
scroll to position [0, 8]
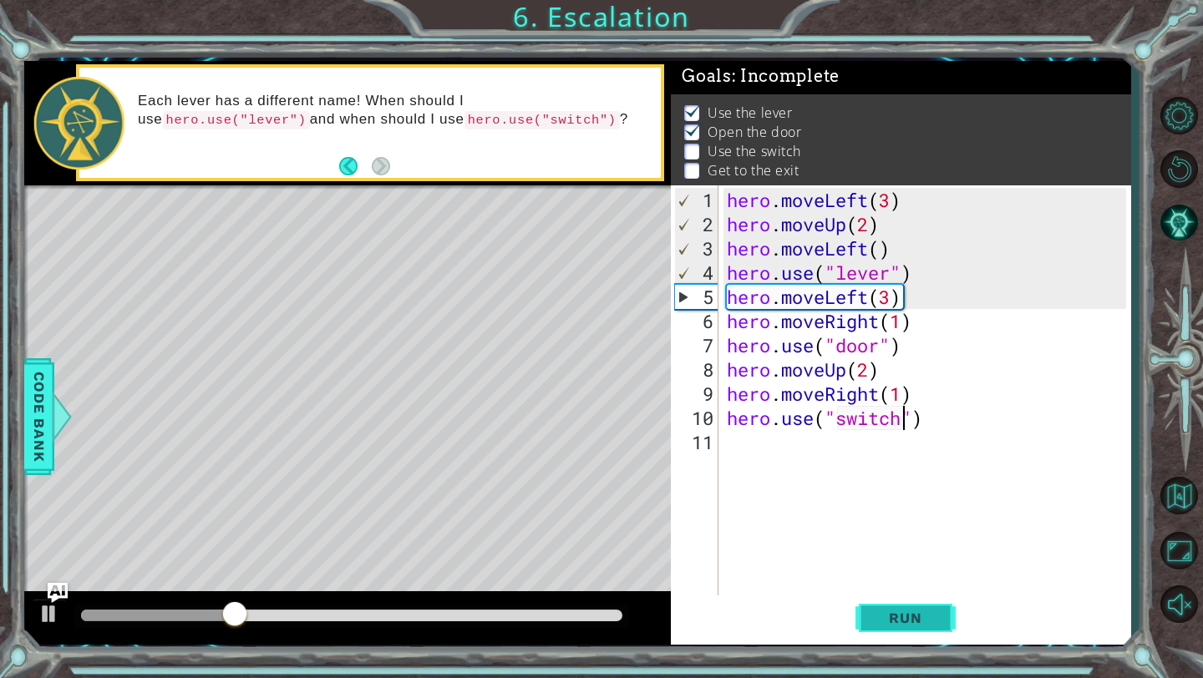
click at [897, 615] on span "Run" at bounding box center [905, 618] width 66 height 17
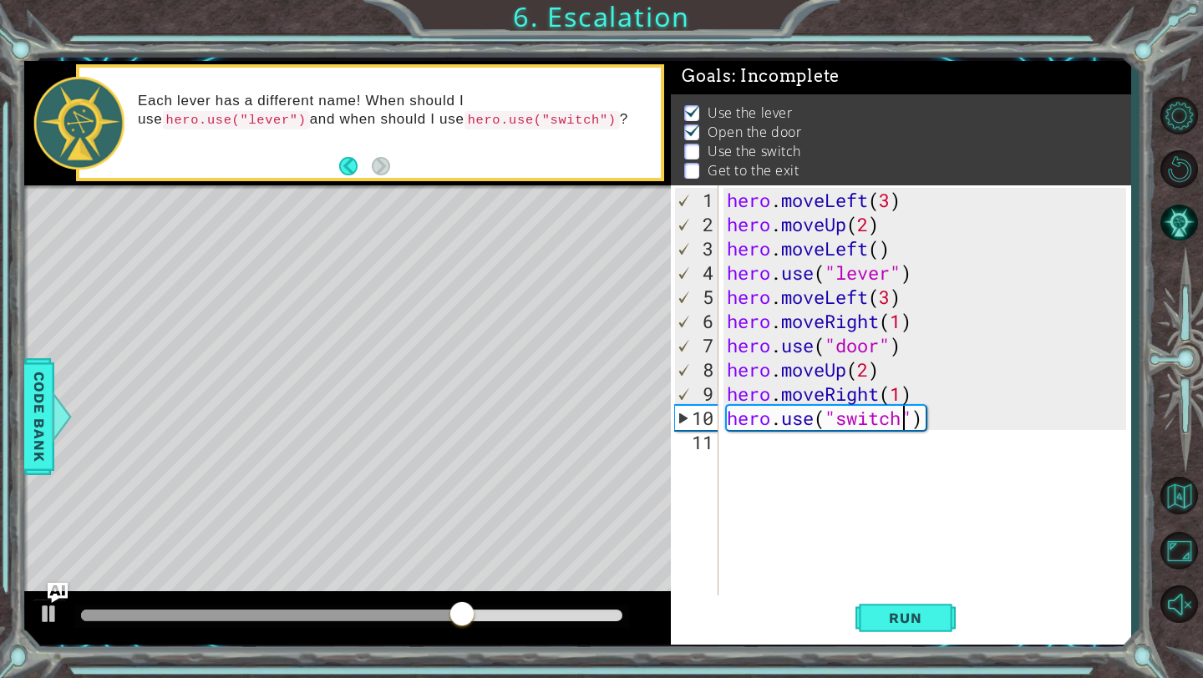
click at [904, 403] on div "hero . moveLeft ( 3 ) hero . moveUp ( 2 ) hero . moveLeft ( ) hero . use ( "lev…" at bounding box center [929, 418] width 412 height 460
type textarea "hero.moveRight(2)"
click at [909, 615] on span "Run" at bounding box center [905, 618] width 66 height 17
click at [794, 451] on div "hero . moveLeft ( 3 ) hero . moveUp ( 2 ) hero . moveLeft ( ) hero . use ( "lev…" at bounding box center [929, 418] width 412 height 460
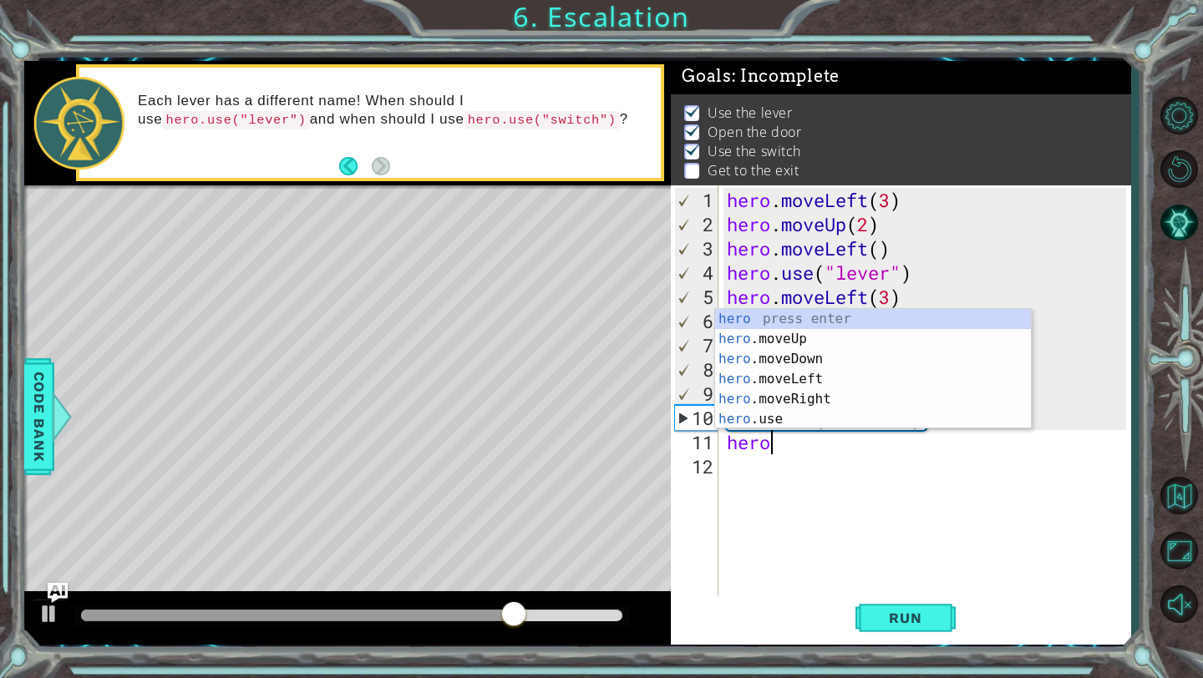
scroll to position [0, 1]
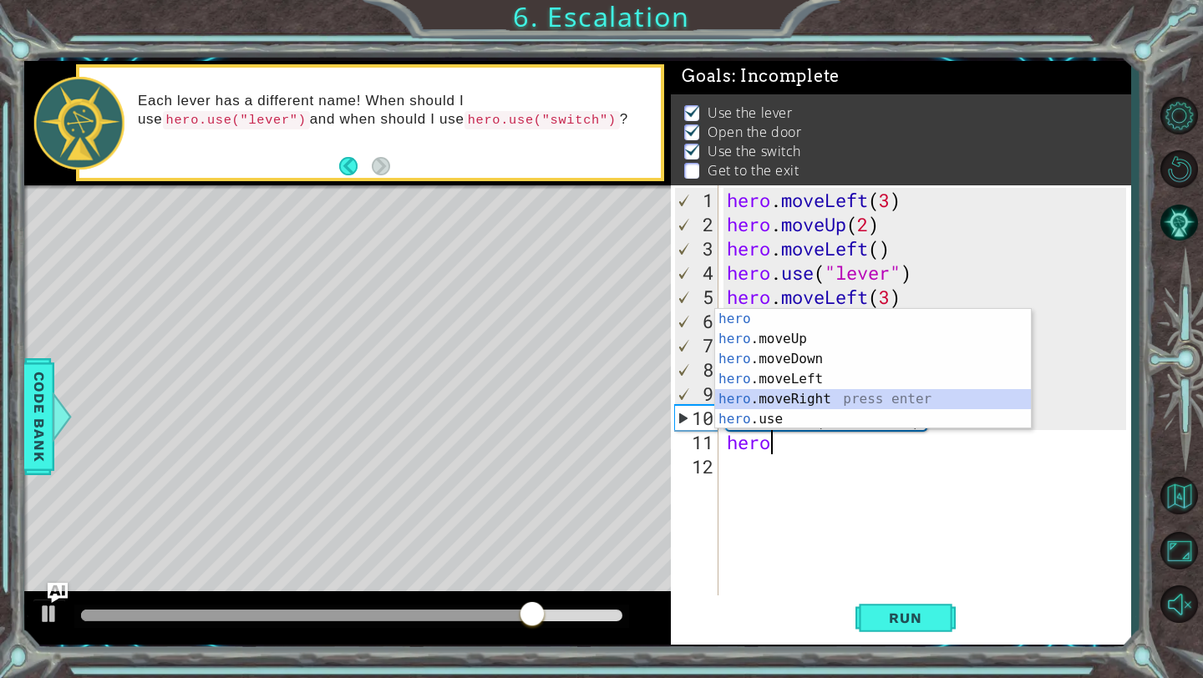
click at [795, 403] on div "hero press enter hero .moveUp press enter hero .moveDown press enter hero .move…" at bounding box center [873, 389] width 316 height 160
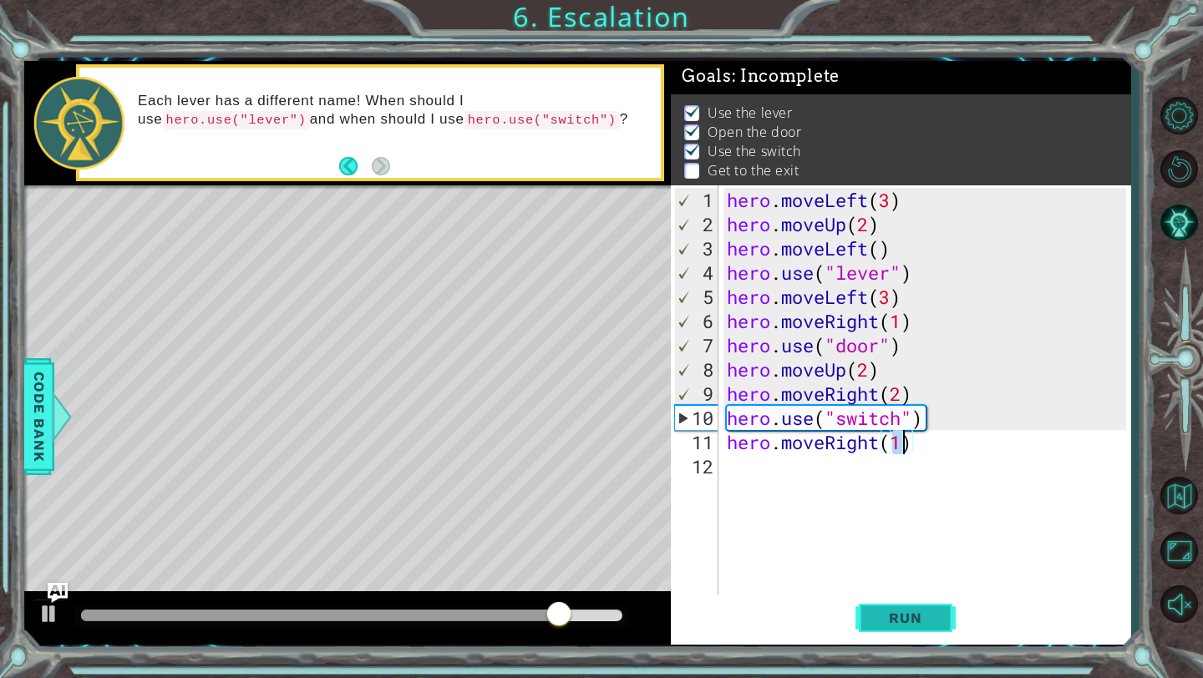
type textarea "hero.moveRight(1)"
click at [892, 619] on span "Run" at bounding box center [905, 618] width 66 height 17
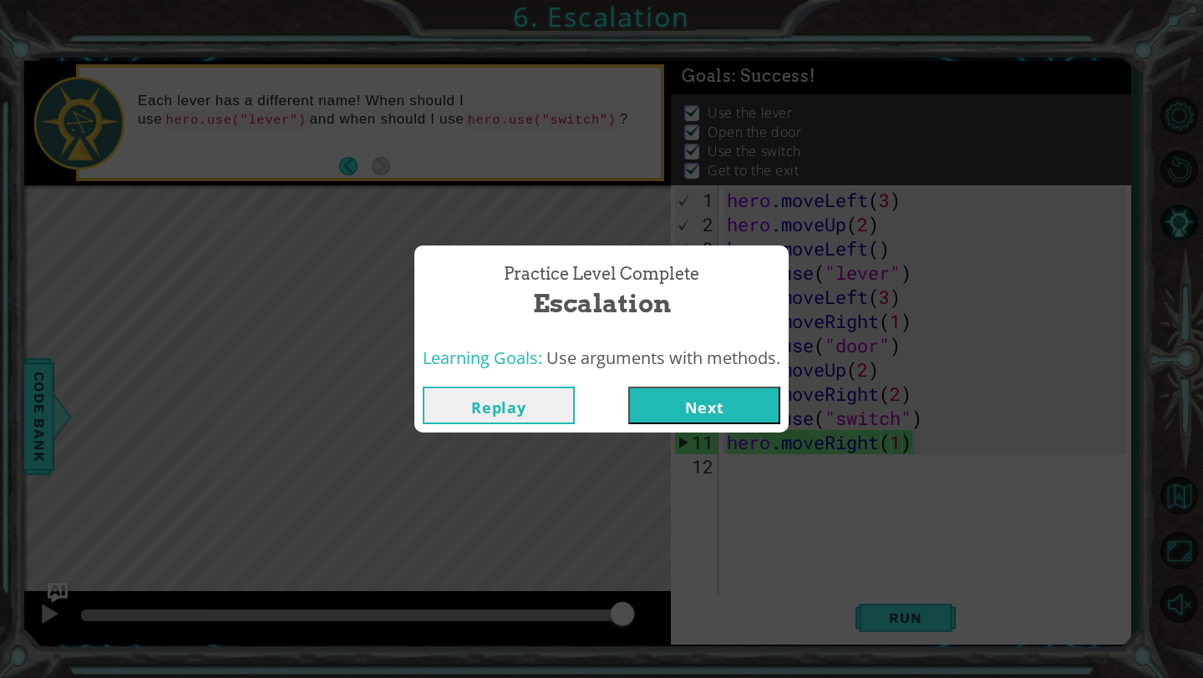
click at [721, 407] on button "Next" at bounding box center [704, 406] width 152 height 38
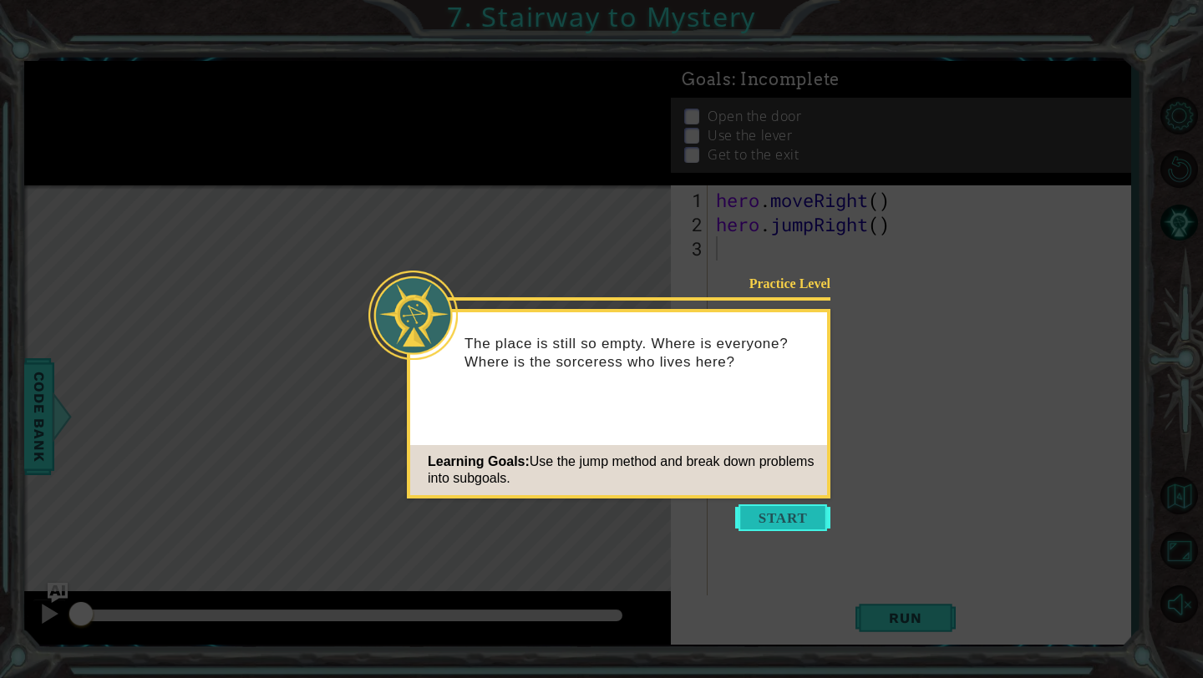
click at [781, 520] on button "Start" at bounding box center [782, 517] width 95 height 27
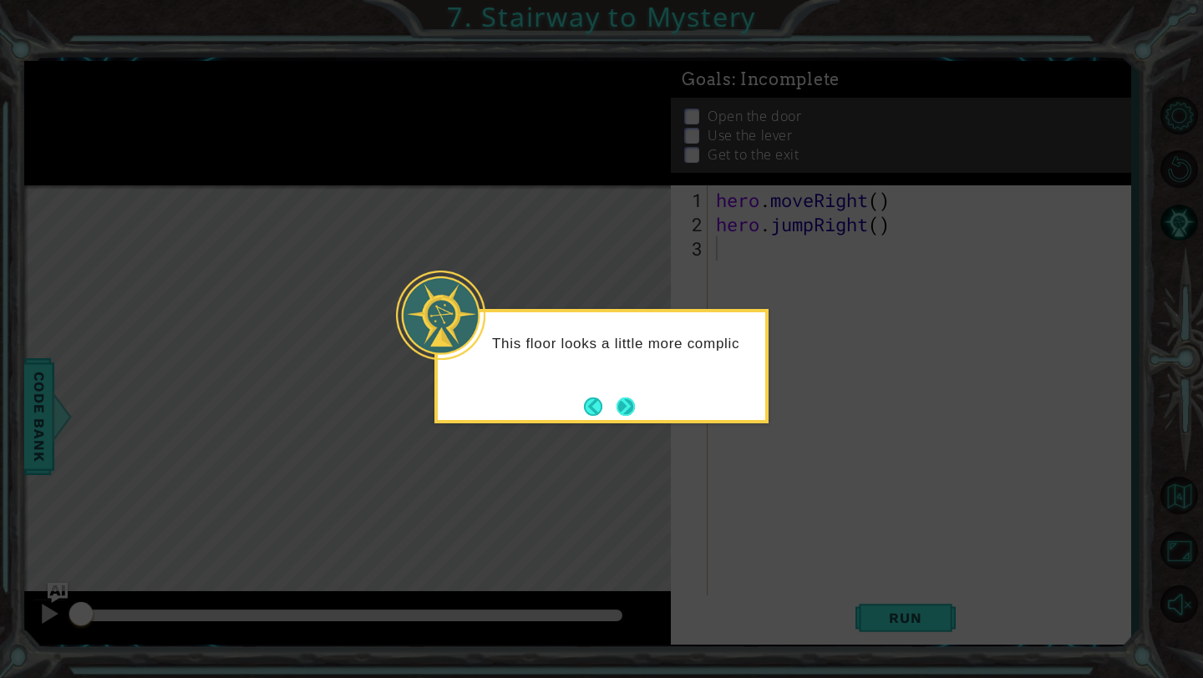
click at [621, 401] on button "Next" at bounding box center [625, 407] width 18 height 18
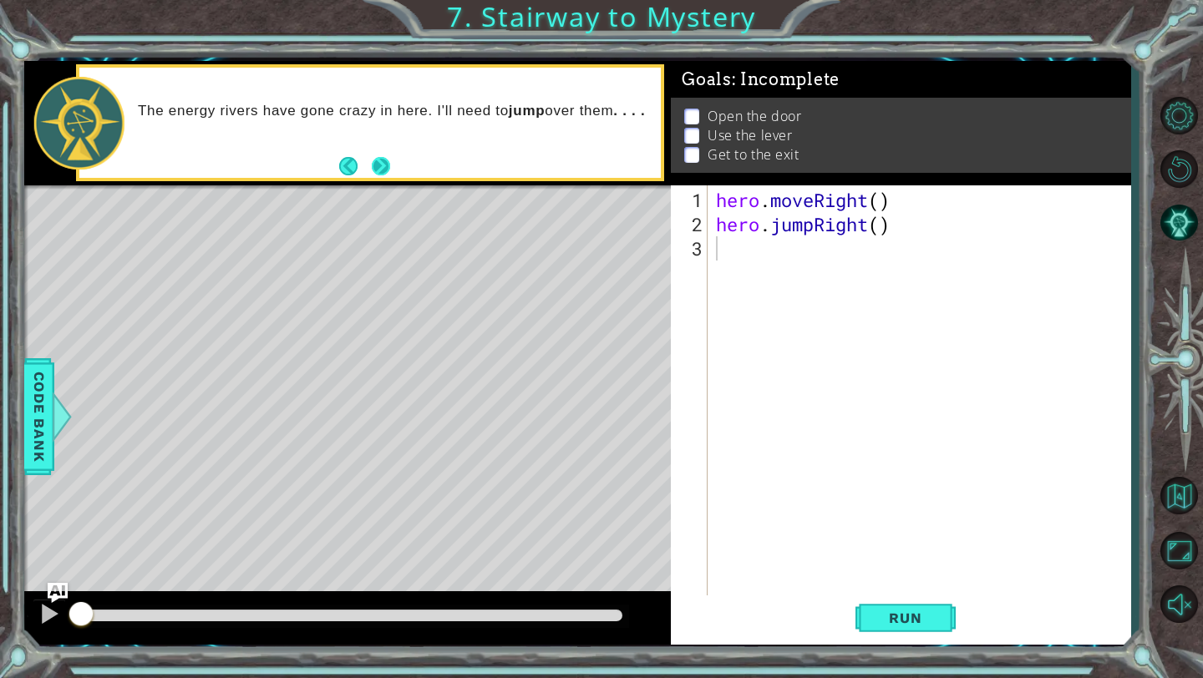
click at [380, 157] on button "Next" at bounding box center [381, 166] width 18 height 18
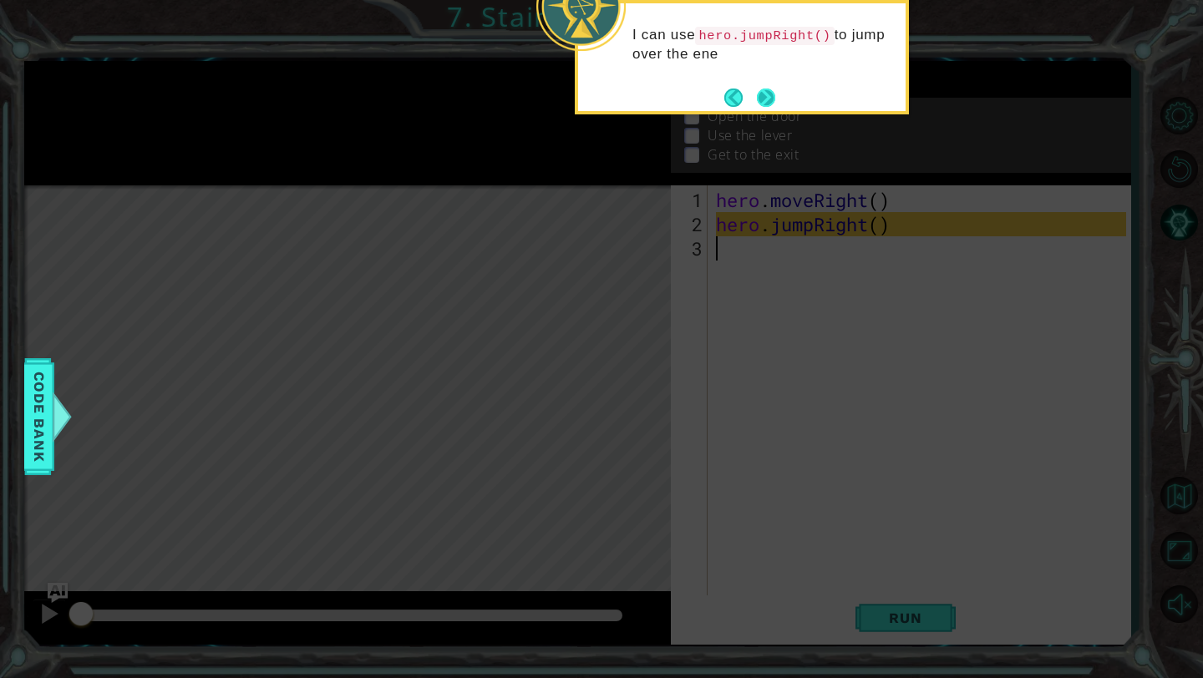
click at [757, 98] on button "Next" at bounding box center [766, 98] width 18 height 18
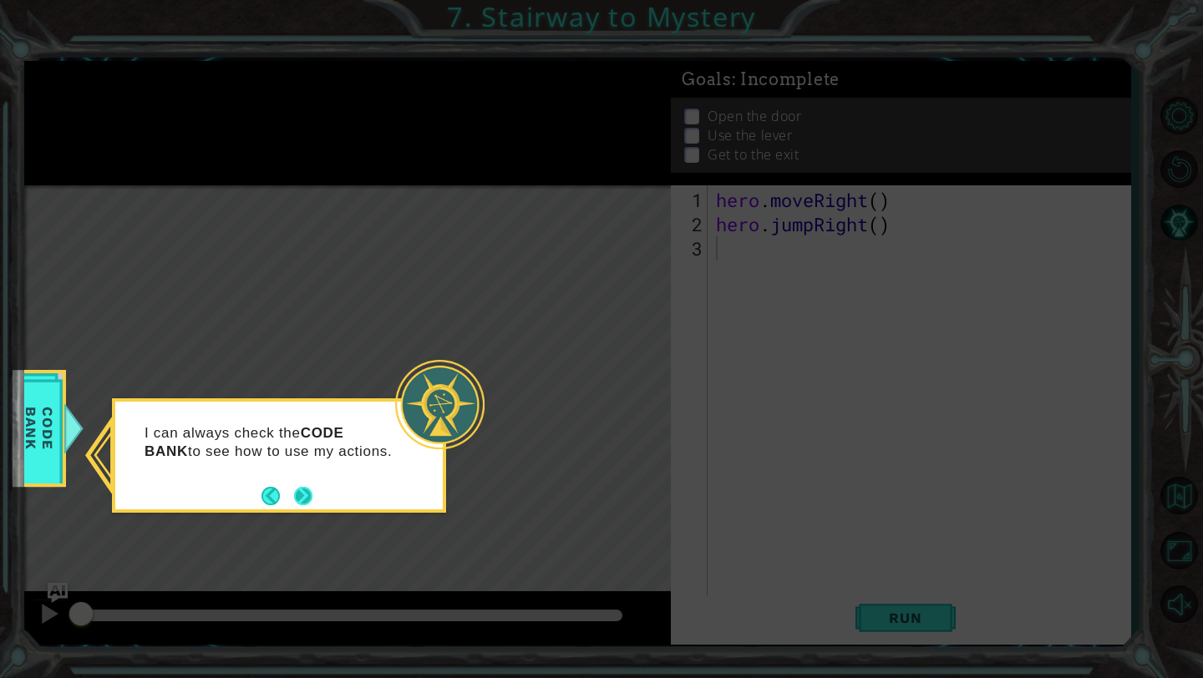
click at [298, 496] on button "Next" at bounding box center [303, 496] width 18 height 18
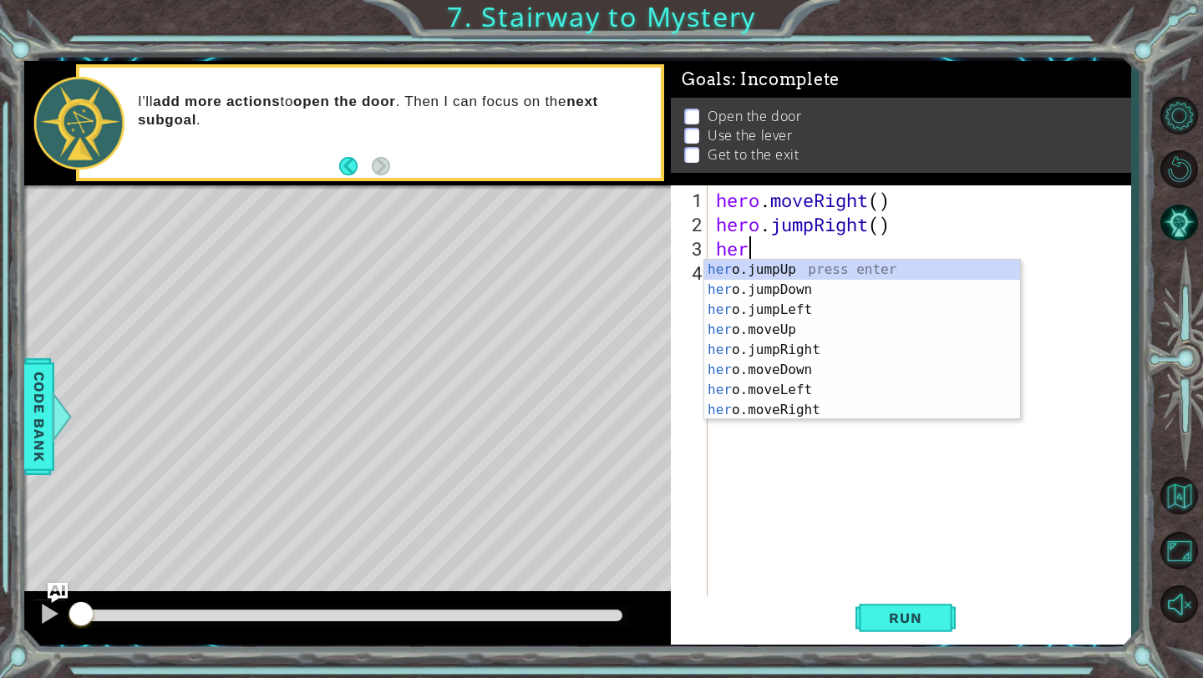
scroll to position [0, 1]
click at [816, 407] on div "hero .jumpUp press enter hero .jumpDown press enter hero .jumpLeft press enter …" at bounding box center [862, 360] width 316 height 200
type textarea "hero.moveRight(1)"
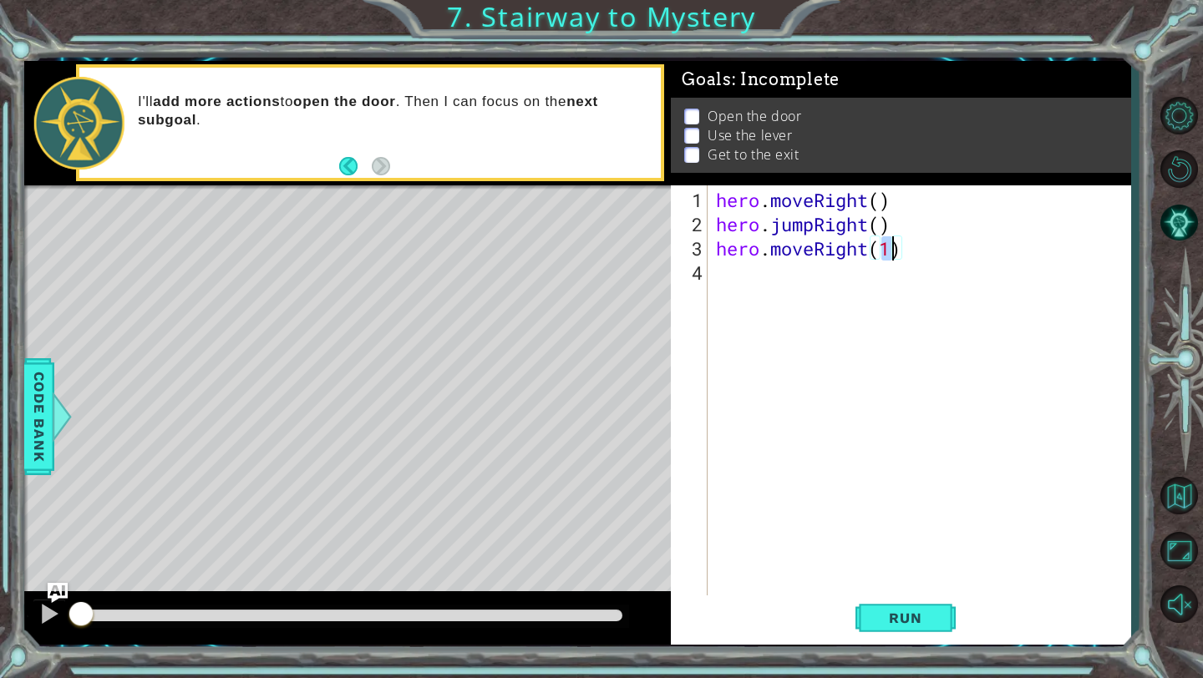
click at [788, 284] on div "hero . moveRight ( ) hero . jumpRight ( ) hero . moveRight ( 1 )" at bounding box center [923, 418] width 422 height 460
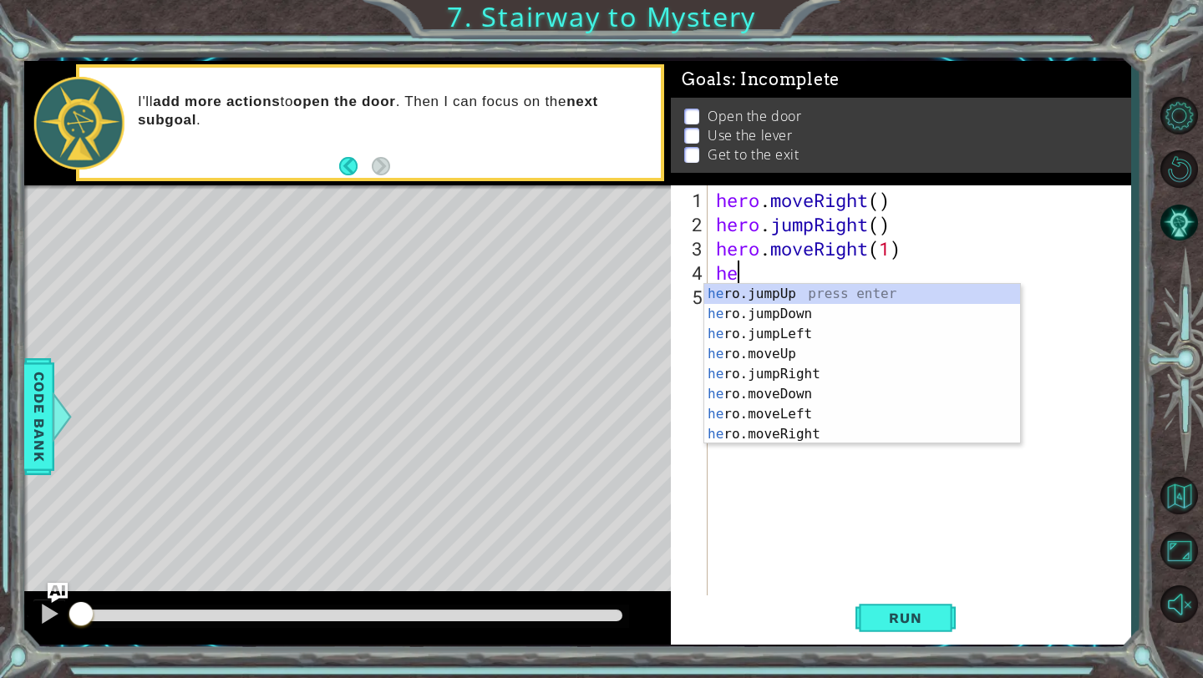
type textarea "hero"
click at [804, 352] on div "hero .jumpUp press enter hero .jumpDown press enter hero .jumpLeft press enter …" at bounding box center [862, 384] width 316 height 200
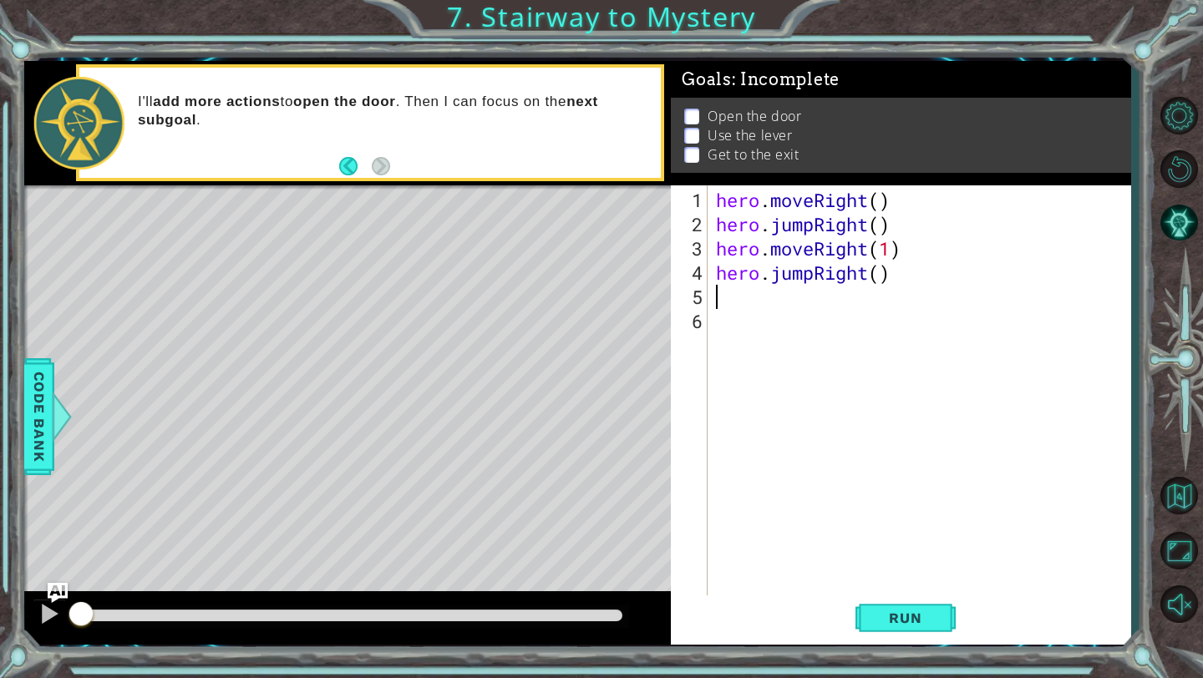
scroll to position [0, 0]
click at [911, 616] on span "Run" at bounding box center [905, 618] width 66 height 17
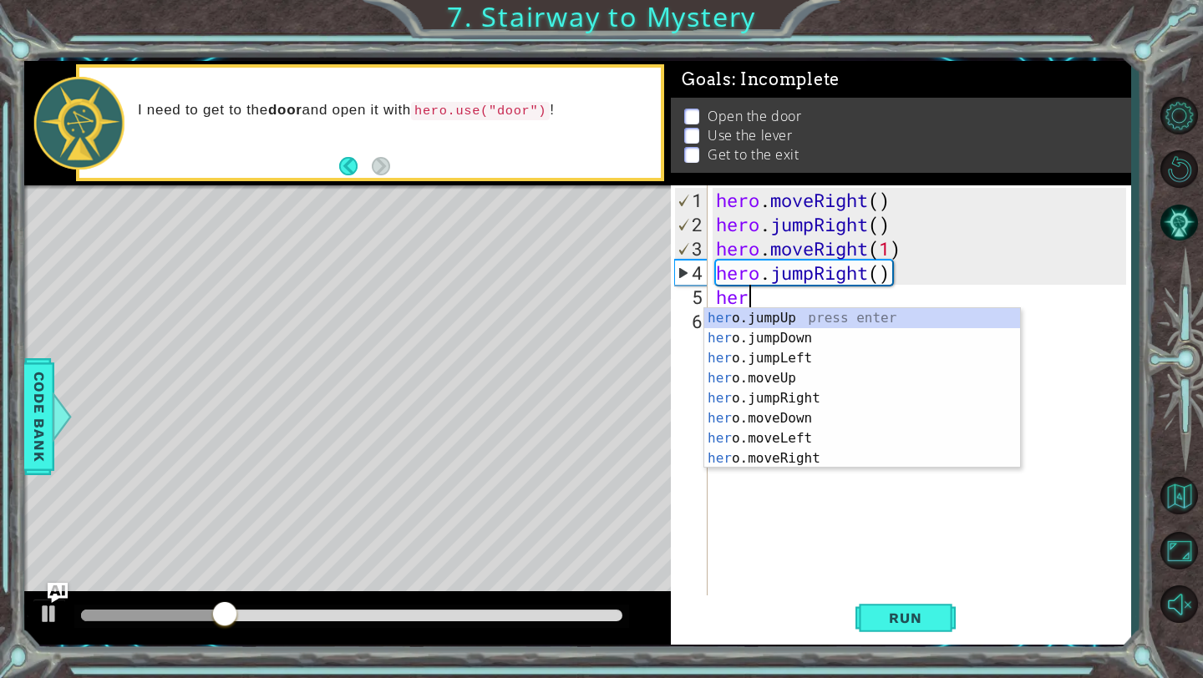
scroll to position [0, 1]
click at [803, 395] on div "hero .jumpUp press enter hero .jumpDown press enter hero .jumpLeft press enter …" at bounding box center [862, 408] width 316 height 200
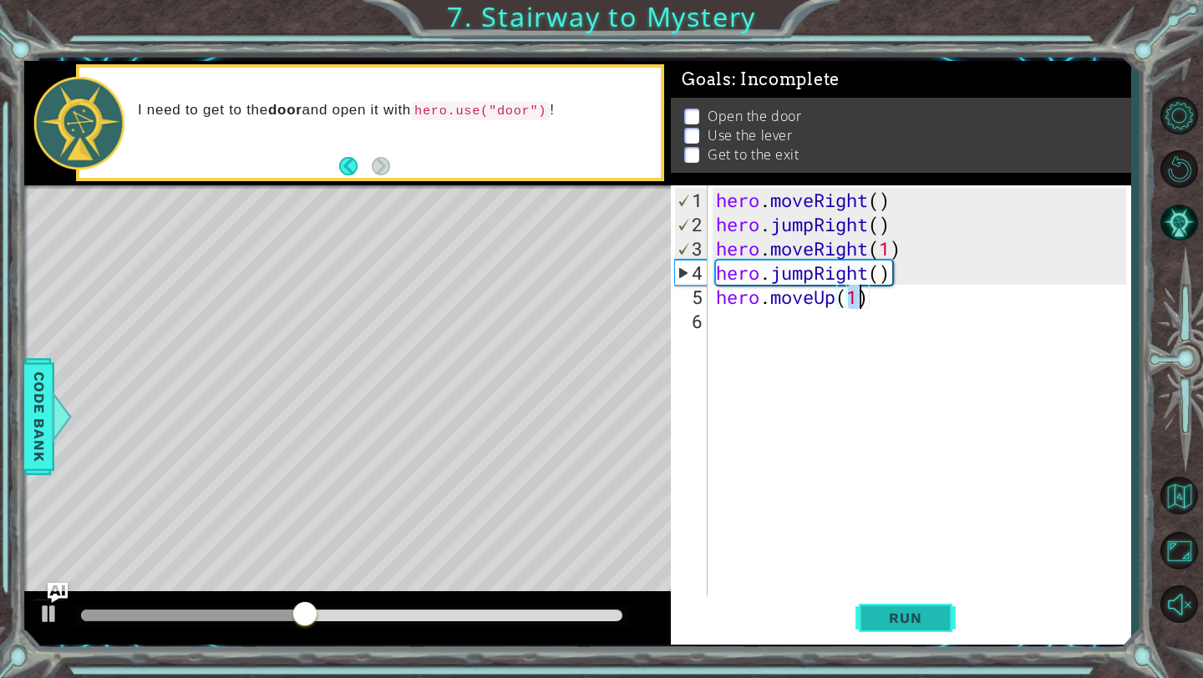
click at [884, 619] on span "Run" at bounding box center [905, 618] width 66 height 17
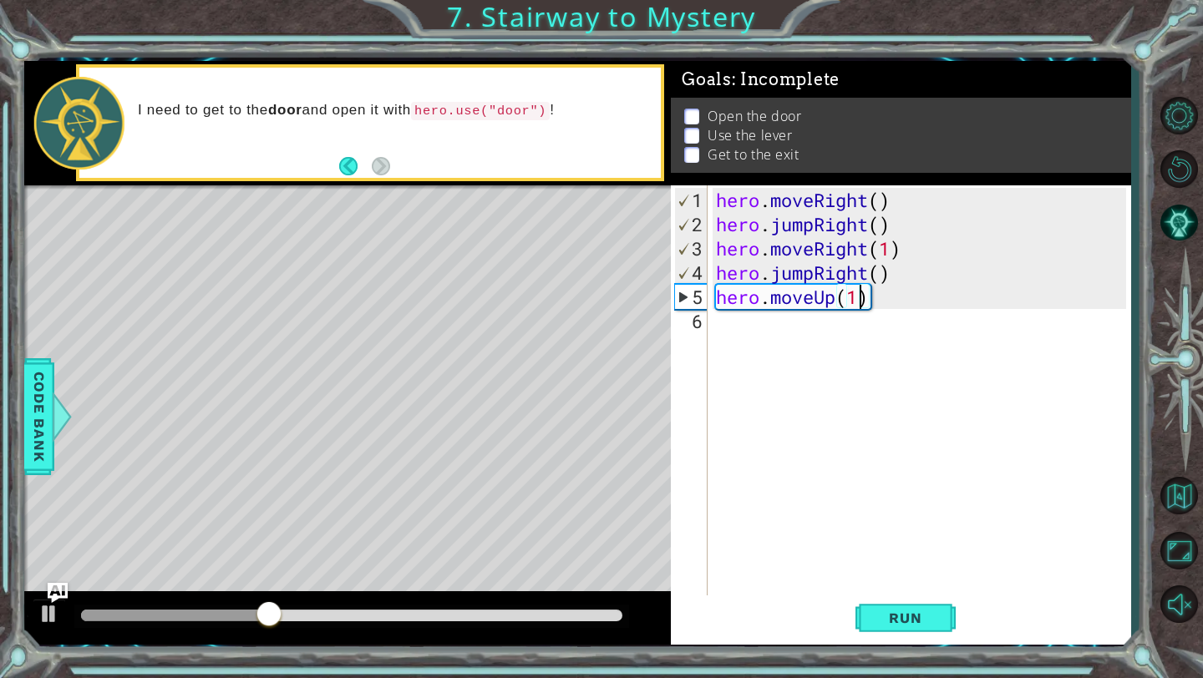
click at [846, 271] on div "hero . moveRight ( ) hero . jumpRight ( ) hero . moveRight ( 1 ) hero . jumpRig…" at bounding box center [923, 418] width 422 height 460
click at [830, 269] on div "hero . moveRight ( ) hero . jumpRight ( ) hero . moveRight ( 1 ) hero . ( ) her…" at bounding box center [923, 418] width 422 height 460
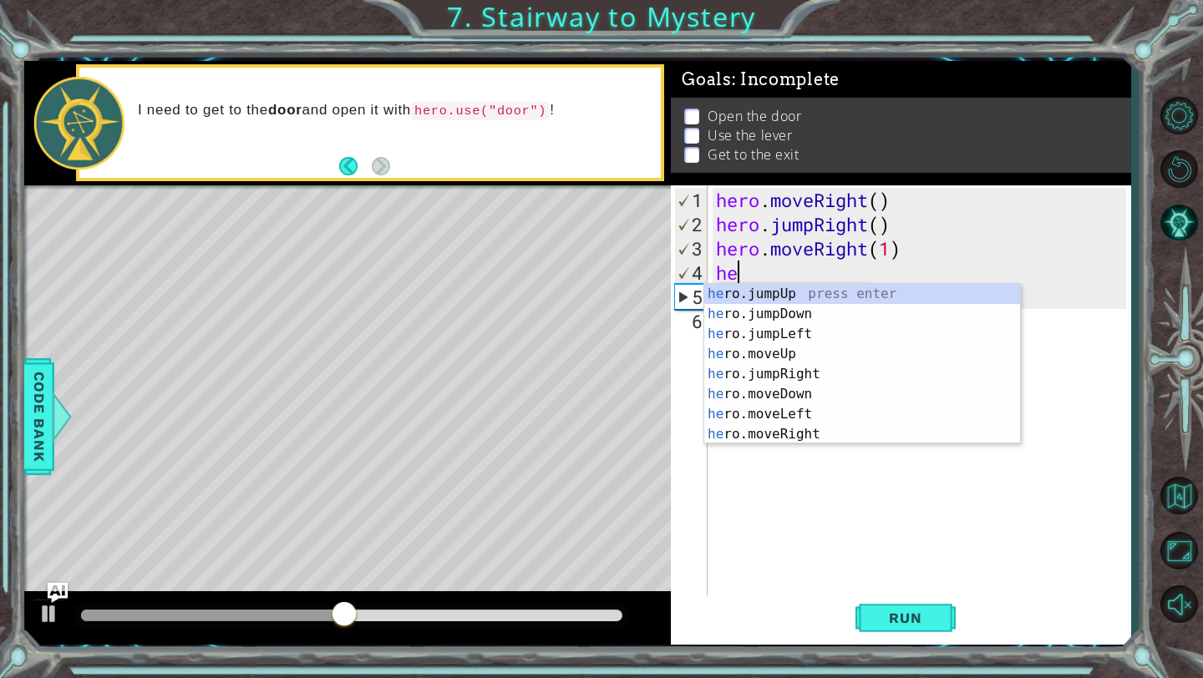
scroll to position [0, 0]
type textarea "h"
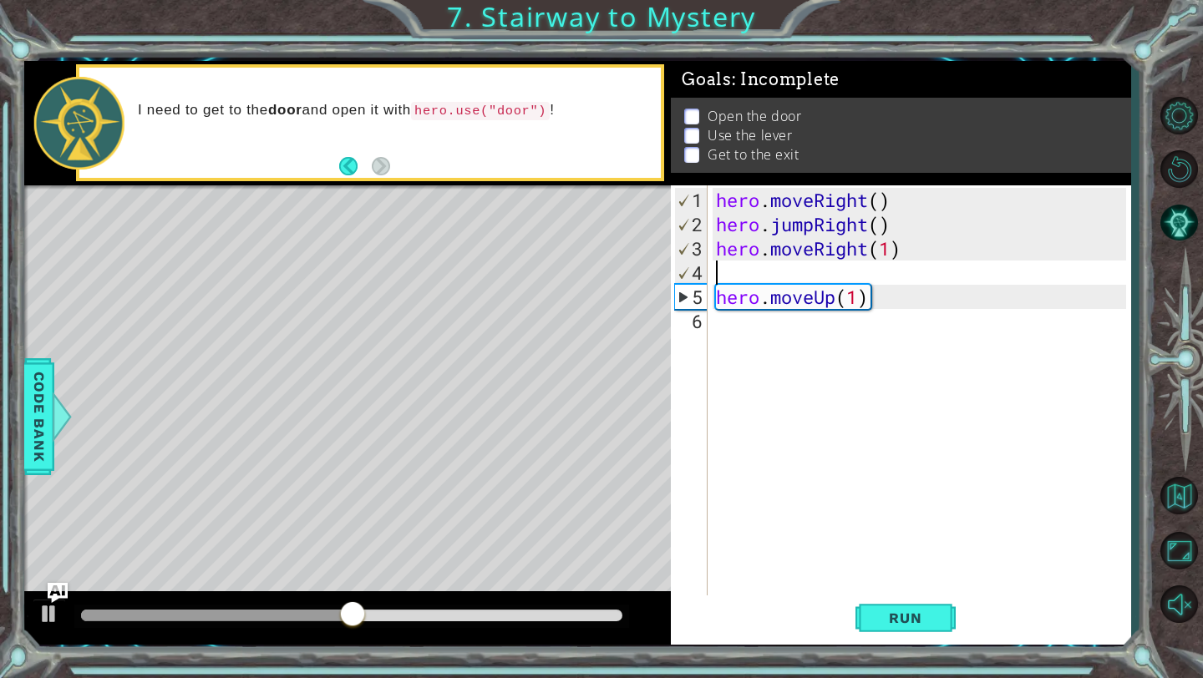
type textarea "hero.moveRight(1)"
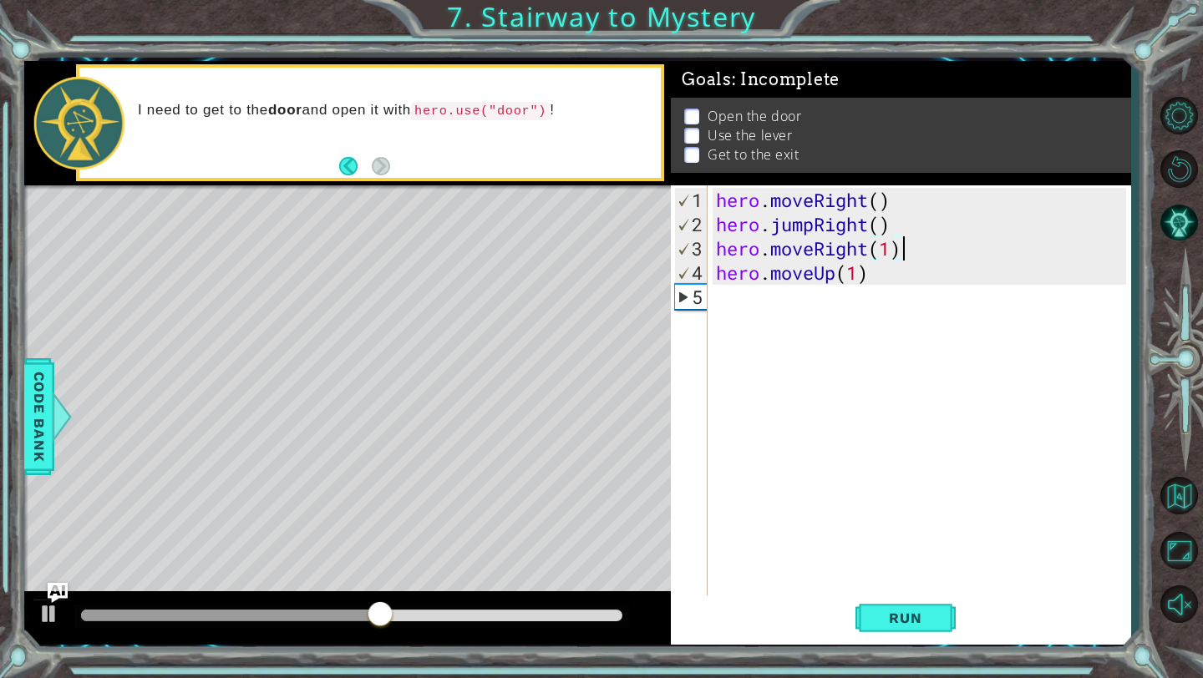
click at [792, 311] on div "hero . moveRight ( ) hero . jumpRight ( ) hero . moveRight ( 1 ) hero . moveUp …" at bounding box center [923, 418] width 422 height 460
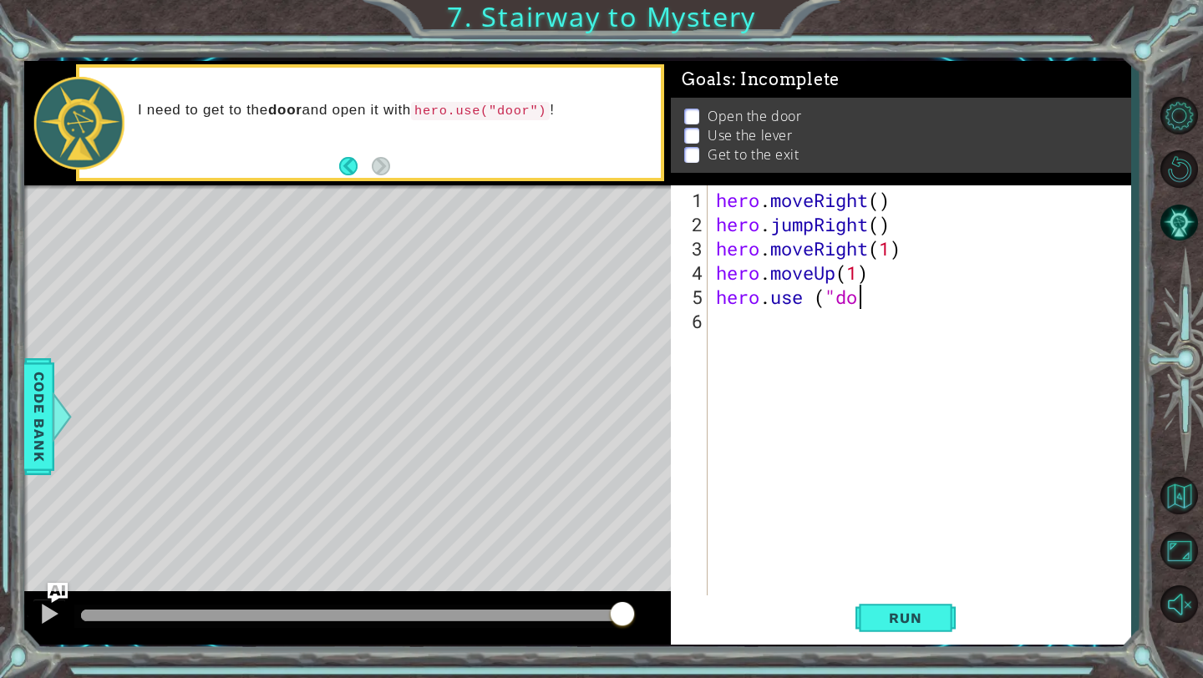
scroll to position [0, 7]
type textarea "hero.use ("door")"
click at [904, 616] on span "Run" at bounding box center [905, 618] width 66 height 17
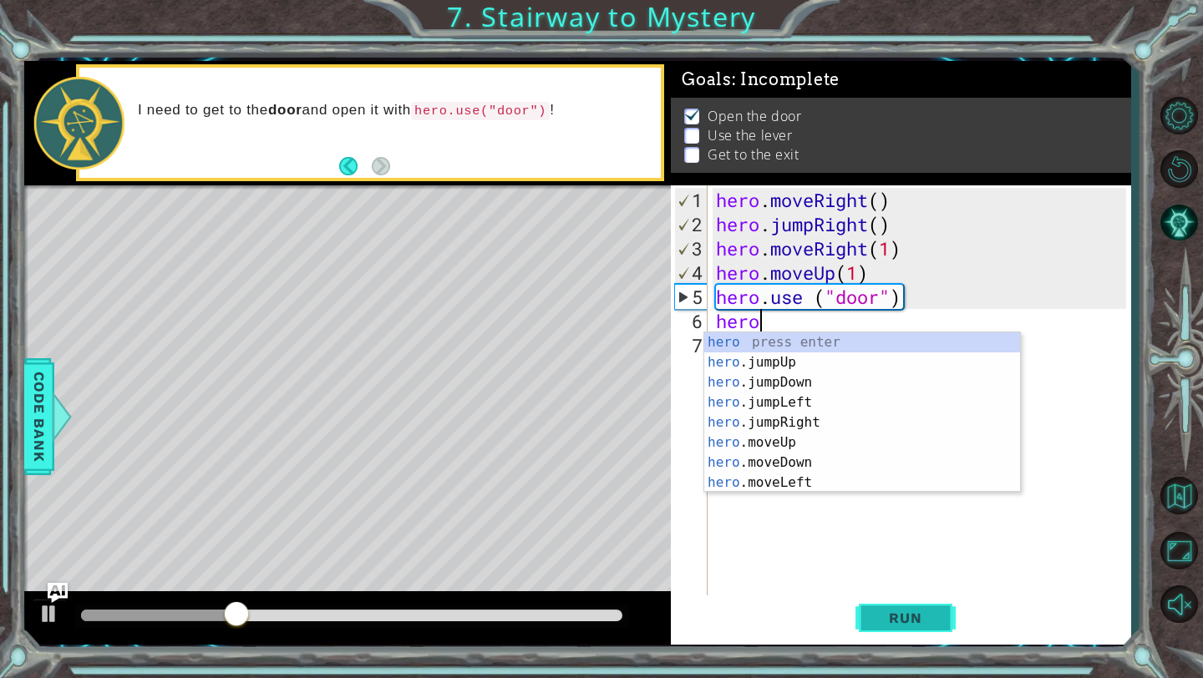
scroll to position [0, 1]
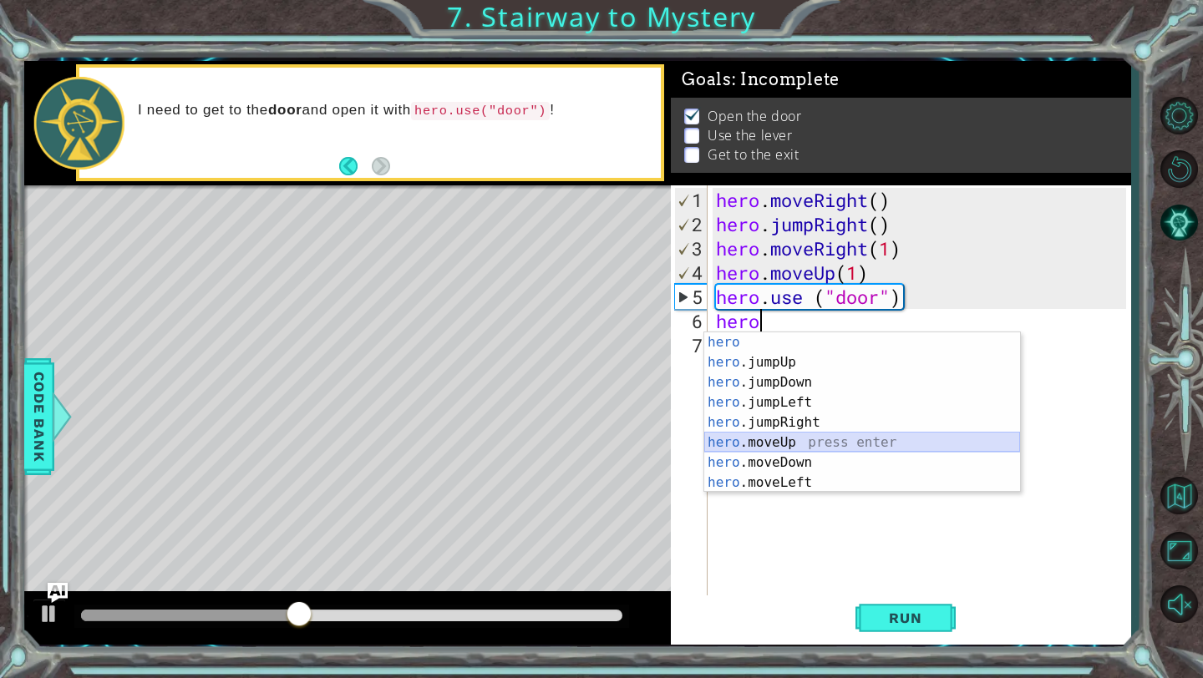
click at [778, 434] on div "hero press enter hero .jumpUp press enter hero .jumpDown press enter hero .jump…" at bounding box center [862, 432] width 316 height 200
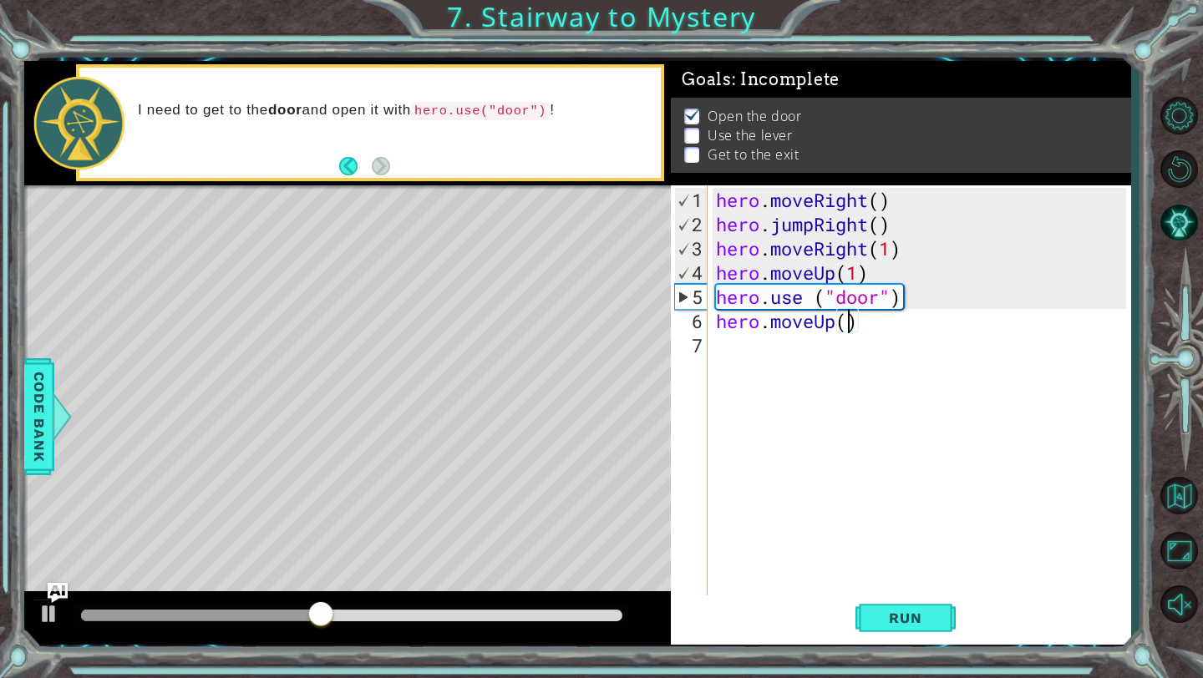
type textarea "hero.moveUp(2)"
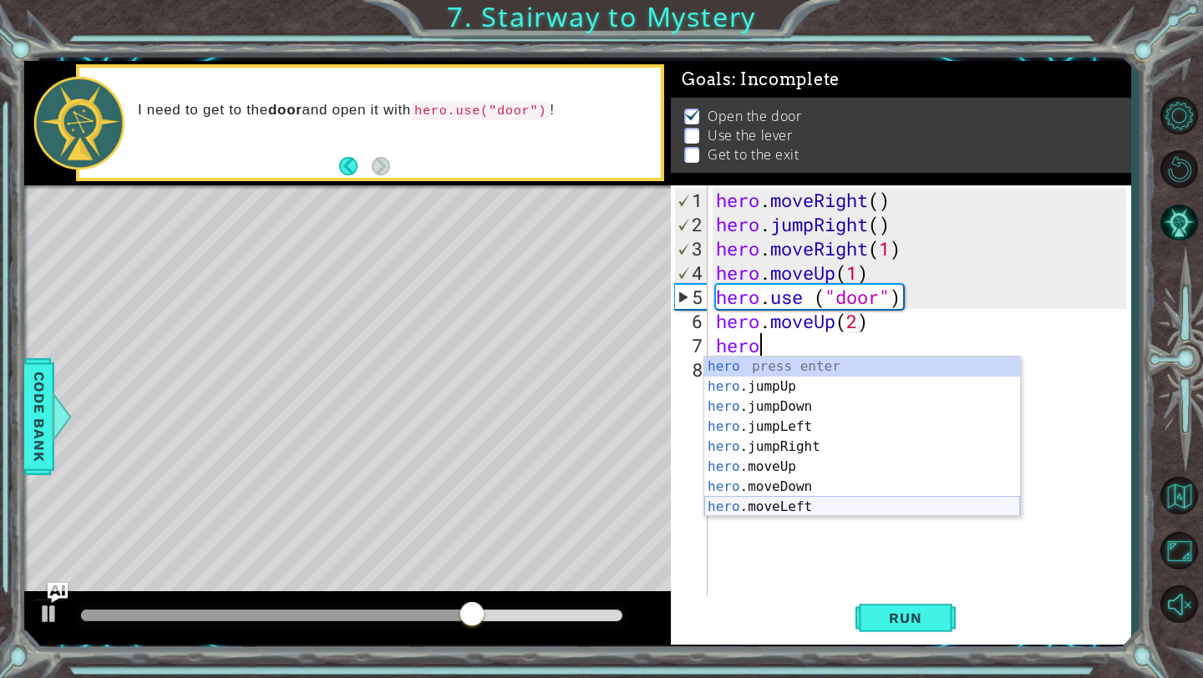
click at [789, 504] on div "hero press enter hero .jumpUp press enter hero .jumpDown press enter hero .jump…" at bounding box center [862, 457] width 316 height 200
type textarea "hero.moveLeft(1)"
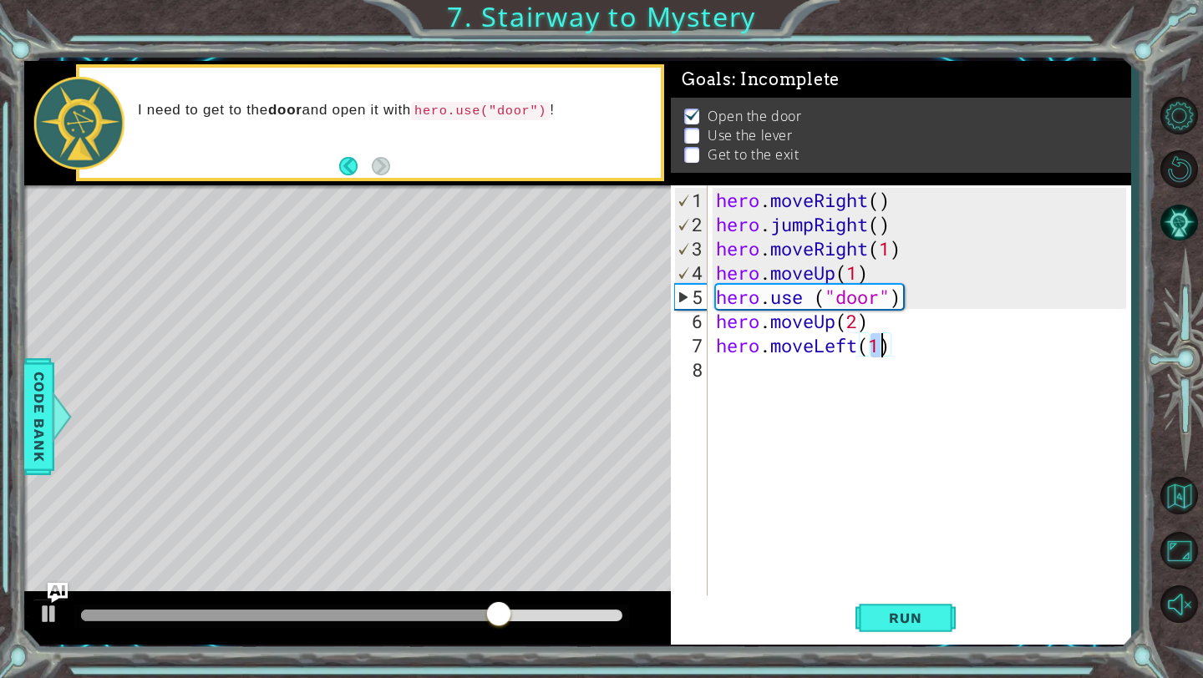
click at [791, 392] on div "hero . moveRight ( ) hero . jumpRight ( ) hero . moveRight ( 1 ) hero . moveUp …" at bounding box center [923, 418] width 422 height 460
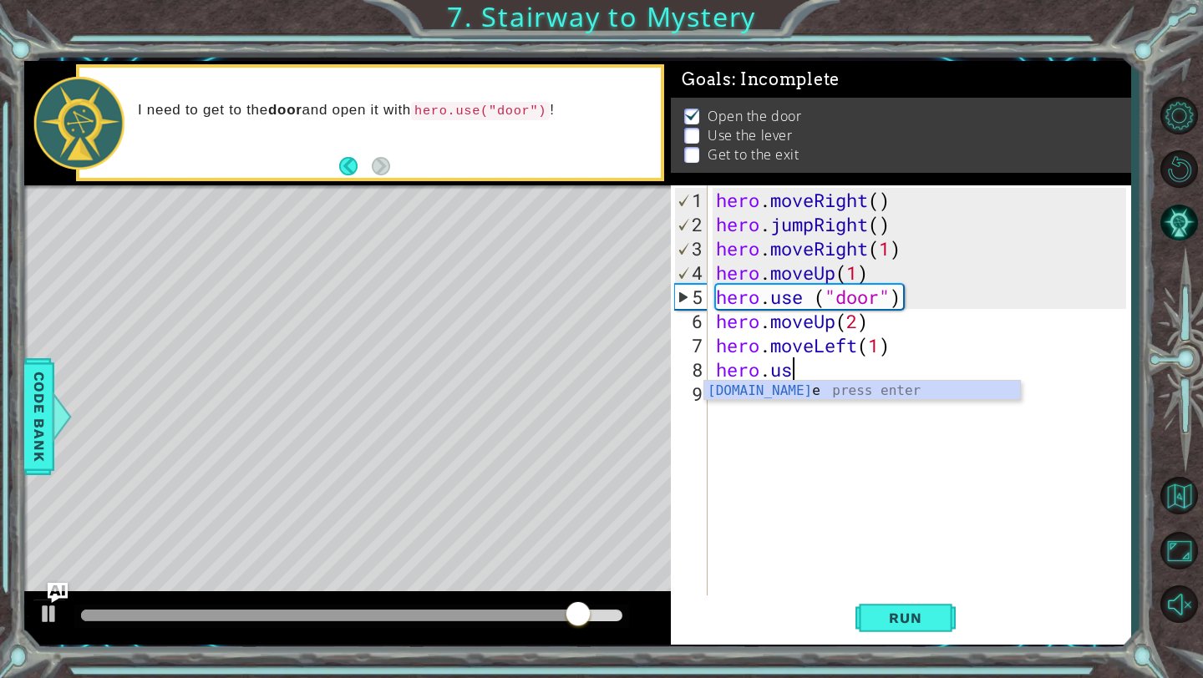
type textarea "hero.use"
click at [783, 403] on div "hero . moveRight ( ) hero . jumpRight ( ) hero . moveRight ( 1 ) hero . moveUp …" at bounding box center [923, 418] width 422 height 460
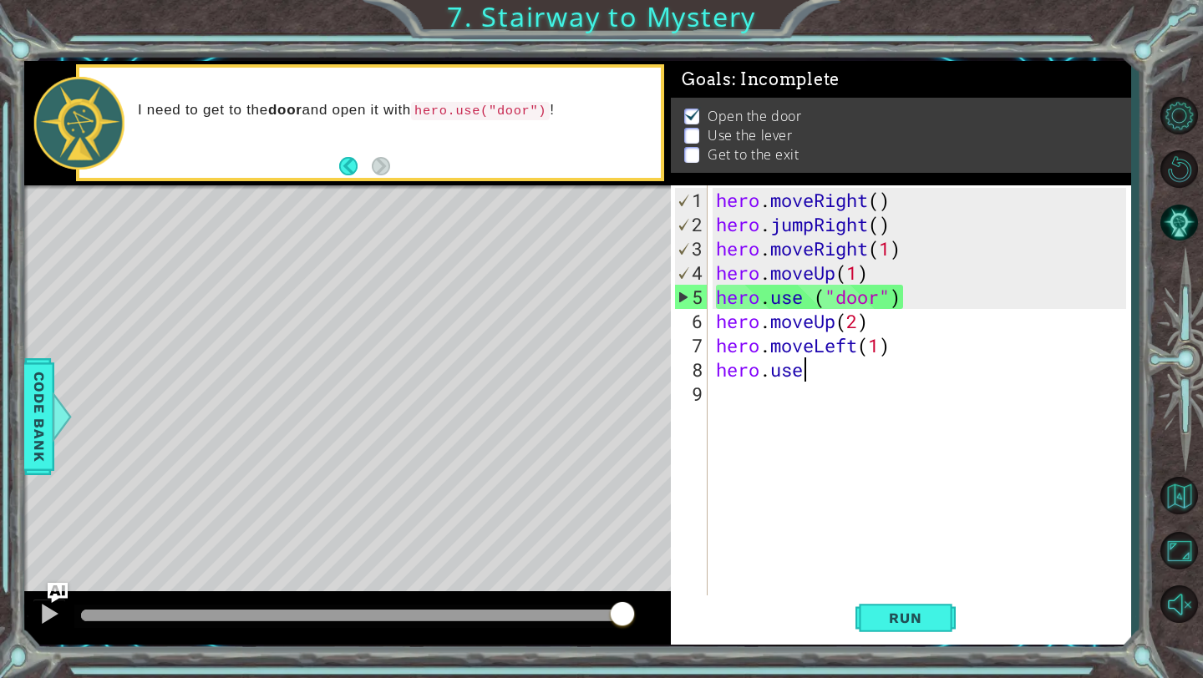
click at [832, 372] on div "hero . moveRight ( ) hero . jumpRight ( ) hero . moveRight ( 1 ) hero . moveUp …" at bounding box center [923, 418] width 422 height 460
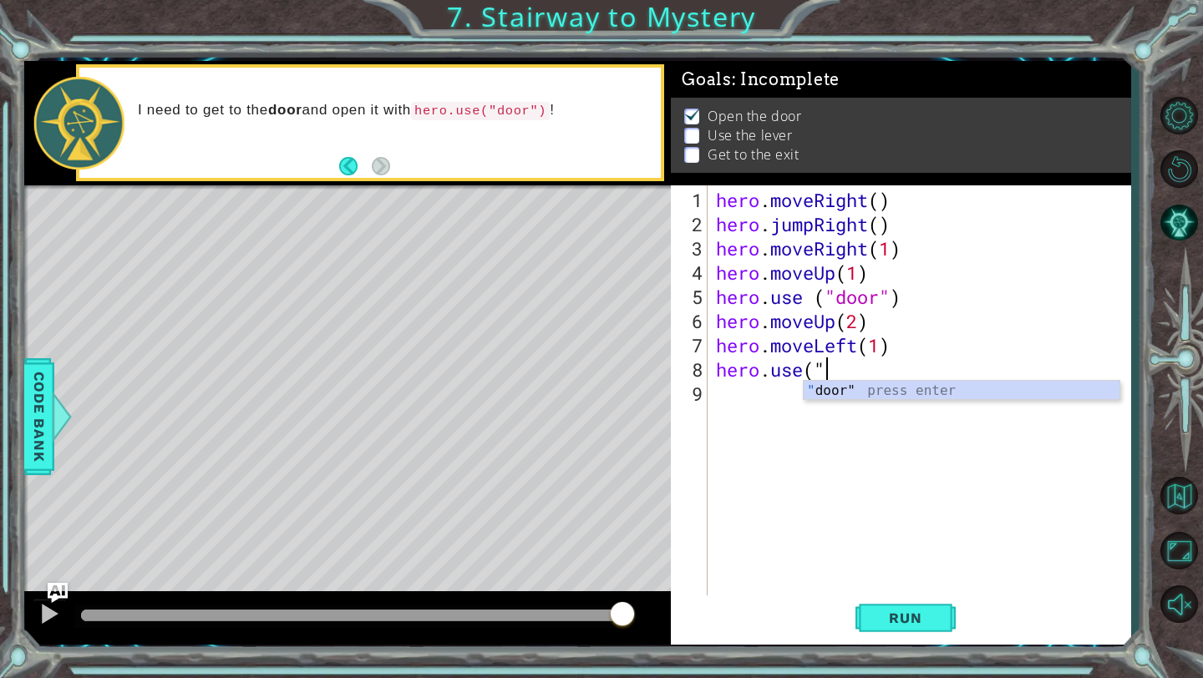
scroll to position [0, 4]
click at [871, 392] on div ""d oor" press enter" at bounding box center [961, 411] width 316 height 60
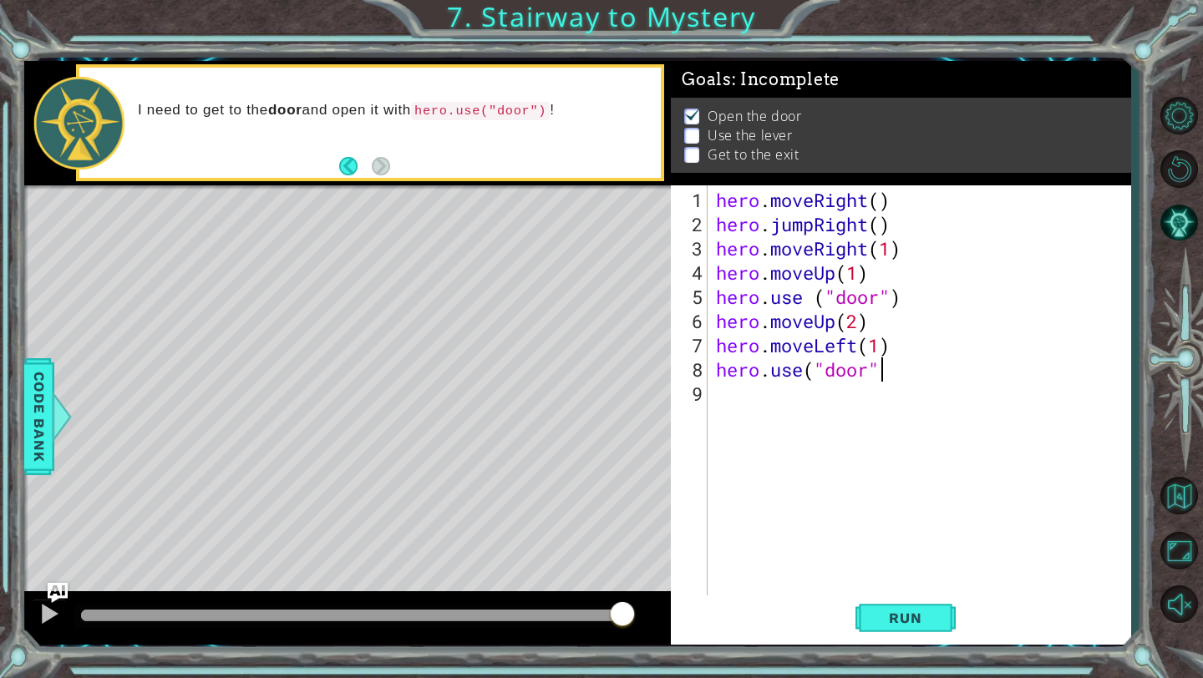
scroll to position [0, 7]
click at [914, 630] on button "Run" at bounding box center [905, 618] width 100 height 46
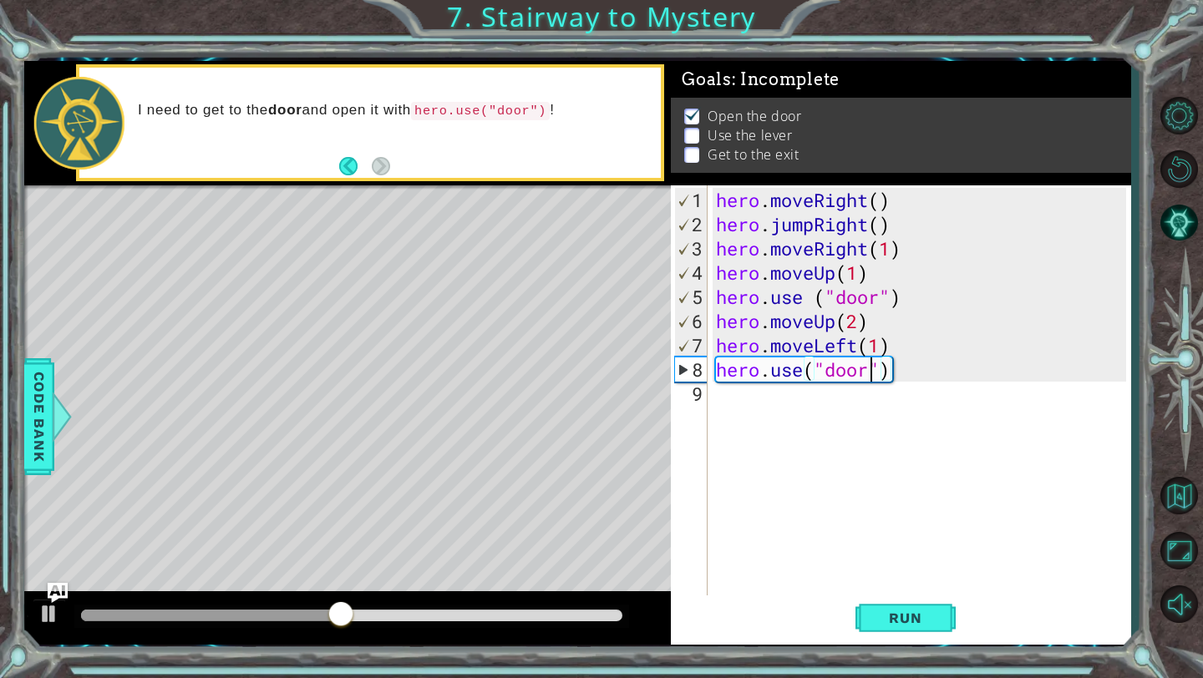
click at [870, 367] on div "hero . moveRight ( ) hero . jumpRight ( ) hero . moveRight ( 1 ) hero . moveUp …" at bounding box center [923, 418] width 422 height 460
type textarea "hero.use("lever")"
click at [886, 404] on div "hero . moveRight ( ) hero . jumpRight ( ) hero . moveRight ( 1 ) hero . moveUp …" at bounding box center [923, 418] width 422 height 460
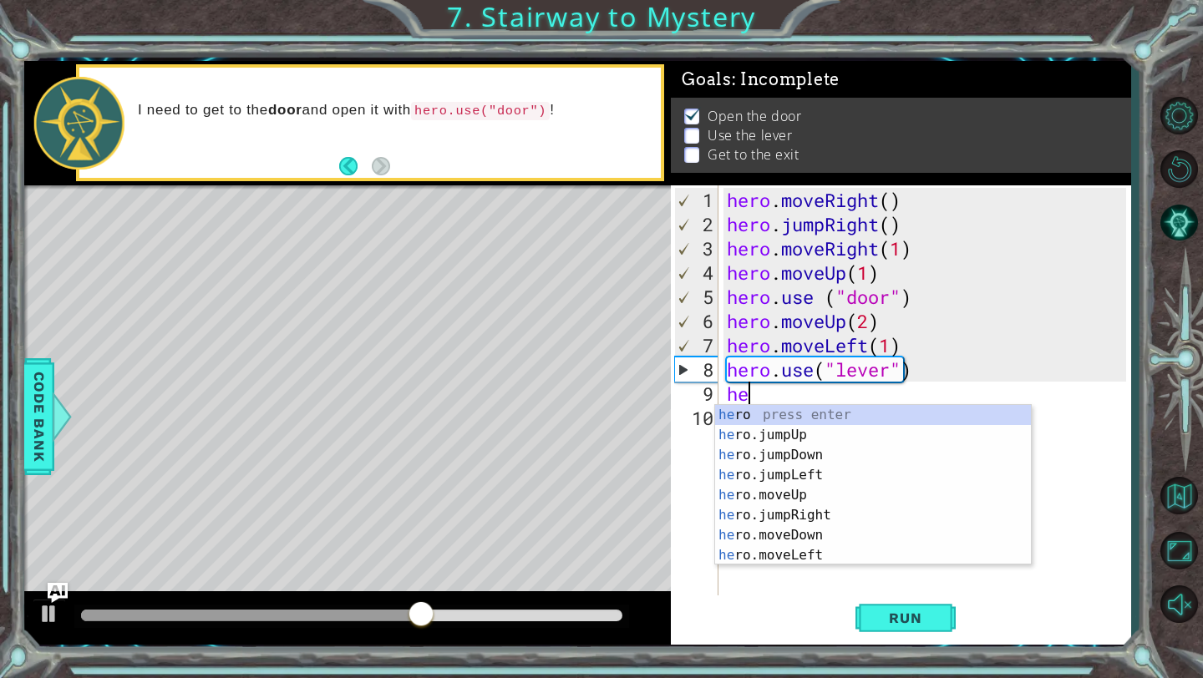
scroll to position [0, 1]
click at [848, 550] on div "hero press enter hero .jumpUp press enter hero .jumpDown press enter hero .jump…" at bounding box center [873, 505] width 316 height 200
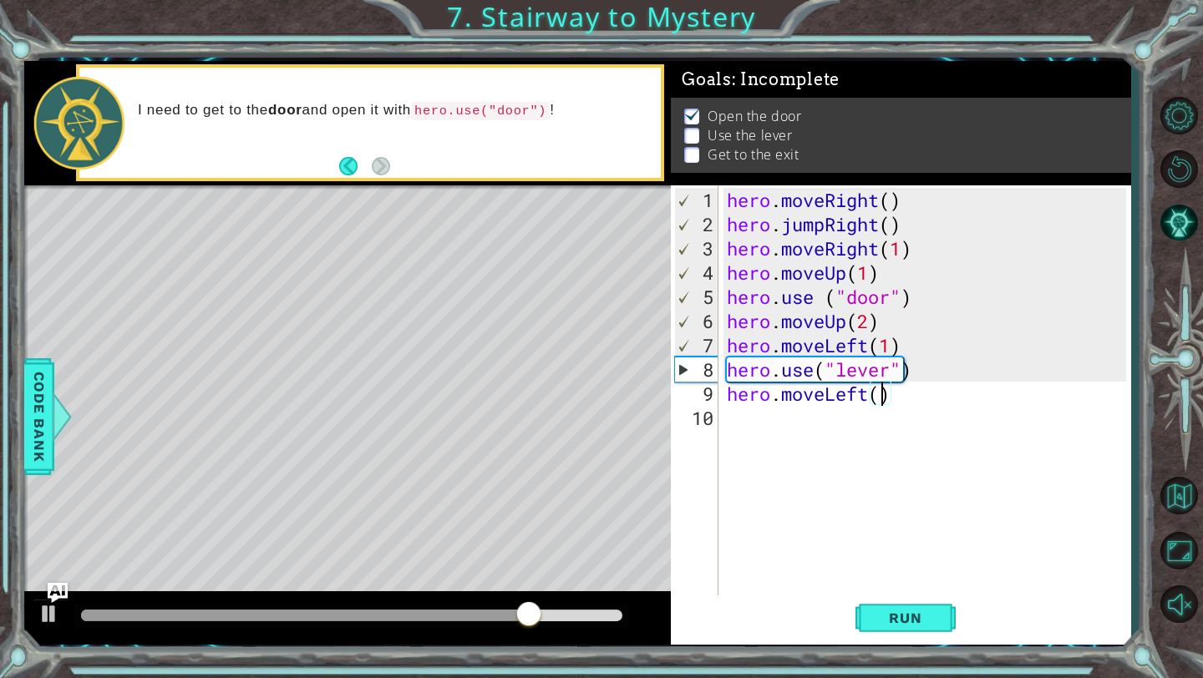
type textarea "hero.moveLeft(2)"
click at [918, 612] on span "Run" at bounding box center [905, 618] width 66 height 17
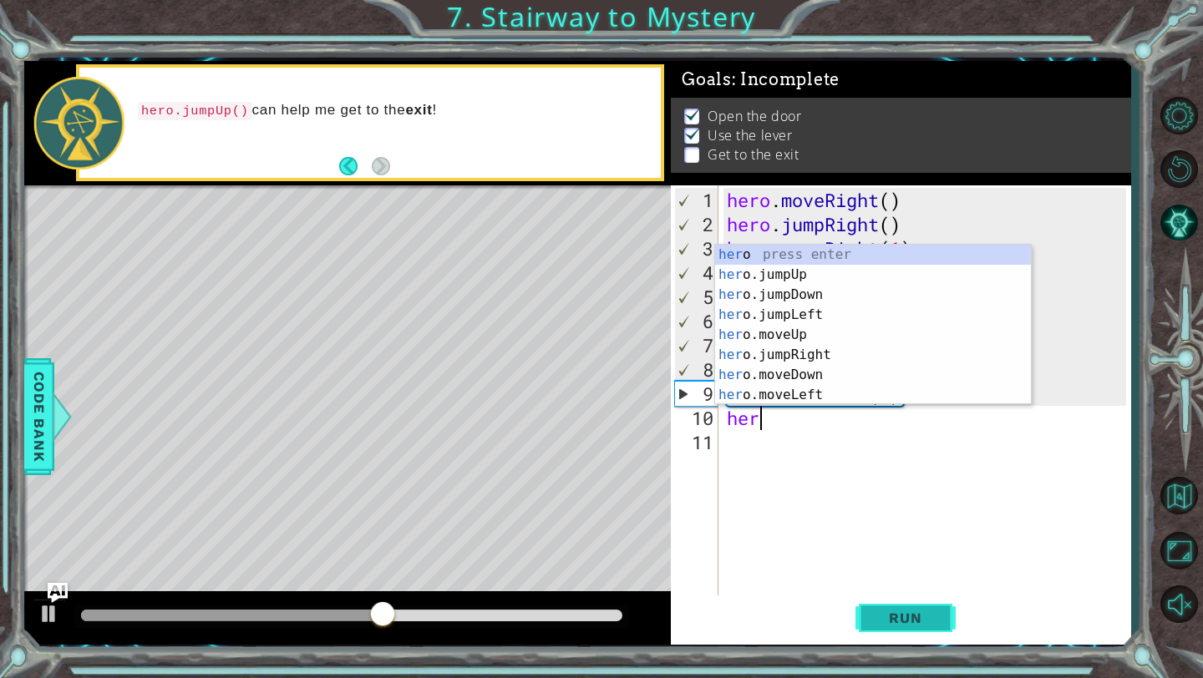
type textarea "hero"
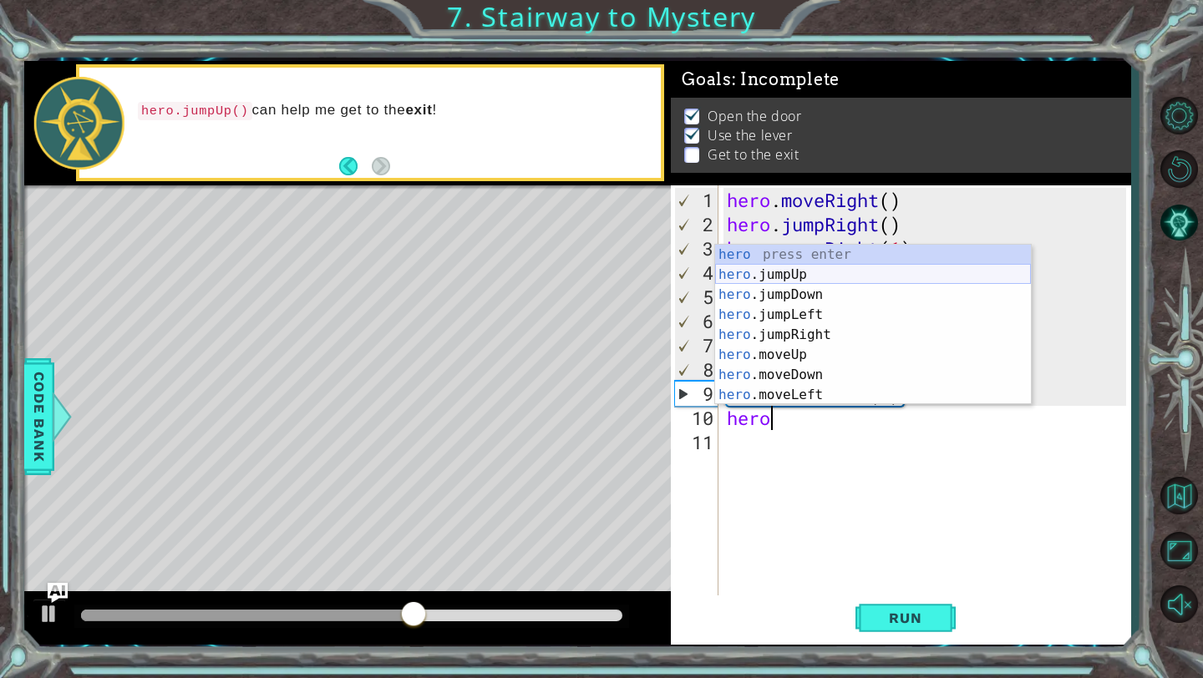
click at [861, 273] on div "hero press enter hero .jumpUp press enter hero .jumpDown press enter hero .jump…" at bounding box center [873, 345] width 316 height 200
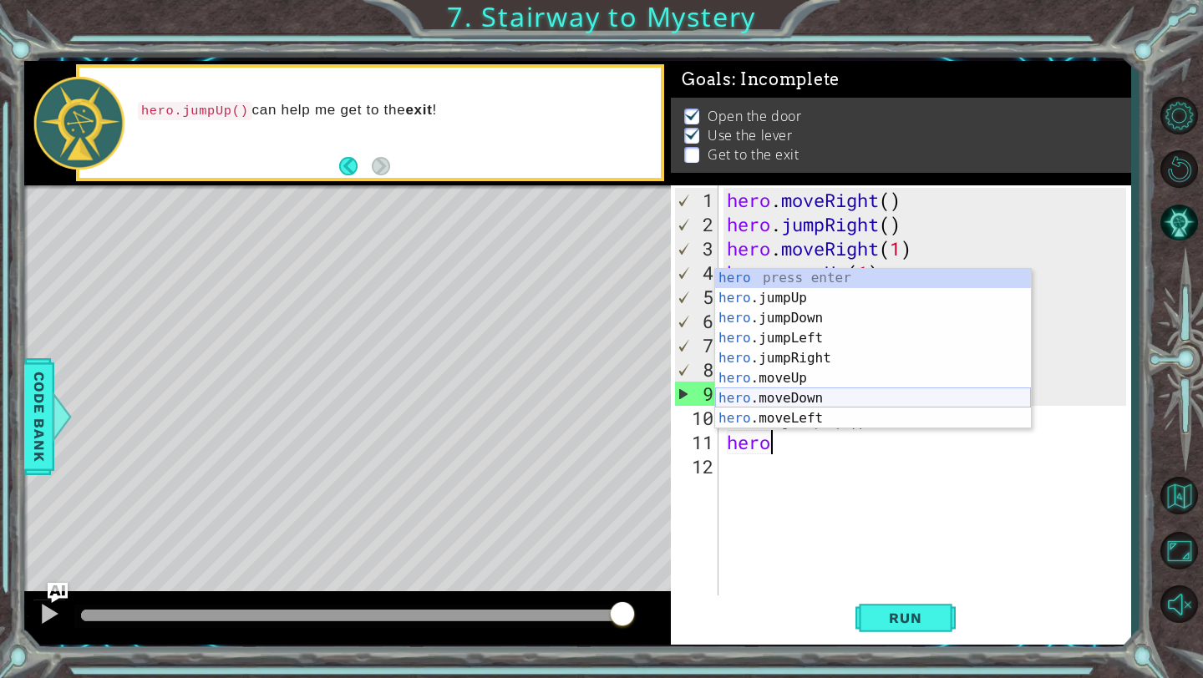
scroll to position [40, 0]
click at [808, 396] on div "hero .jumpDown press enter hero .jumpLeft press enter hero .jumpRight press ent…" at bounding box center [873, 369] width 316 height 200
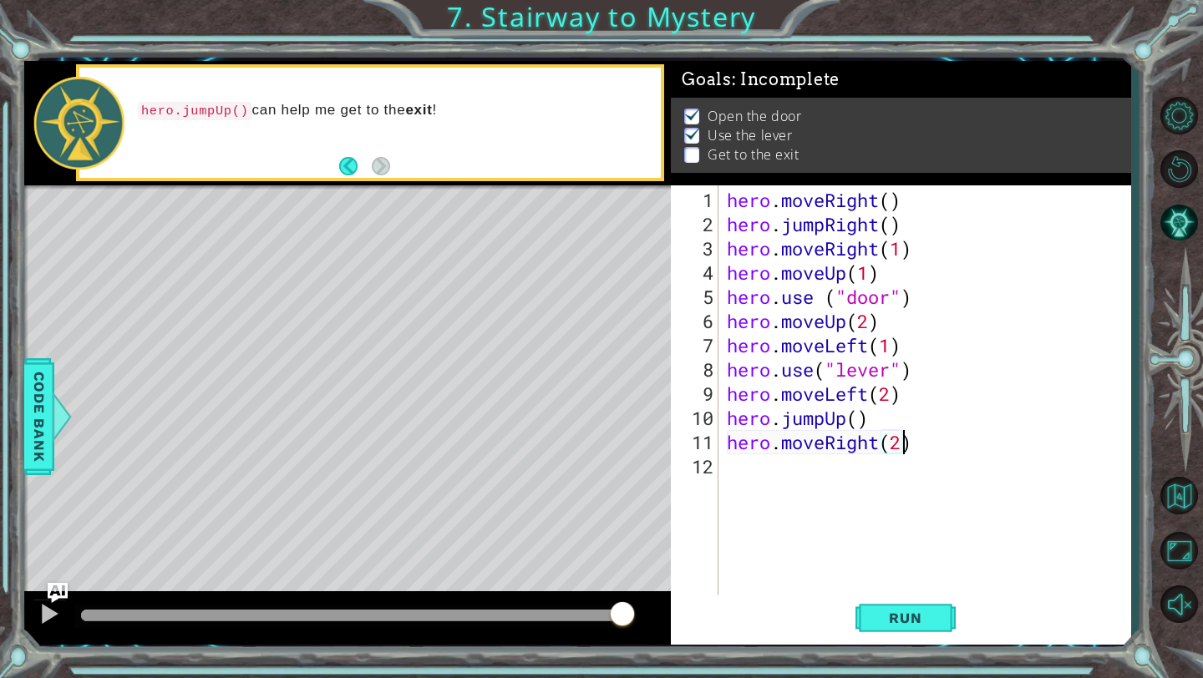
scroll to position [0, 8]
type textarea "hero.moveRight(2)"
click at [896, 615] on span "Run" at bounding box center [905, 618] width 66 height 17
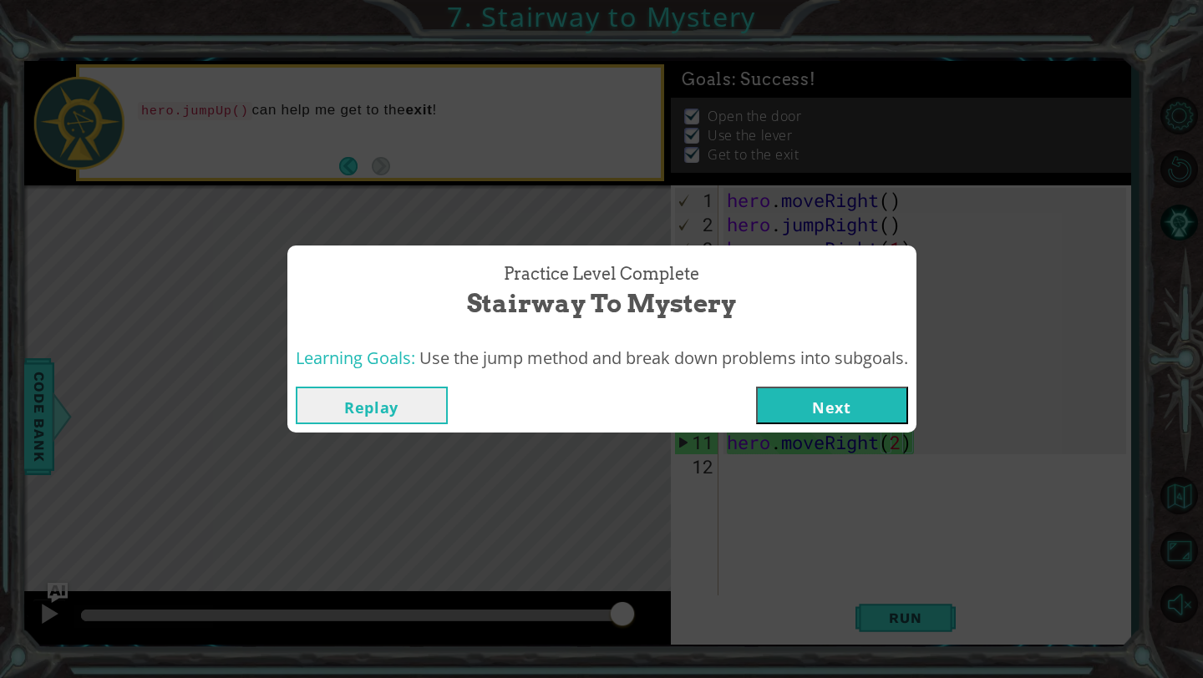
click at [865, 401] on button "Next" at bounding box center [832, 406] width 152 height 38
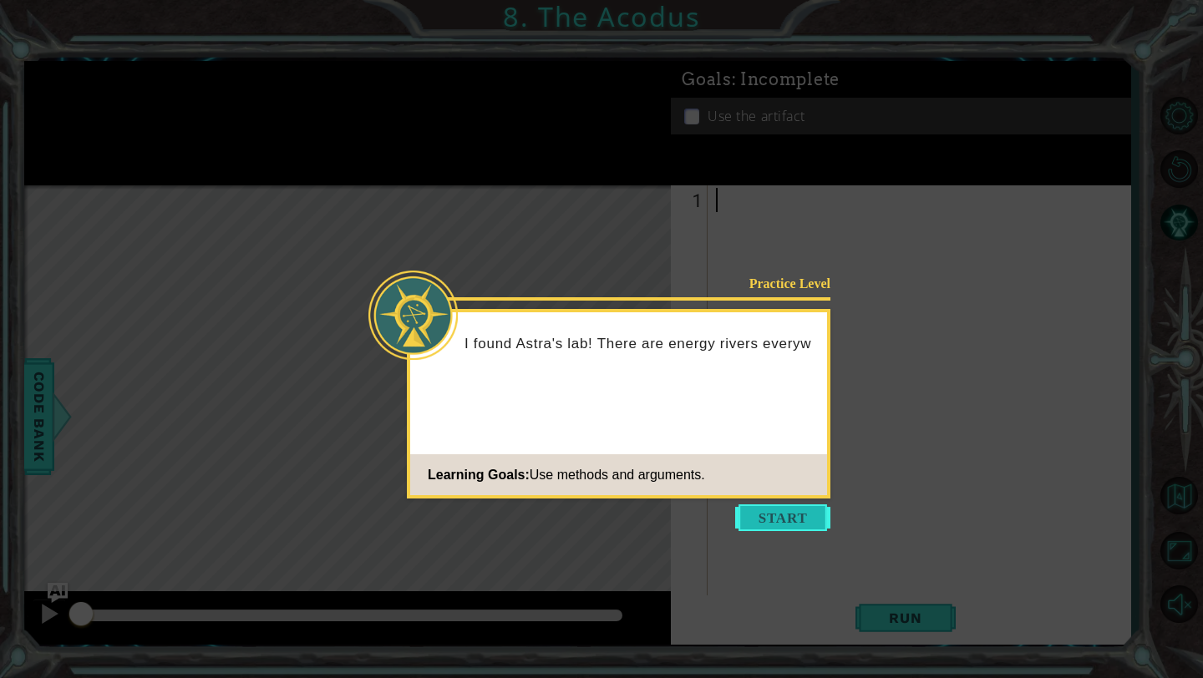
click at [797, 520] on button "Start" at bounding box center [782, 517] width 95 height 27
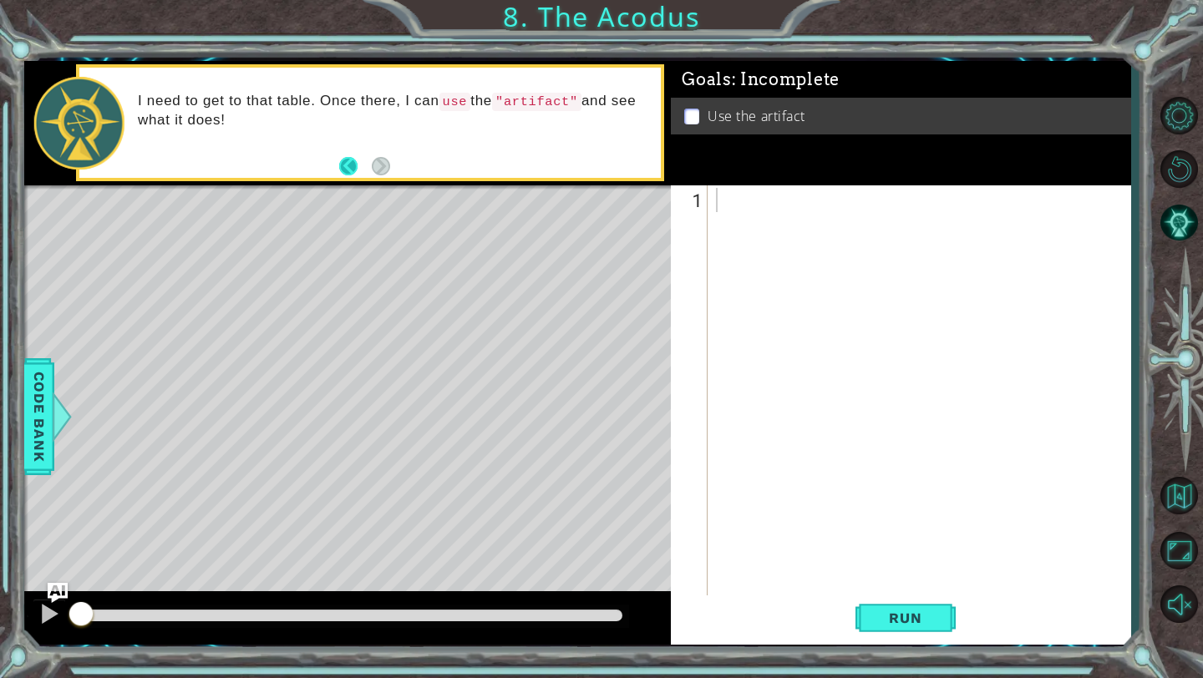
click at [345, 158] on button "Back" at bounding box center [355, 166] width 33 height 18
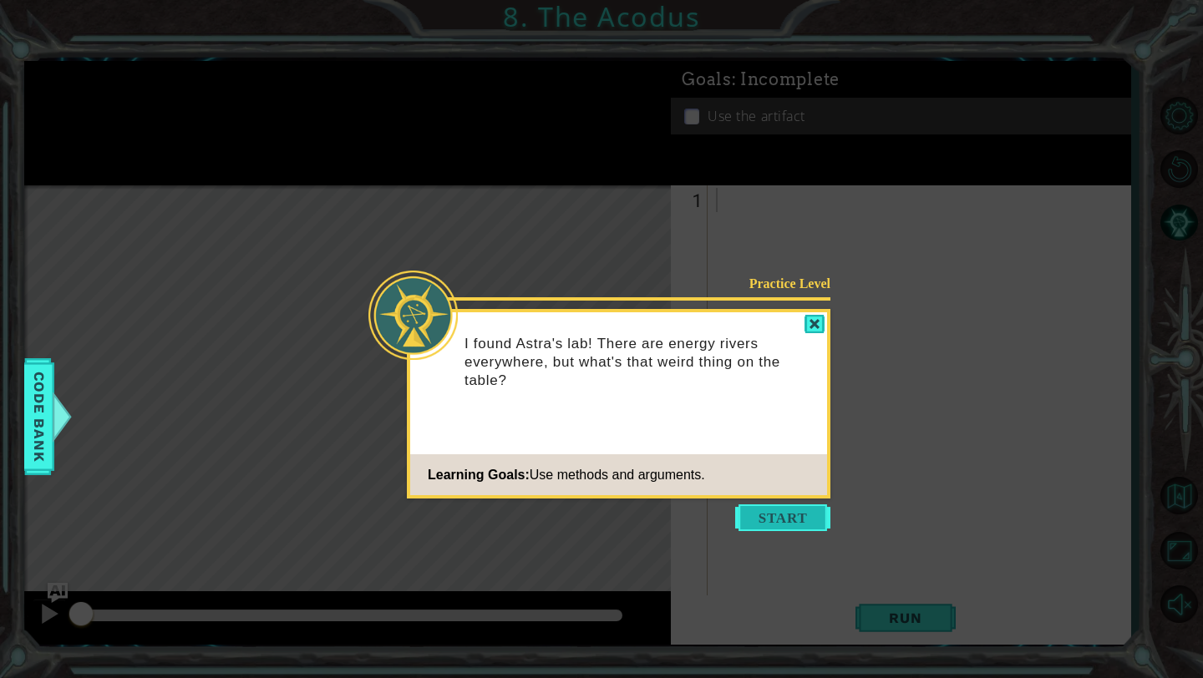
click at [792, 509] on button "Start" at bounding box center [782, 517] width 95 height 27
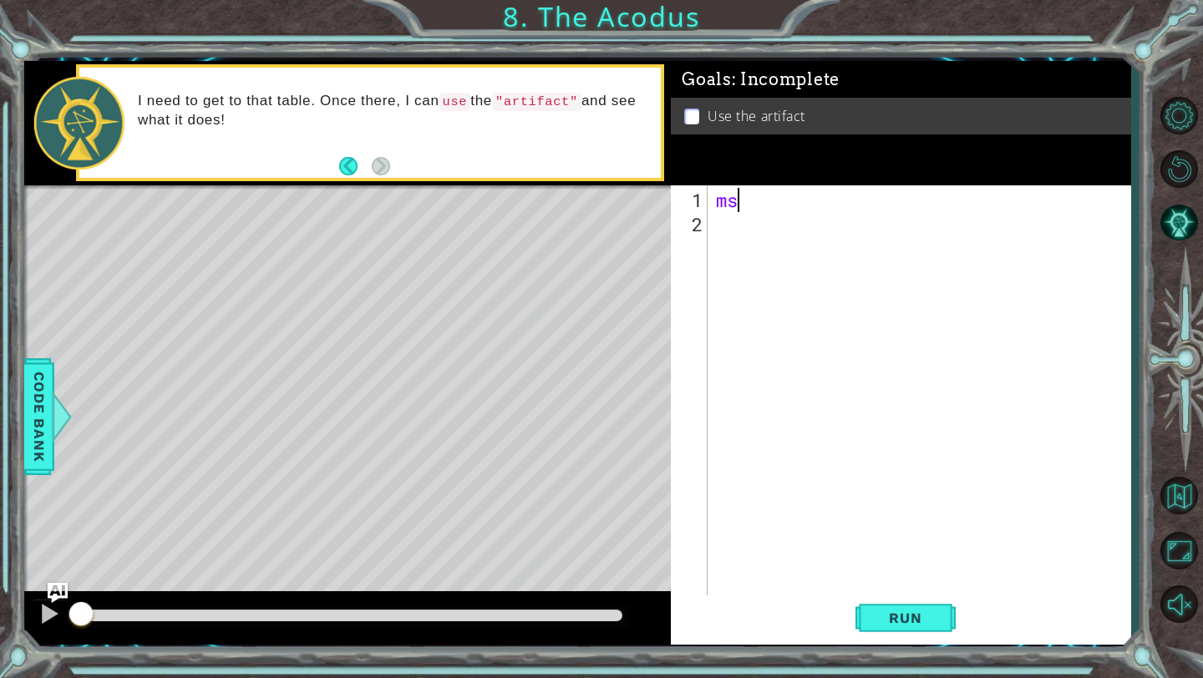
type textarea "m"
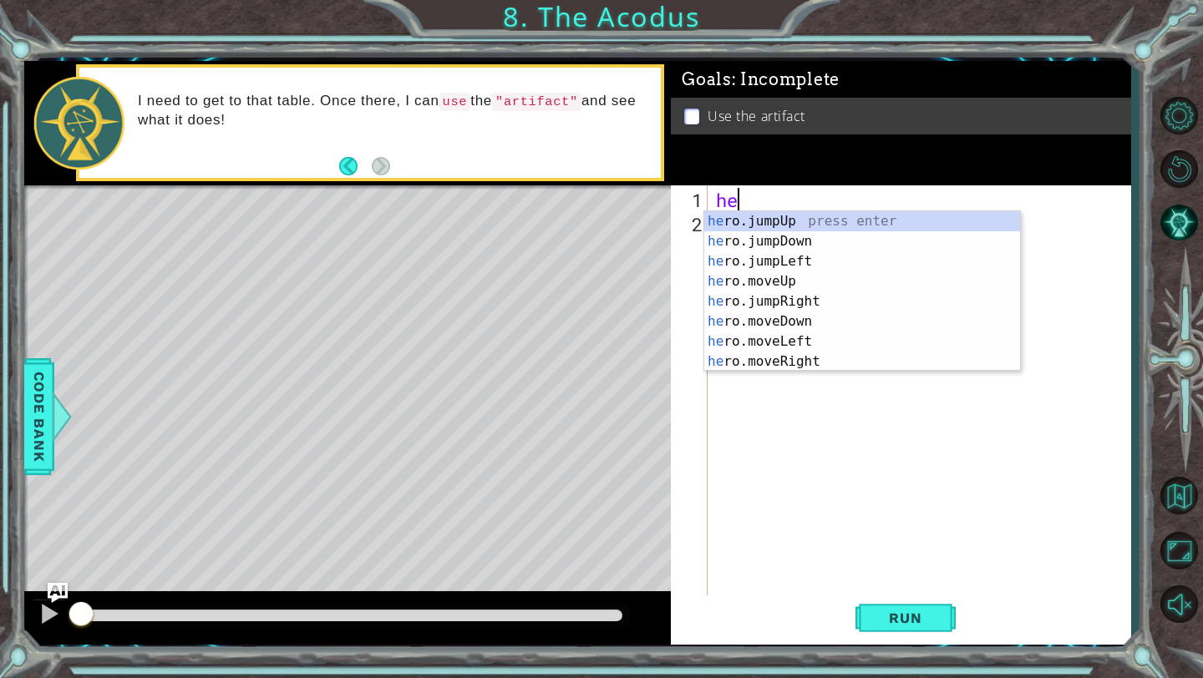
scroll to position [0, 1]
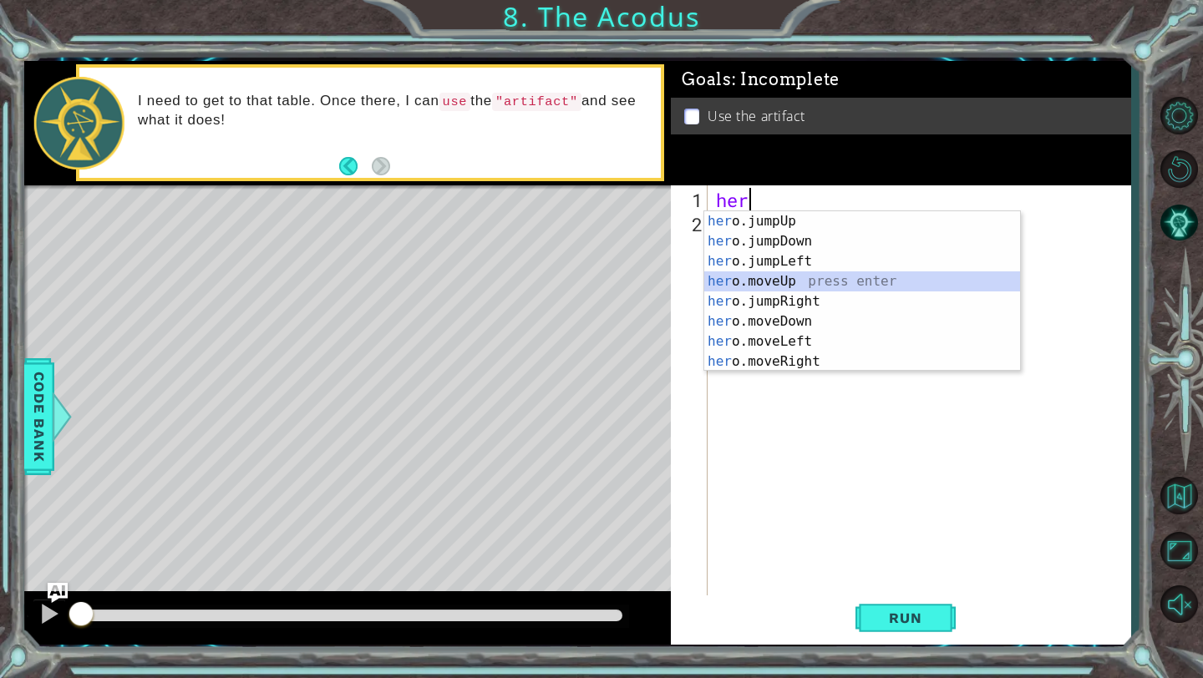
click at [785, 282] on div "her o.jumpUp press enter her o.jumpDown press enter her o.jumpLeft press enter …" at bounding box center [862, 311] width 316 height 200
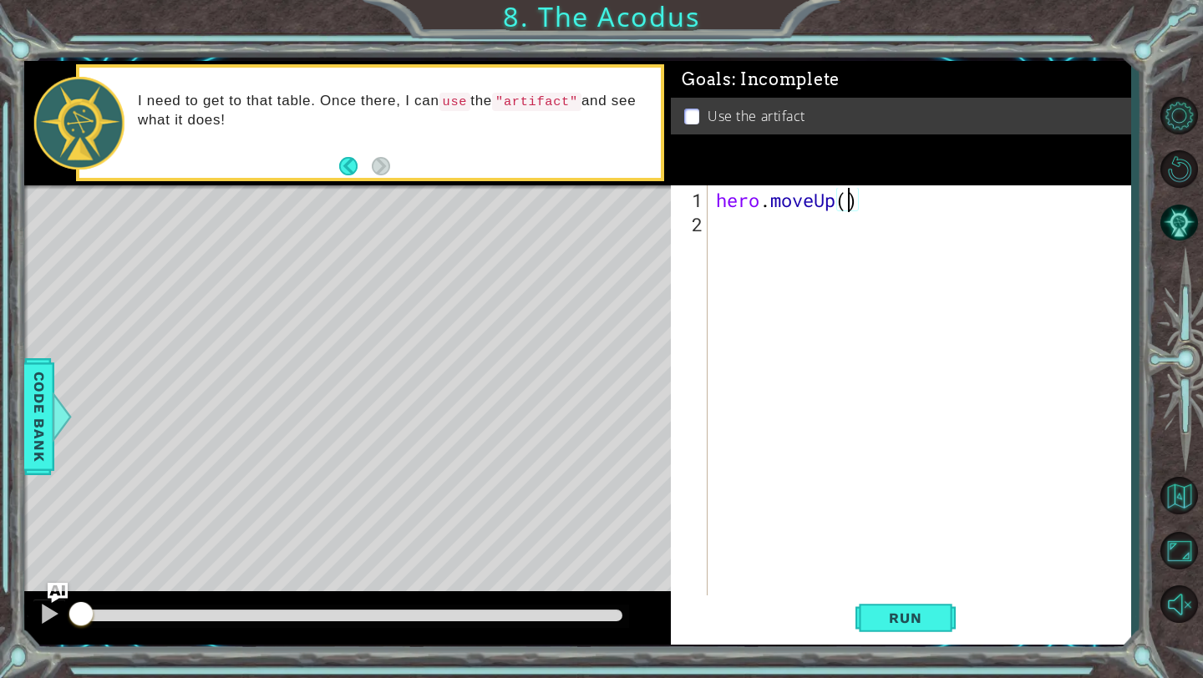
scroll to position [0, 6]
type textarea "hero.moveUp(2)"
click at [884, 616] on span "Run" at bounding box center [905, 618] width 66 height 17
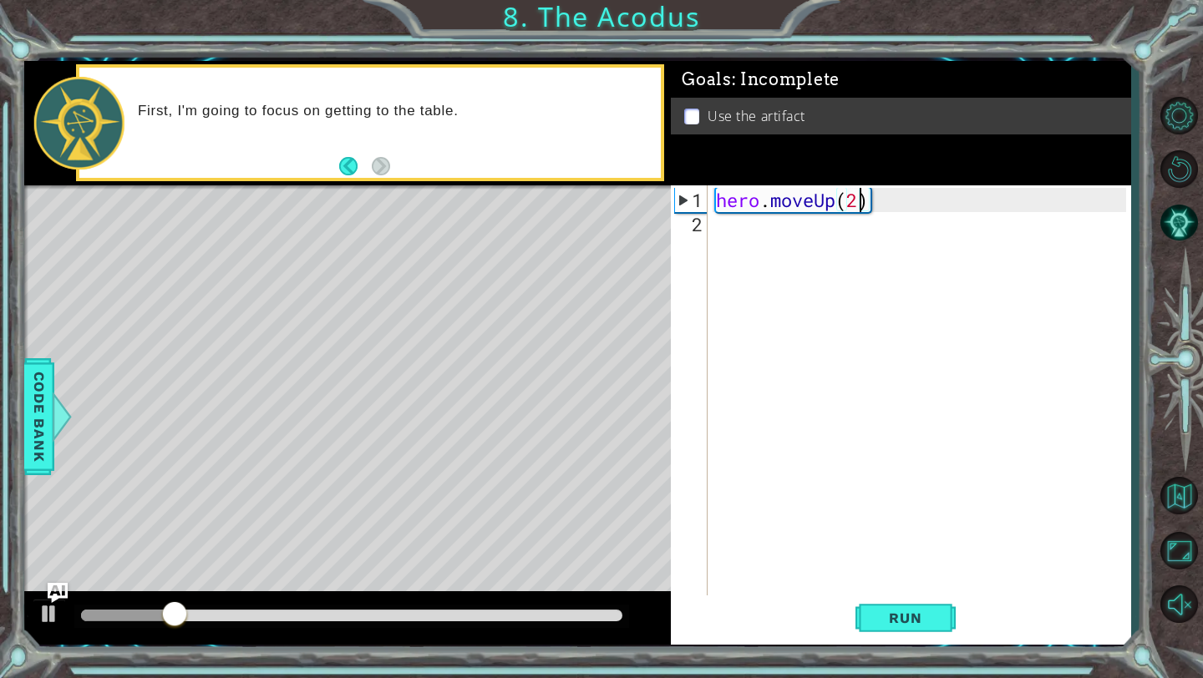
click at [838, 248] on div "hero . moveUp ( 2 )" at bounding box center [923, 418] width 422 height 460
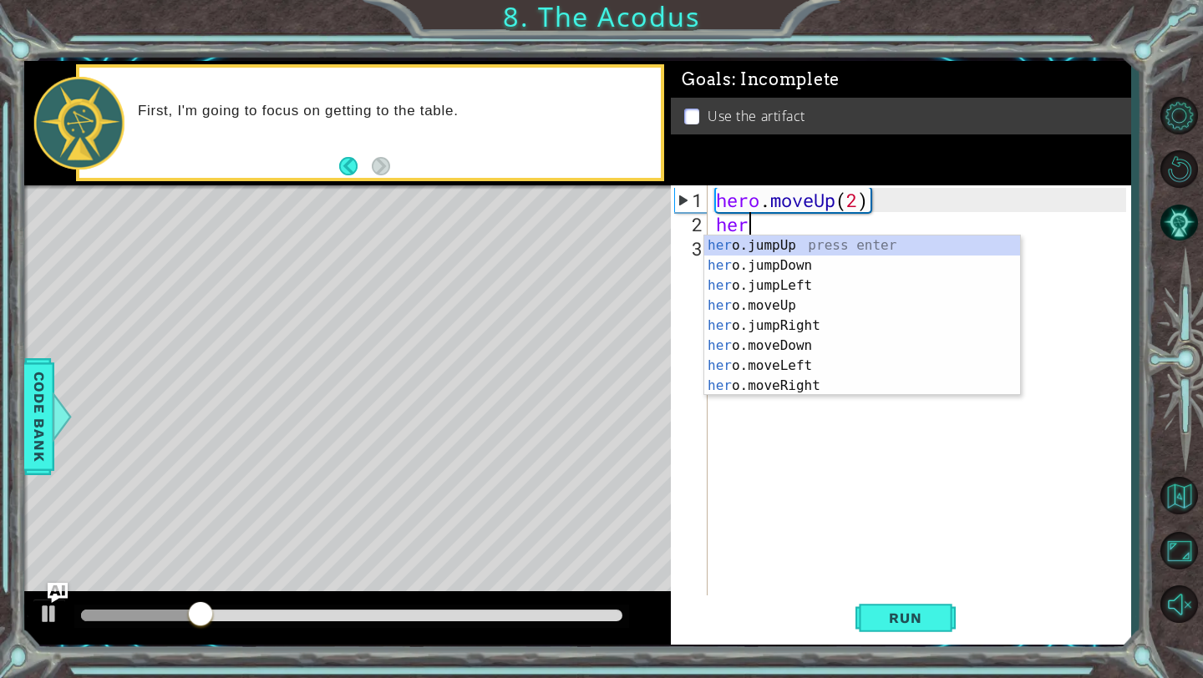
scroll to position [0, 1]
click at [783, 359] on div "her o.jumpUp press enter her o.jumpDown press enter her o.jumpLeft press enter …" at bounding box center [862, 335] width 316 height 200
type textarea "hero.moveLeft(1)"
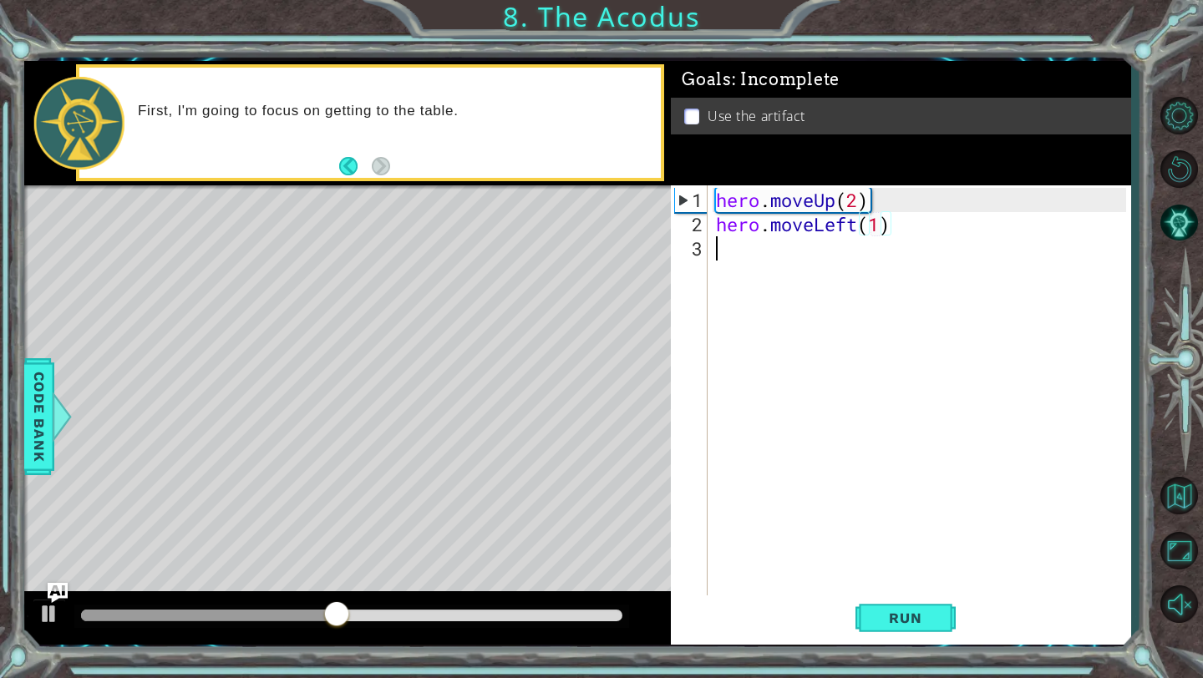
click at [844, 281] on div "hero . moveUp ( 2 ) hero . moveLeft ( 1 )" at bounding box center [923, 418] width 422 height 460
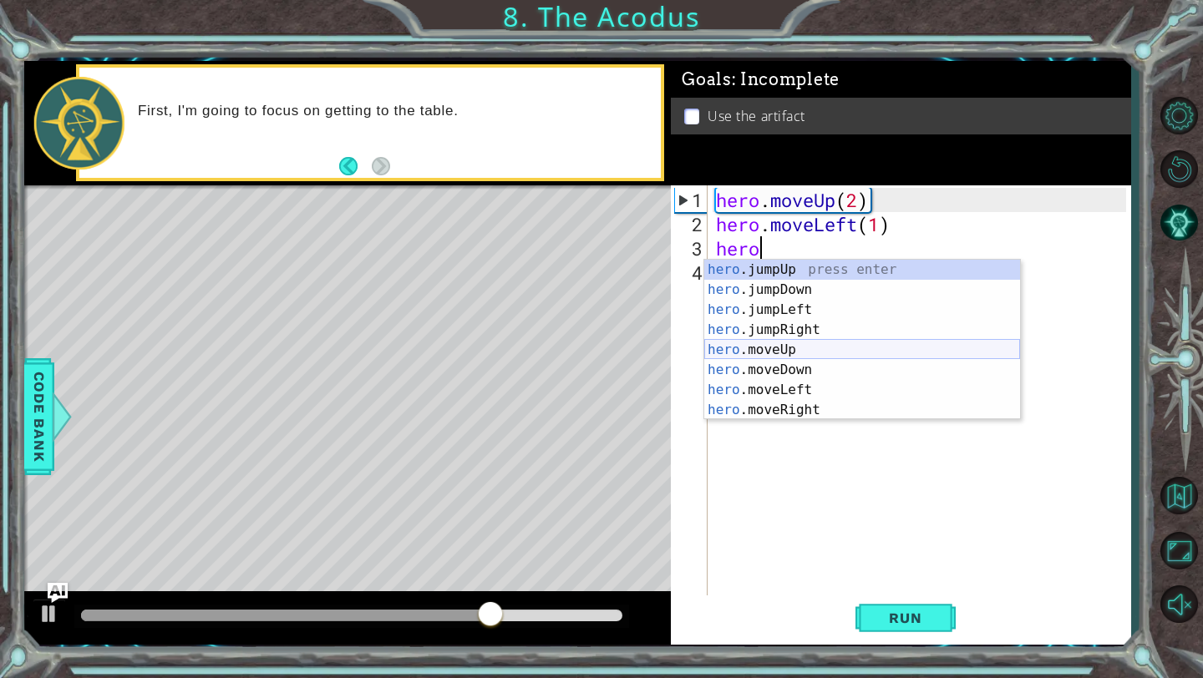
click at [805, 362] on div "hero .jumpUp press enter hero .jumpDown press enter hero .jumpLeft press enter …" at bounding box center [862, 360] width 316 height 200
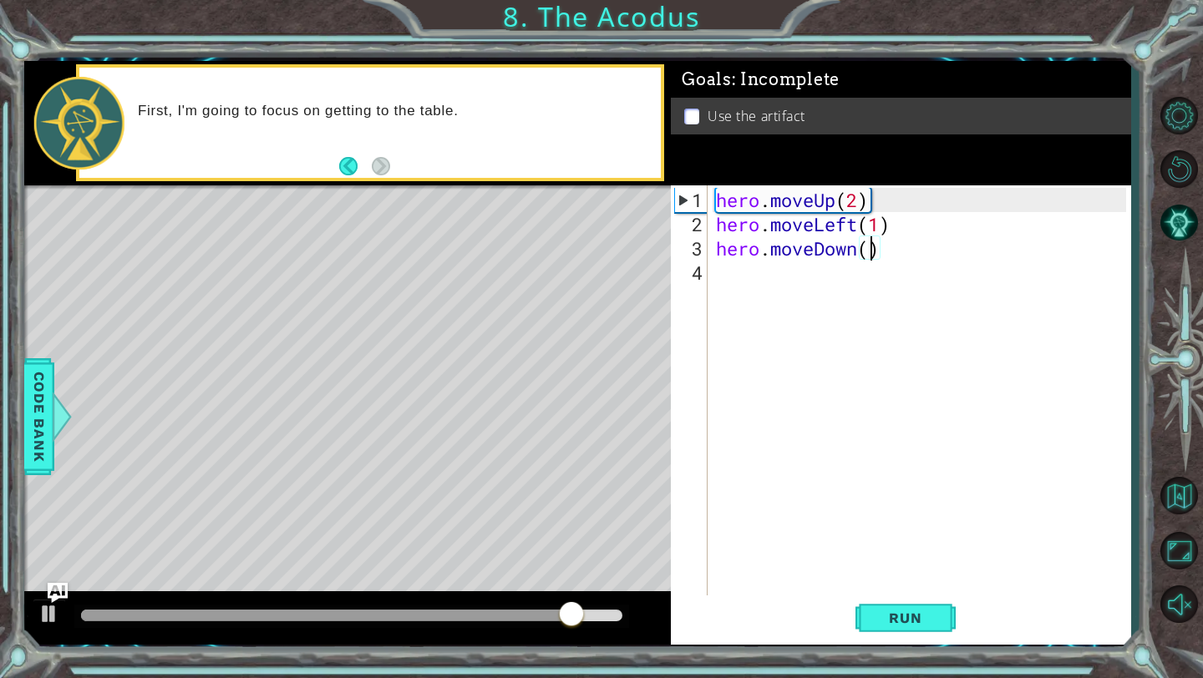
scroll to position [0, 7]
type textarea "hero.moveDown(3)"
click at [893, 619] on span "Run" at bounding box center [905, 618] width 66 height 17
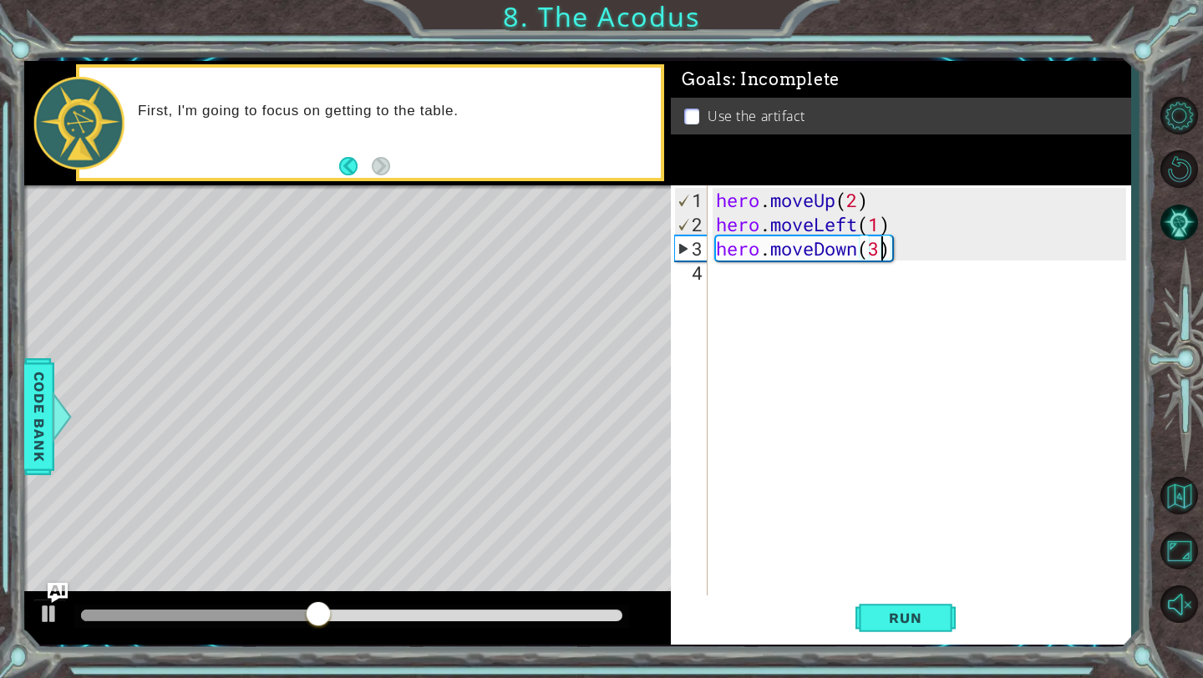
click at [853, 294] on div "hero . moveUp ( 2 ) hero . moveLeft ( 1 ) hero . moveDown ( 3 )" at bounding box center [923, 418] width 422 height 460
type textarea "hero"
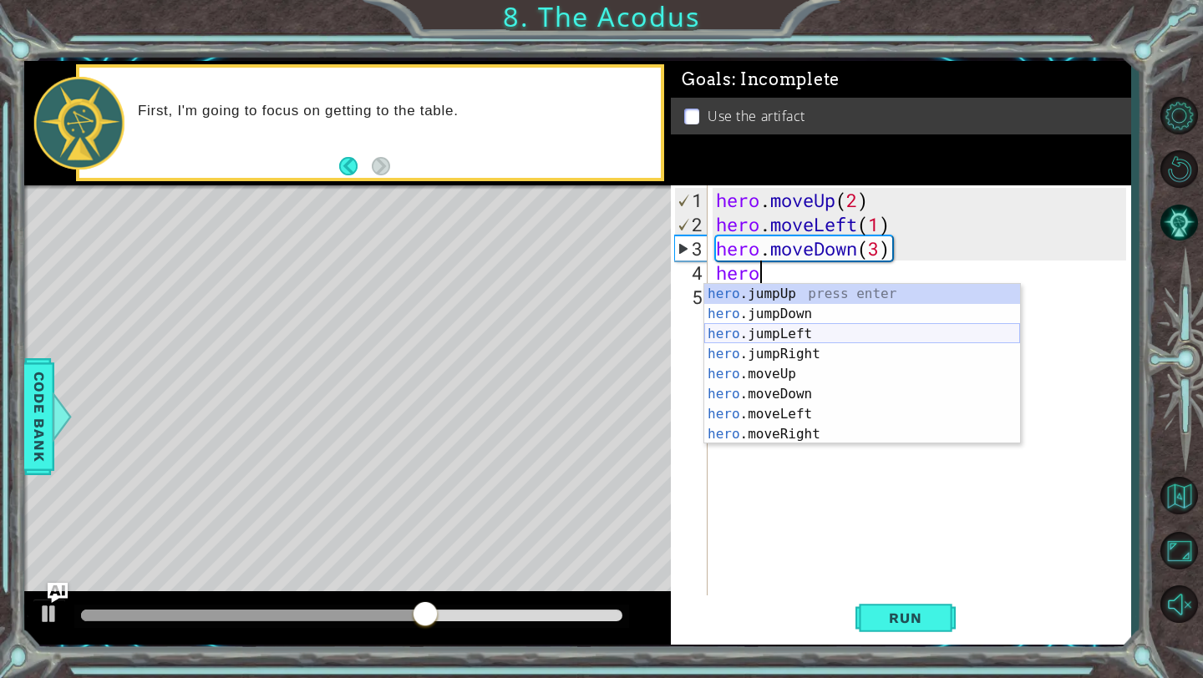
click at [816, 338] on div "hero .jumpUp press enter hero .jumpDown press enter hero .jumpLeft press enter …" at bounding box center [862, 384] width 316 height 200
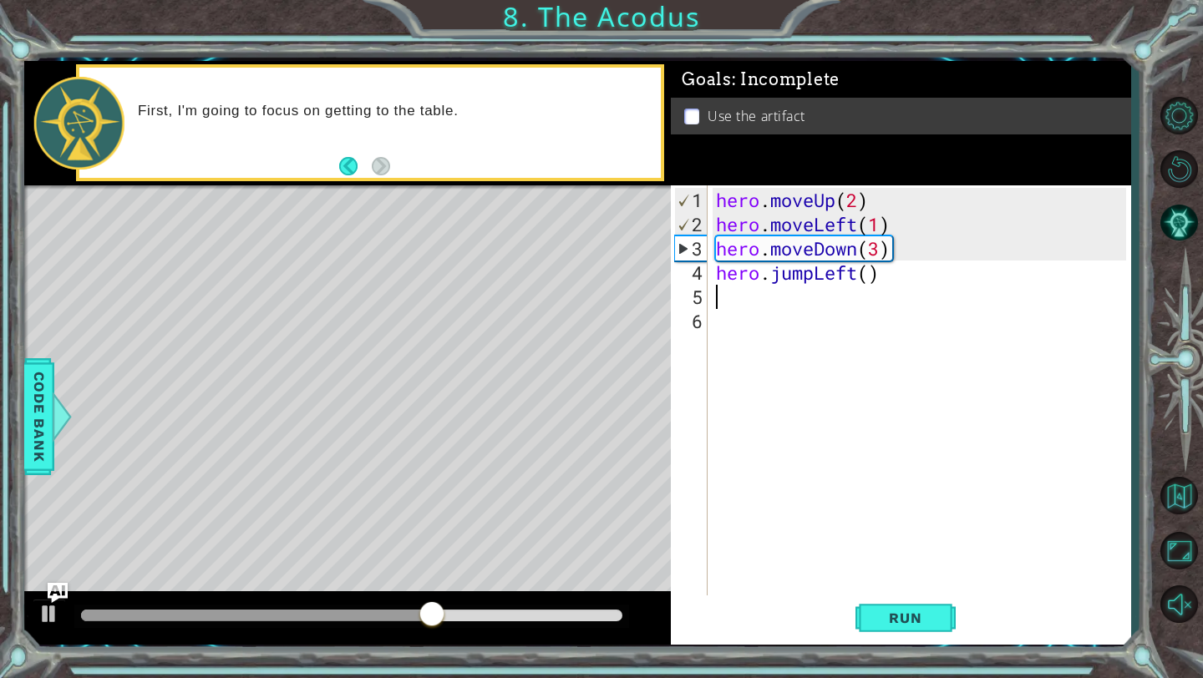
scroll to position [0, 0]
click at [892, 612] on span "Run" at bounding box center [905, 618] width 66 height 17
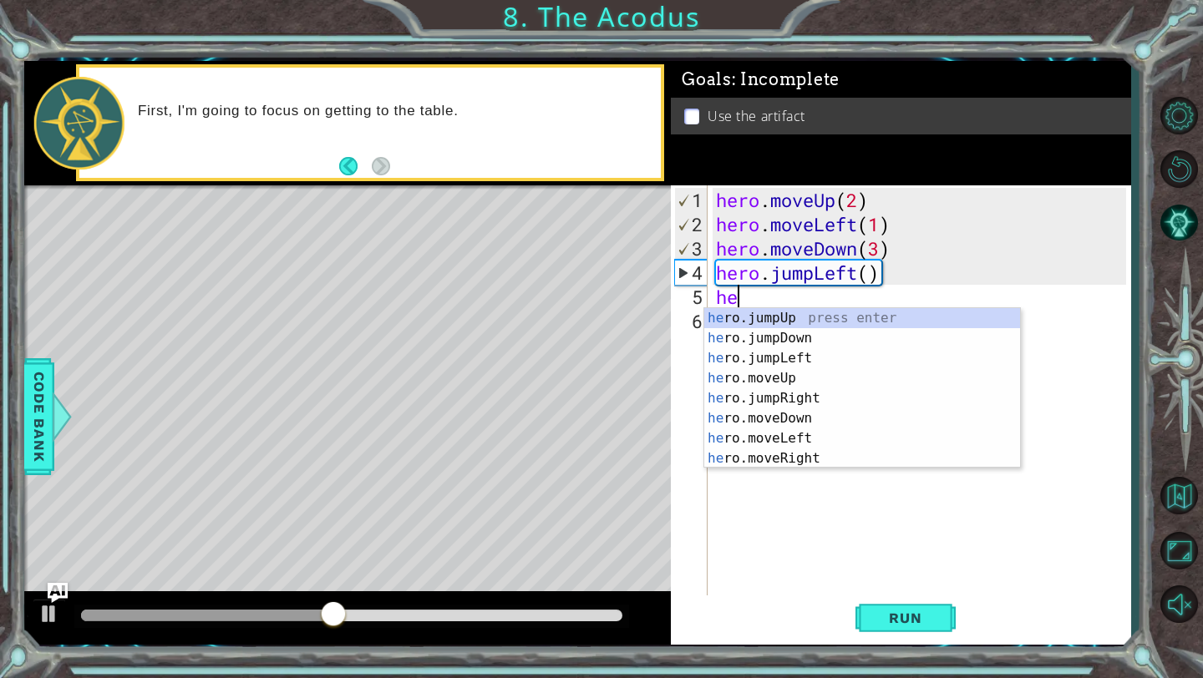
scroll to position [0, 1]
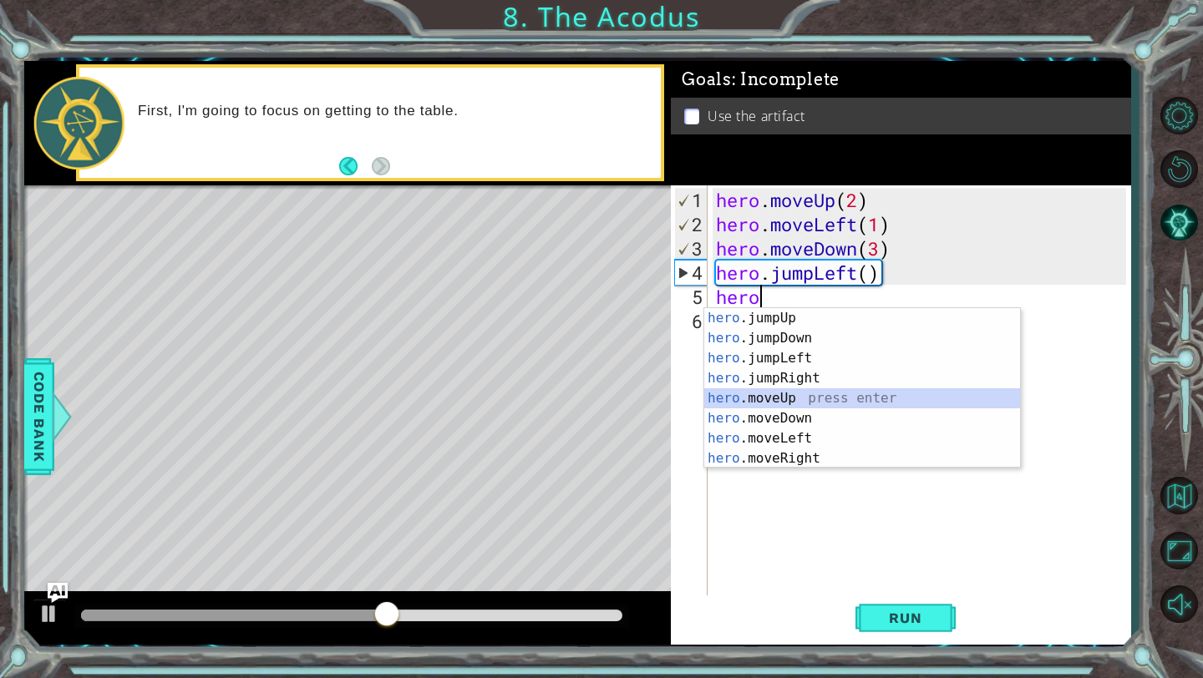
click at [811, 395] on div "hero .jumpUp press enter hero .jumpDown press enter hero .jumpLeft press enter …" at bounding box center [862, 408] width 316 height 200
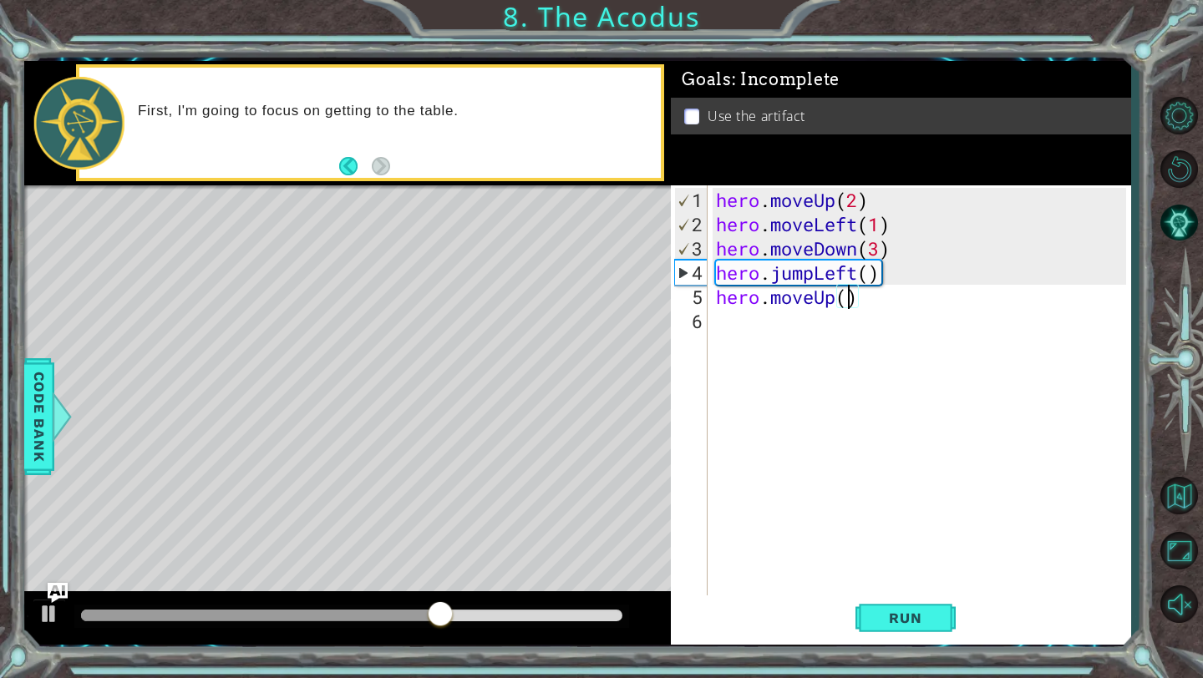
type textarea "hero.moveUp(2)"
click at [894, 621] on span "Run" at bounding box center [905, 618] width 66 height 17
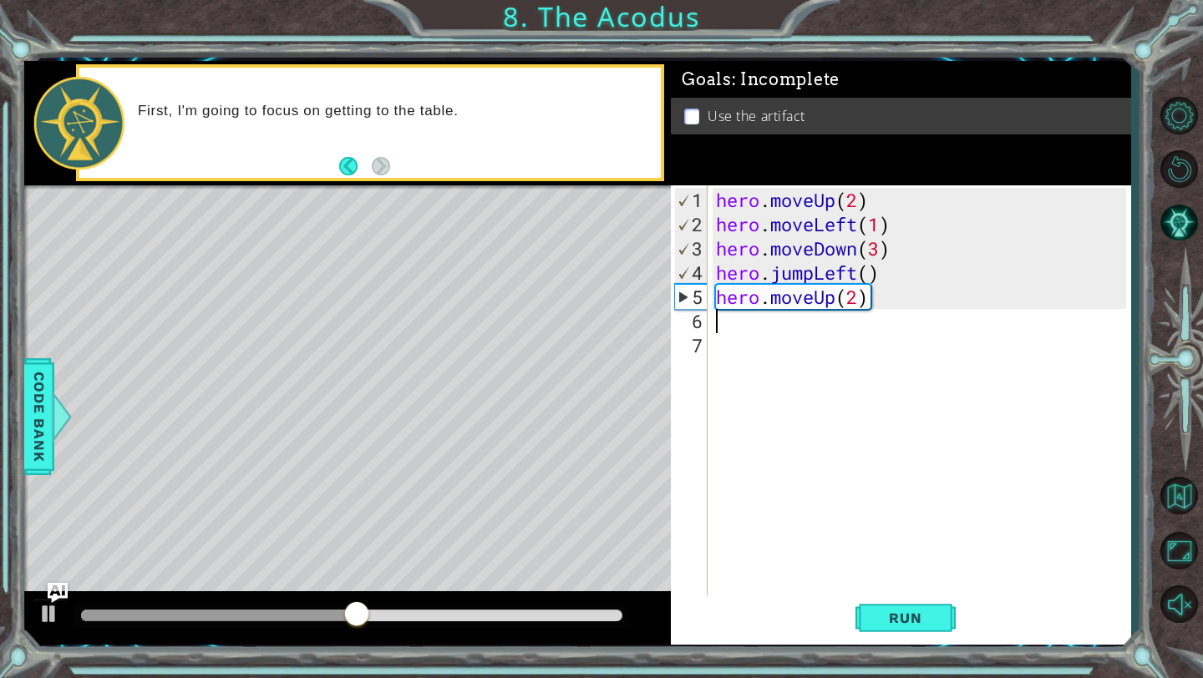
click at [883, 251] on div "hero . moveUp ( 2 ) hero . moveLeft ( 1 ) hero . moveDown ( 3 ) hero . jumpLeft…" at bounding box center [923, 418] width 422 height 460
type textarea "hero.moveDown(2)"
click at [786, 328] on div "hero . moveUp ( 2 ) hero . moveLeft ( 1 ) hero . moveDown ( 2 ) hero . jumpLeft…" at bounding box center [923, 418] width 422 height 460
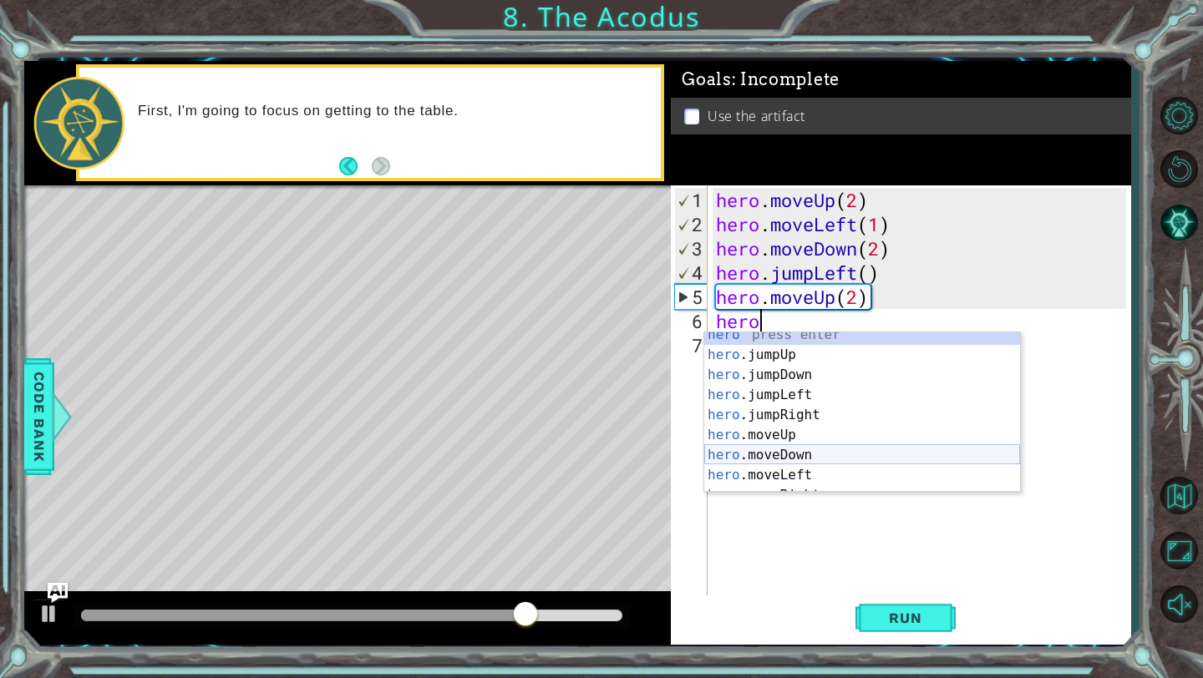
scroll to position [40, 0]
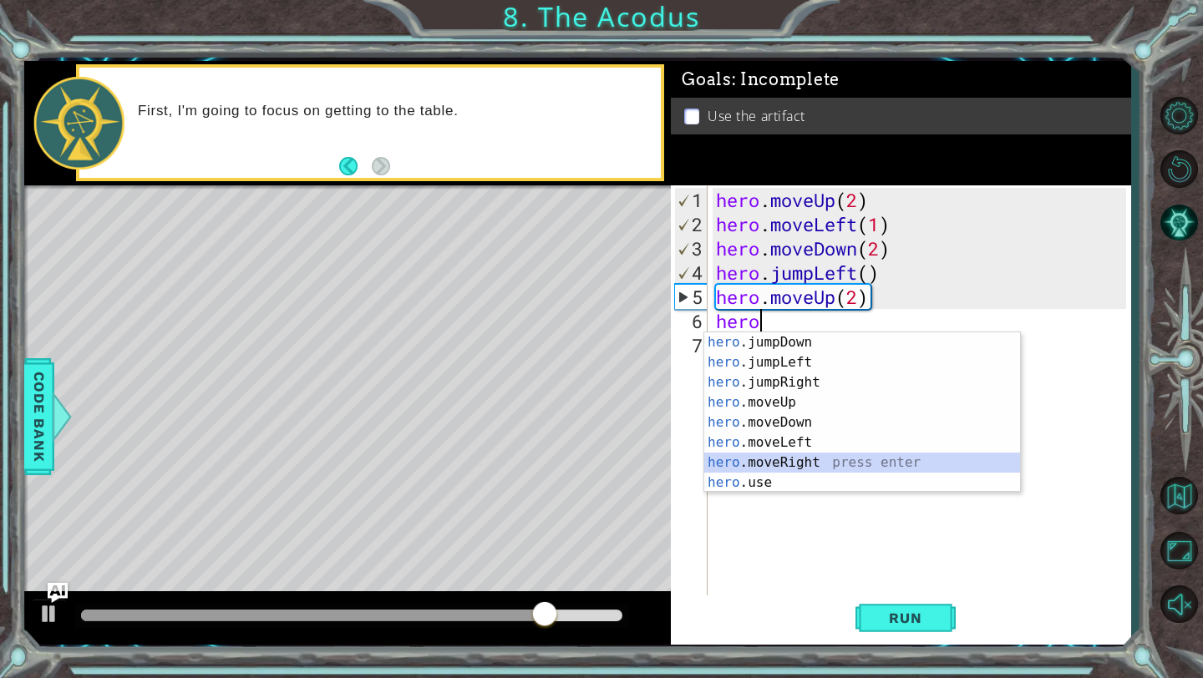
click at [824, 459] on div "hero .jumpDown press enter hero .jumpLeft press enter hero .jumpRight press ent…" at bounding box center [862, 432] width 316 height 200
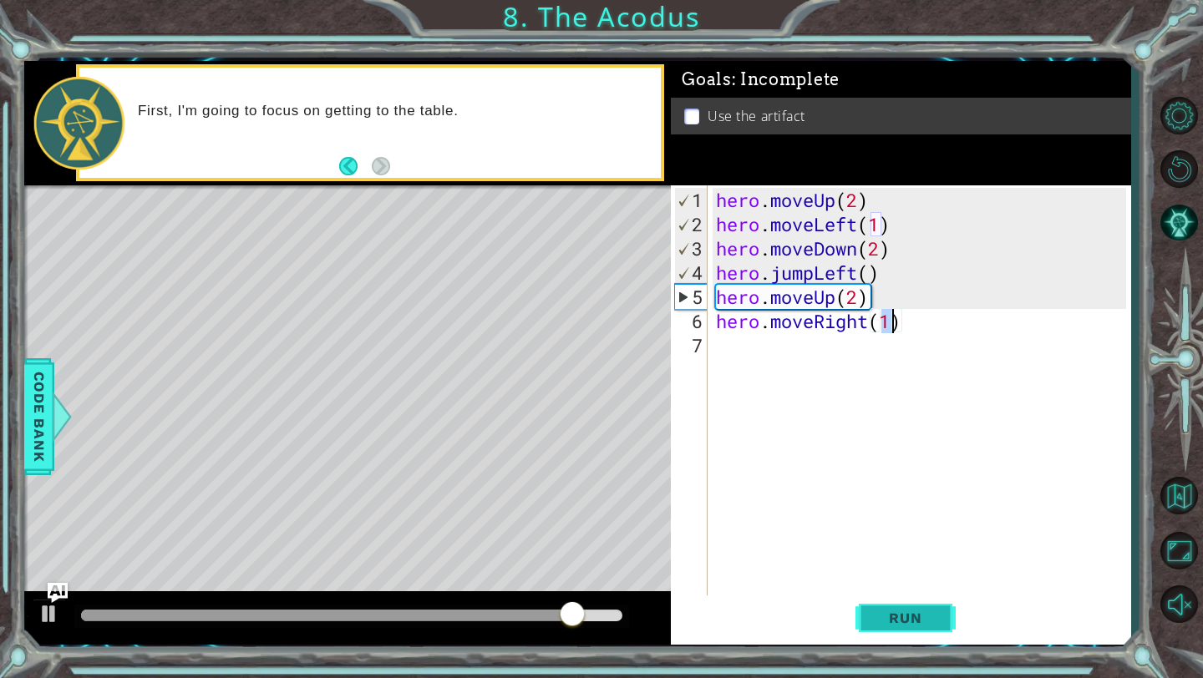
type textarea "hero.moveRight(1)"
click at [878, 607] on button "Run" at bounding box center [905, 618] width 100 height 46
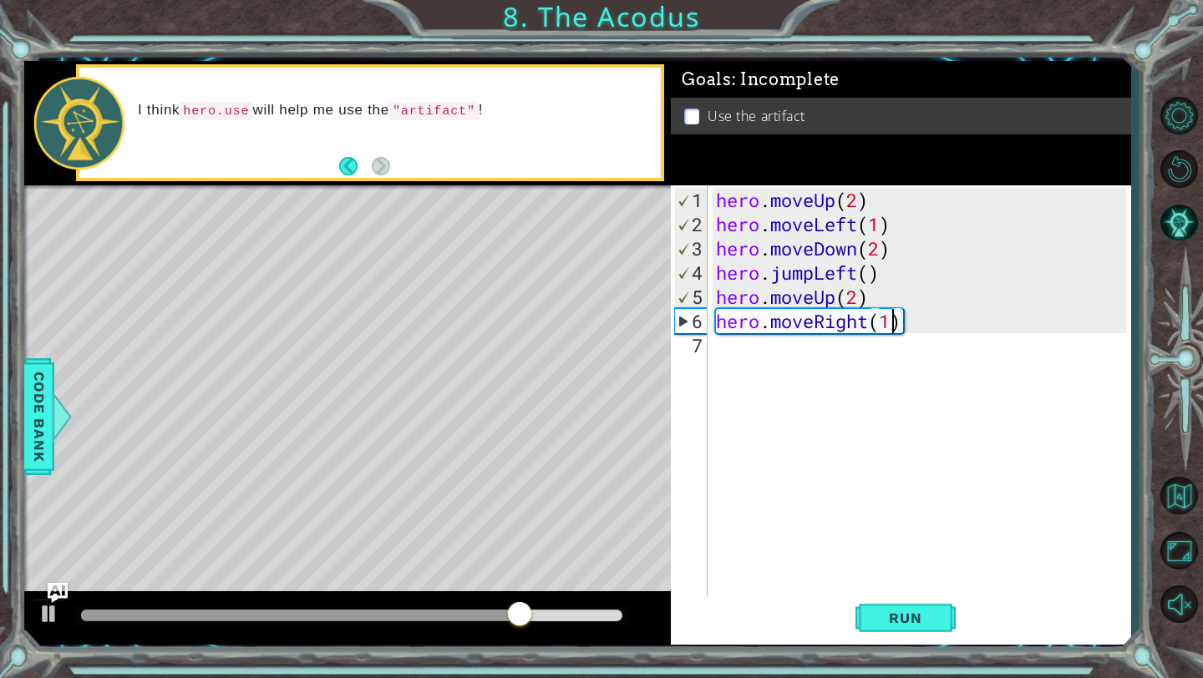
click at [776, 358] on div "hero . moveUp ( 2 ) hero . moveLeft ( 1 ) hero . moveDown ( 2 ) hero . jumpLeft…" at bounding box center [923, 418] width 422 height 460
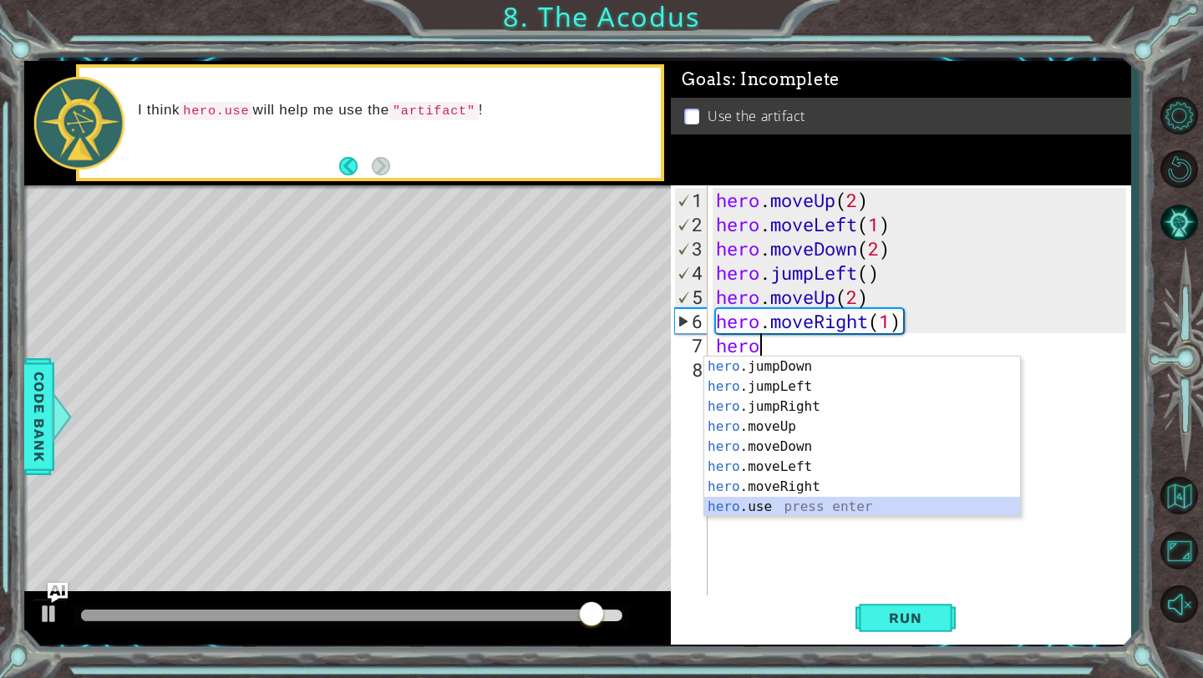
click at [802, 504] on div "hero .jumpDown press enter hero .jumpLeft press enter hero .jumpRight press ent…" at bounding box center [862, 457] width 316 height 200
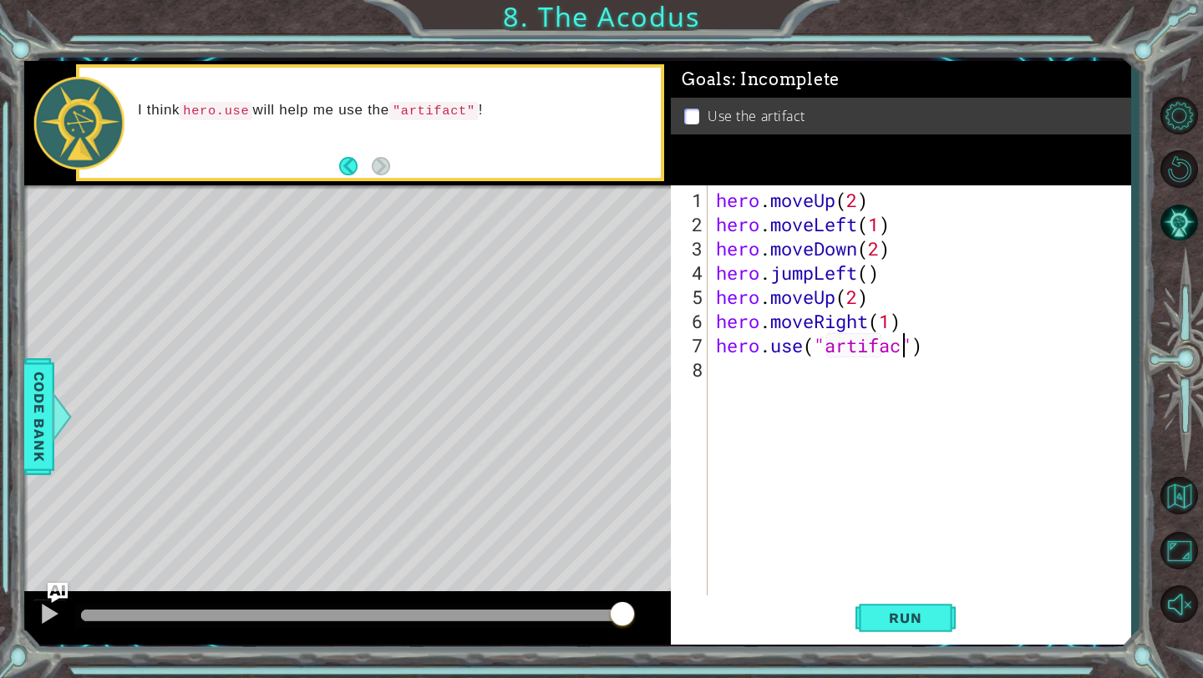
scroll to position [0, 9]
type textarea "hero.use("artifact")"
click at [910, 614] on span "Run" at bounding box center [905, 618] width 66 height 17
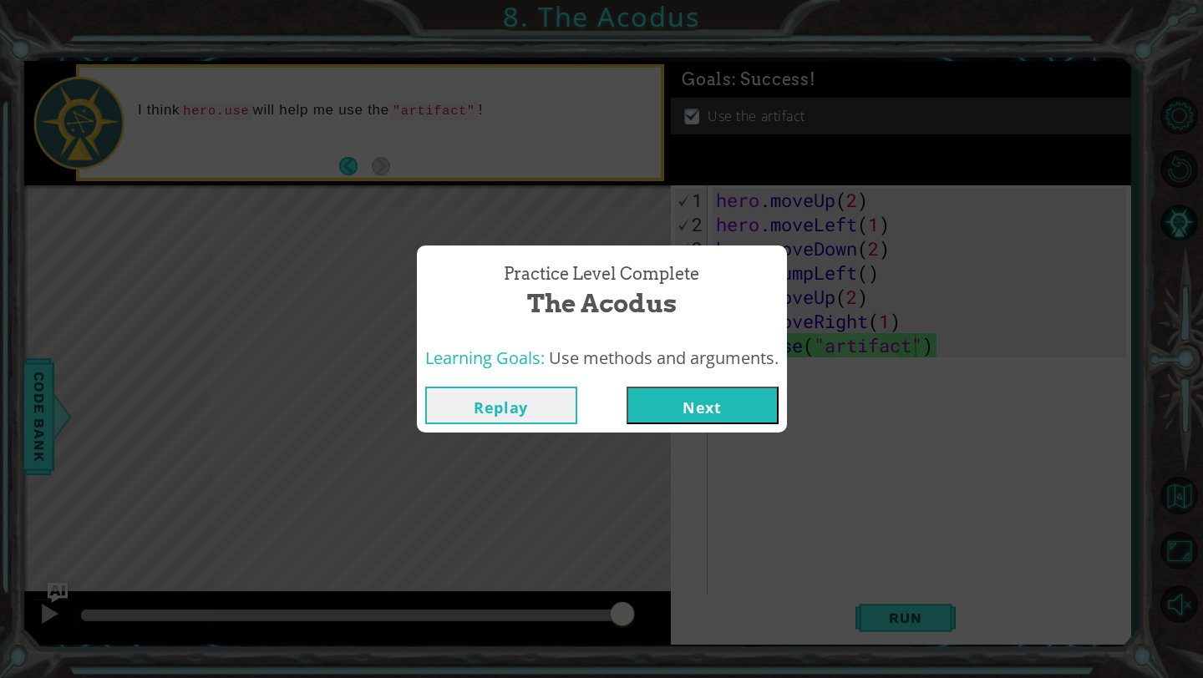
click at [766, 400] on button "Next" at bounding box center [702, 406] width 152 height 38
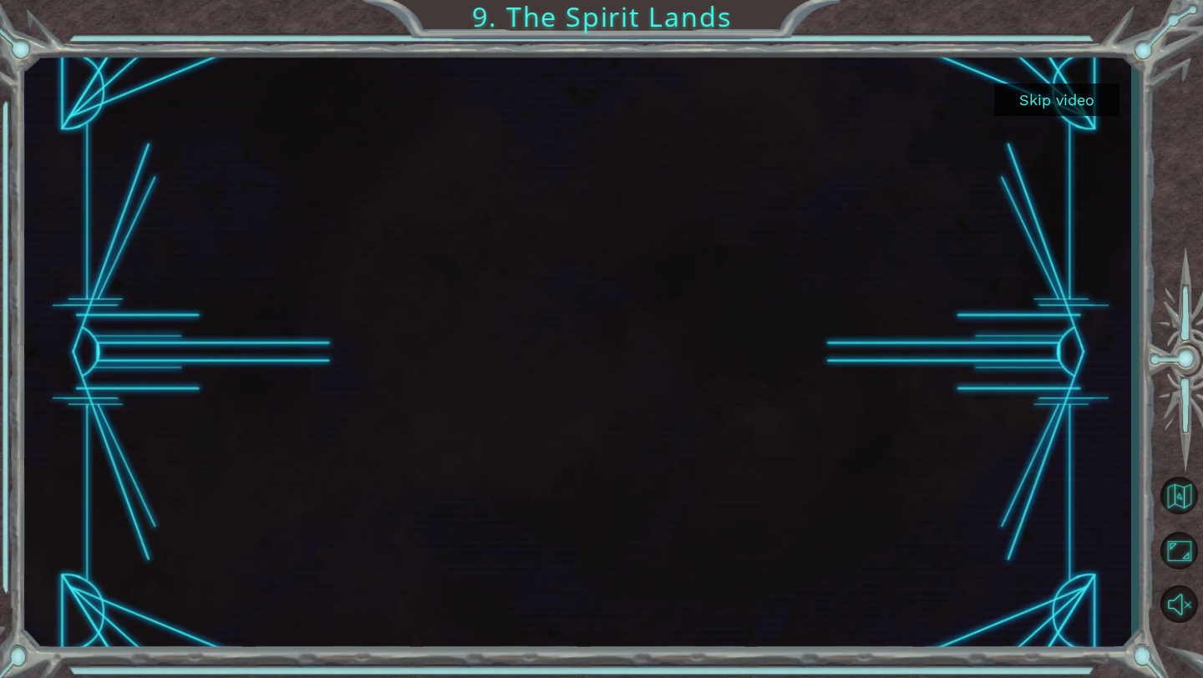
click at [1050, 101] on button "Skip video" at bounding box center [1056, 100] width 125 height 33
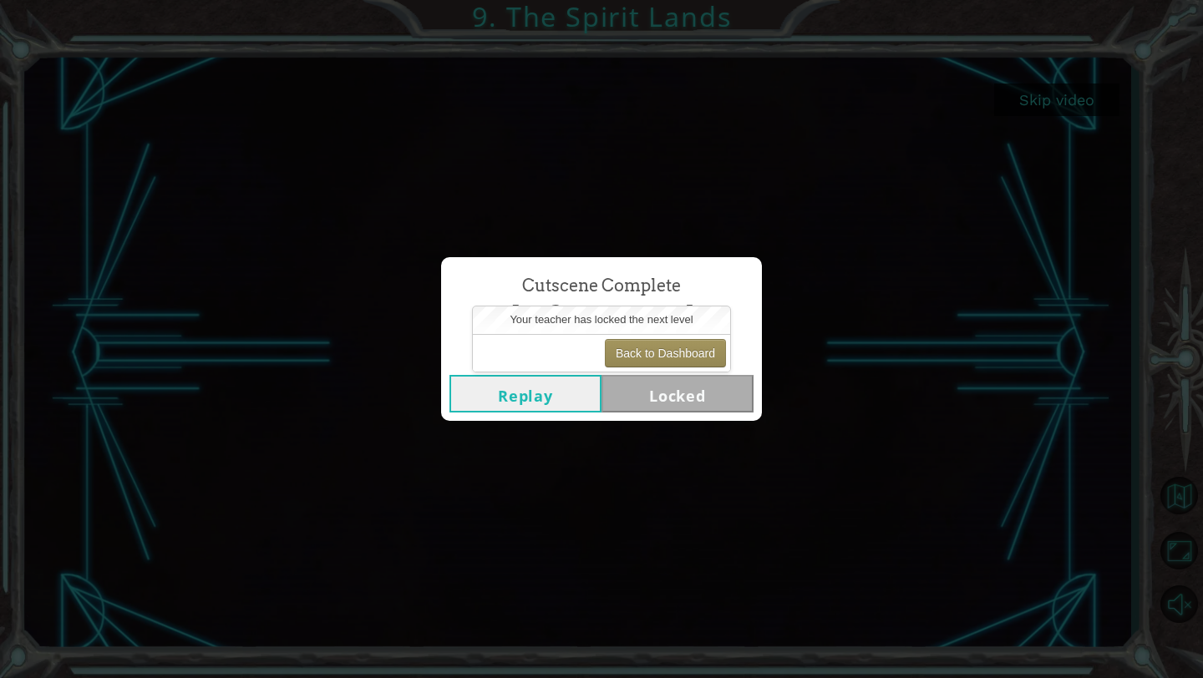
click at [781, 333] on div "Cutscene Complete The Spirit Lands Replay Locked" at bounding box center [601, 339] width 1203 height 678
click at [744, 314] on div "Cutscene Complete The Spirit Lands" at bounding box center [601, 304] width 304 height 76
click at [715, 239] on div "Cutscene Complete The Spirit Lands Replay Locked" at bounding box center [601, 339] width 1203 height 678
click at [549, 387] on button "Replay" at bounding box center [525, 394] width 152 height 38
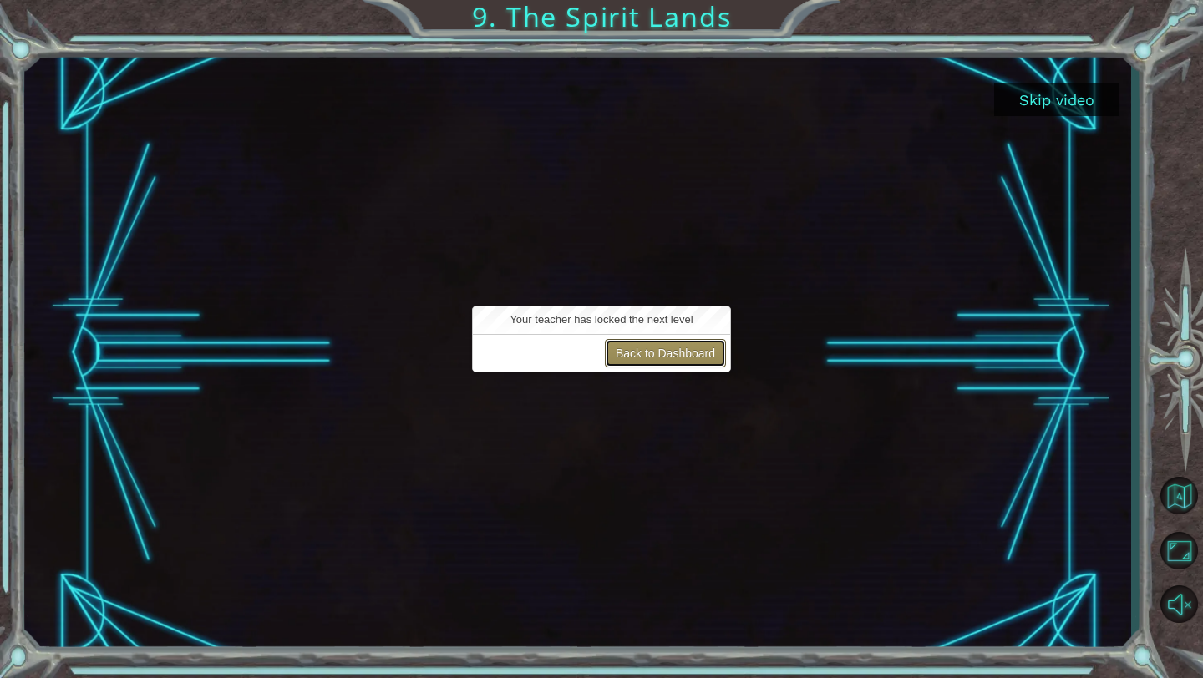
click at [702, 347] on button "Back to Dashboard" at bounding box center [665, 353] width 121 height 28
